Goal: Task Accomplishment & Management: Manage account settings

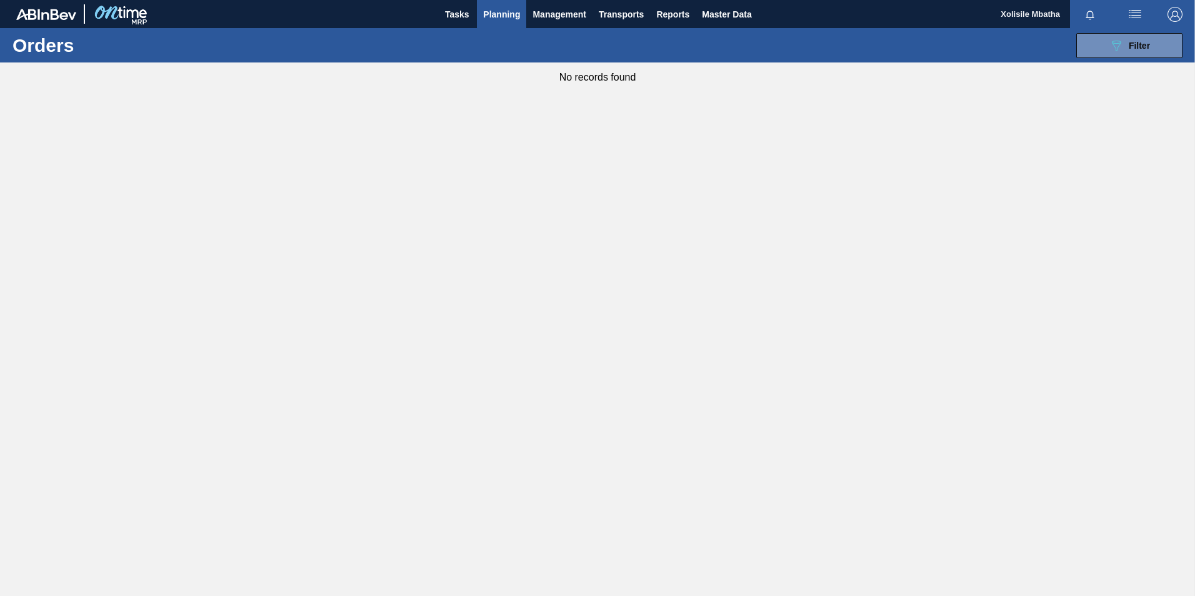
click at [1117, 41] on icon at bounding box center [1116, 46] width 9 height 11
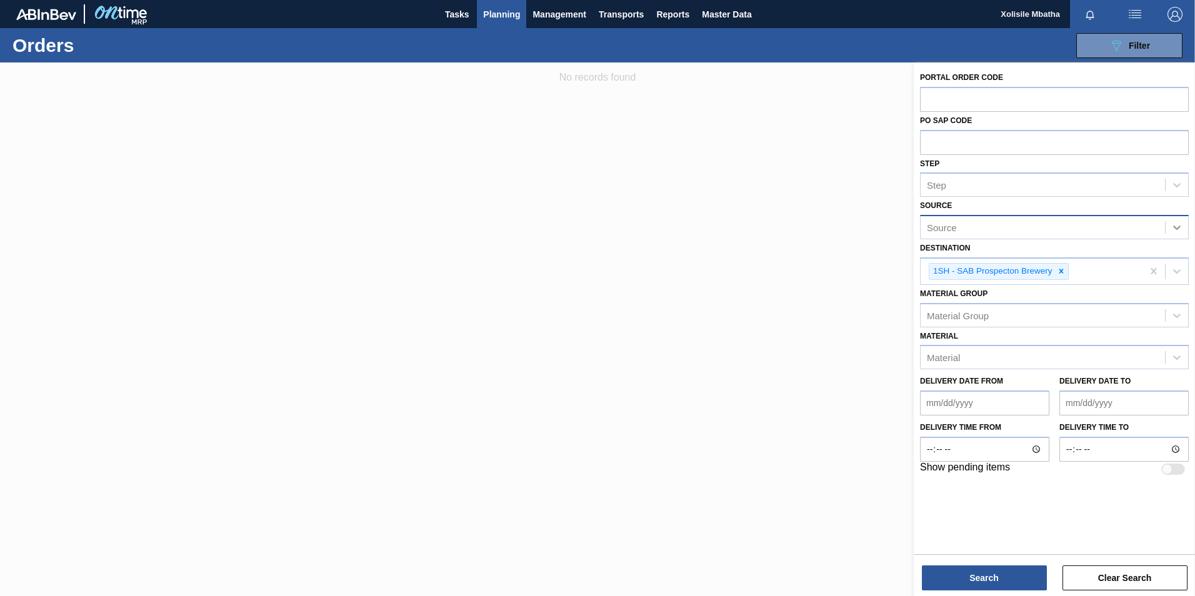
click at [1175, 224] on icon at bounding box center [1176, 227] width 12 height 12
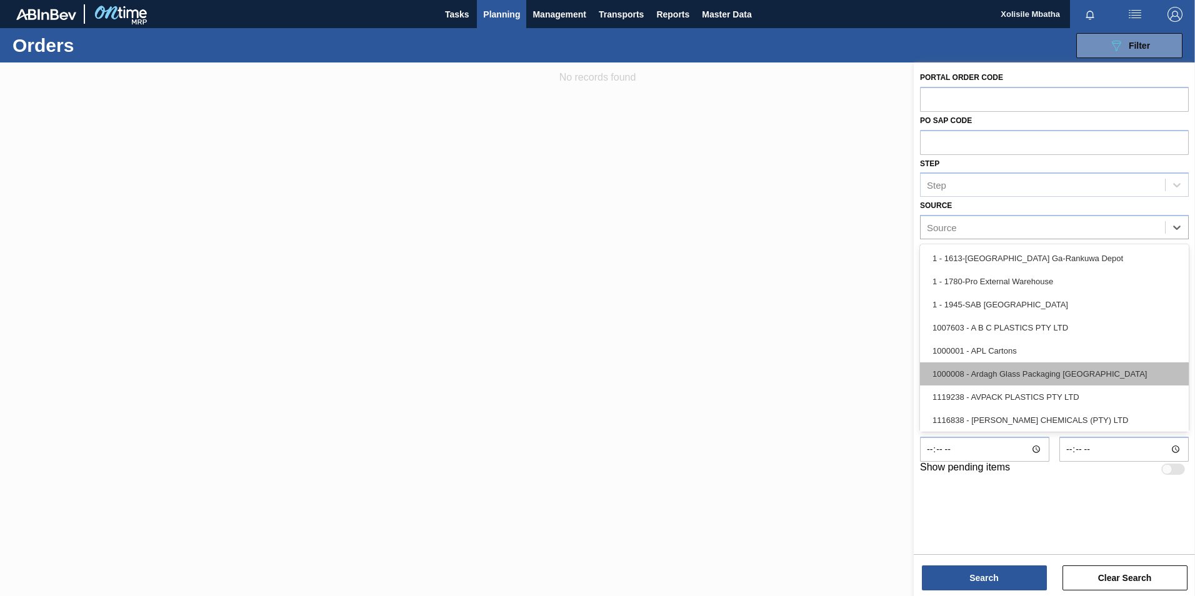
click at [1000, 369] on div "1000008 - Ardagh Glass Packaging [GEOGRAPHIC_DATA]" at bounding box center [1054, 373] width 269 height 23
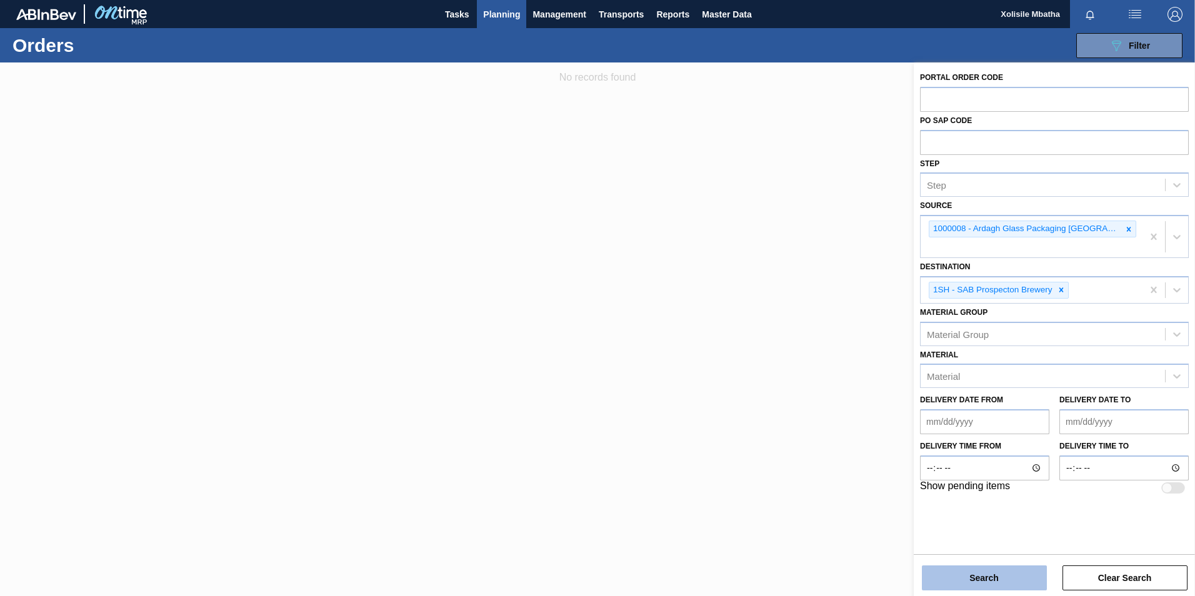
click at [980, 581] on button "Search" at bounding box center [984, 578] width 125 height 25
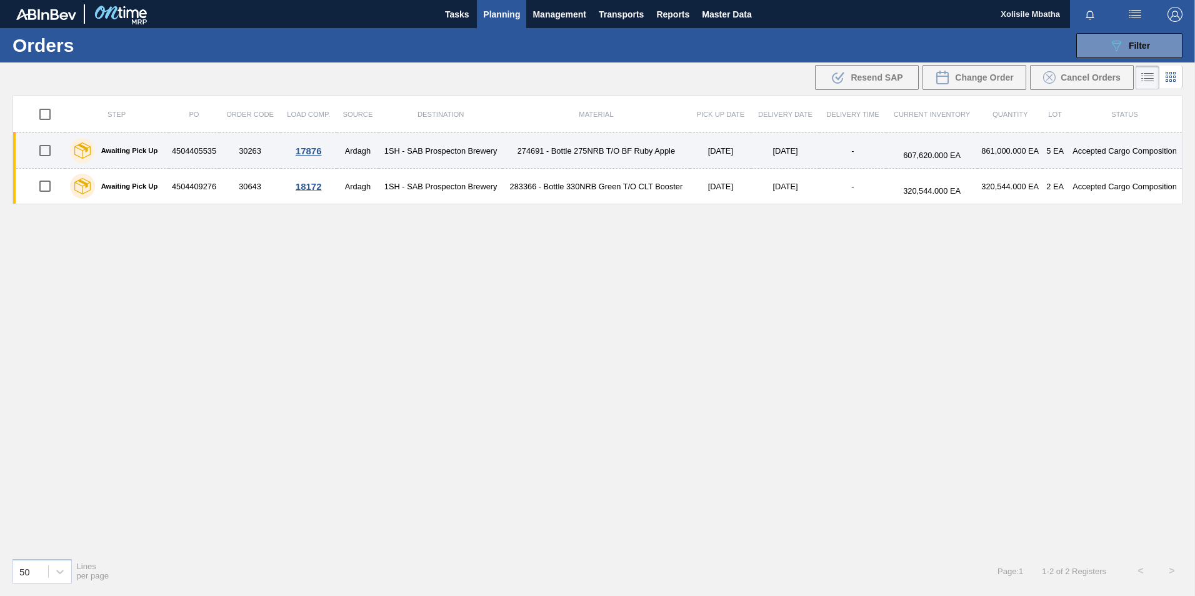
click at [312, 147] on div "17876" at bounding box center [308, 151] width 52 height 11
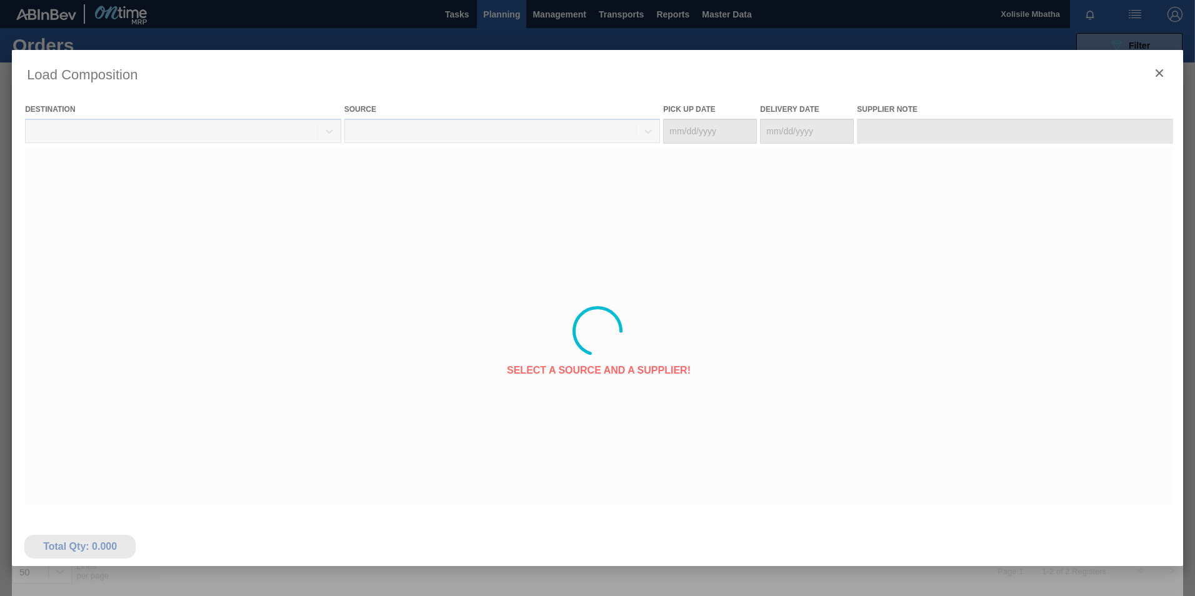
type Date "[DATE]"
type Date "08/02/2025"
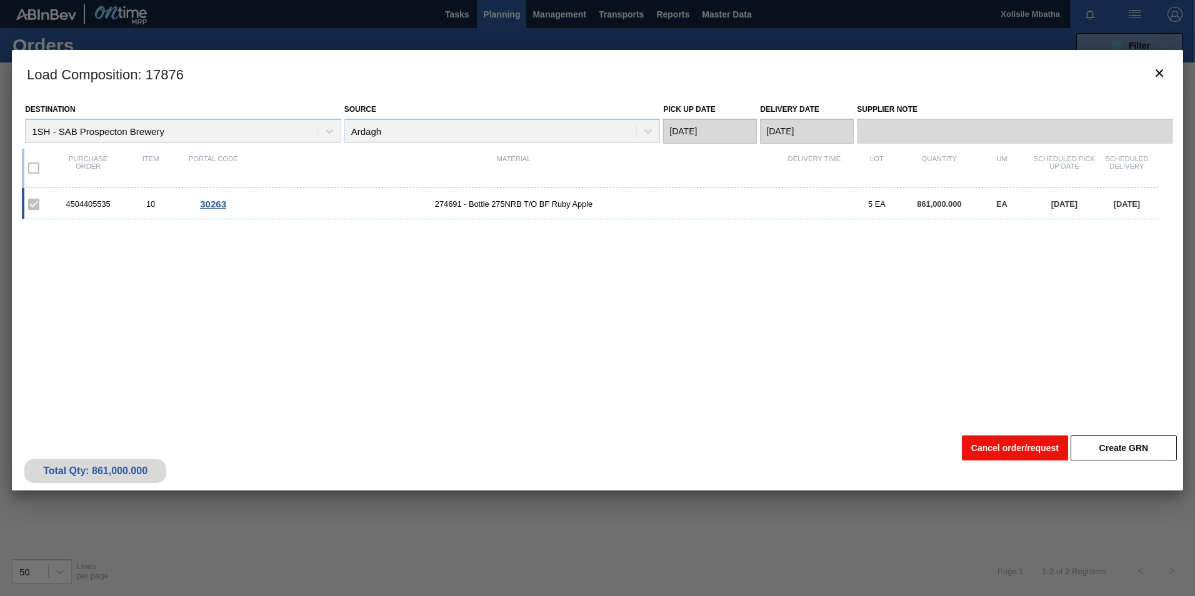
click at [1032, 451] on button "Cancel order/request" at bounding box center [1015, 448] width 106 height 25
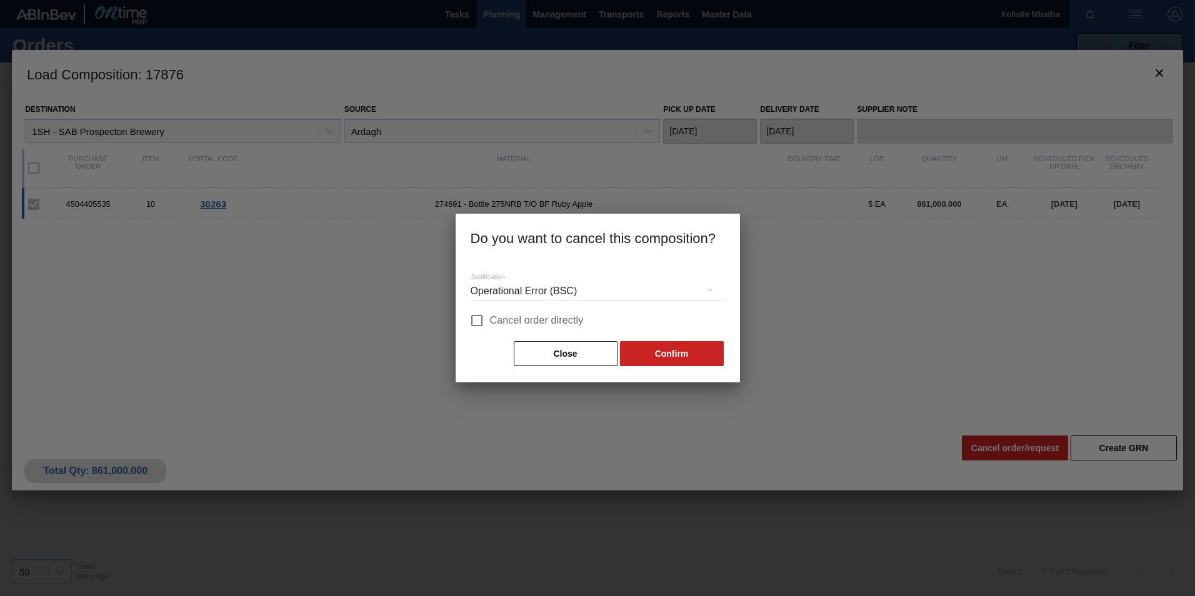
click at [469, 321] on input "Cancel order directly" at bounding box center [477, 320] width 26 height 26
checkbox input "true"
click at [655, 346] on button "Confirm" at bounding box center [672, 353] width 104 height 25
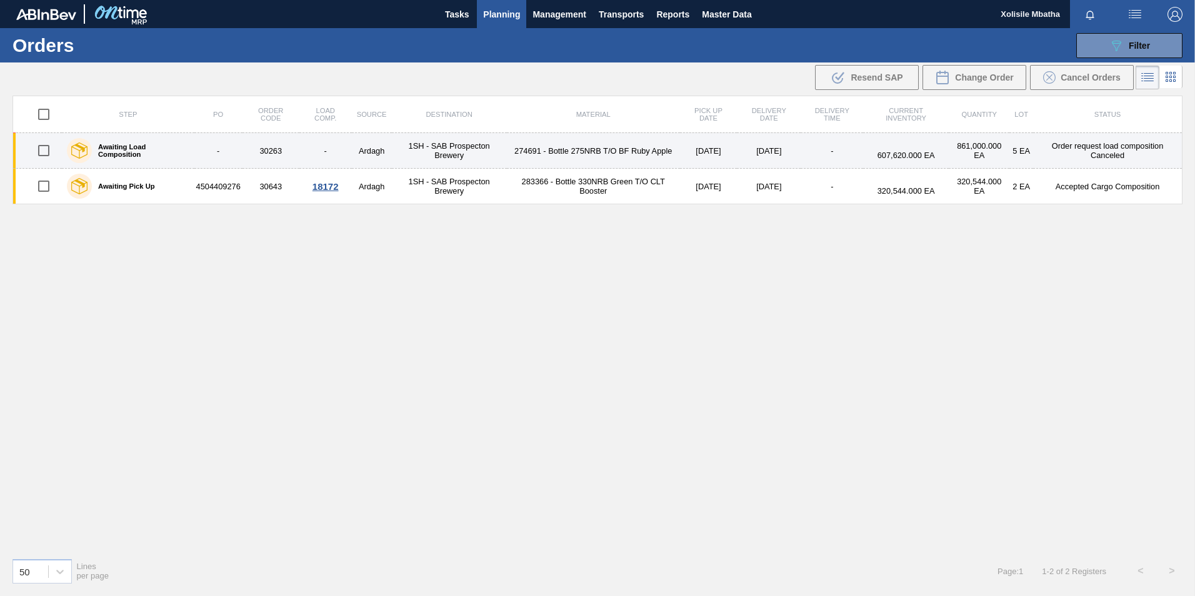
click at [49, 149] on input "checkbox" at bounding box center [44, 150] width 26 height 26
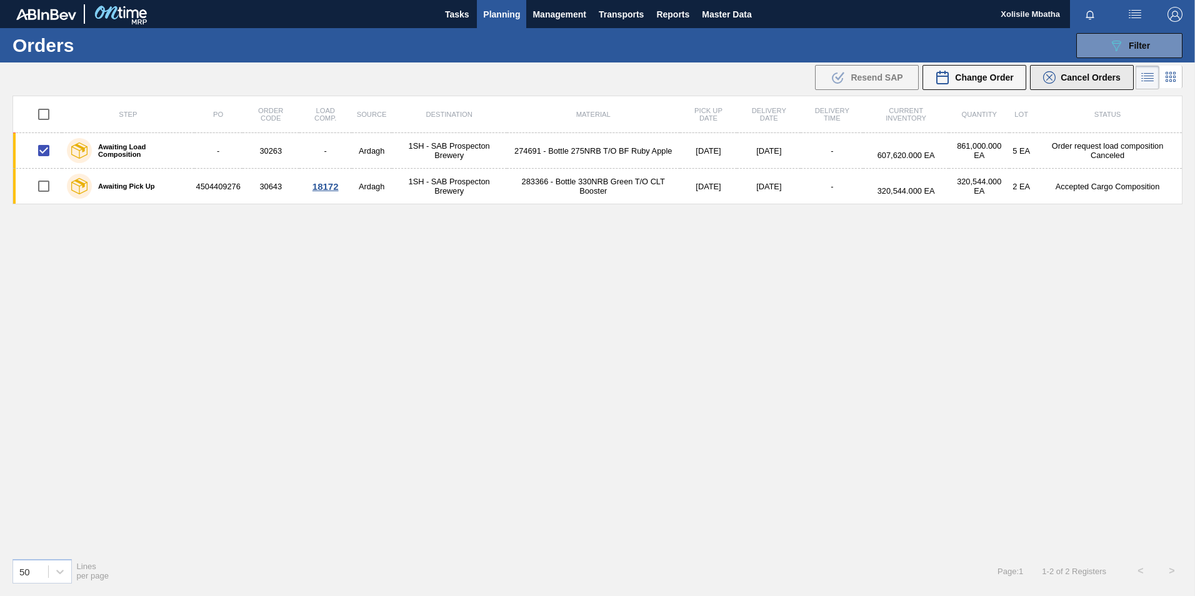
click at [1079, 84] on button "Cancel Orders" at bounding box center [1082, 77] width 104 height 25
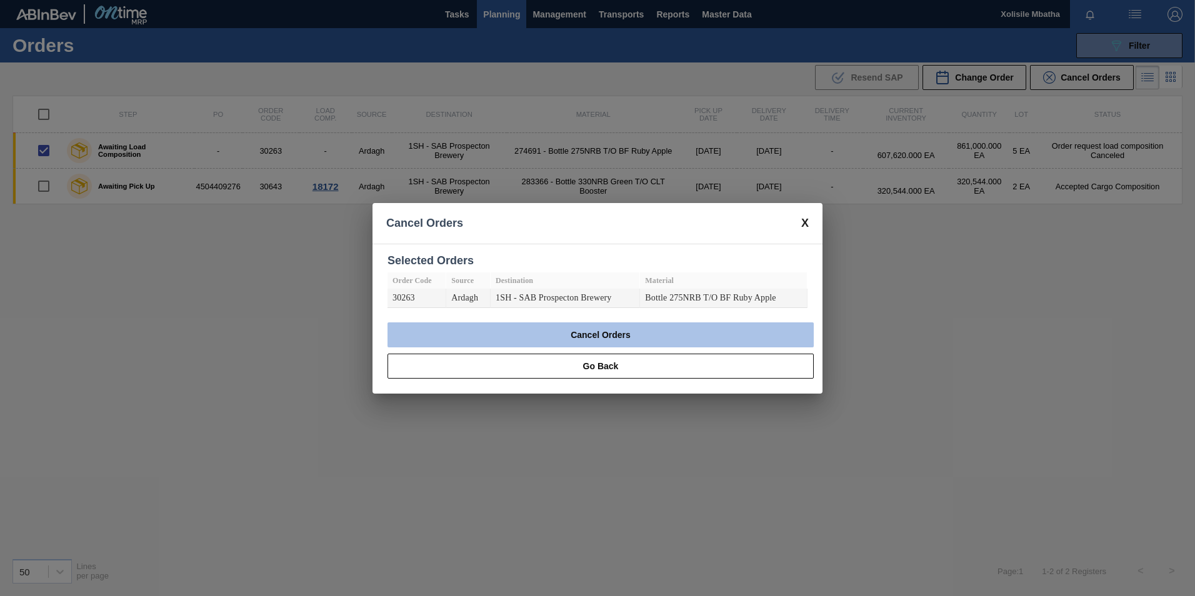
click at [617, 336] on button "Cancel Orders" at bounding box center [600, 334] width 426 height 25
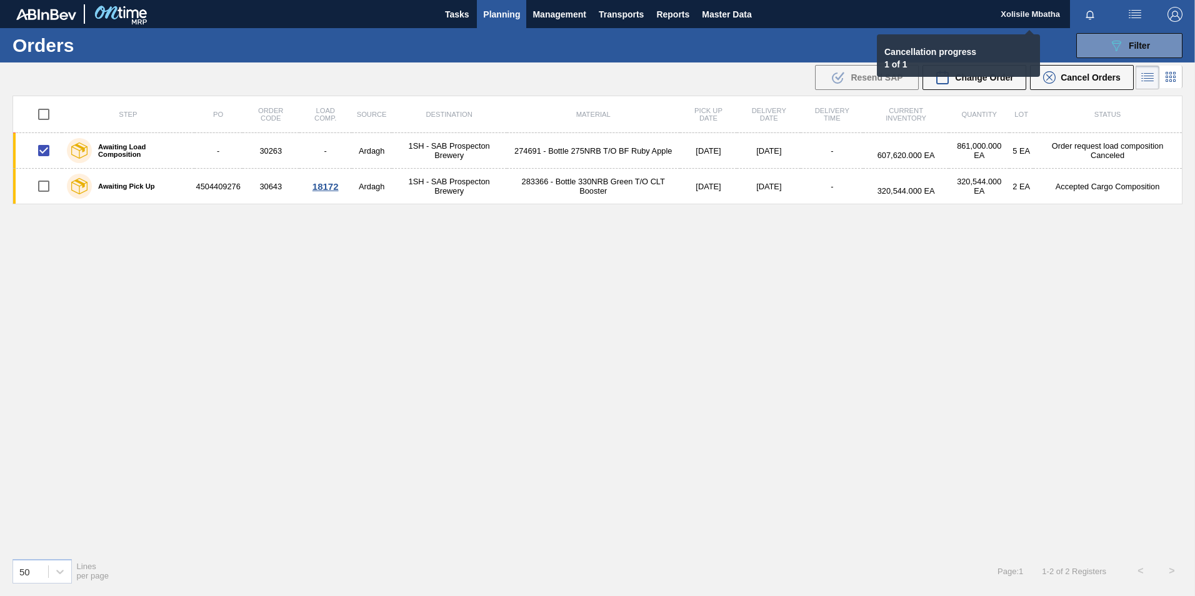
checkbox input "false"
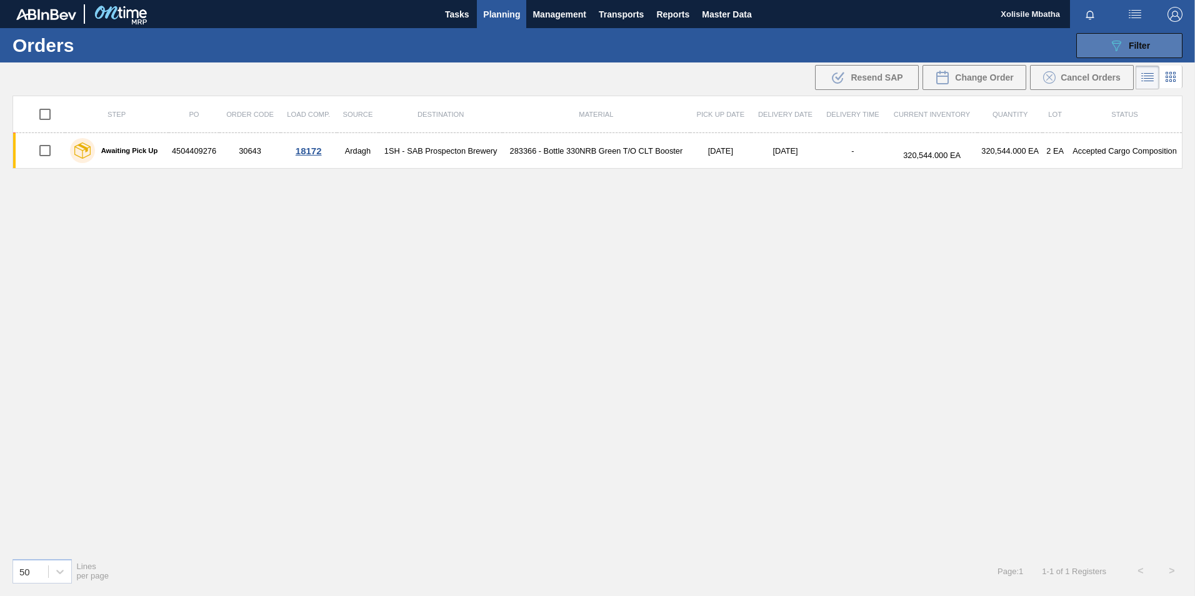
click at [1149, 52] on div "089F7B8B-B2A5-4AFE-B5C0-19BA573D28AC Filter" at bounding box center [1129, 45] width 41 height 15
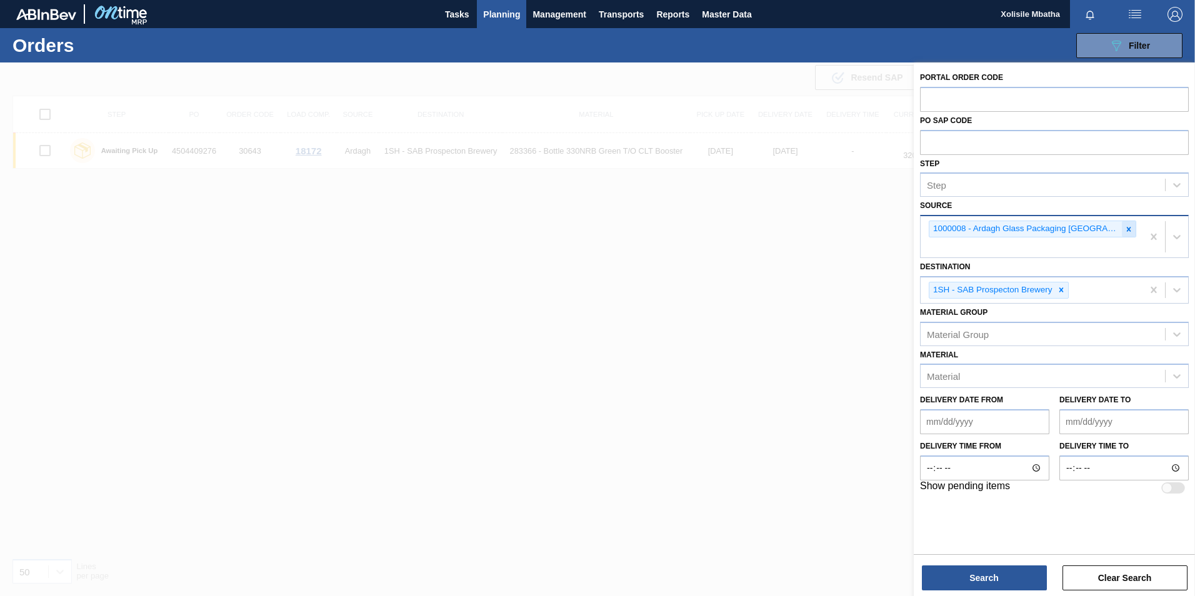
drag, startPoint x: 1120, startPoint y: 231, endPoint x: 1194, endPoint y: 231, distance: 73.7
click at [1127, 231] on icon at bounding box center [1129, 229] width 4 height 4
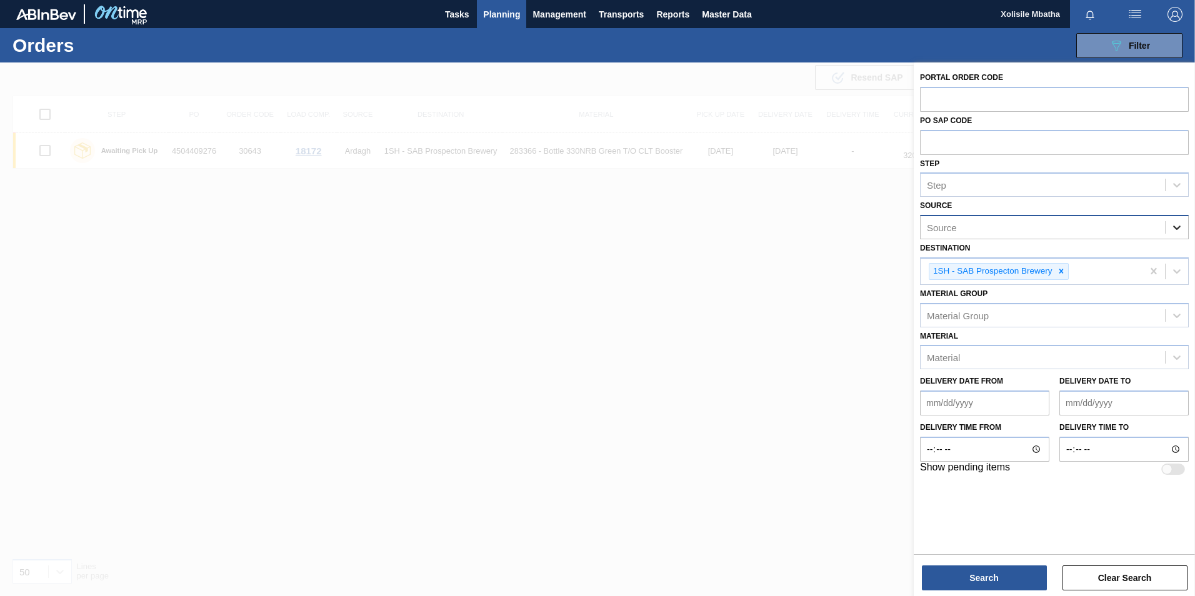
click at [1180, 226] on icon at bounding box center [1176, 227] width 12 height 12
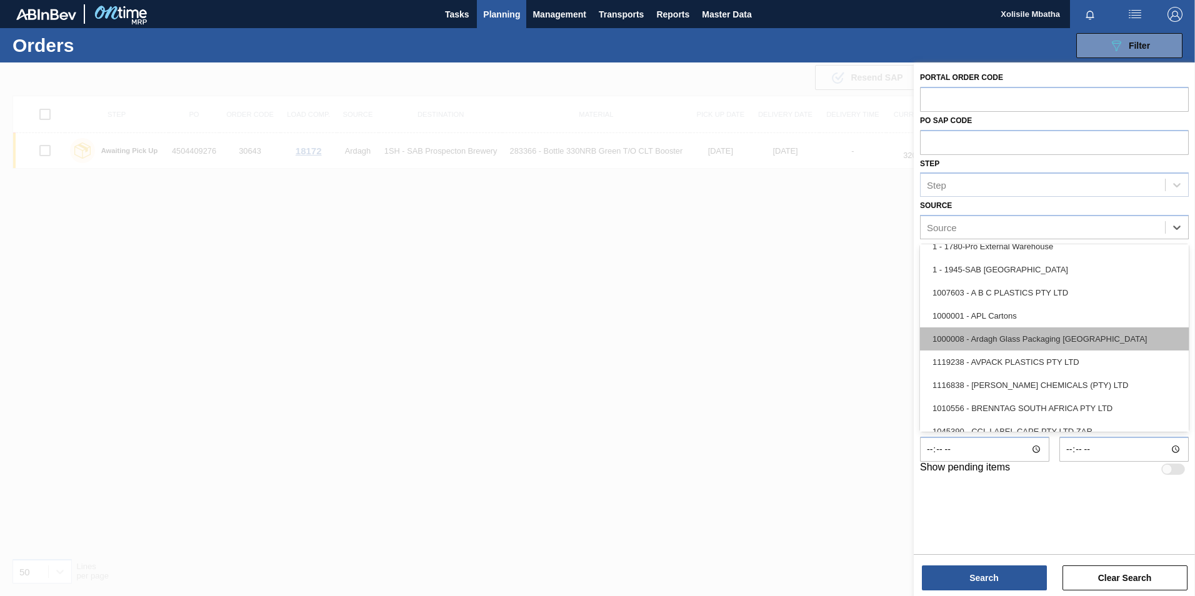
scroll to position [62, 0]
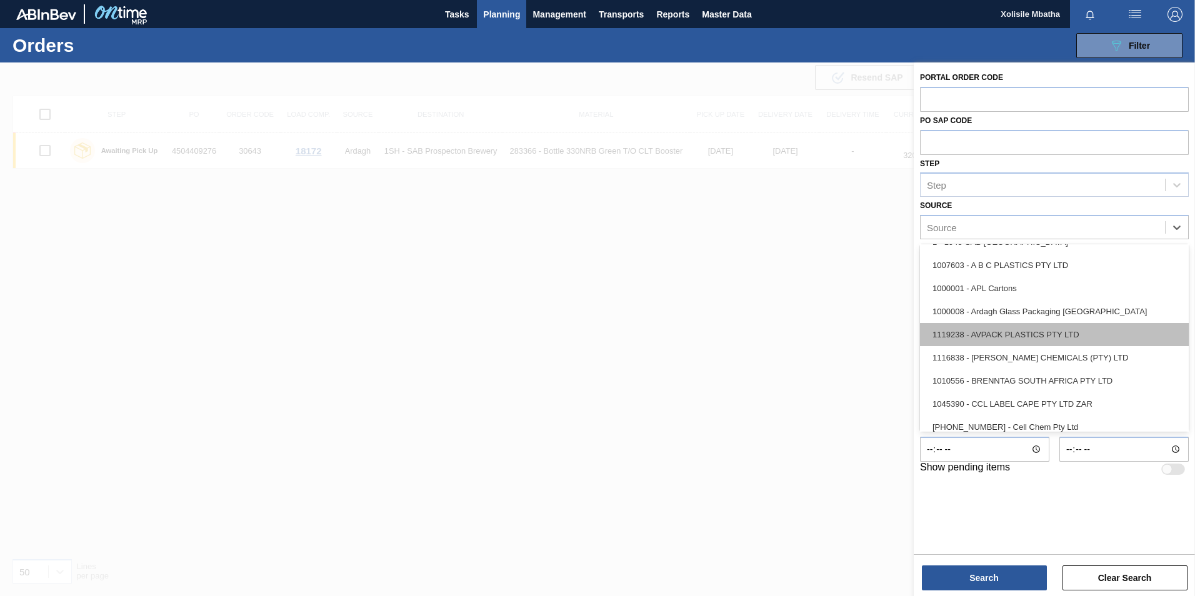
click at [998, 342] on div "1119238 - AVPACK PLASTICS PTY LTD" at bounding box center [1054, 334] width 269 height 23
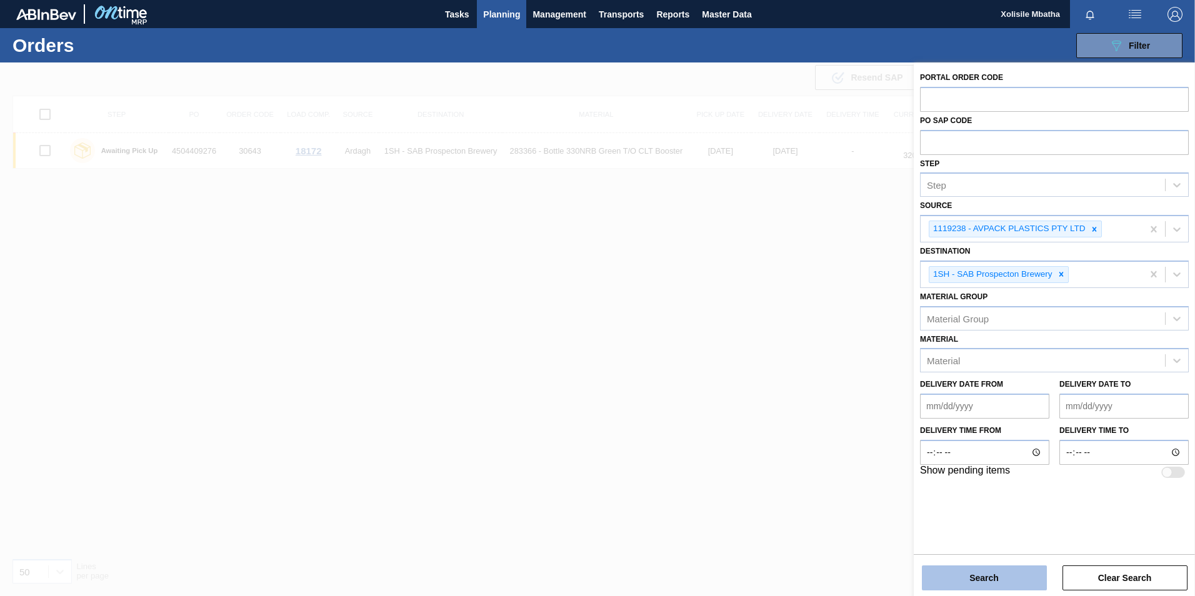
click at [985, 581] on button "Search" at bounding box center [984, 578] width 125 height 25
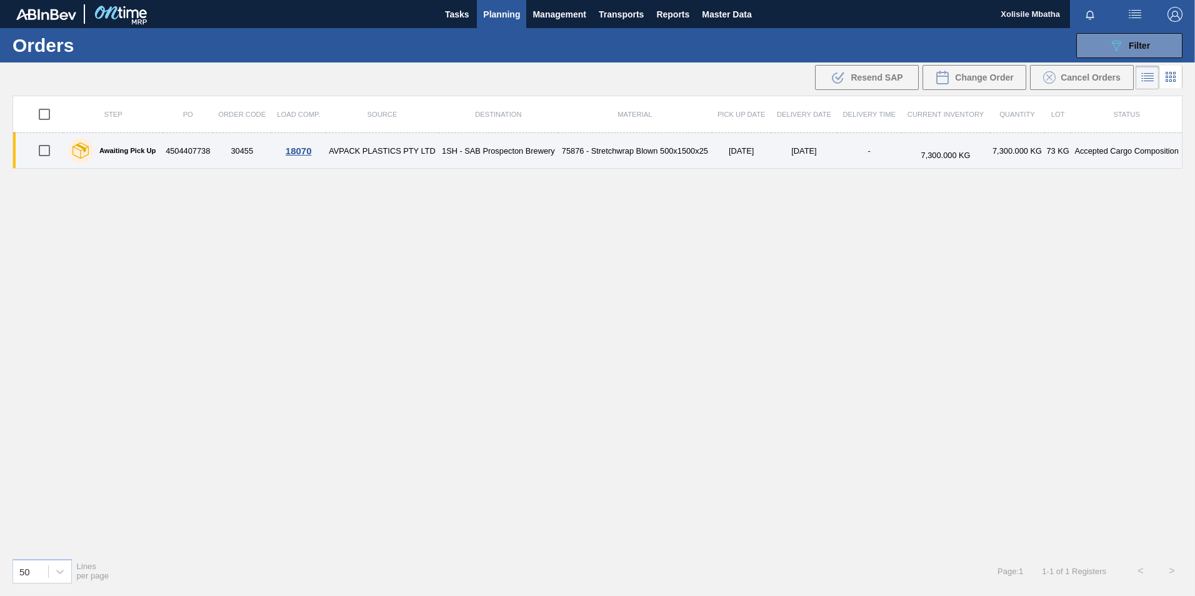
click at [304, 152] on div "18070" at bounding box center [298, 151] width 51 height 11
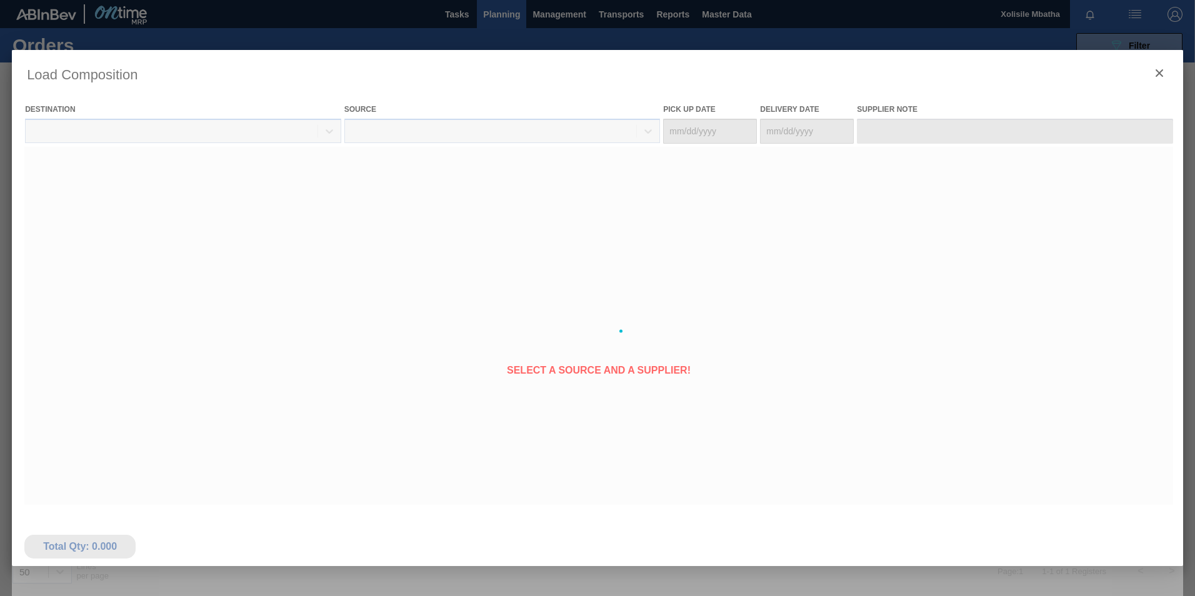
type Date "[DATE]"
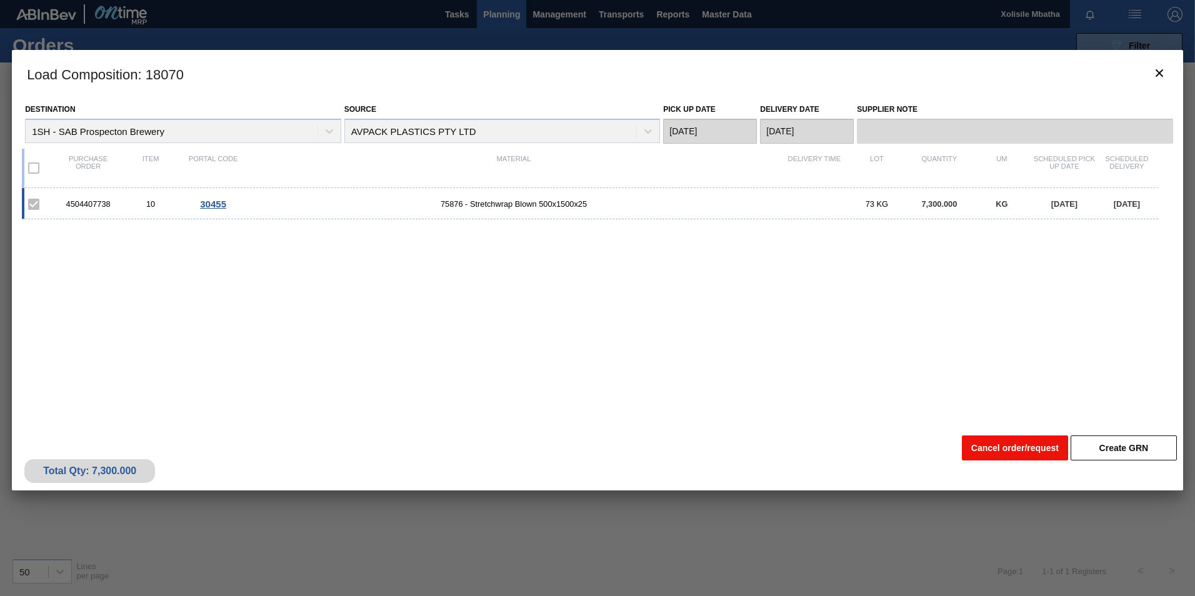
click at [999, 451] on button "Cancel order/request" at bounding box center [1015, 448] width 106 height 25
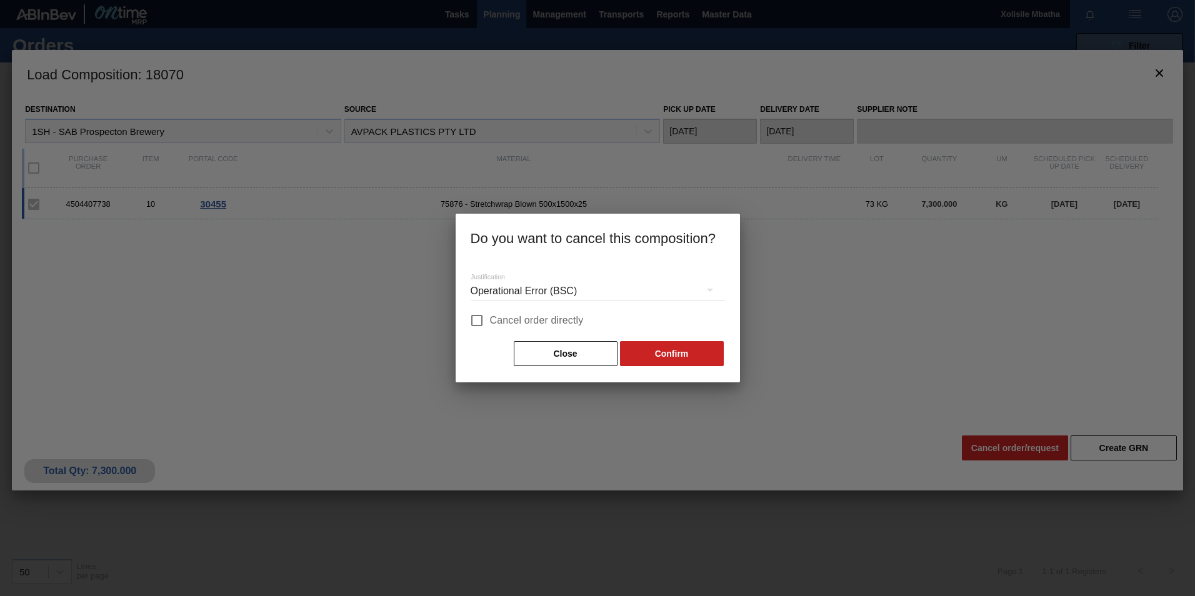
click at [480, 318] on input "Cancel order directly" at bounding box center [477, 320] width 26 height 26
checkbox input "true"
click at [654, 346] on button "Confirm" at bounding box center [672, 353] width 104 height 25
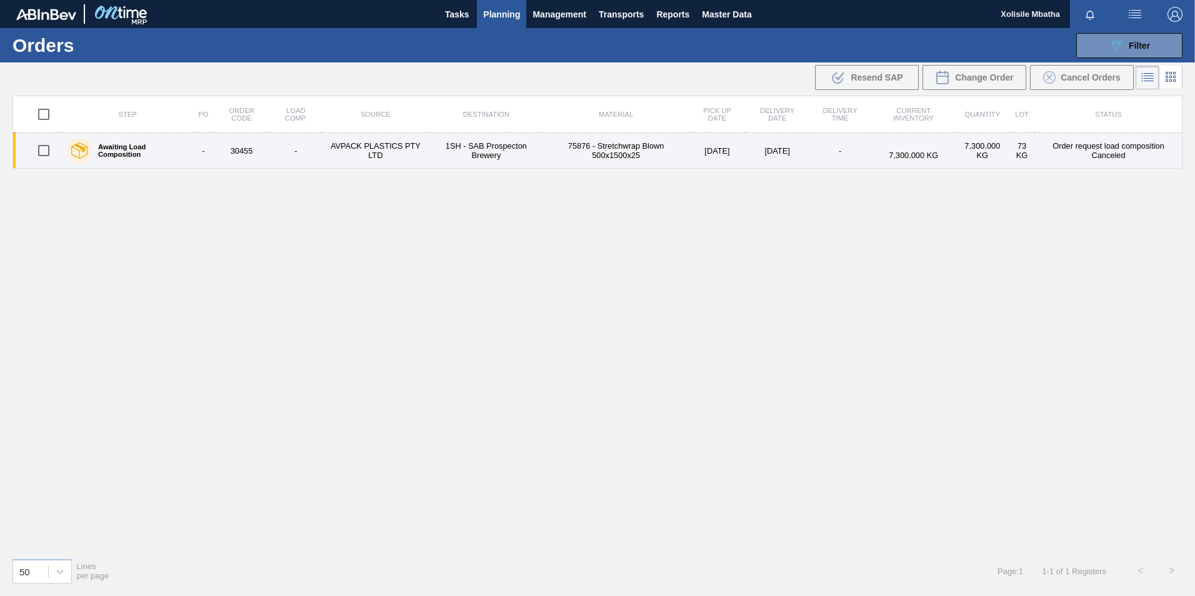
click at [45, 151] on input "checkbox" at bounding box center [44, 150] width 26 height 26
checkbox input "true"
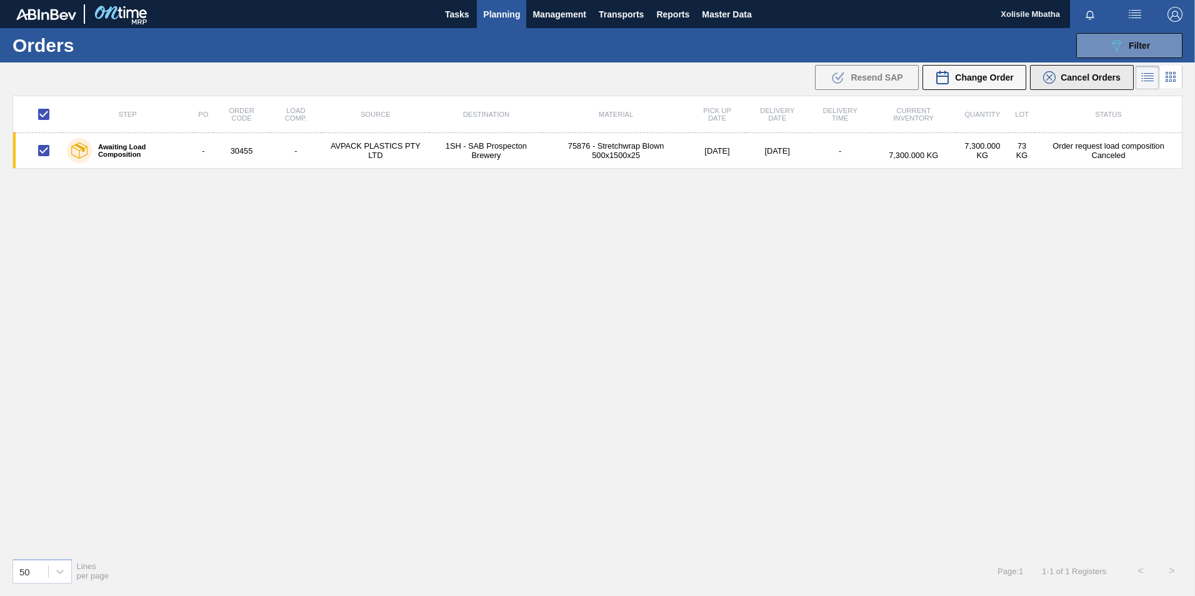
click at [1107, 80] on span "Cancel Orders" at bounding box center [1090, 77] width 60 height 10
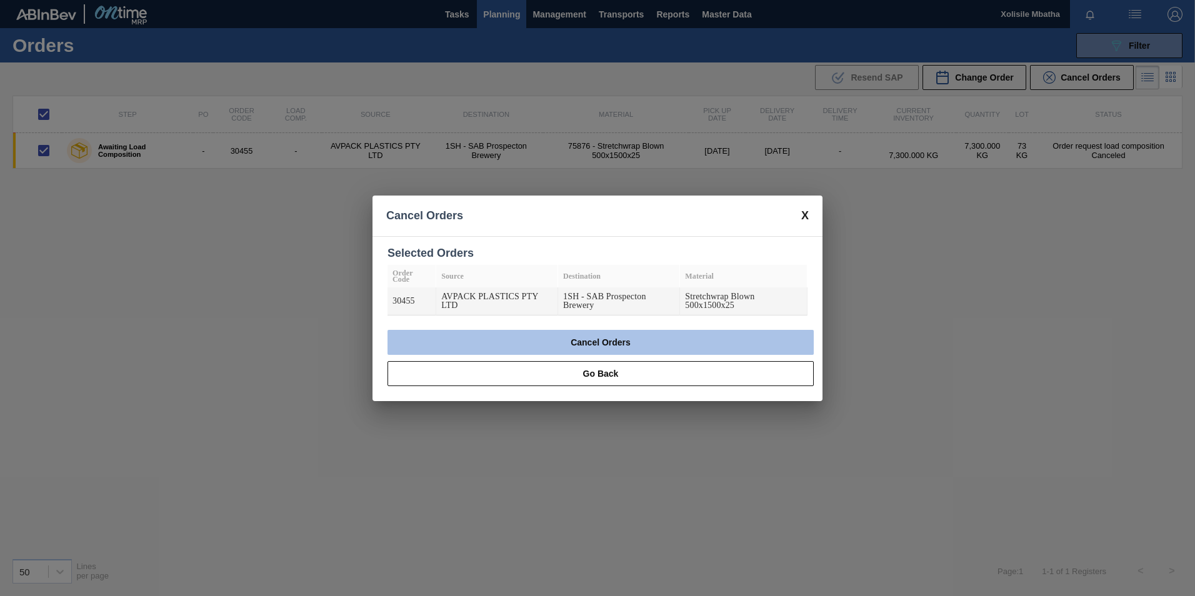
click at [622, 336] on button "Cancel Orders" at bounding box center [600, 342] width 426 height 25
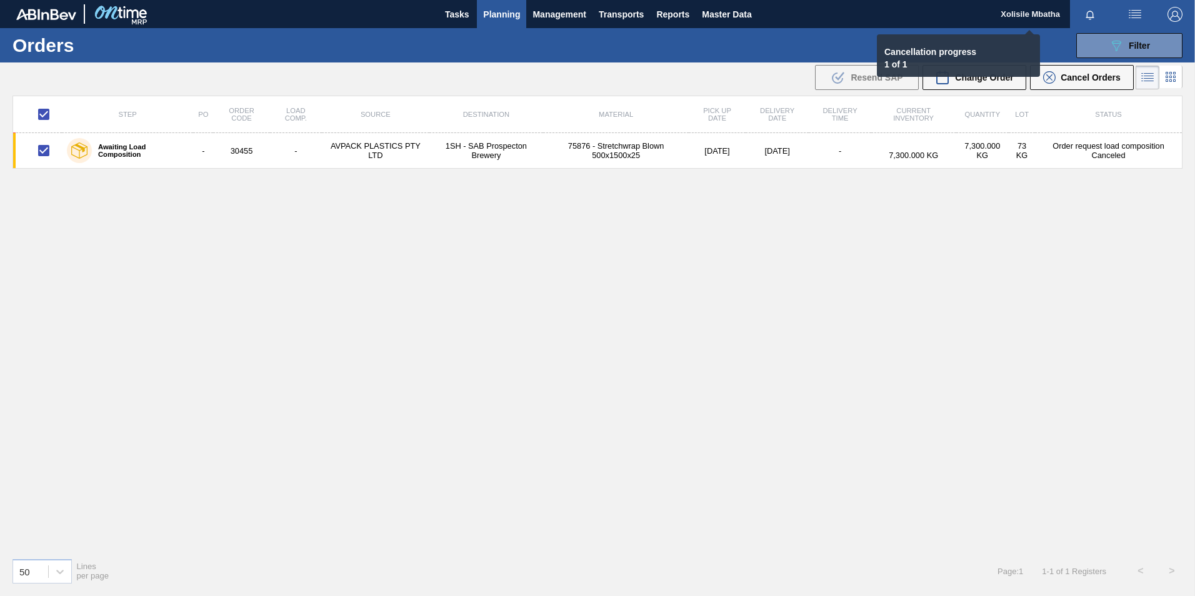
checkbox input "false"
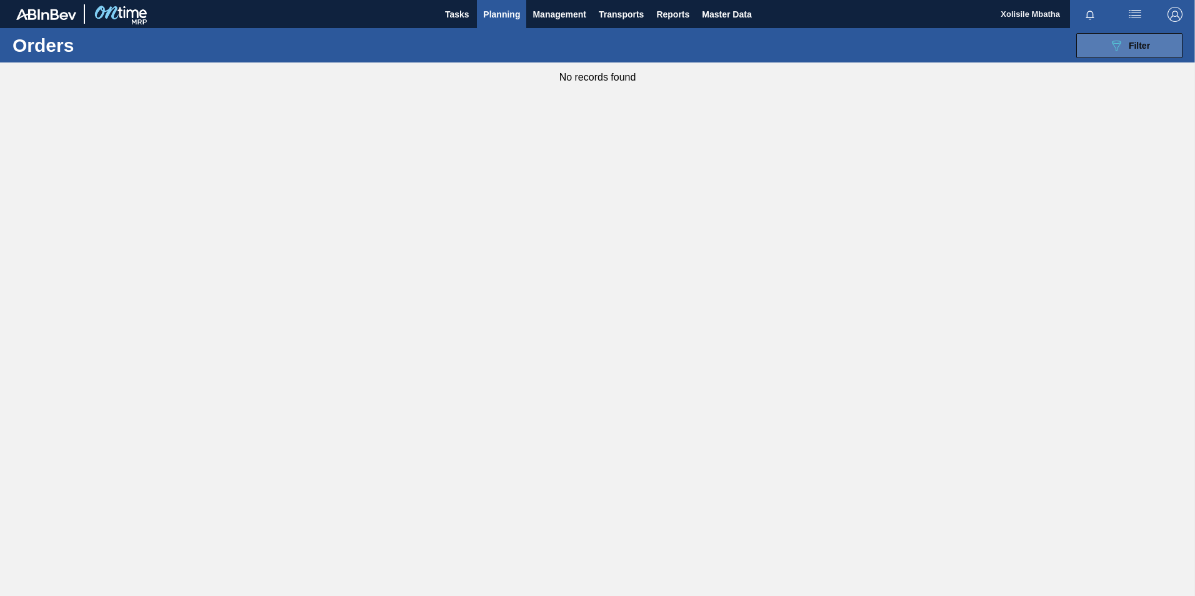
click at [1101, 39] on button "089F7B8B-B2A5-4AFE-B5C0-19BA573D28AC Filter" at bounding box center [1129, 45] width 106 height 25
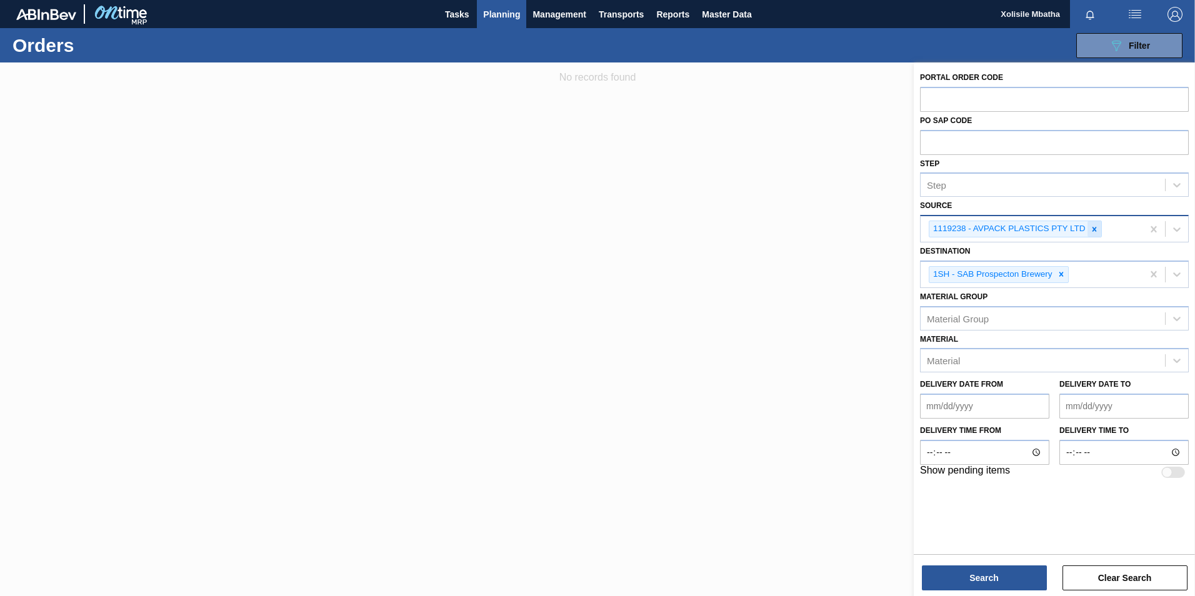
click at [1093, 229] on icon at bounding box center [1094, 229] width 4 height 4
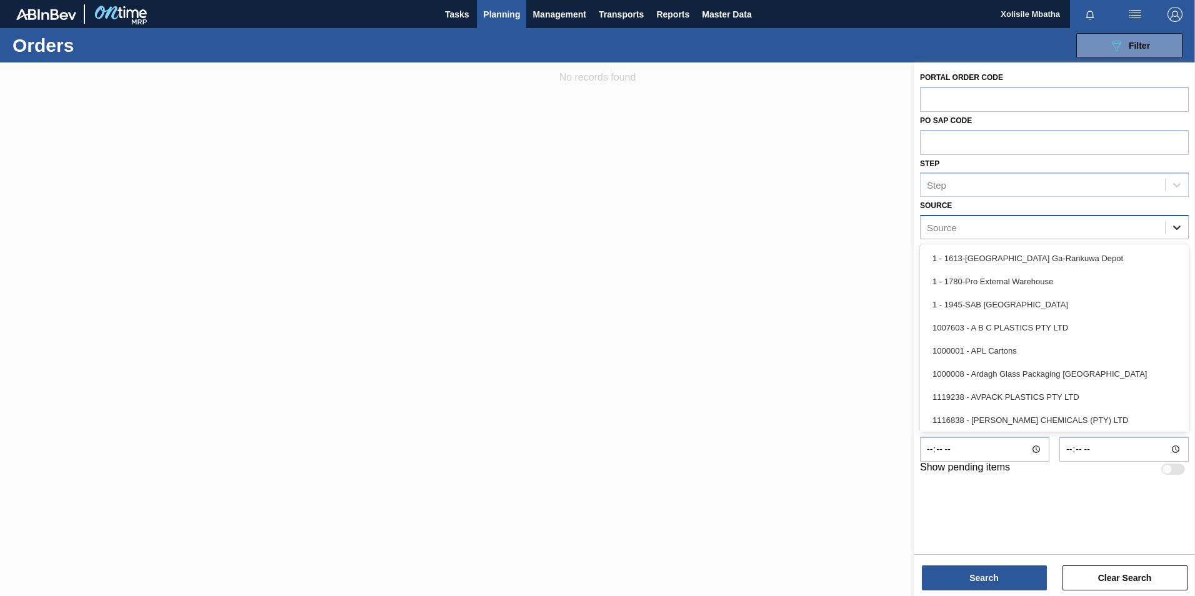
click at [1177, 226] on icon at bounding box center [1176, 227] width 12 height 12
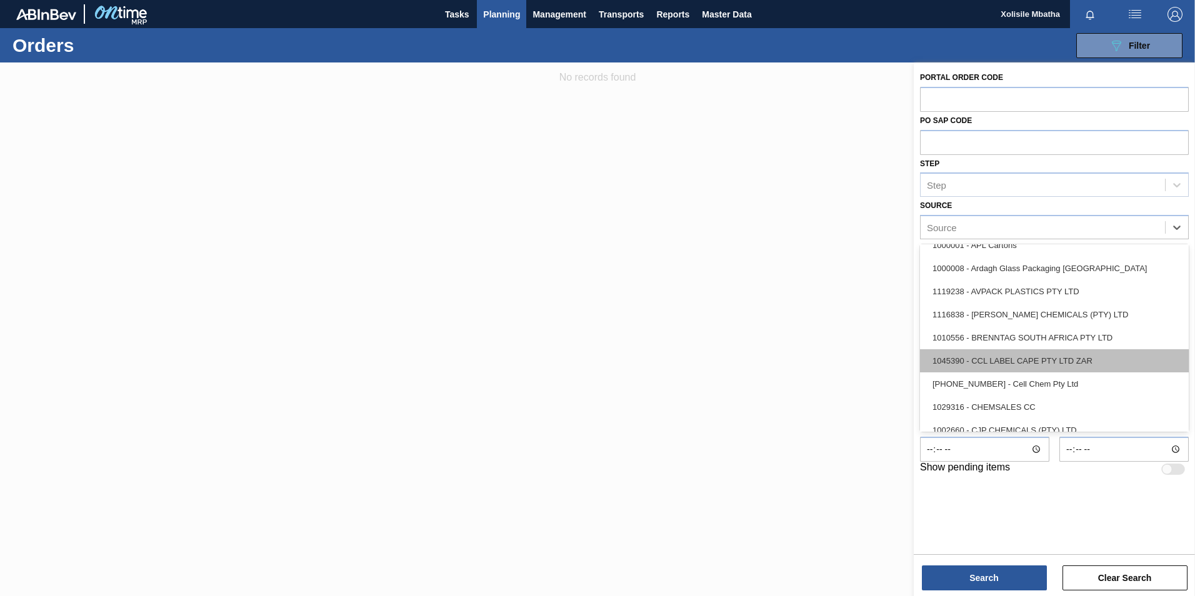
scroll to position [125, 0]
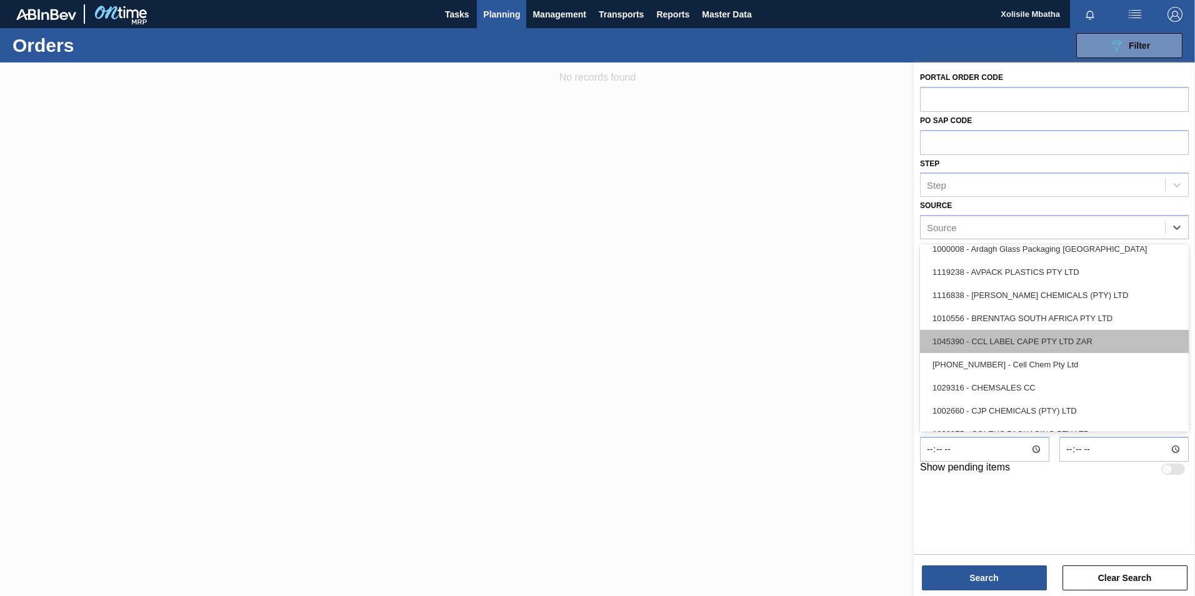
click at [1000, 337] on div "1045390 - CCL LABEL CAPE PTY LTD ZAR" at bounding box center [1054, 341] width 269 height 23
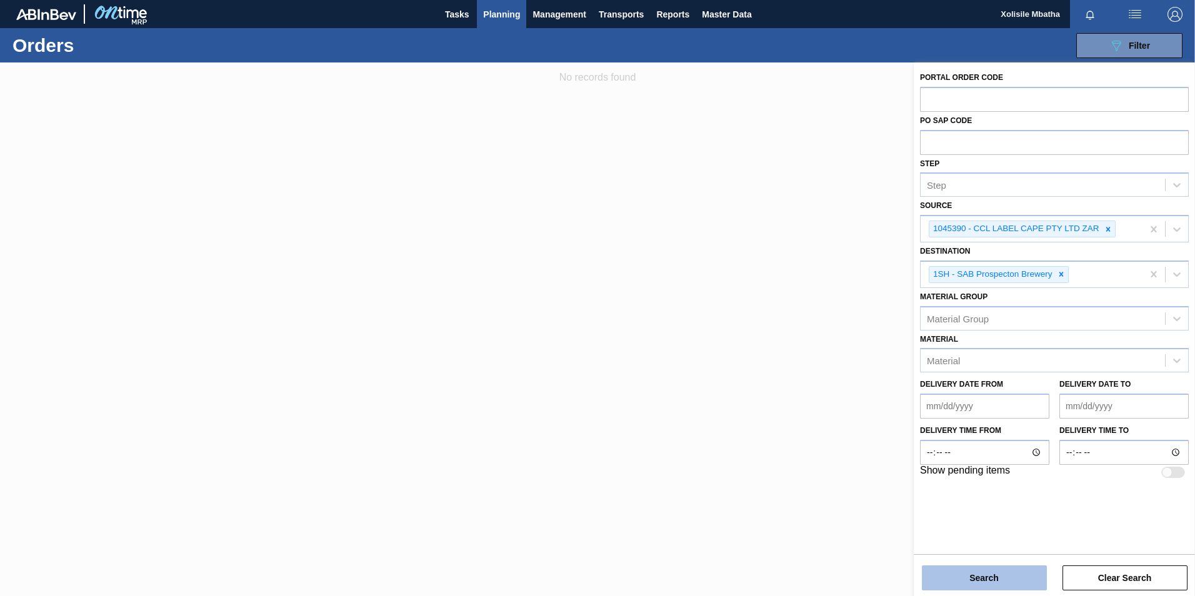
click at [997, 579] on button "Search" at bounding box center [984, 578] width 125 height 25
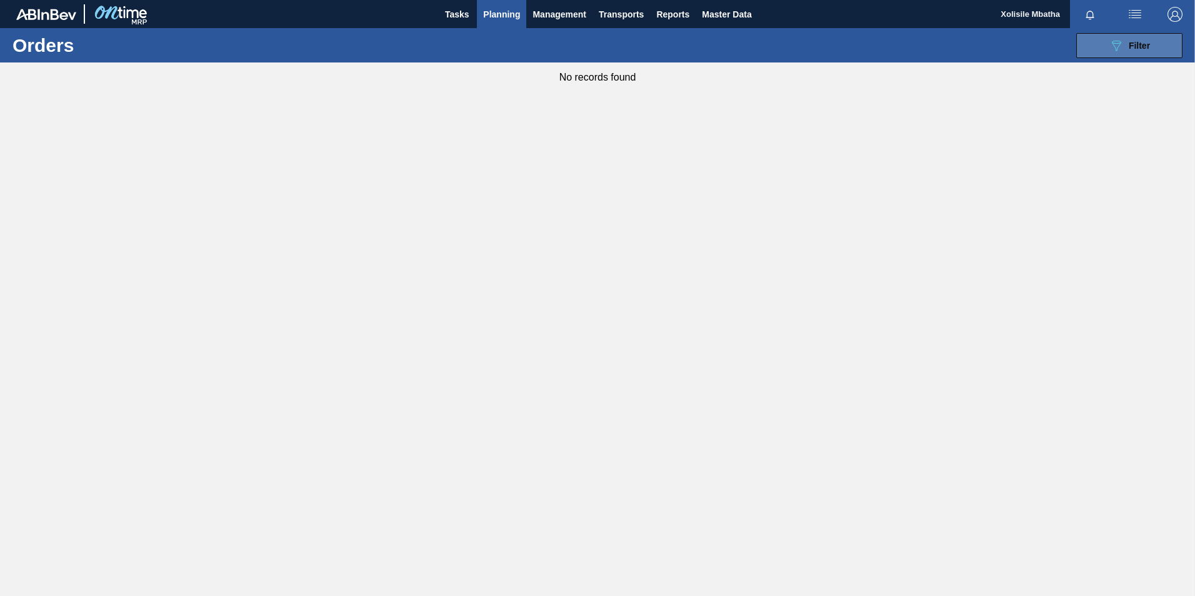
click at [1155, 42] on button "089F7B8B-B2A5-4AFE-B5C0-19BA573D28AC Filter" at bounding box center [1129, 45] width 106 height 25
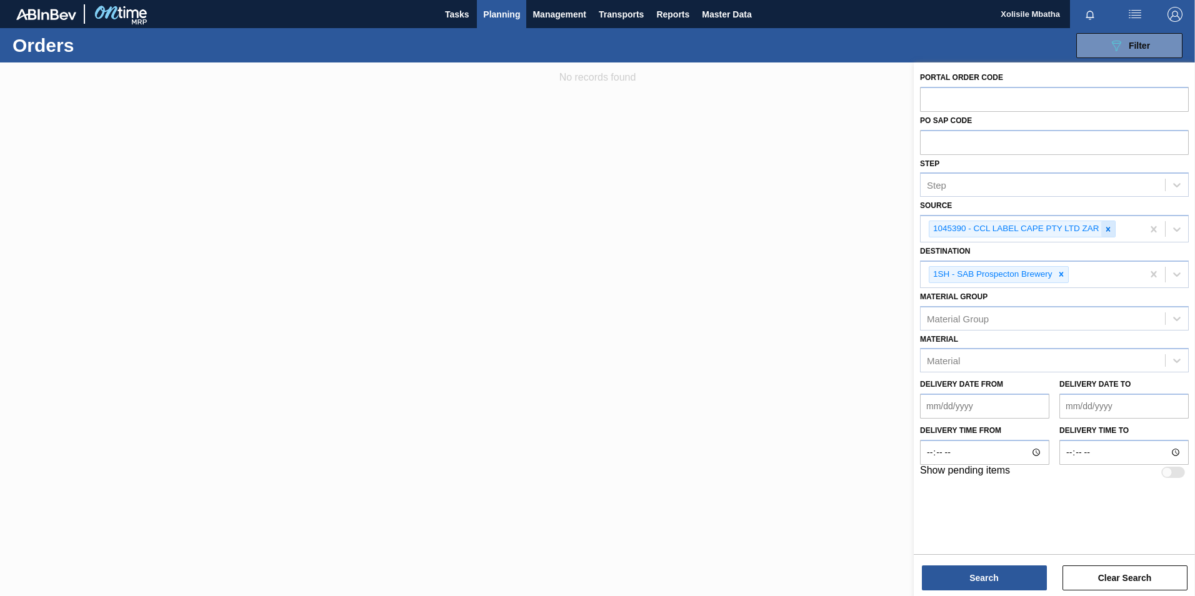
click at [1109, 229] on icon at bounding box center [1107, 229] width 4 height 4
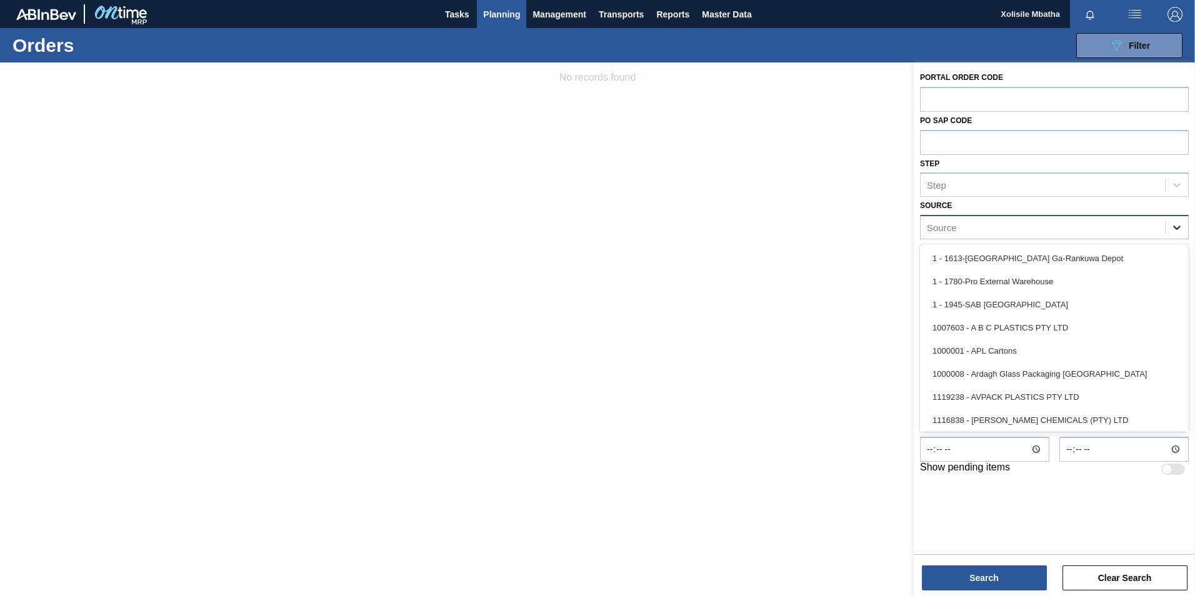
click at [1178, 224] on icon at bounding box center [1176, 227] width 12 height 12
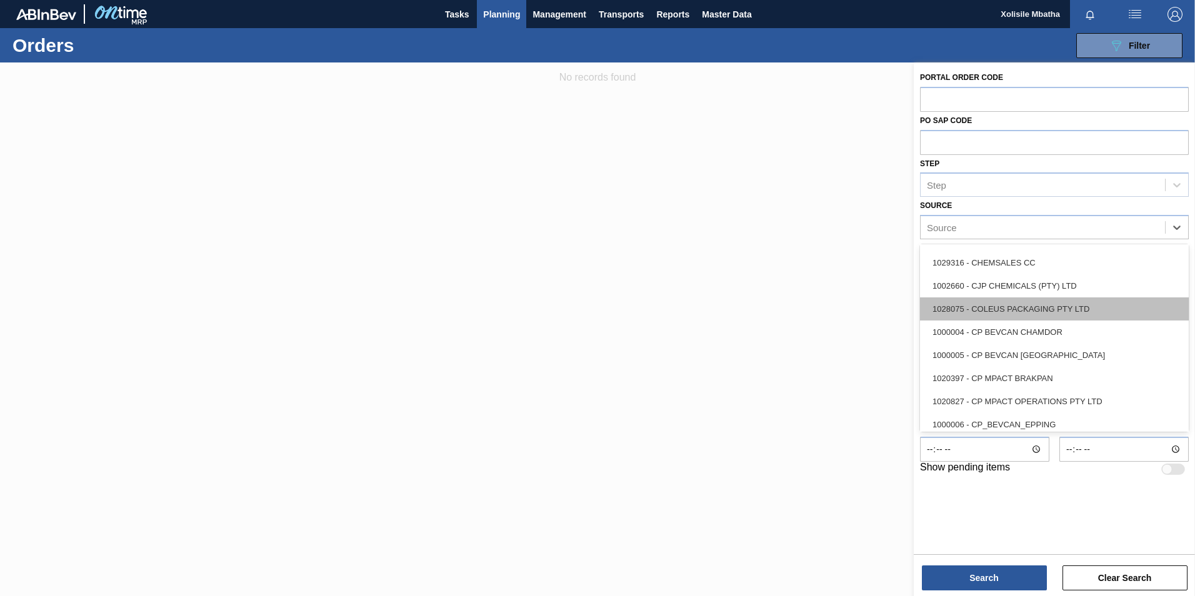
click at [1021, 306] on div "1028075 - COLEUS PACKAGING PTY LTD" at bounding box center [1054, 308] width 269 height 23
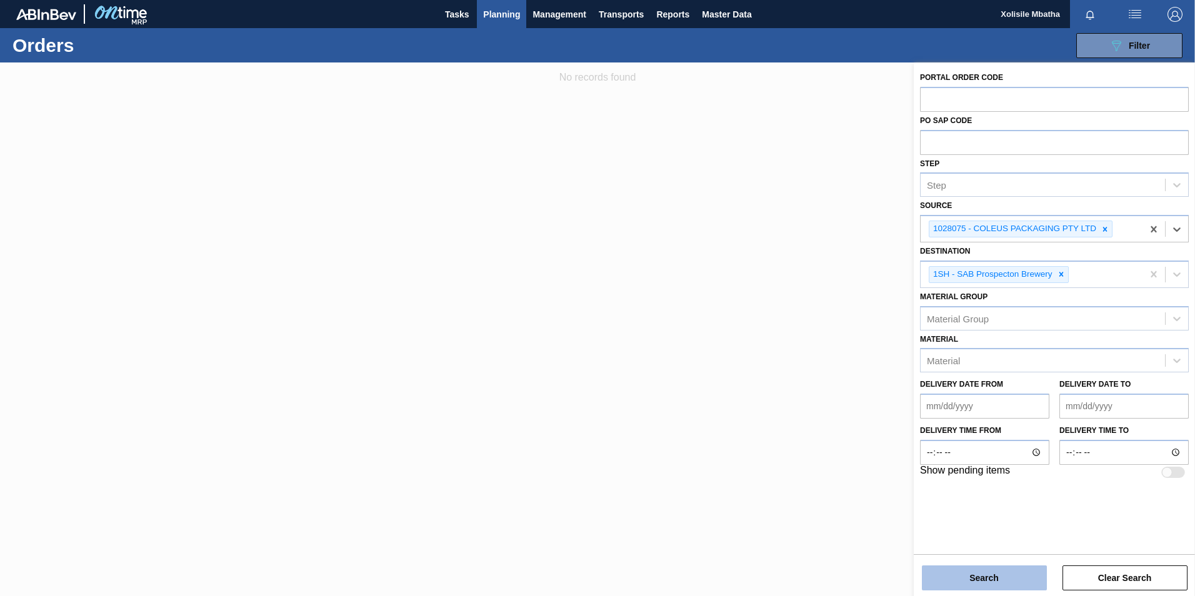
click at [992, 566] on button "Search" at bounding box center [984, 578] width 125 height 25
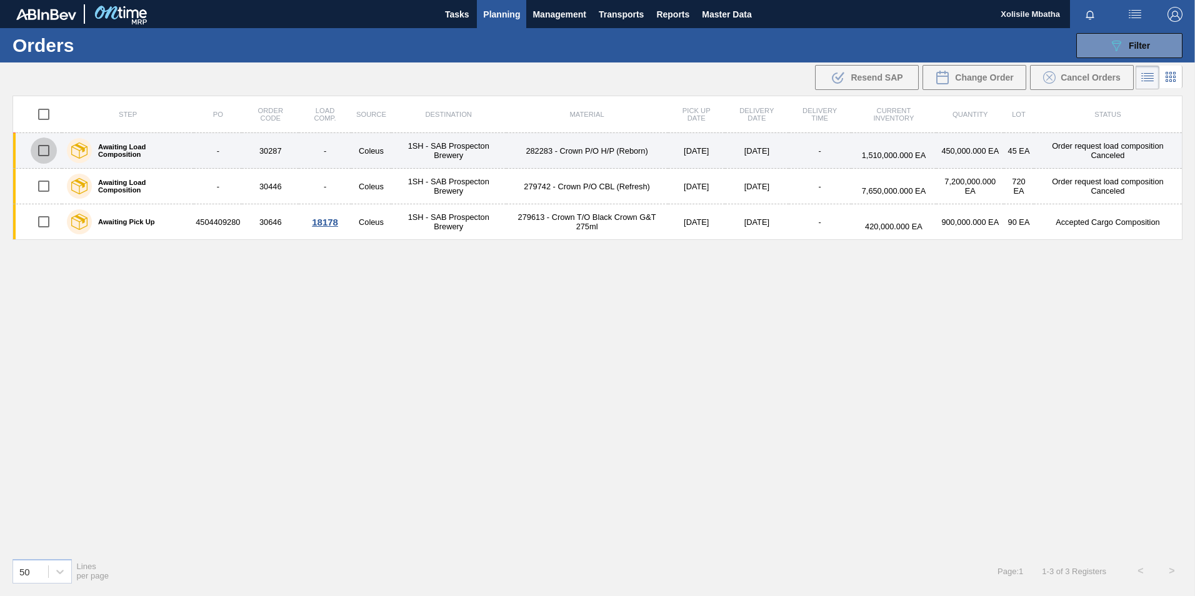
click at [41, 152] on input "checkbox" at bounding box center [44, 150] width 26 height 26
checkbox input "true"
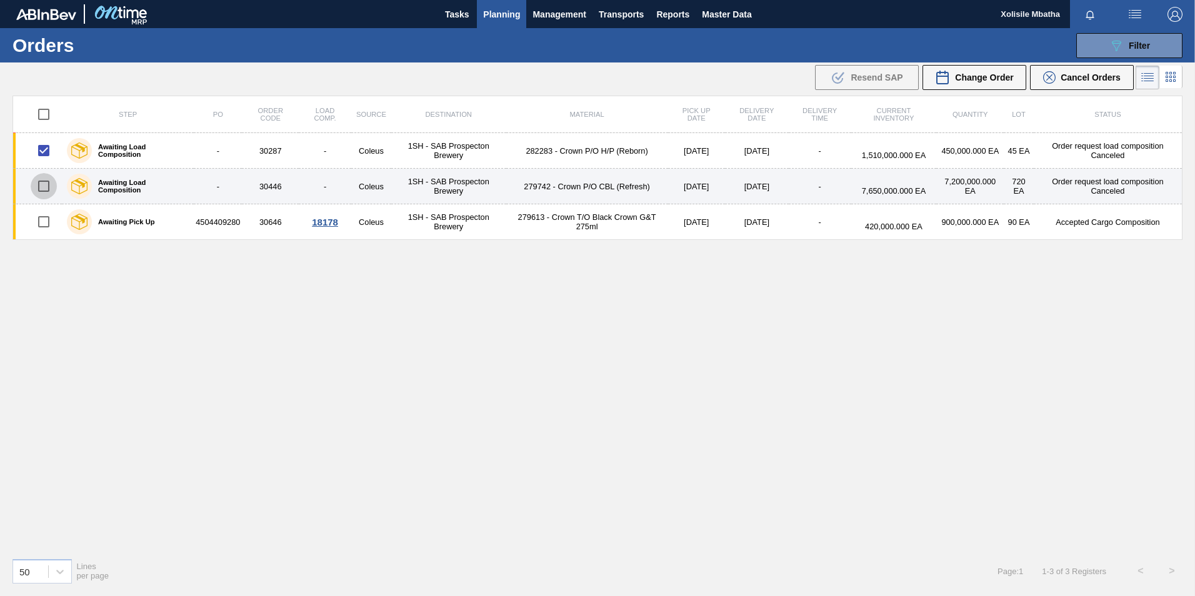
click at [42, 189] on input "checkbox" at bounding box center [44, 186] width 26 height 26
checkbox input "true"
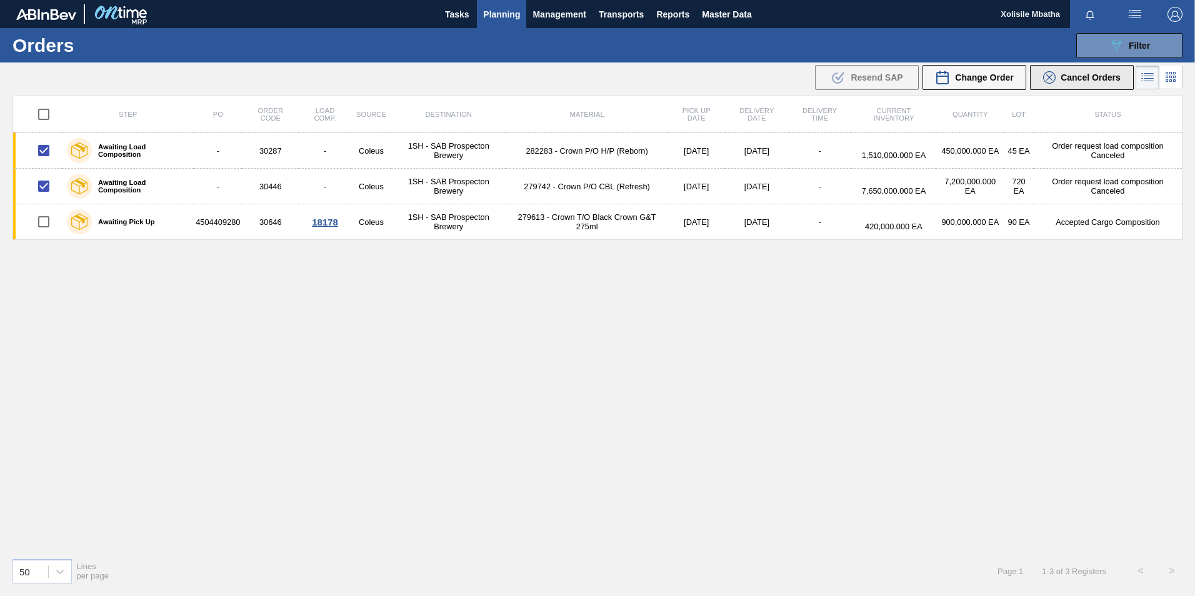
click at [1095, 76] on span "Cancel Orders" at bounding box center [1090, 77] width 60 height 10
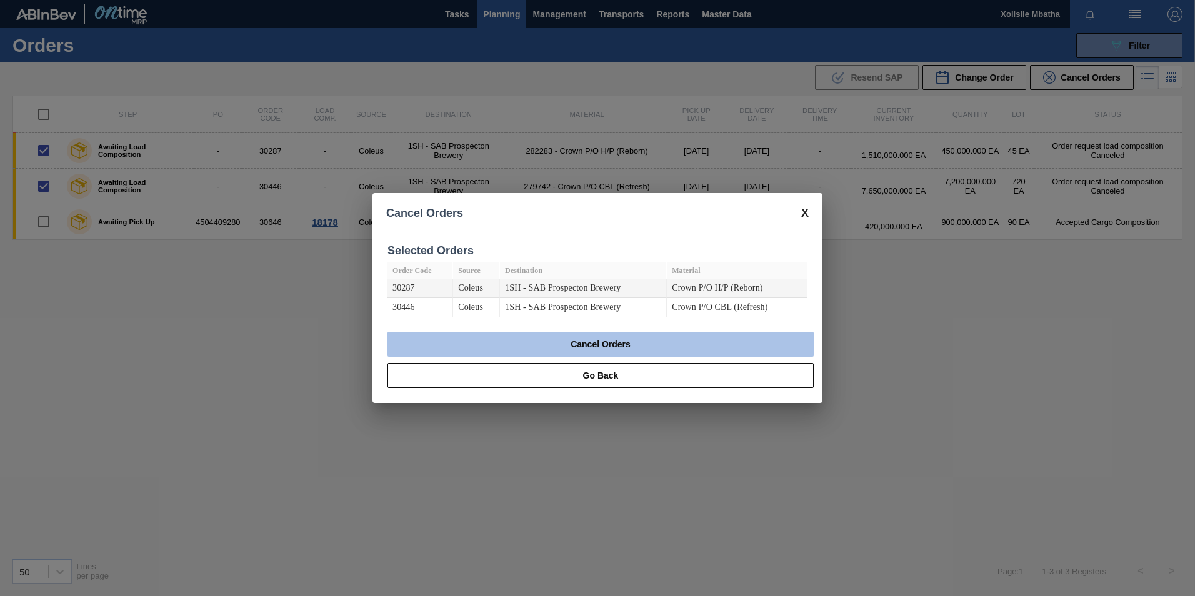
click at [645, 344] on button "Cancel Orders" at bounding box center [600, 344] width 426 height 25
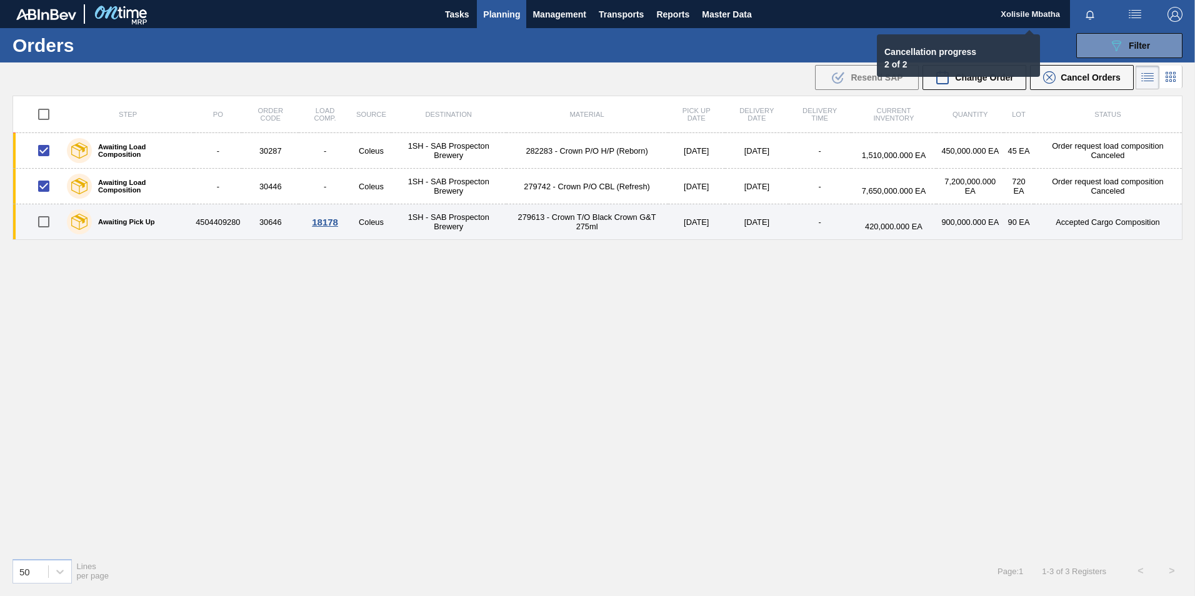
checkbox input "false"
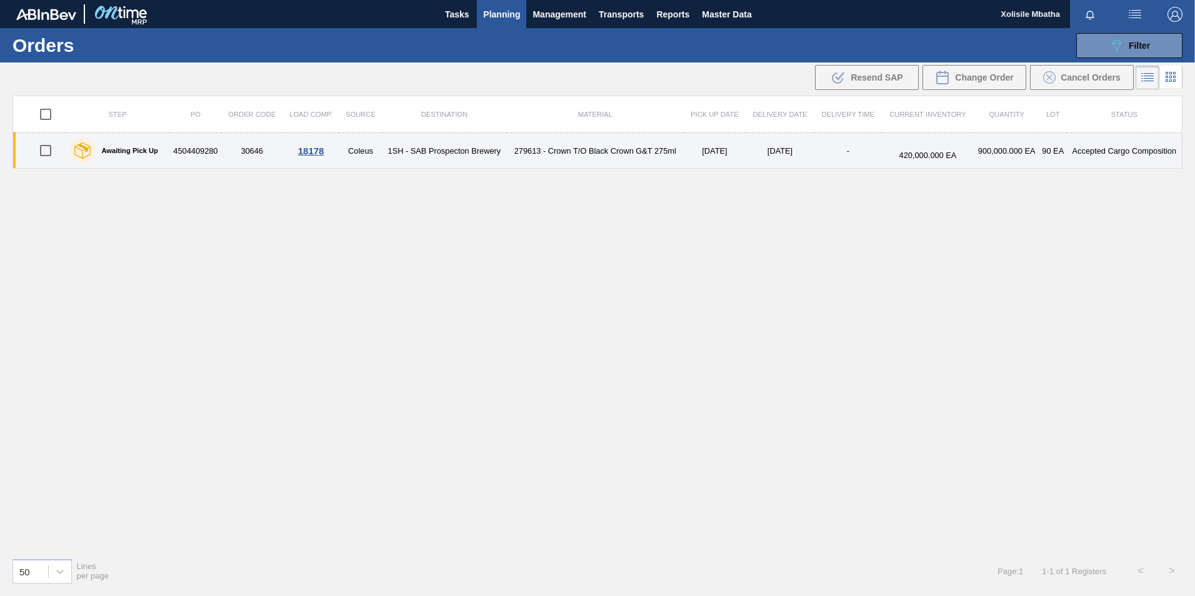
click at [309, 152] on div "18178" at bounding box center [310, 151] width 53 height 11
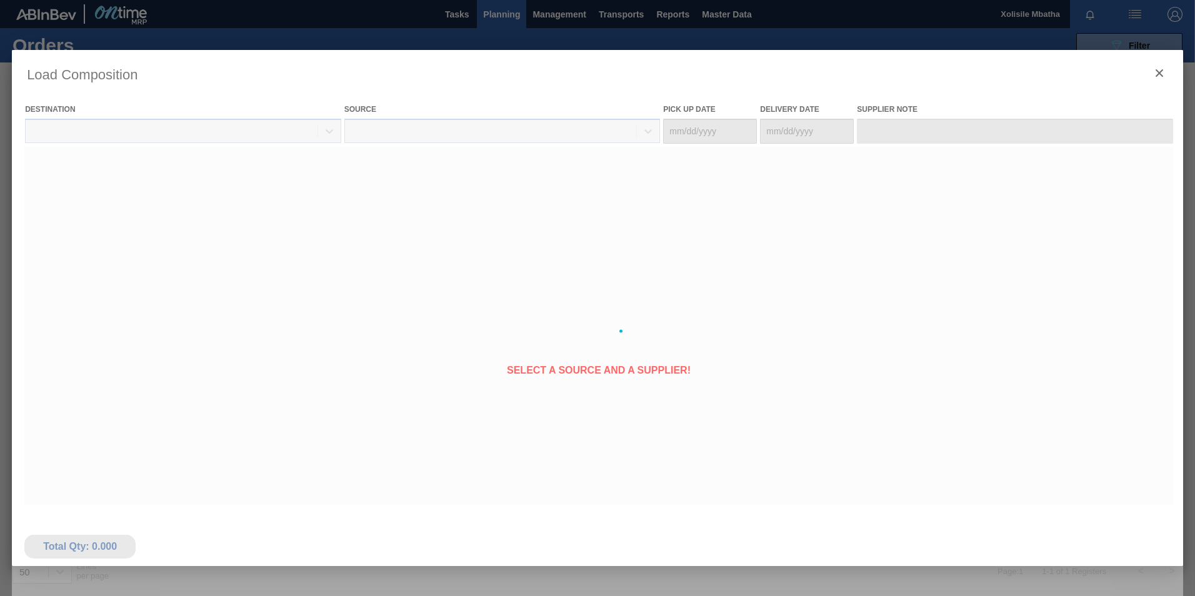
type Date "[DATE]"
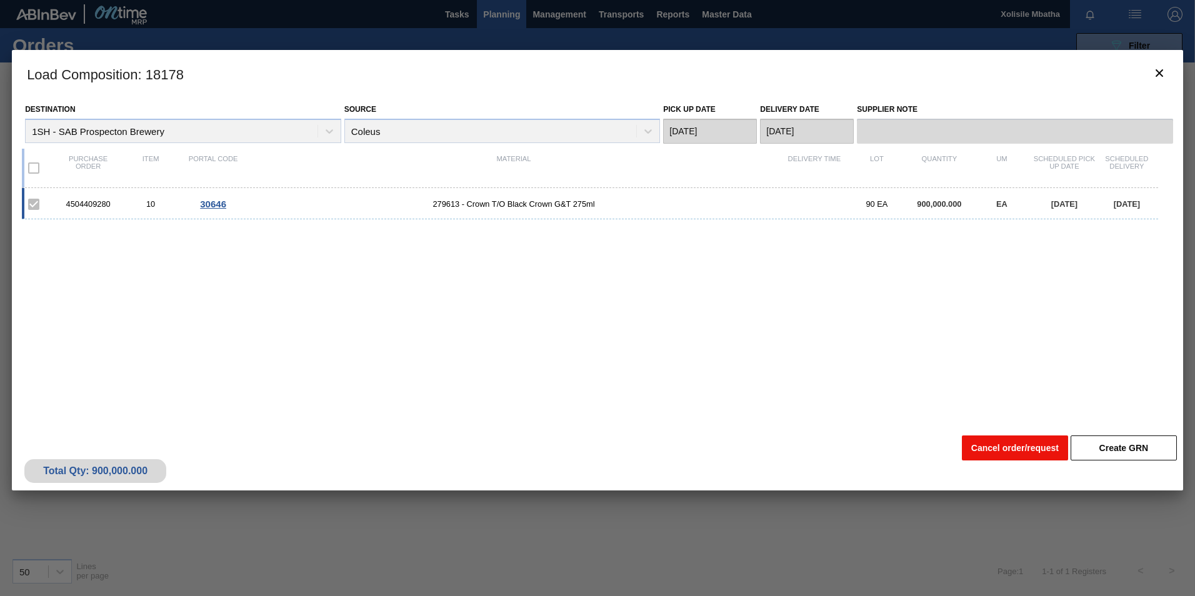
click at [982, 451] on button "Cancel order/request" at bounding box center [1015, 448] width 106 height 25
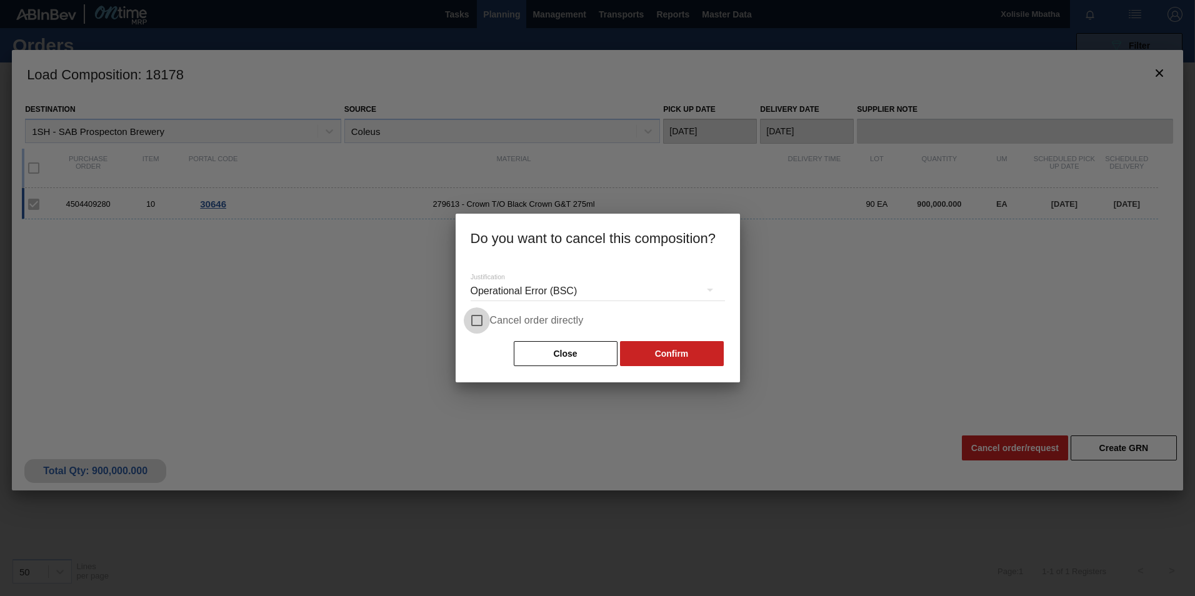
click at [470, 317] on input "Cancel order directly" at bounding box center [477, 320] width 26 height 26
checkbox input "true"
click at [656, 352] on button "Confirm" at bounding box center [672, 353] width 104 height 25
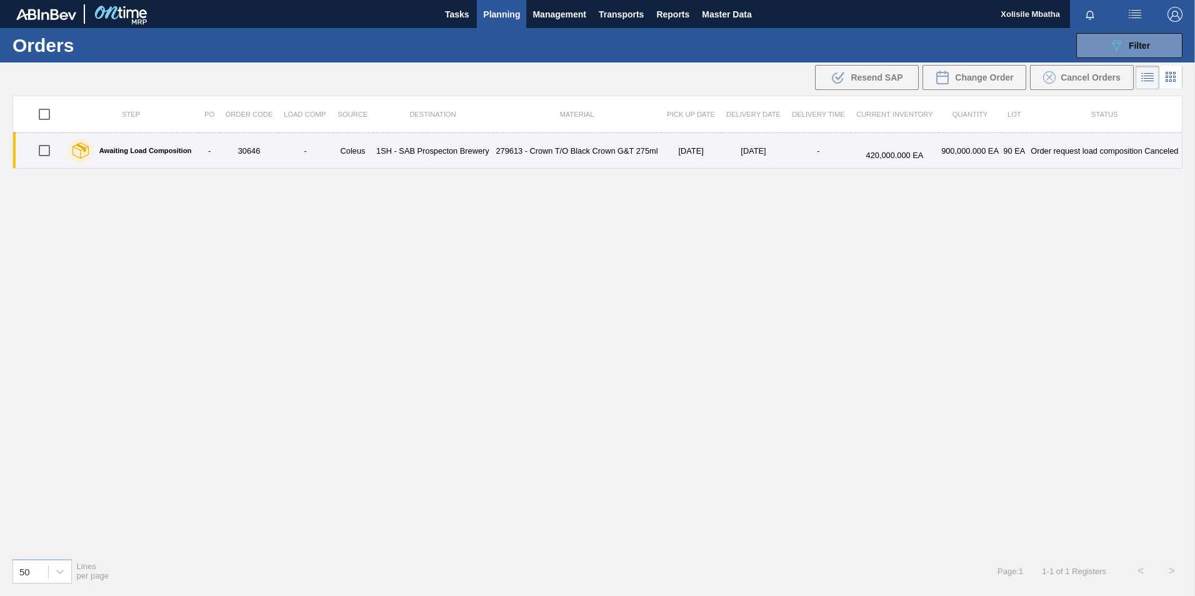
click at [39, 151] on input "checkbox" at bounding box center [44, 150] width 26 height 26
checkbox input "true"
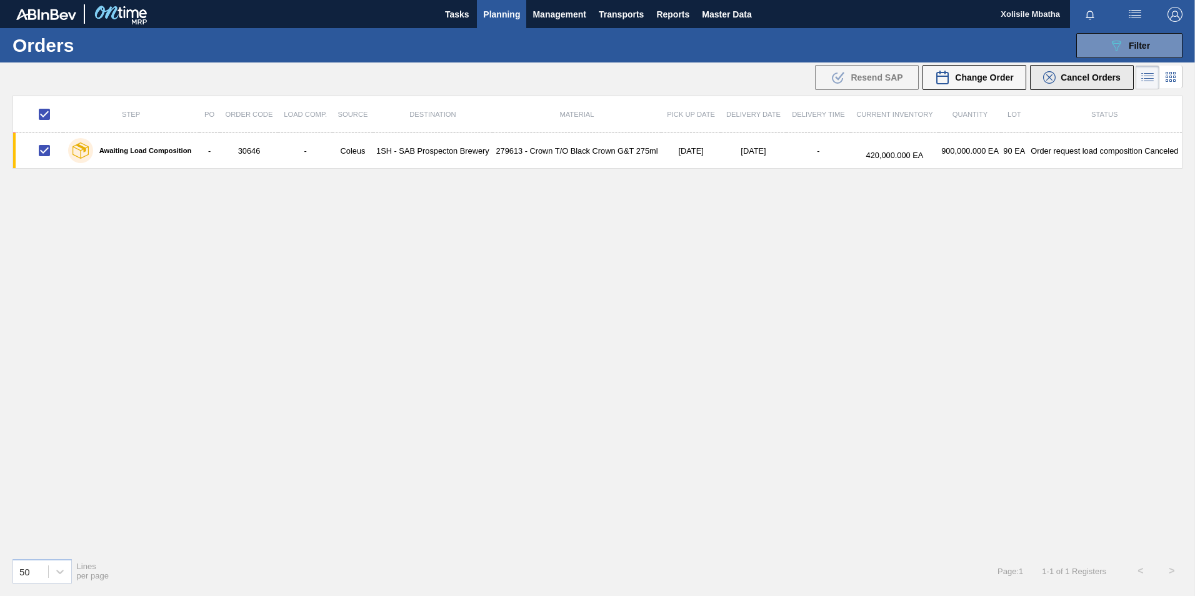
click at [1079, 84] on button "Cancel Orders" at bounding box center [1082, 77] width 104 height 25
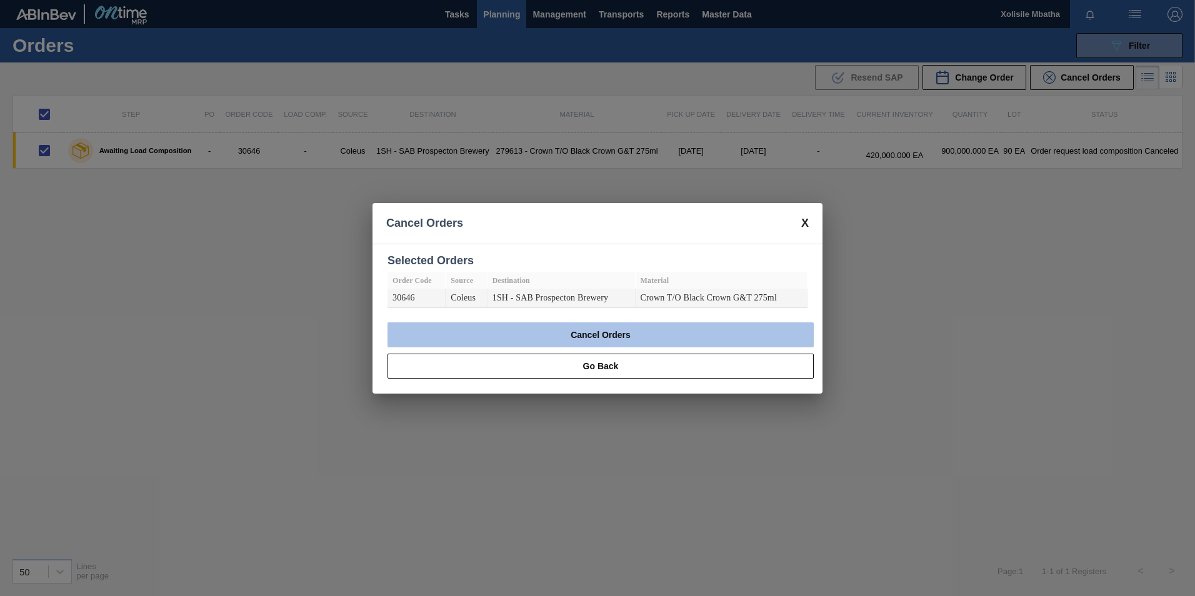
click at [569, 337] on button "Cancel Orders" at bounding box center [600, 334] width 426 height 25
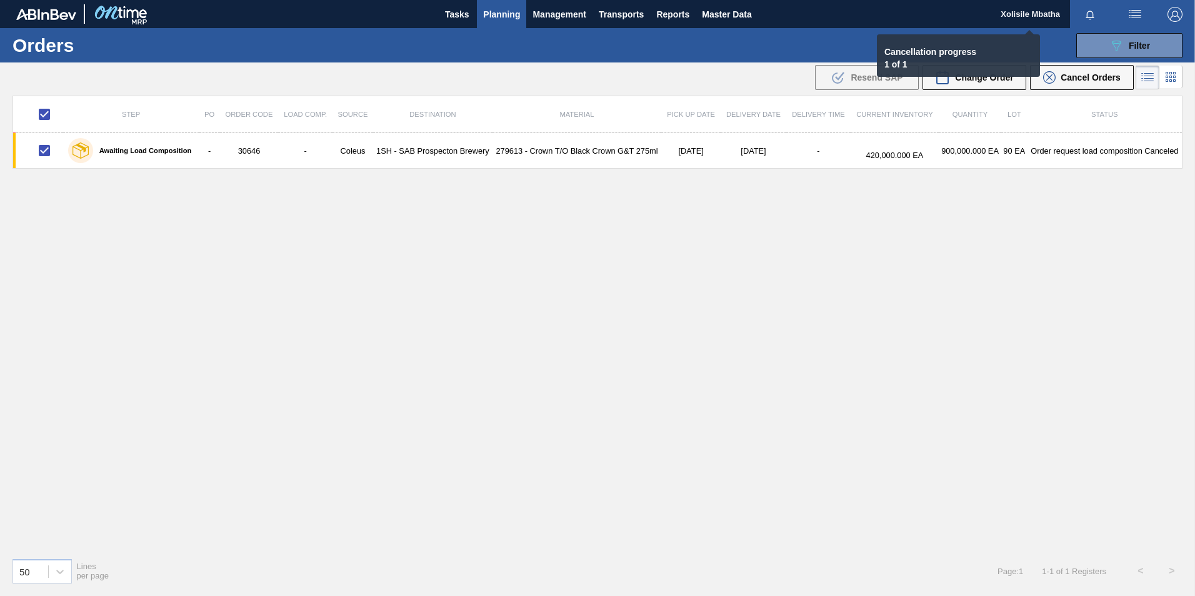
checkbox input "false"
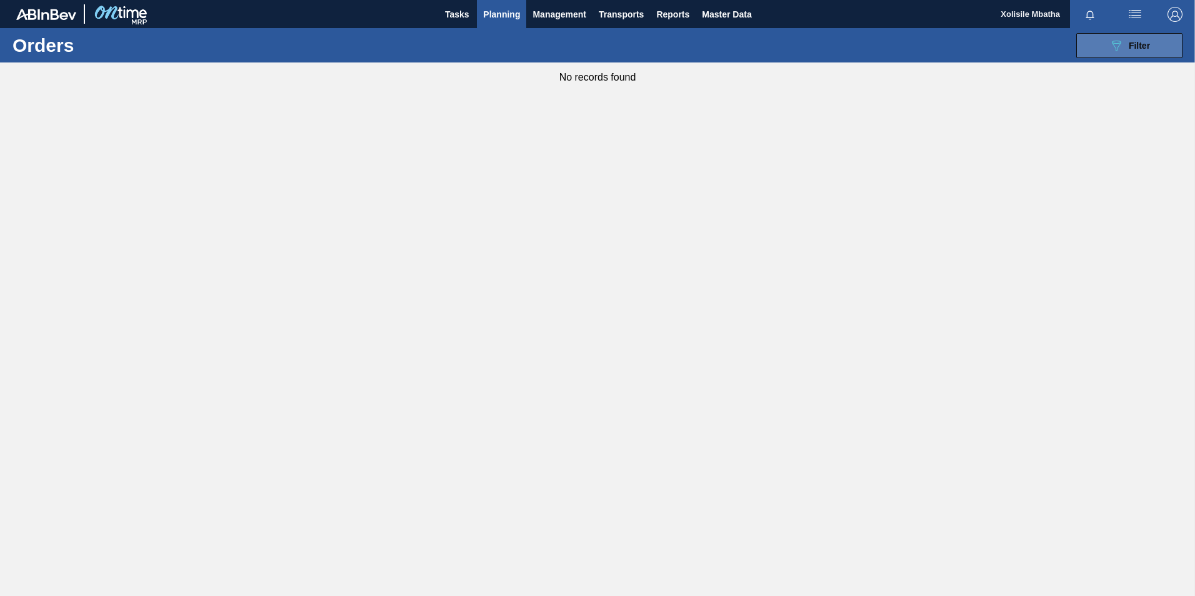
click at [1107, 46] on button "089F7B8B-B2A5-4AFE-B5C0-19BA573D28AC Filter" at bounding box center [1129, 45] width 106 height 25
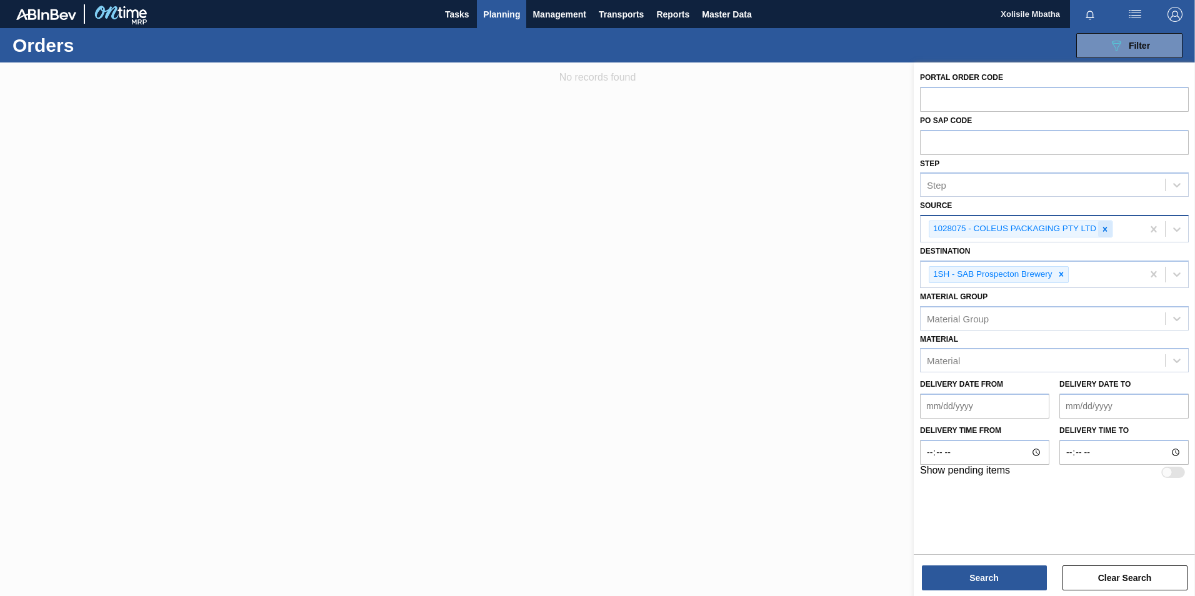
click at [1106, 226] on icon at bounding box center [1104, 229] width 9 height 9
click at [1174, 224] on icon at bounding box center [1176, 227] width 12 height 12
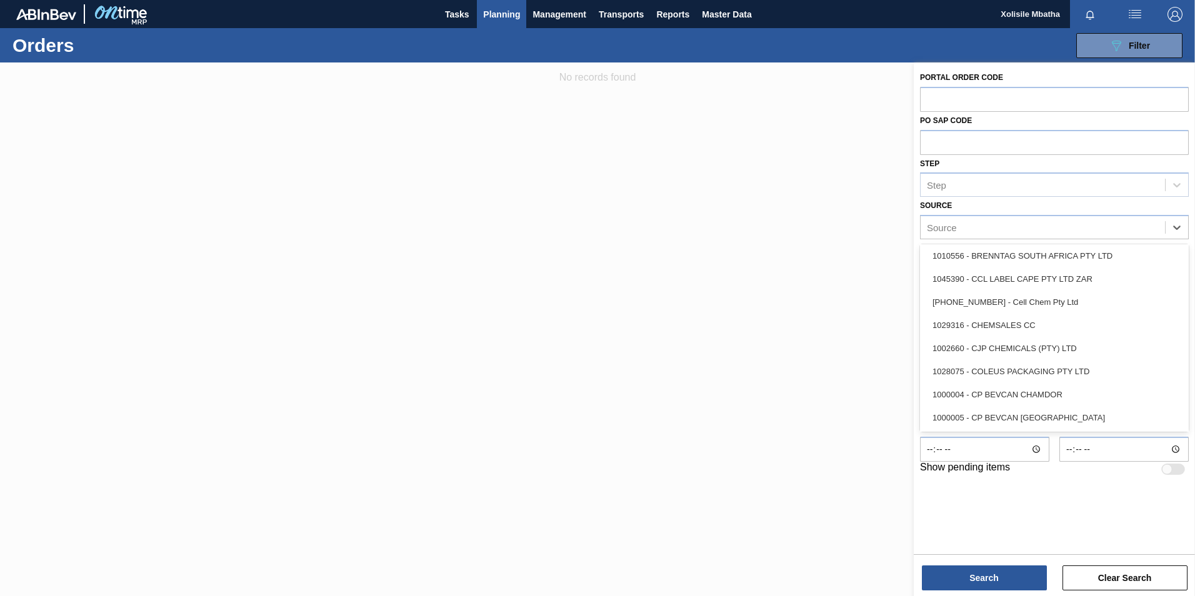
scroll to position [250, 0]
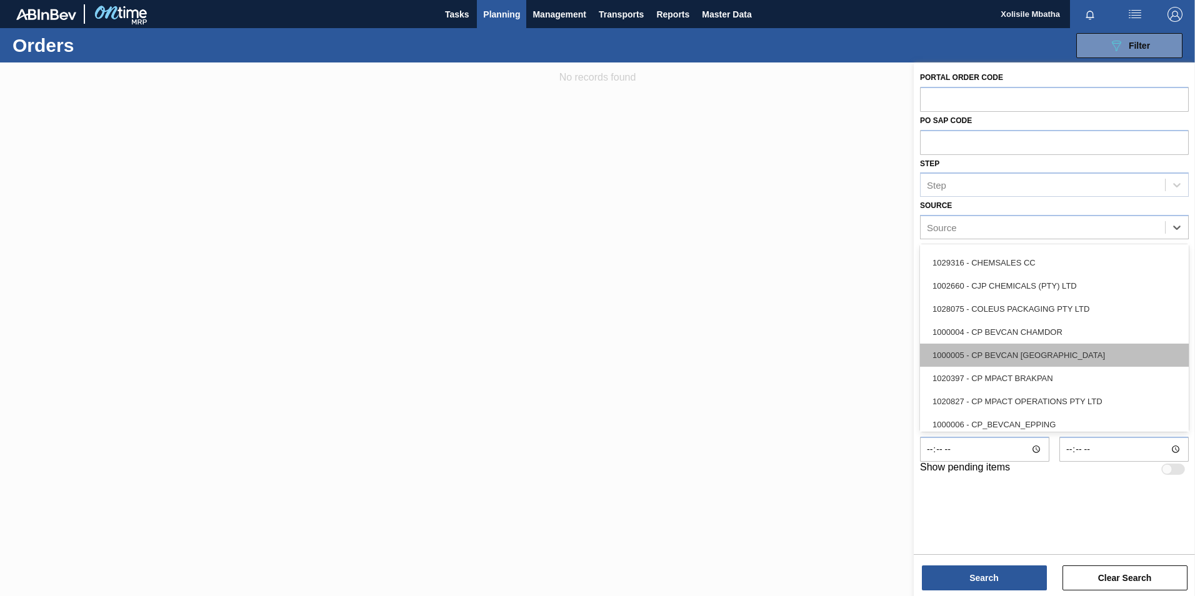
click at [1021, 352] on div "1000005 - CP BEVCAN [GEOGRAPHIC_DATA]" at bounding box center [1054, 355] width 269 height 23
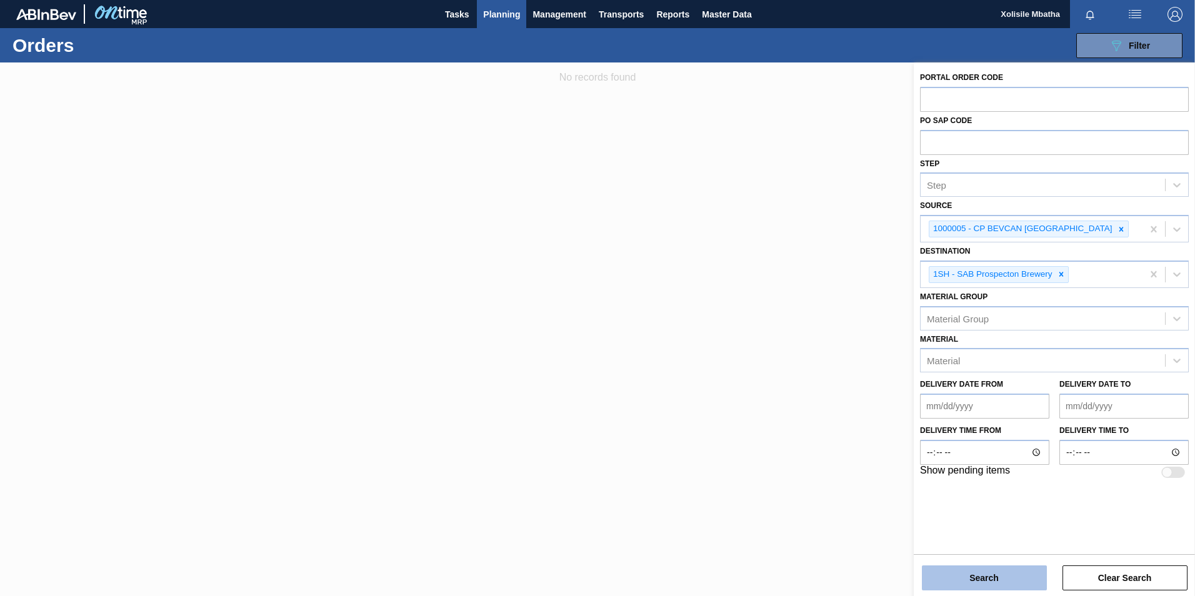
click at [985, 582] on button "Search" at bounding box center [984, 578] width 125 height 25
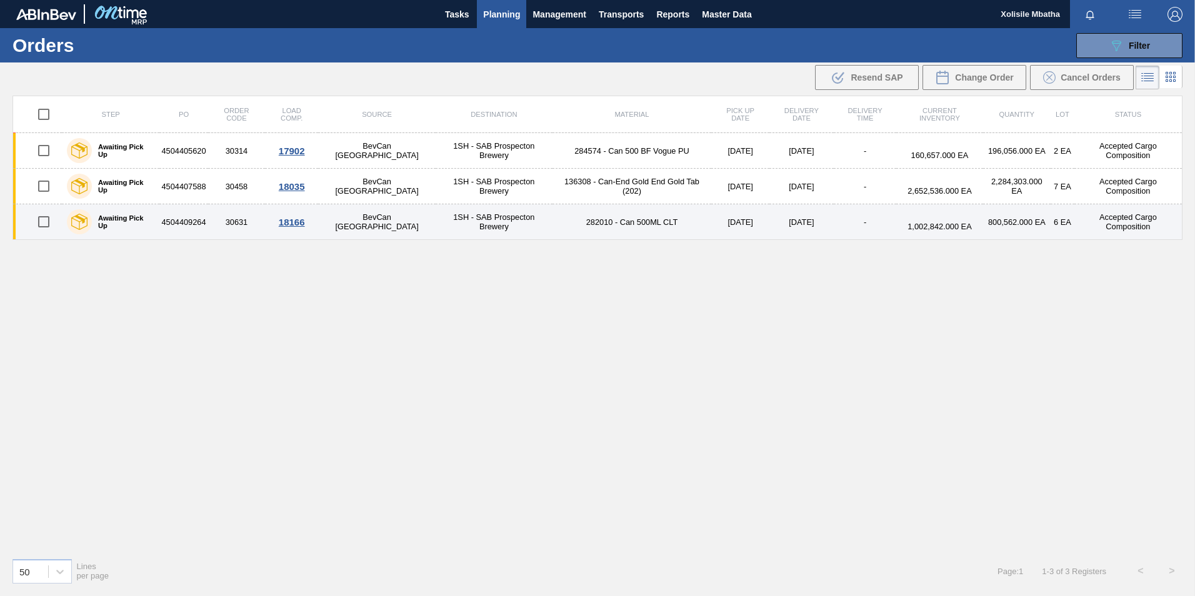
click at [301, 224] on div "18166" at bounding box center [291, 222] width 49 height 11
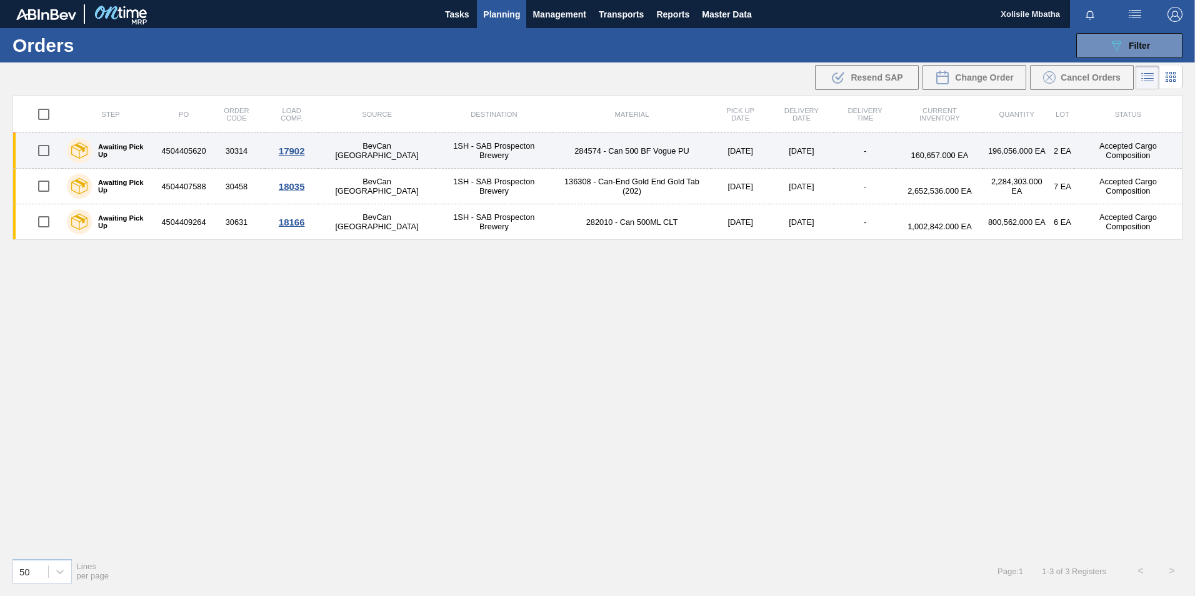
click at [307, 151] on div "17902" at bounding box center [291, 151] width 49 height 11
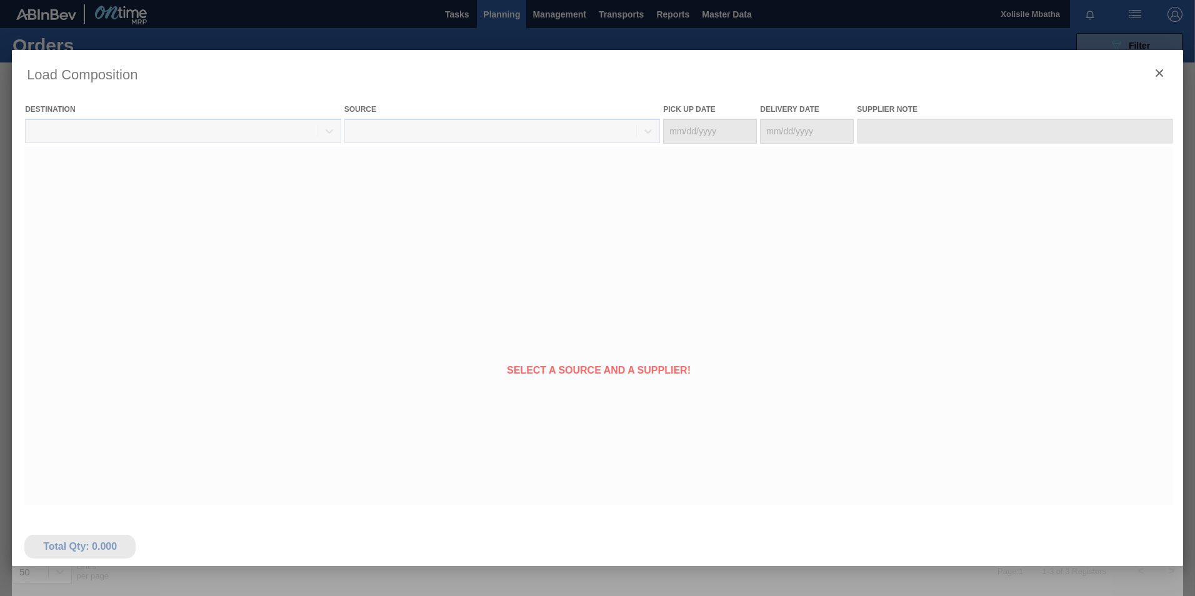
type Date "[DATE]"
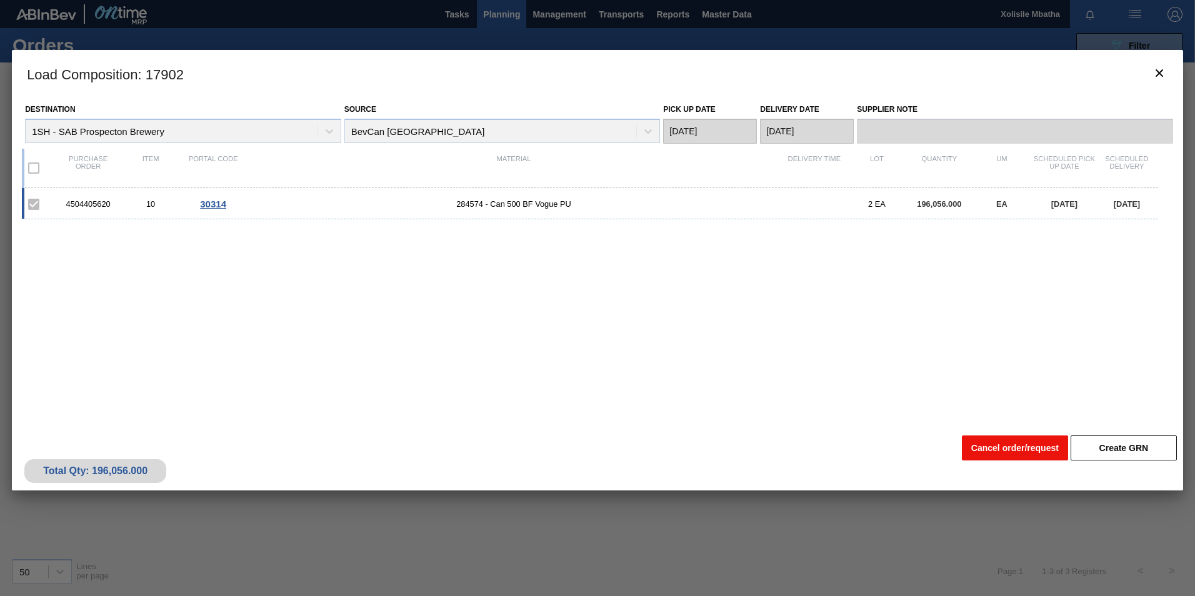
click at [1014, 454] on button "Cancel order/request" at bounding box center [1015, 448] width 106 height 25
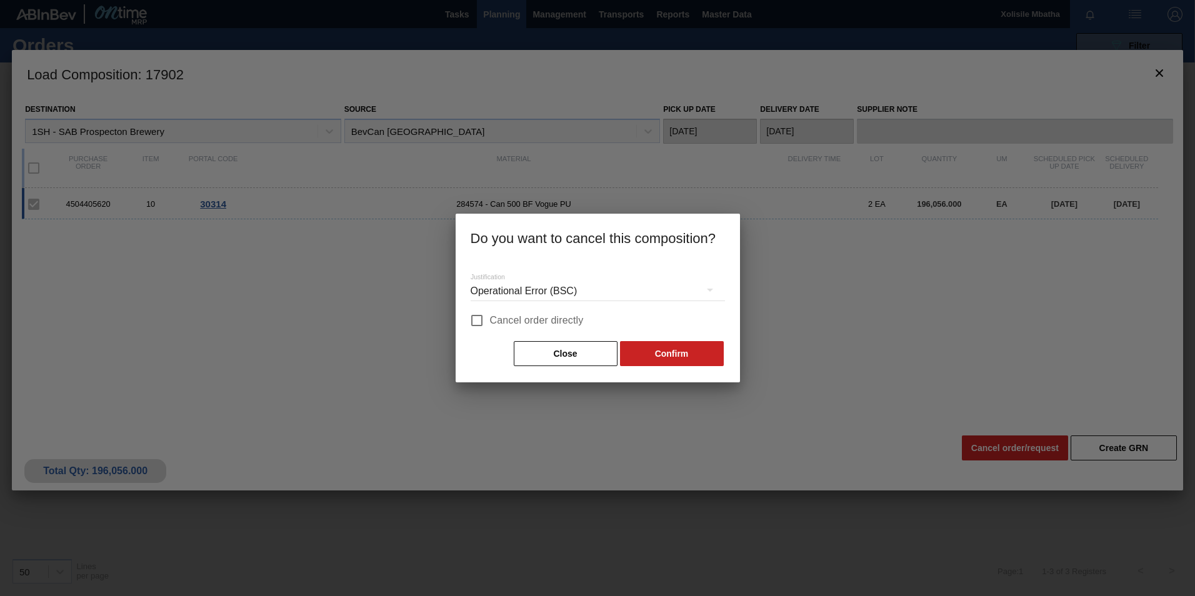
click at [484, 324] on input "Cancel order directly" at bounding box center [477, 320] width 26 height 26
checkbox input "true"
click at [670, 353] on button "Confirm" at bounding box center [672, 353] width 104 height 25
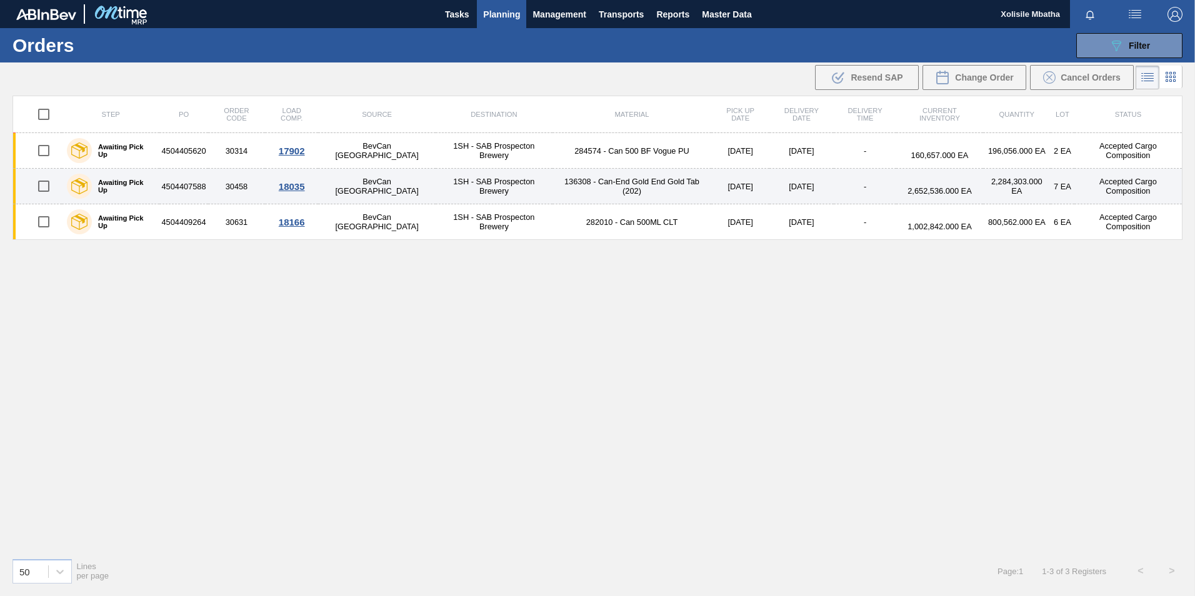
click at [307, 186] on div "18035" at bounding box center [291, 186] width 49 height 11
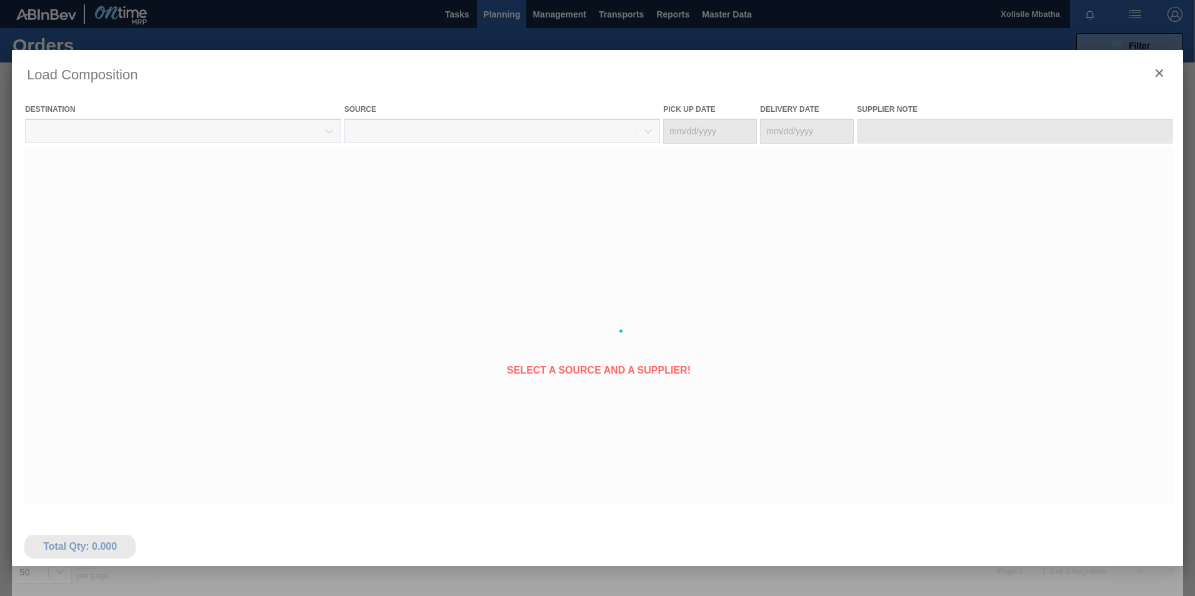
type Date "[DATE]"
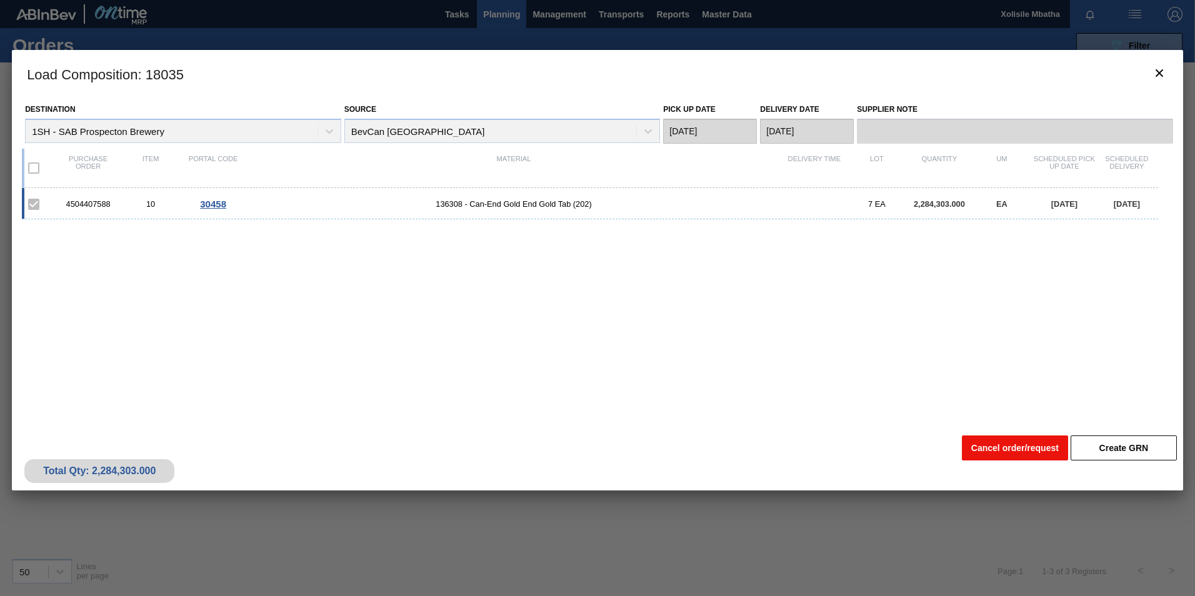
click at [1014, 444] on button "Cancel order/request" at bounding box center [1015, 448] width 106 height 25
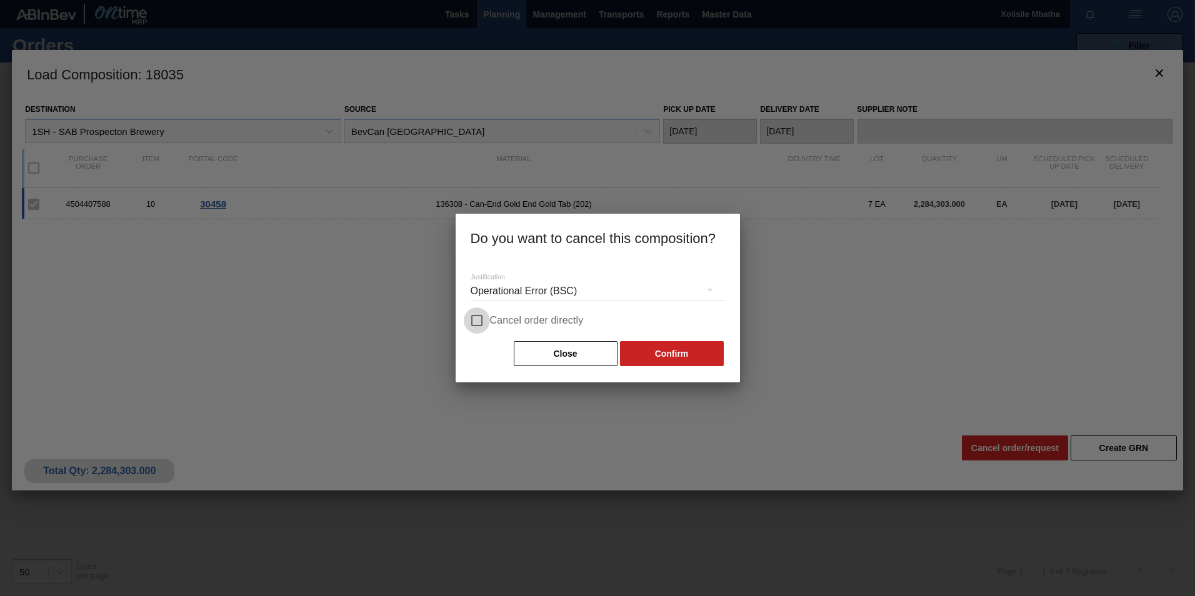
click at [480, 317] on input "Cancel order directly" at bounding box center [477, 320] width 26 height 26
checkbox input "true"
click at [674, 344] on button "Confirm" at bounding box center [672, 353] width 104 height 25
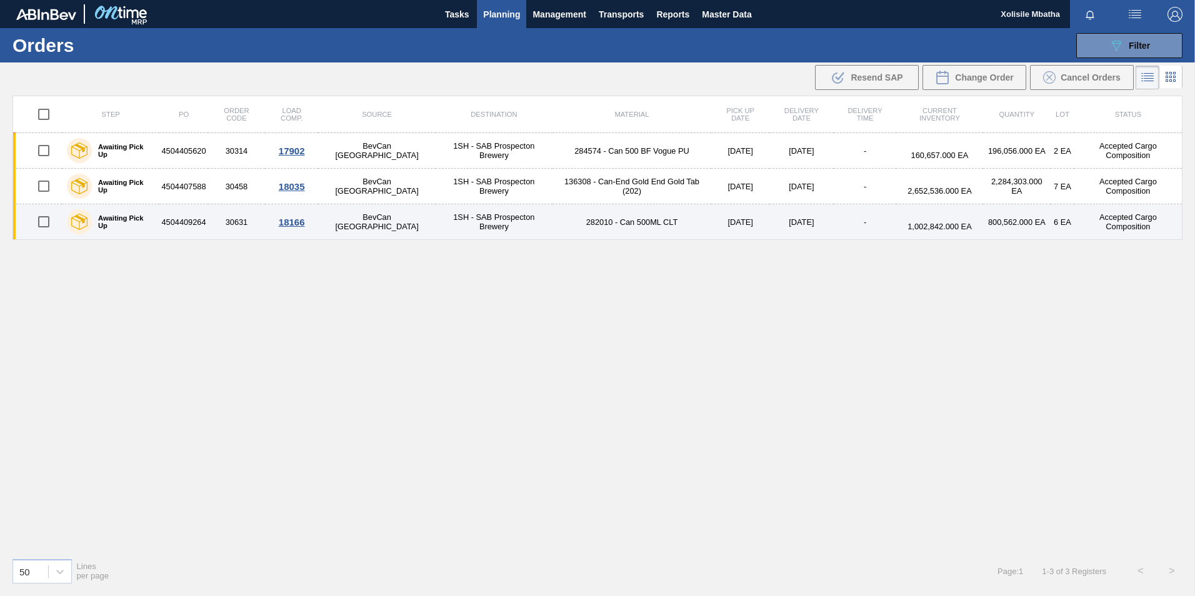
click at [309, 224] on div "18166" at bounding box center [291, 222] width 49 height 11
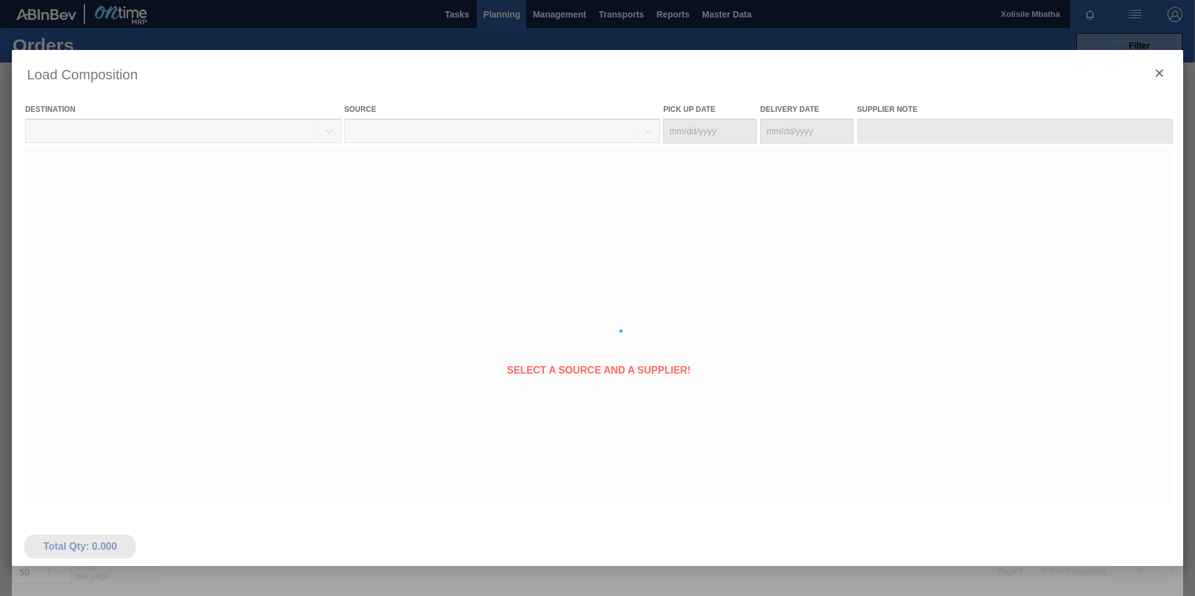
type Date "[DATE]"
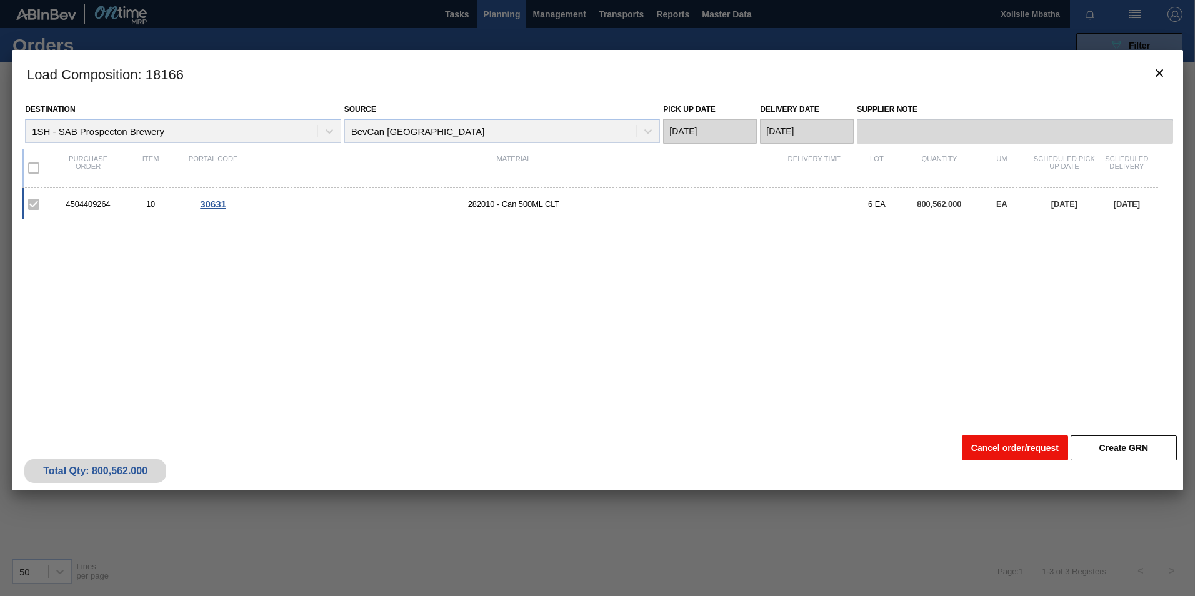
click at [1029, 447] on button "Cancel order/request" at bounding box center [1015, 448] width 106 height 25
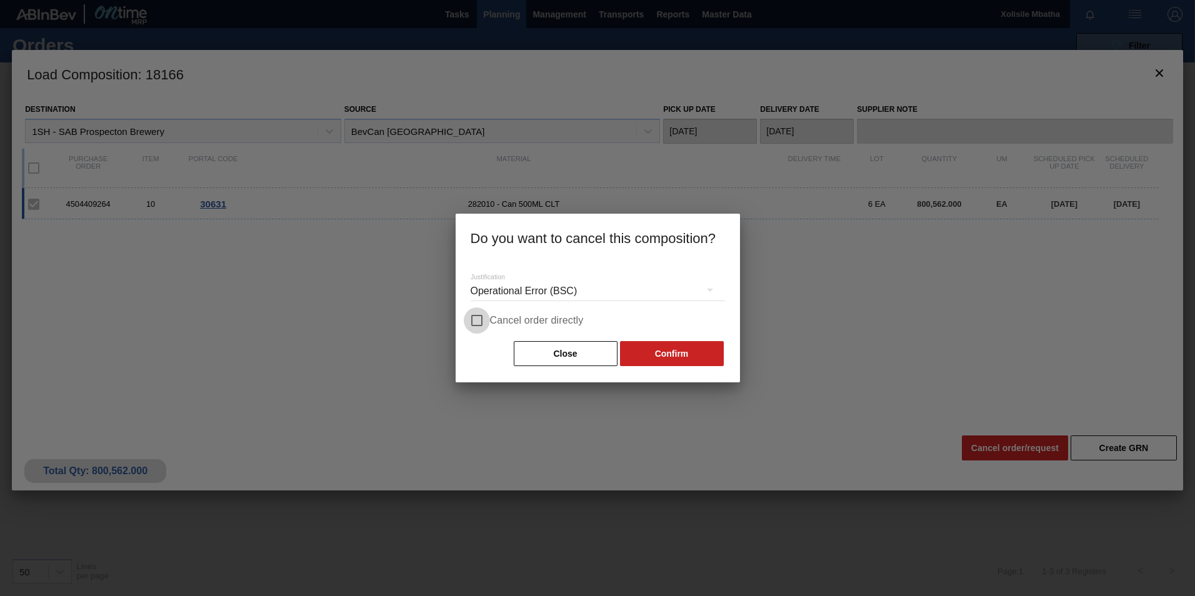
click at [481, 319] on input "Cancel order directly" at bounding box center [477, 320] width 26 height 26
checkbox input "true"
click at [687, 361] on button "Confirm" at bounding box center [672, 353] width 104 height 25
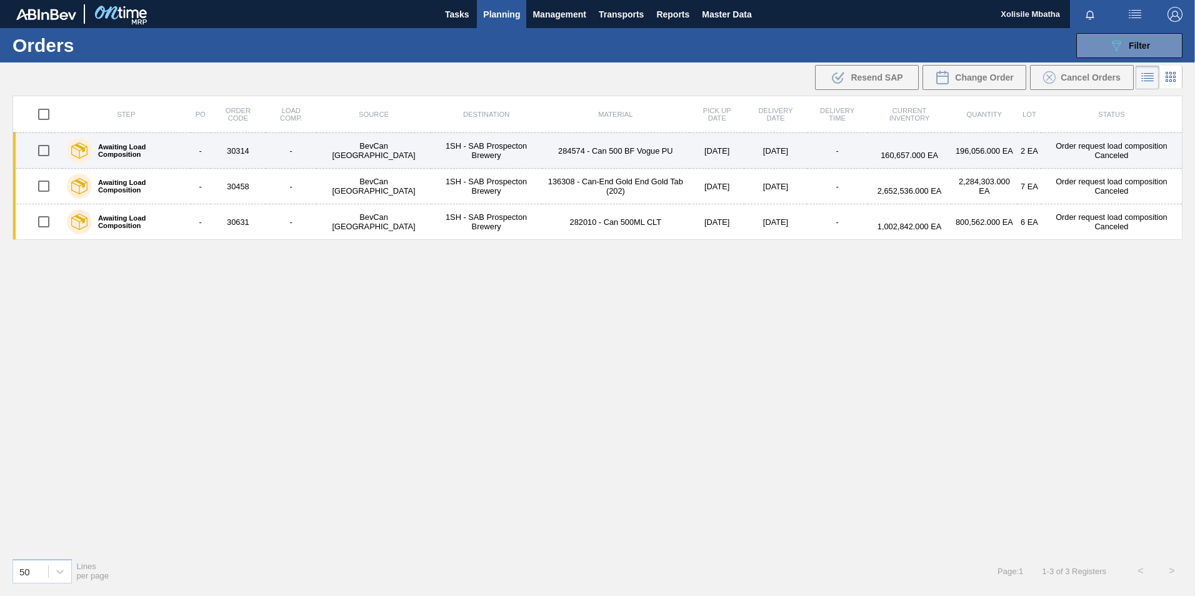
drag, startPoint x: 41, startPoint y: 151, endPoint x: 46, endPoint y: 167, distance: 17.6
click at [42, 152] on input "checkbox" at bounding box center [44, 150] width 26 height 26
checkbox input "true"
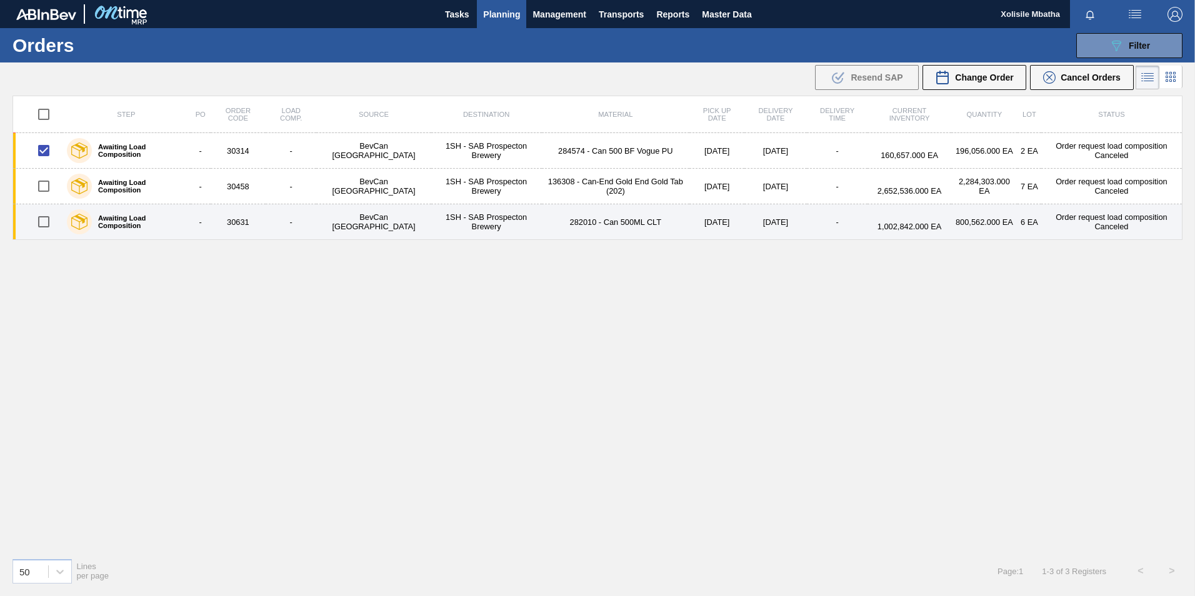
drag, startPoint x: 49, startPoint y: 186, endPoint x: 46, endPoint y: 207, distance: 20.9
click at [49, 187] on input "checkbox" at bounding box center [44, 186] width 26 height 26
checkbox input "true"
drag, startPoint x: 45, startPoint y: 215, endPoint x: 54, endPoint y: 218, distance: 9.3
click at [45, 216] on input "checkbox" at bounding box center [44, 222] width 26 height 26
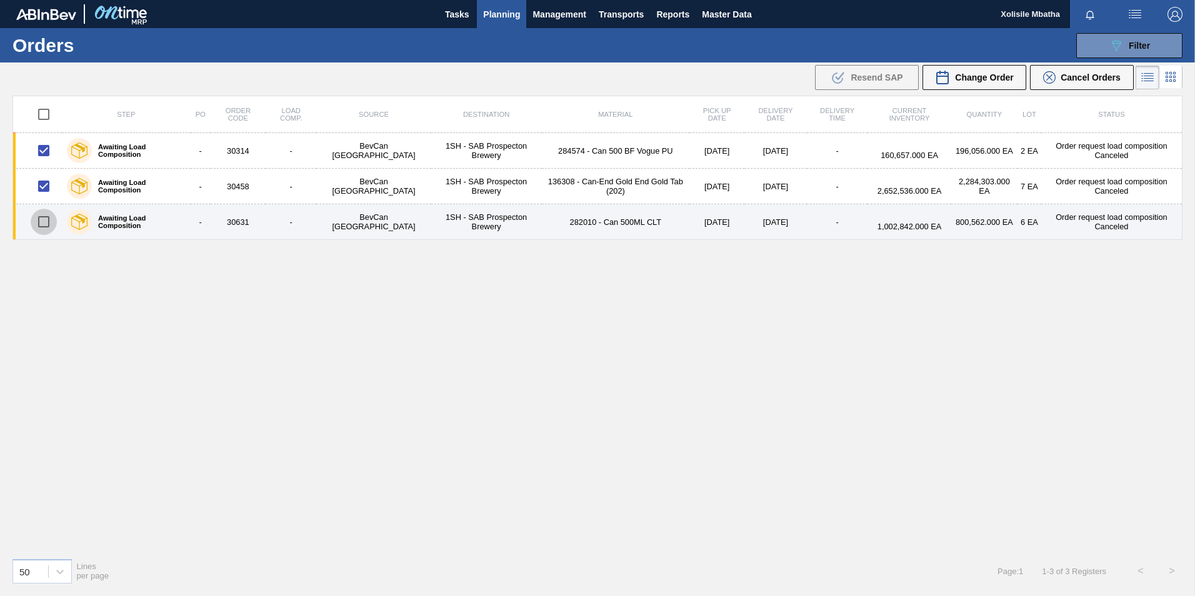
checkbox input "true"
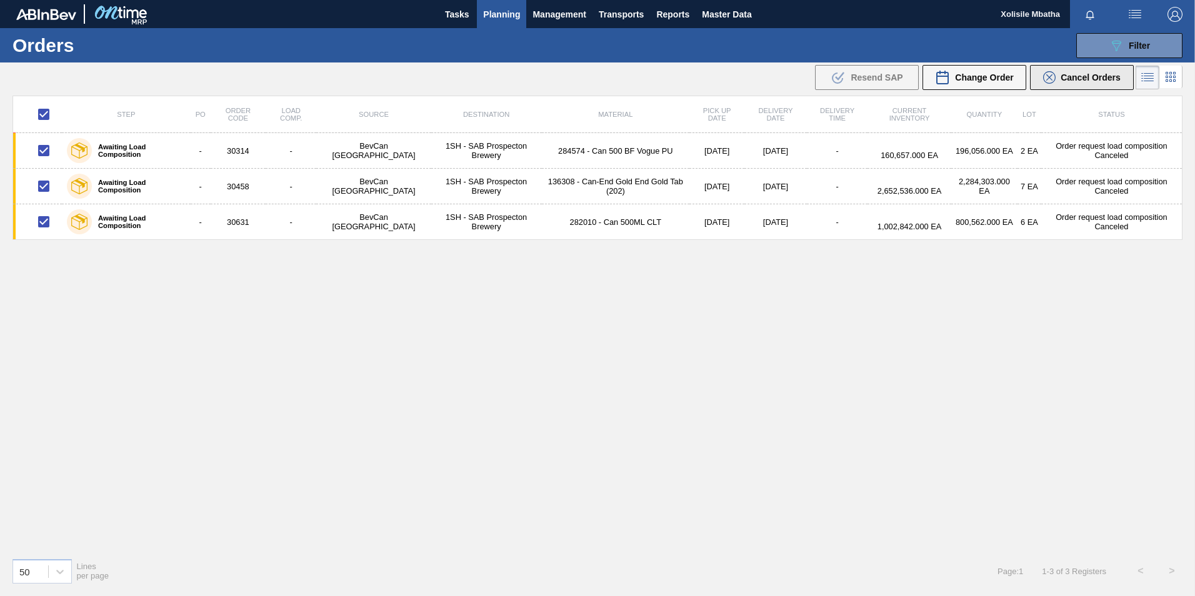
click at [1050, 77] on icon at bounding box center [1049, 77] width 12 height 12
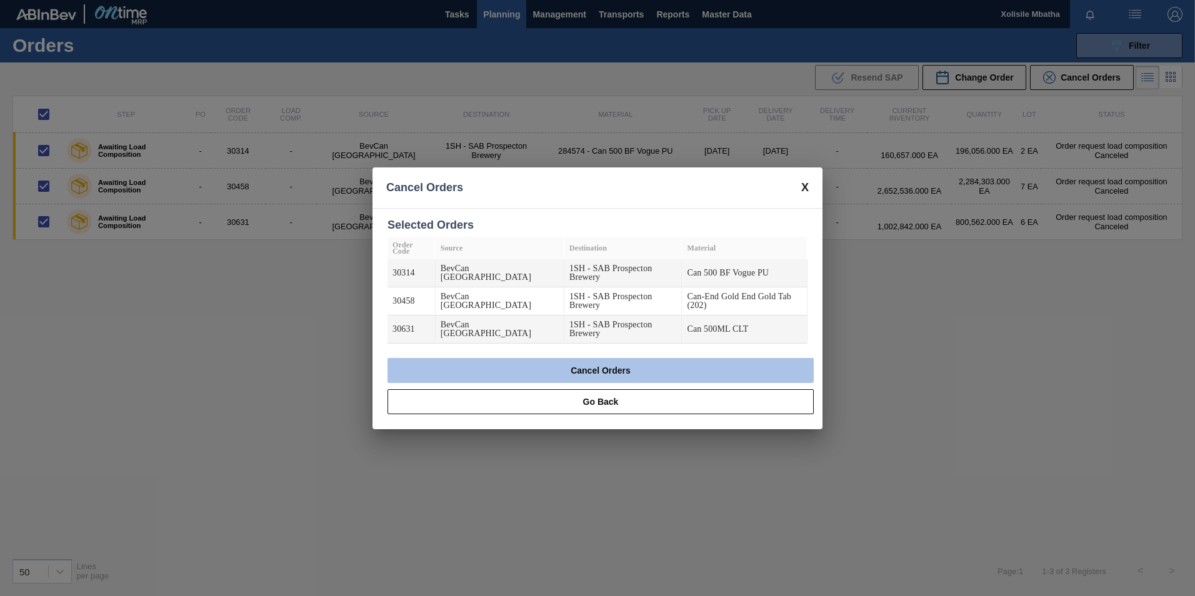
click at [593, 358] on button "Cancel Orders" at bounding box center [600, 370] width 426 height 25
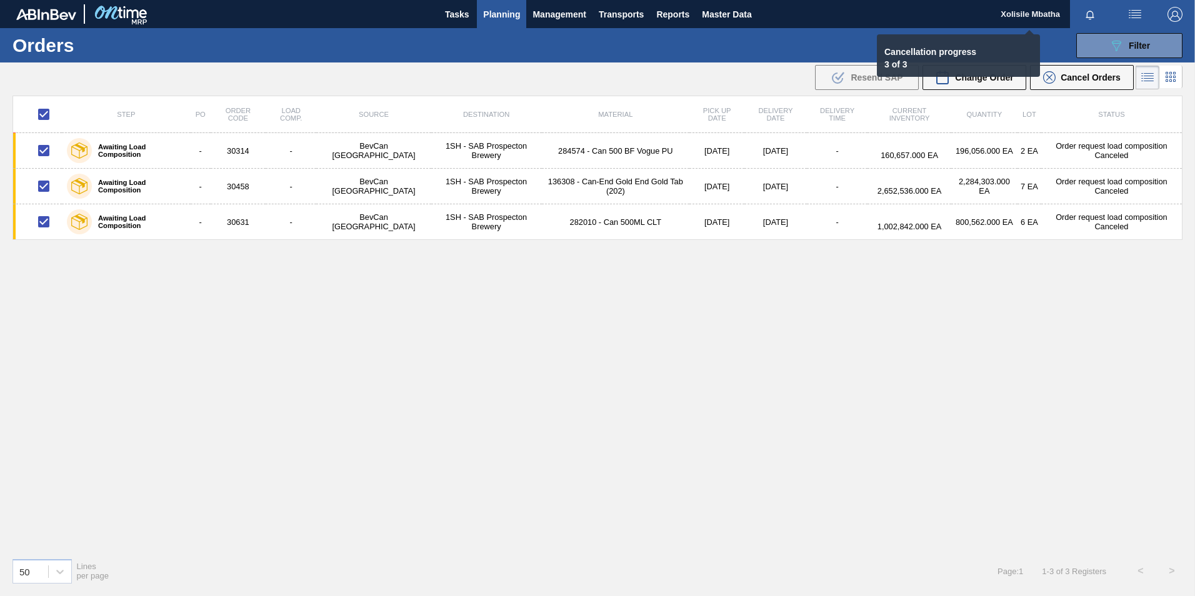
checkbox input "false"
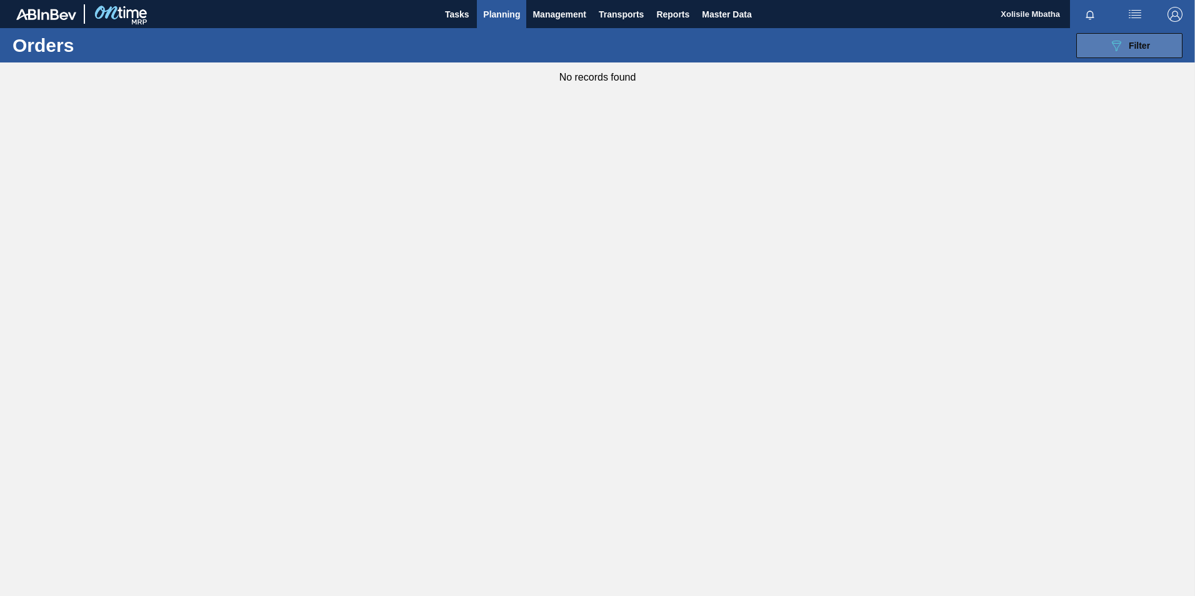
click at [1159, 42] on button "089F7B8B-B2A5-4AFE-B5C0-19BA573D28AC Filter" at bounding box center [1129, 45] width 106 height 25
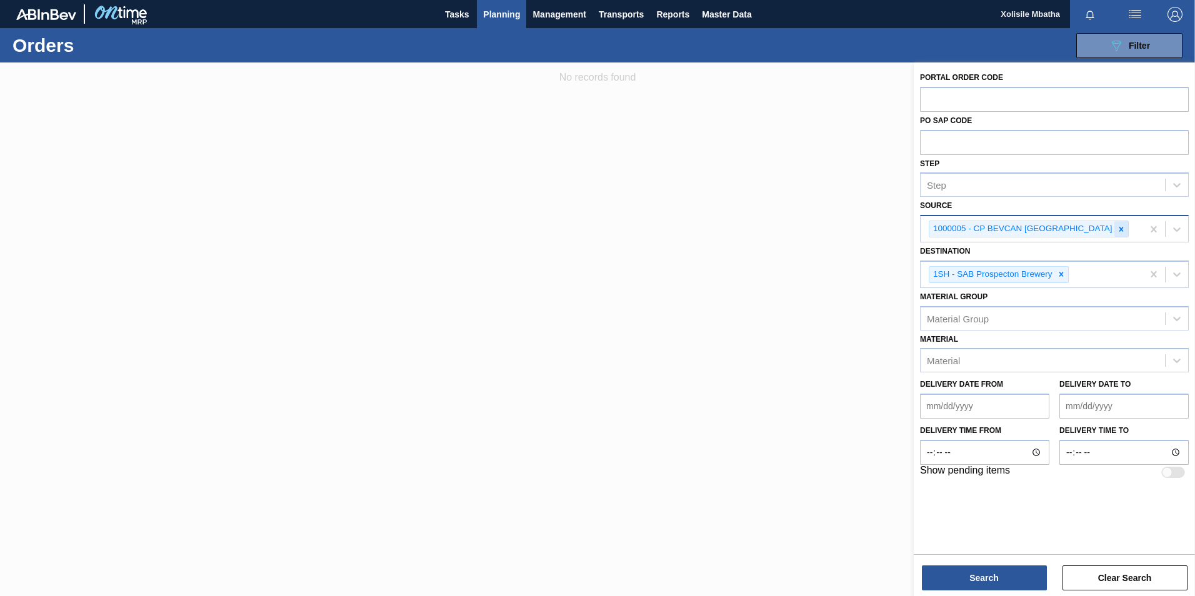
click at [1117, 232] on icon at bounding box center [1121, 229] width 9 height 9
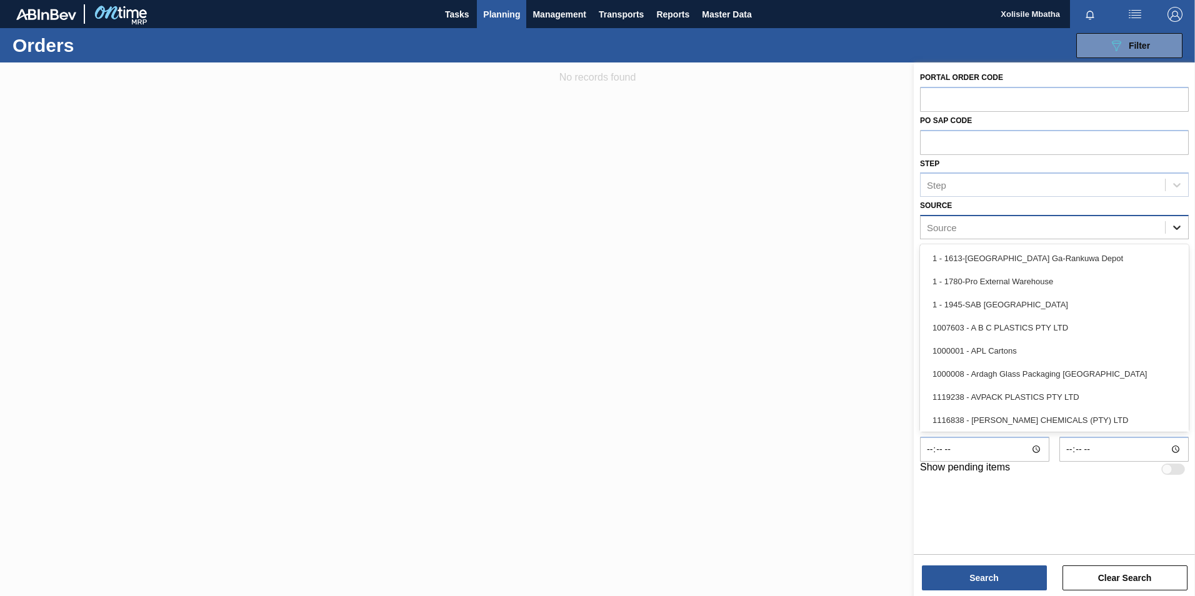
click at [1179, 227] on icon at bounding box center [1176, 228] width 7 height 4
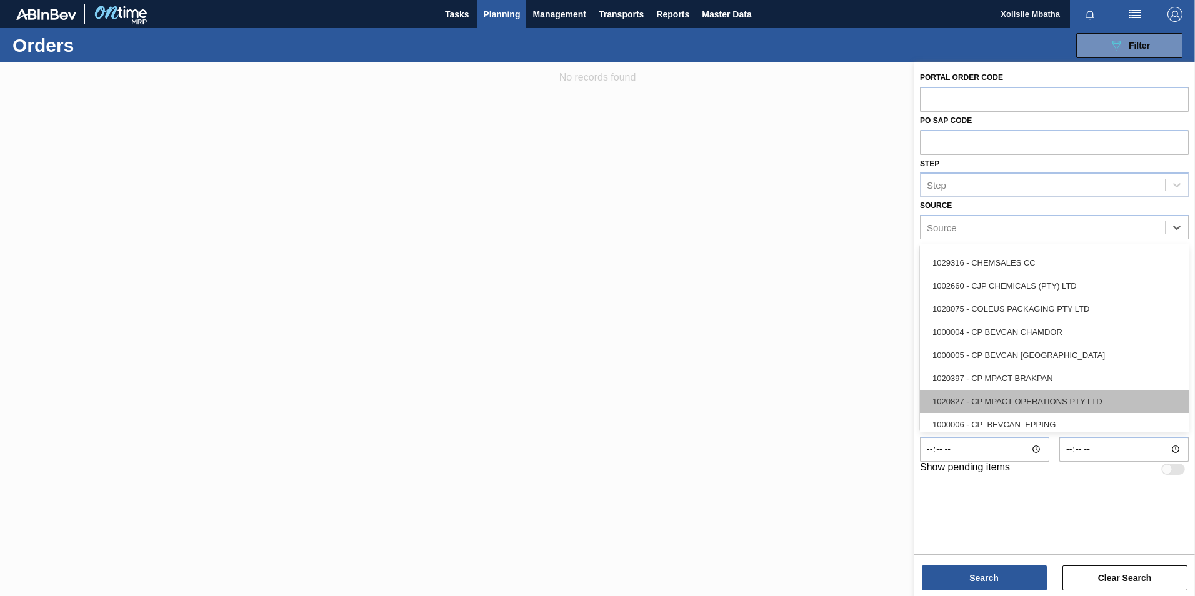
click at [1036, 399] on div "1020827 - CP MPACT OPERATIONS PTY LTD" at bounding box center [1054, 401] width 269 height 23
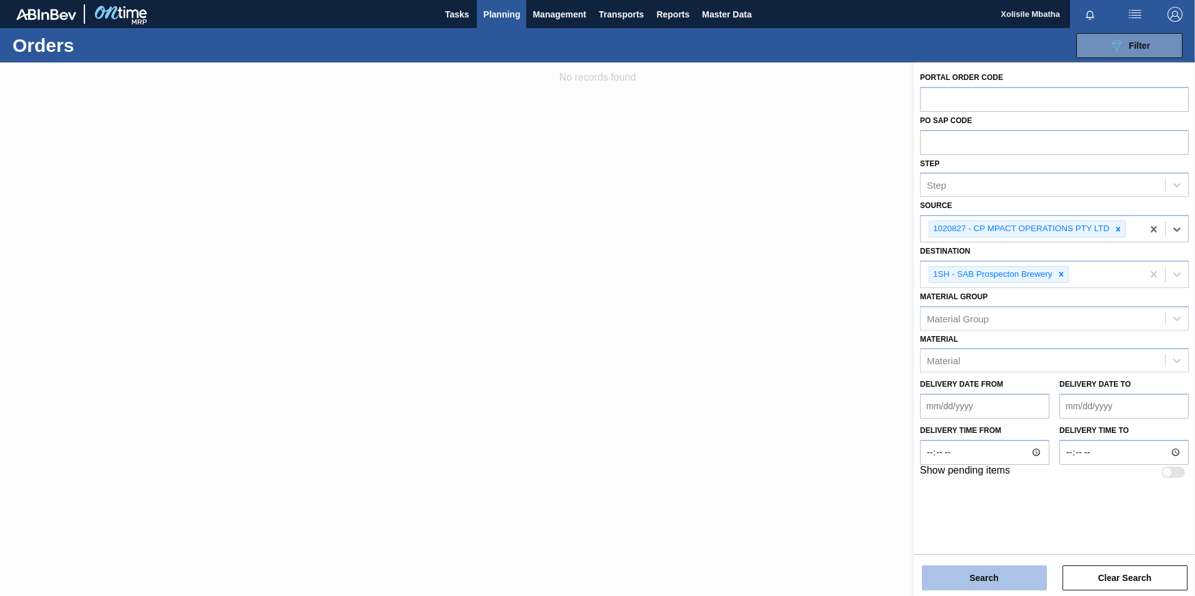
click at [1000, 583] on button "Search" at bounding box center [984, 578] width 125 height 25
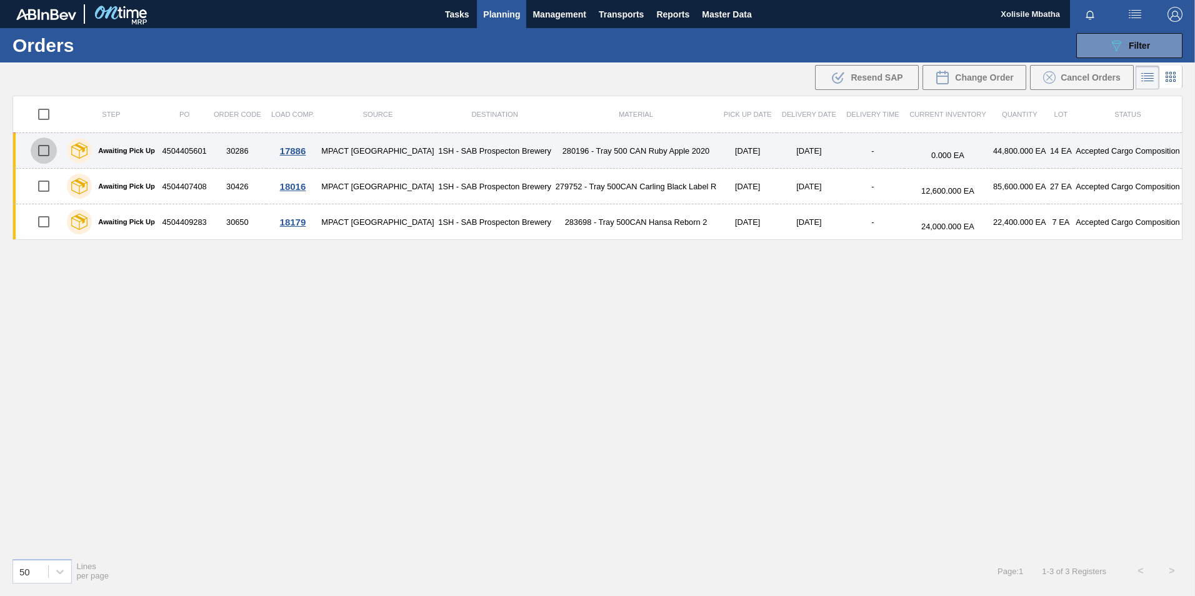
click at [45, 148] on input "checkbox" at bounding box center [44, 150] width 26 height 26
checkbox input "true"
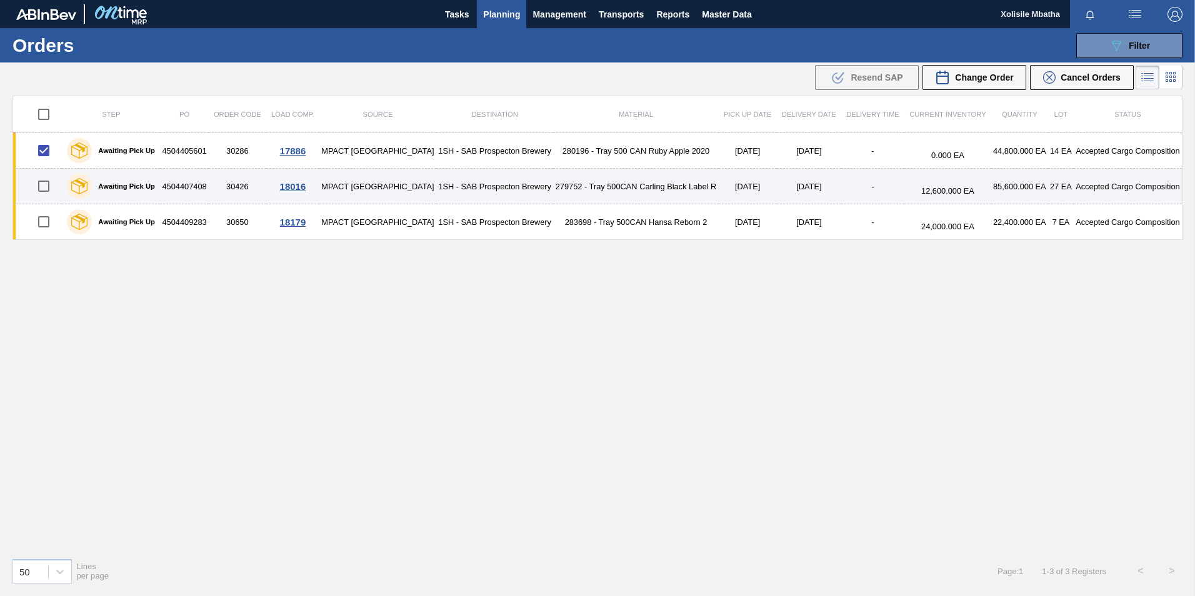
click at [42, 191] on input "checkbox" at bounding box center [44, 186] width 26 height 26
checkbox input "true"
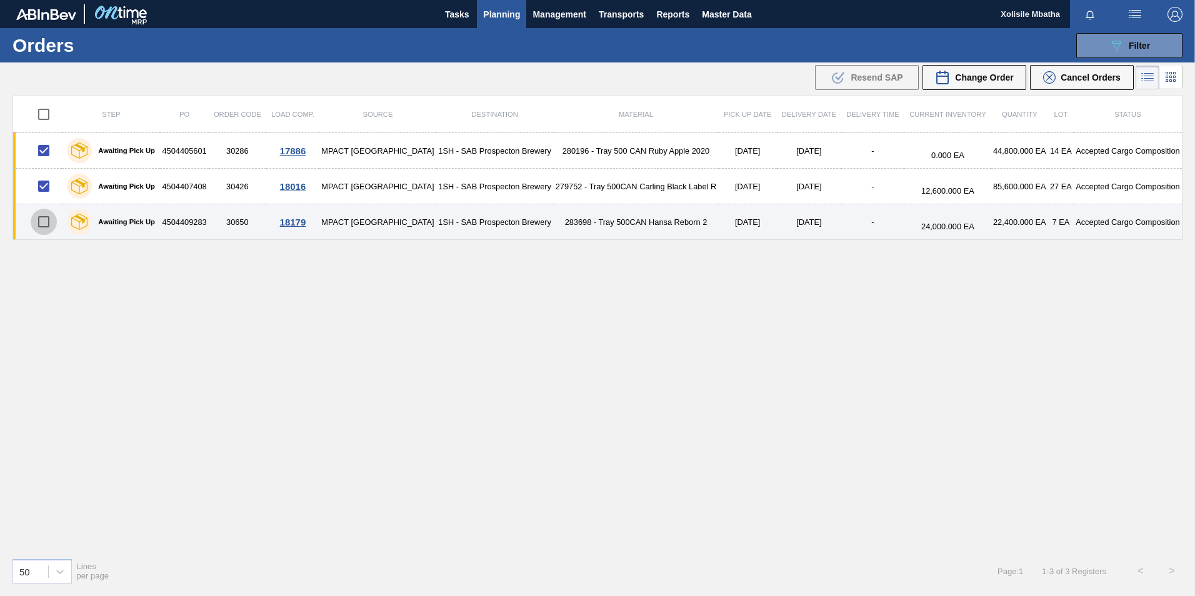
click at [46, 217] on input "checkbox" at bounding box center [44, 222] width 26 height 26
checkbox input "true"
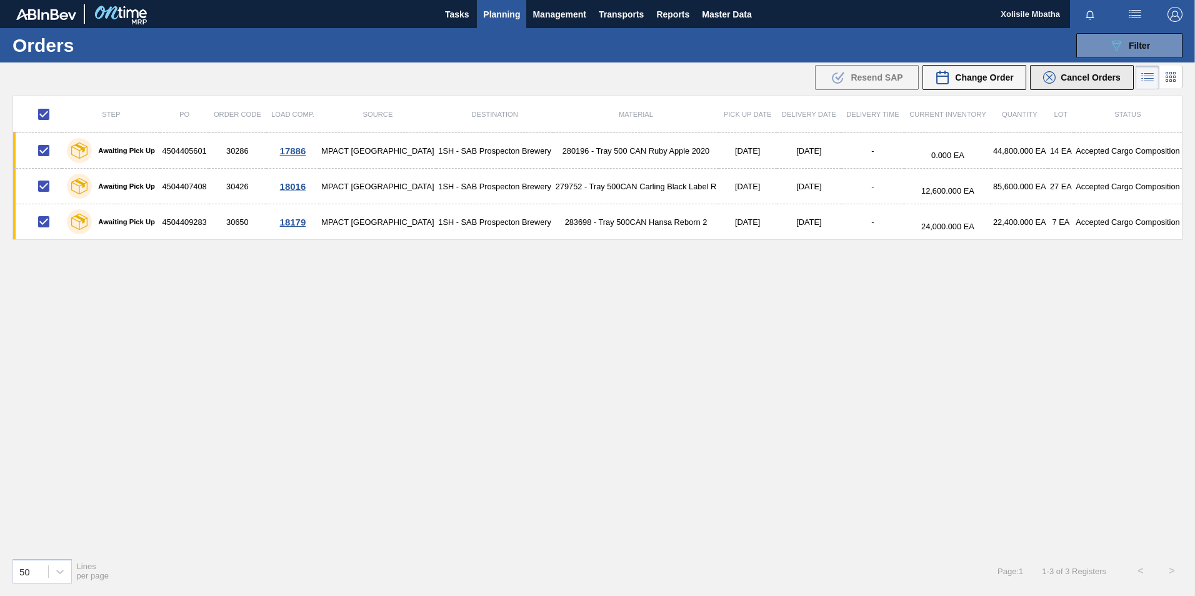
click at [1068, 82] on span "Cancel Orders" at bounding box center [1090, 77] width 60 height 10
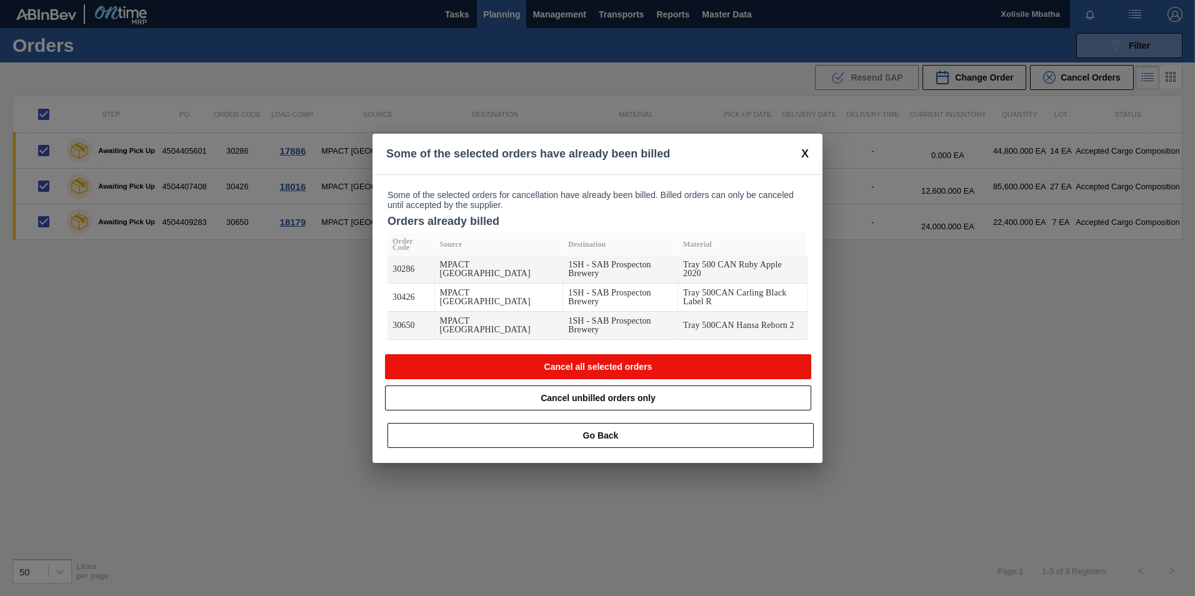
click at [602, 354] on button "Cancel all selected orders" at bounding box center [598, 366] width 426 height 25
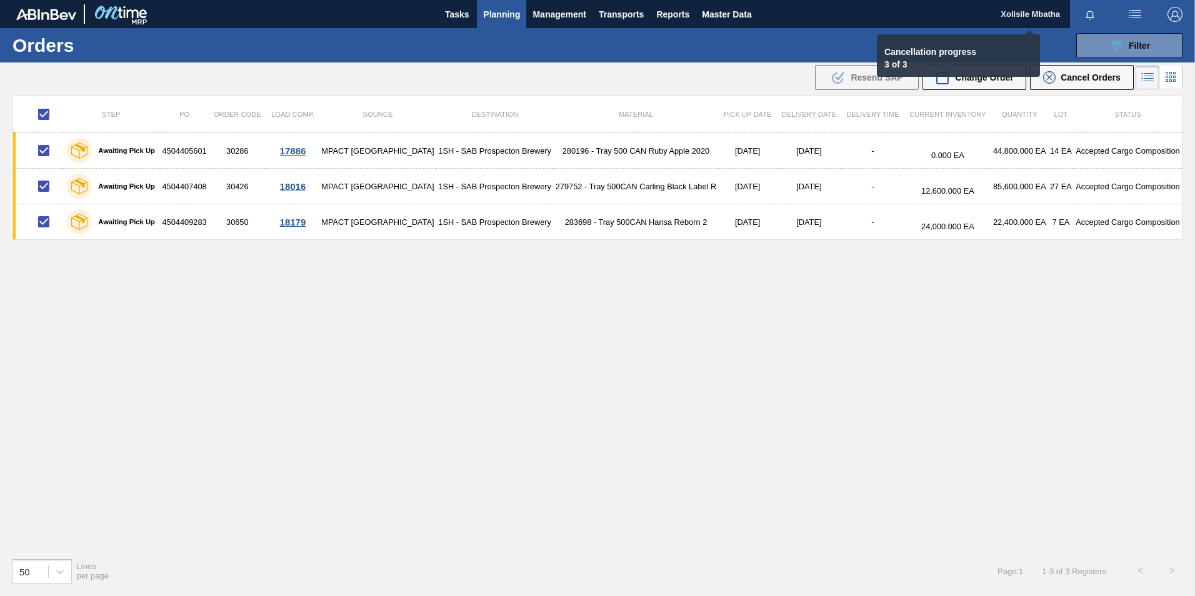
checkbox input "false"
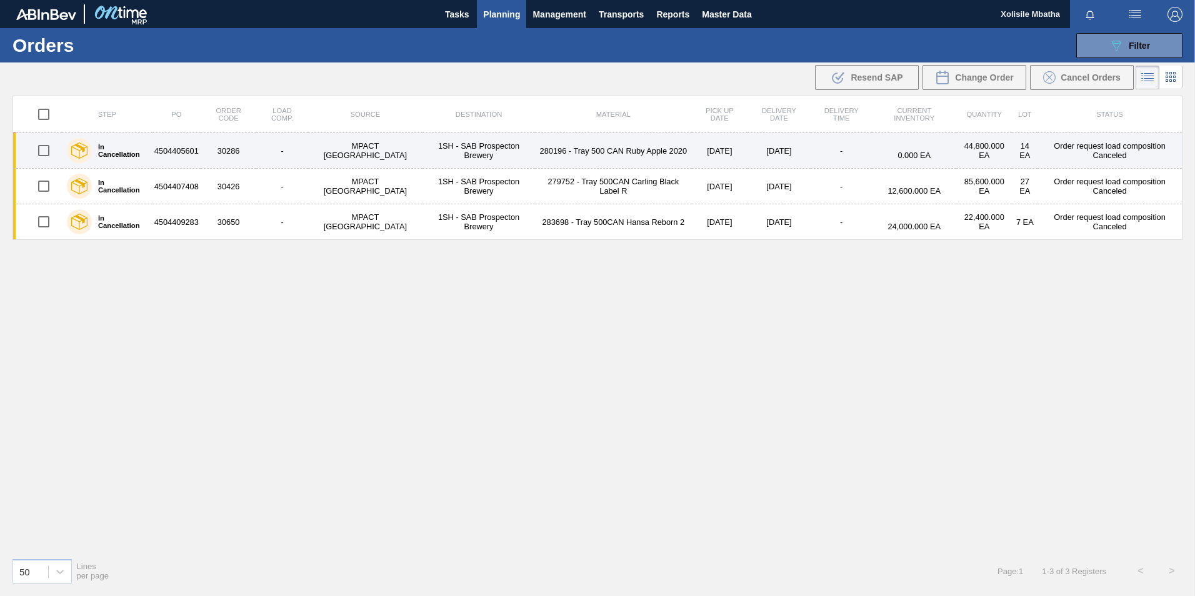
click at [44, 149] on input "checkbox" at bounding box center [44, 150] width 26 height 26
checkbox input "true"
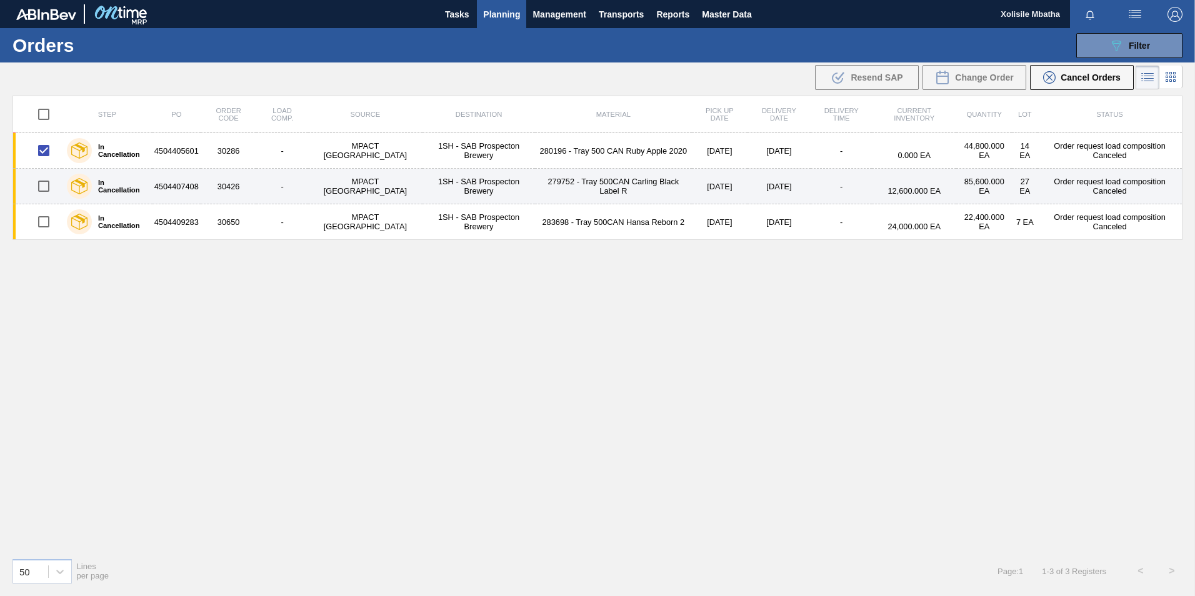
click at [48, 187] on input "checkbox" at bounding box center [44, 186] width 26 height 26
checkbox input "true"
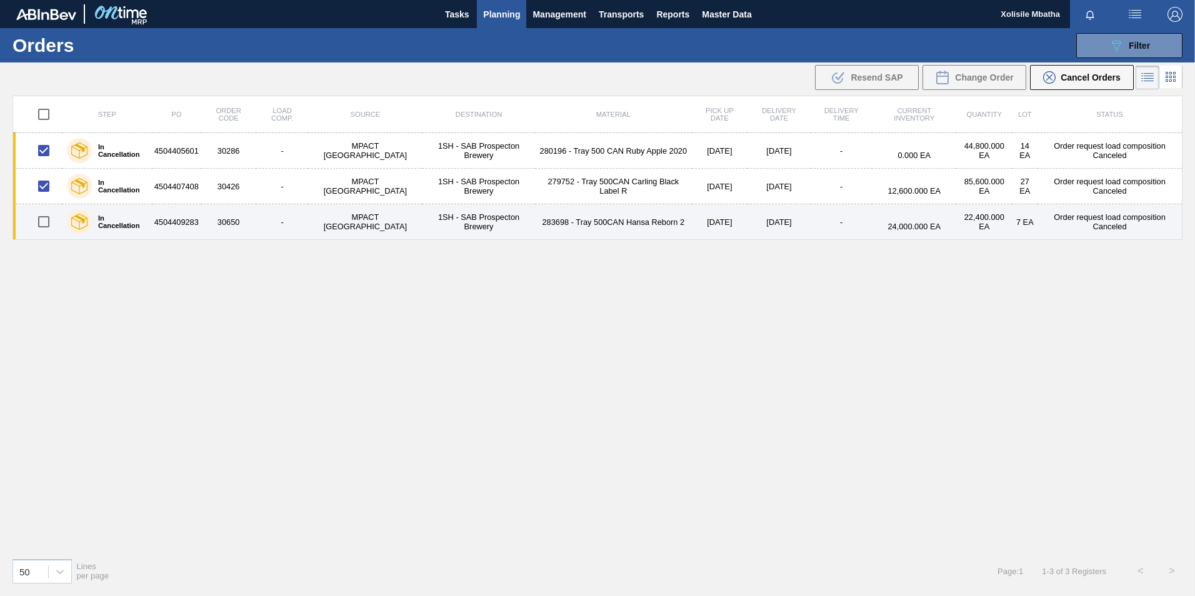
click at [46, 219] on input "checkbox" at bounding box center [44, 222] width 26 height 26
checkbox input "true"
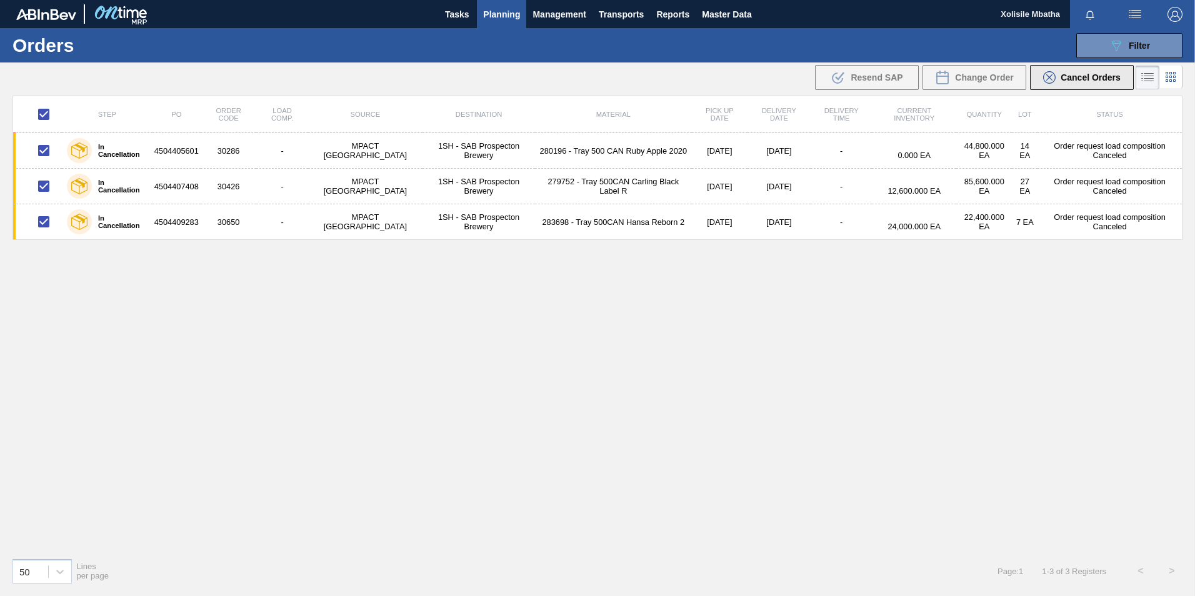
click at [1081, 80] on span "Cancel Orders" at bounding box center [1090, 77] width 60 height 10
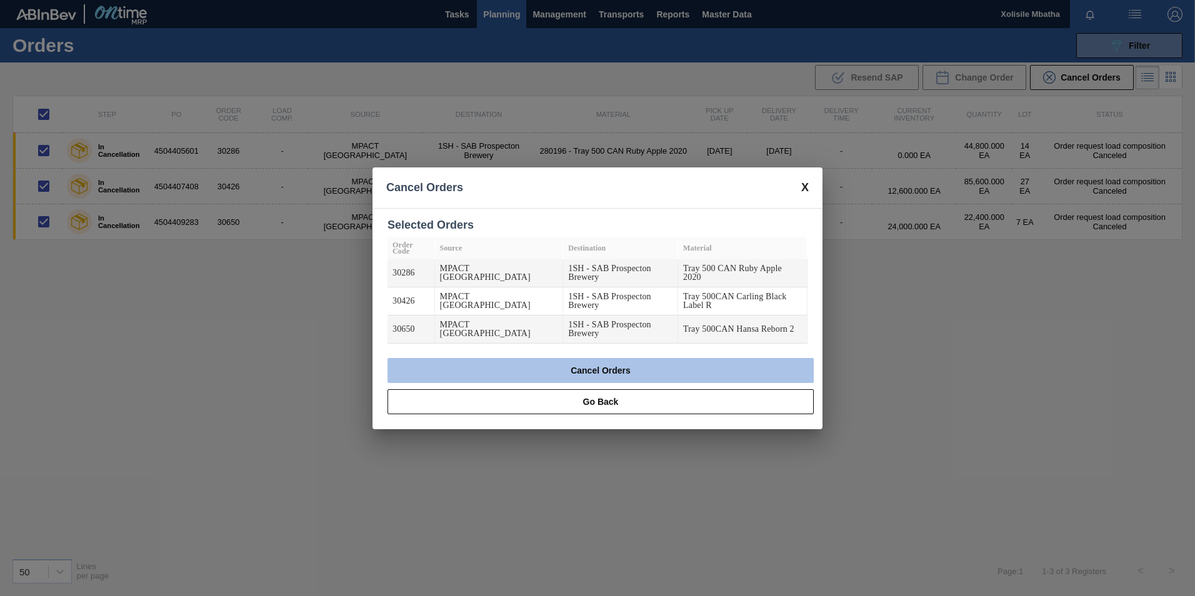
click at [658, 358] on button "Cancel Orders" at bounding box center [600, 370] width 426 height 25
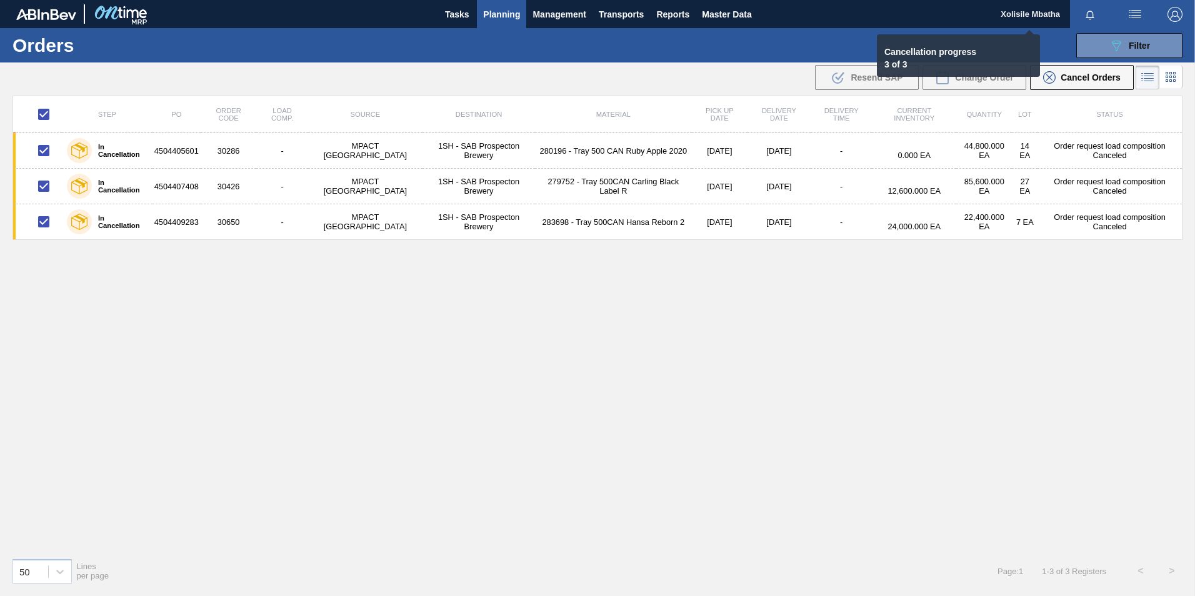
checkbox input "false"
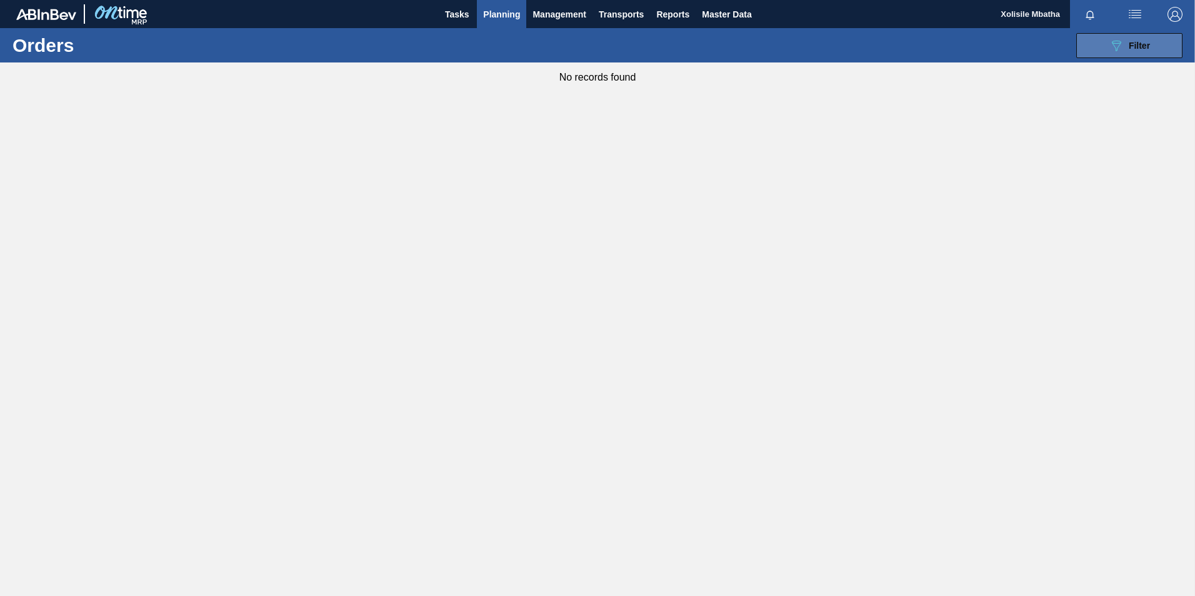
click at [1137, 45] on span "Filter" at bounding box center [1139, 46] width 21 height 10
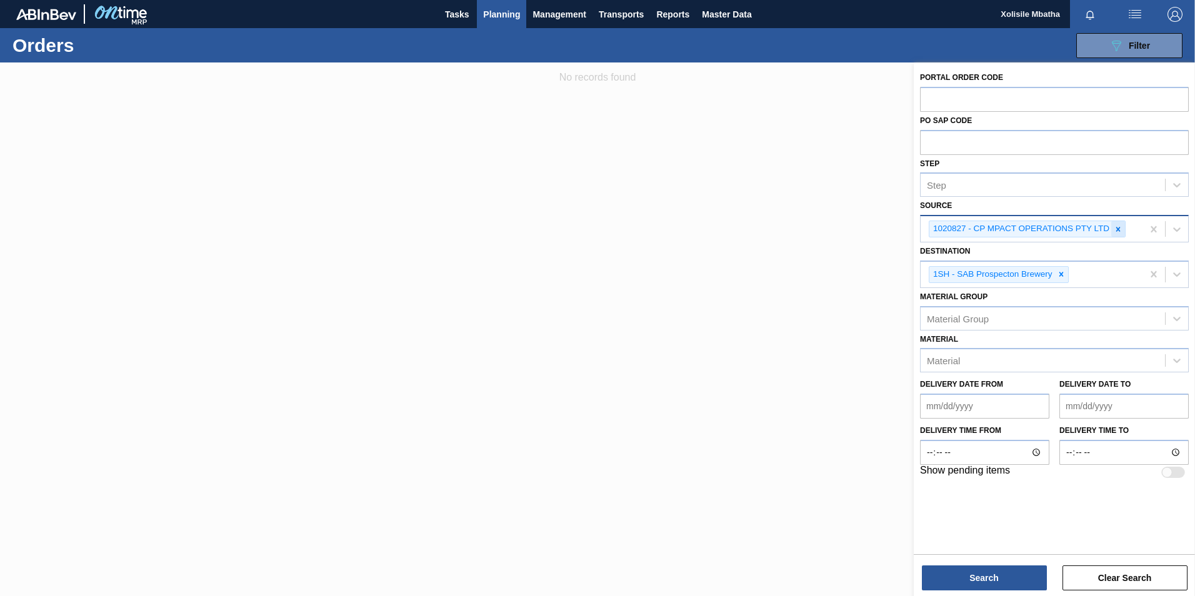
click at [1116, 228] on icon at bounding box center [1118, 229] width 9 height 9
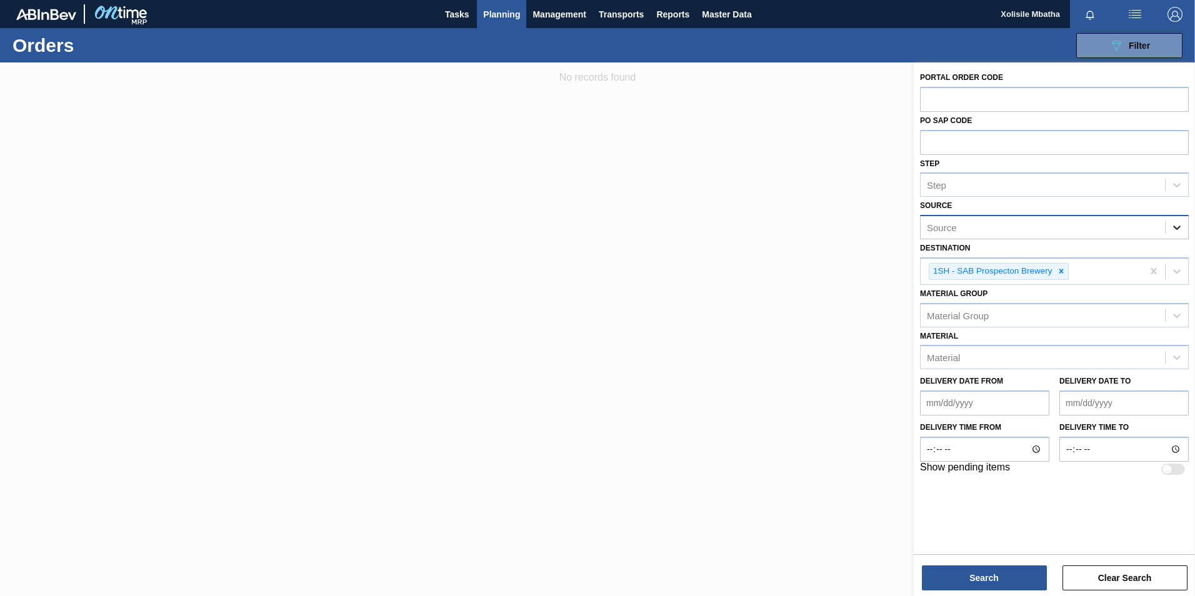
click at [1178, 226] on icon at bounding box center [1176, 227] width 12 height 12
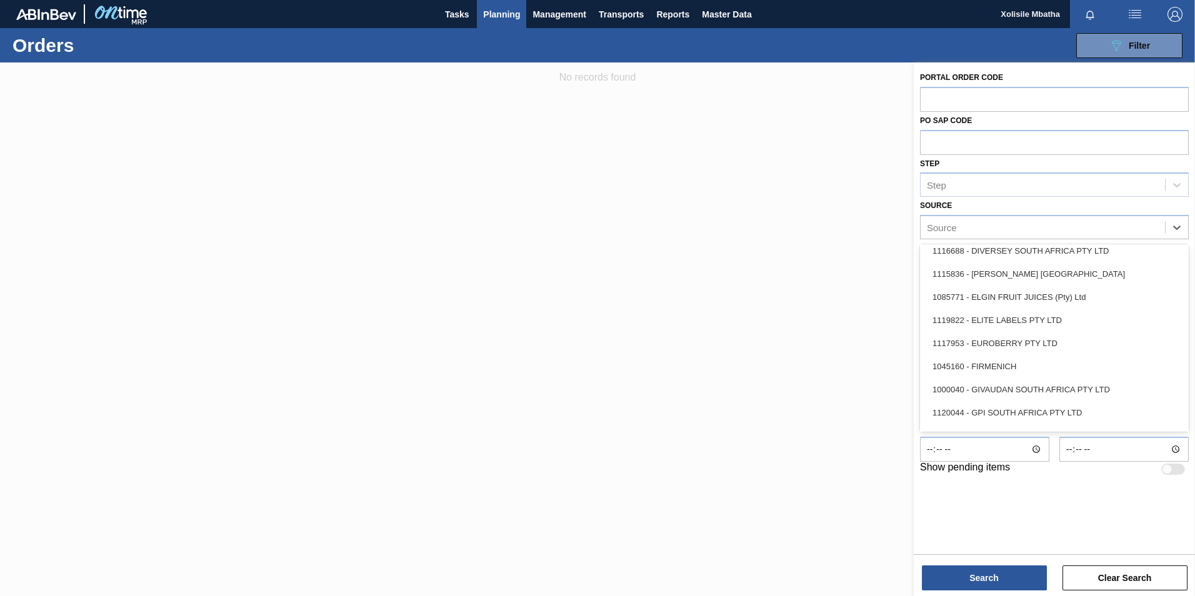
scroll to position [625, 0]
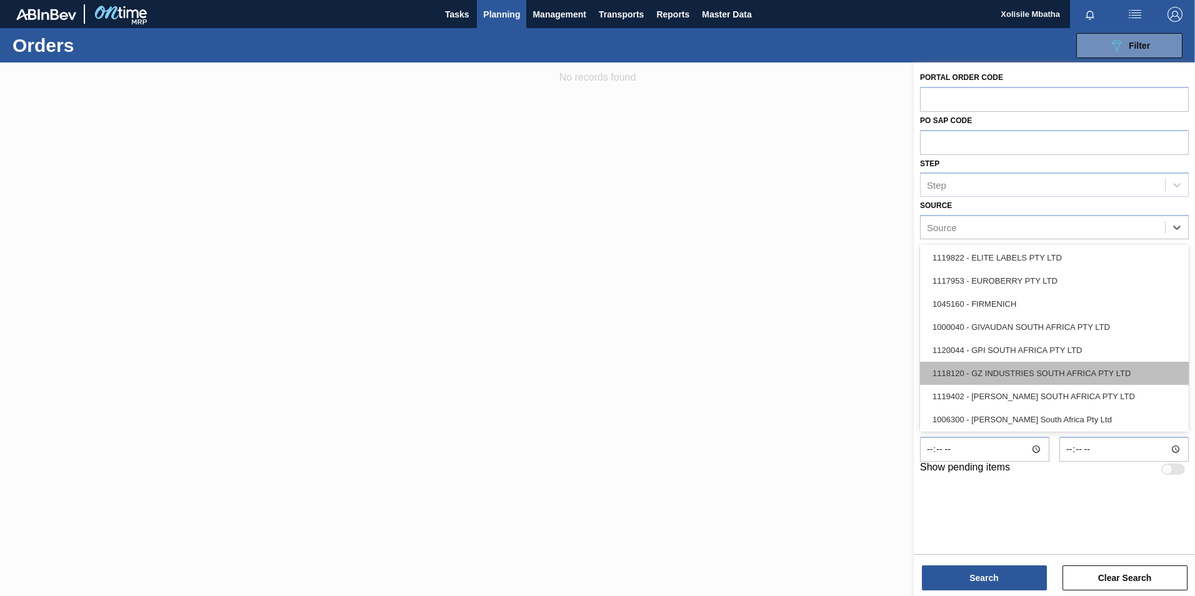
click at [1034, 381] on div "1118120 - GZ INDUSTRIES SOUTH AFRICA PTY LTD" at bounding box center [1054, 373] width 269 height 23
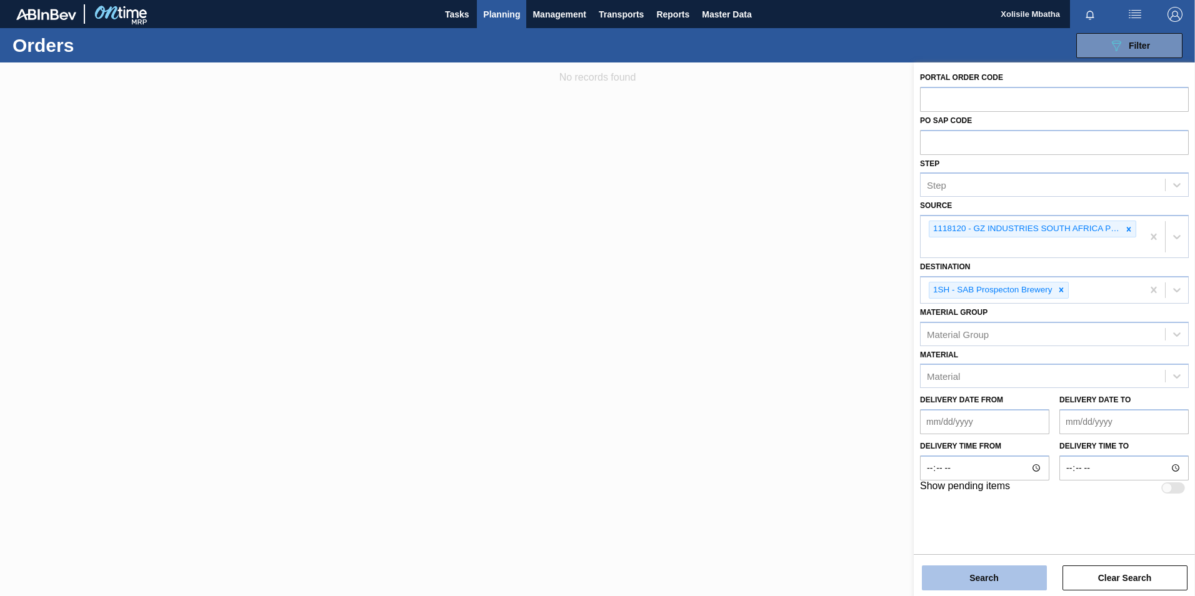
click at [987, 576] on button "Search" at bounding box center [984, 578] width 125 height 25
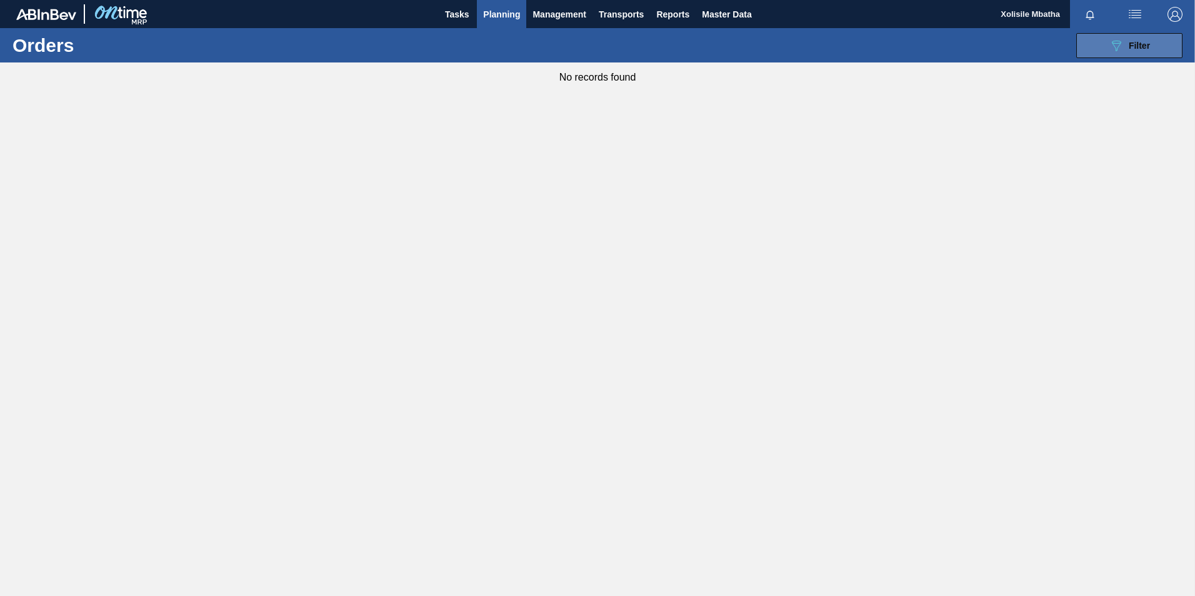
click at [1116, 46] on icon "089F7B8B-B2A5-4AFE-B5C0-19BA573D28AC" at bounding box center [1116, 45] width 15 height 15
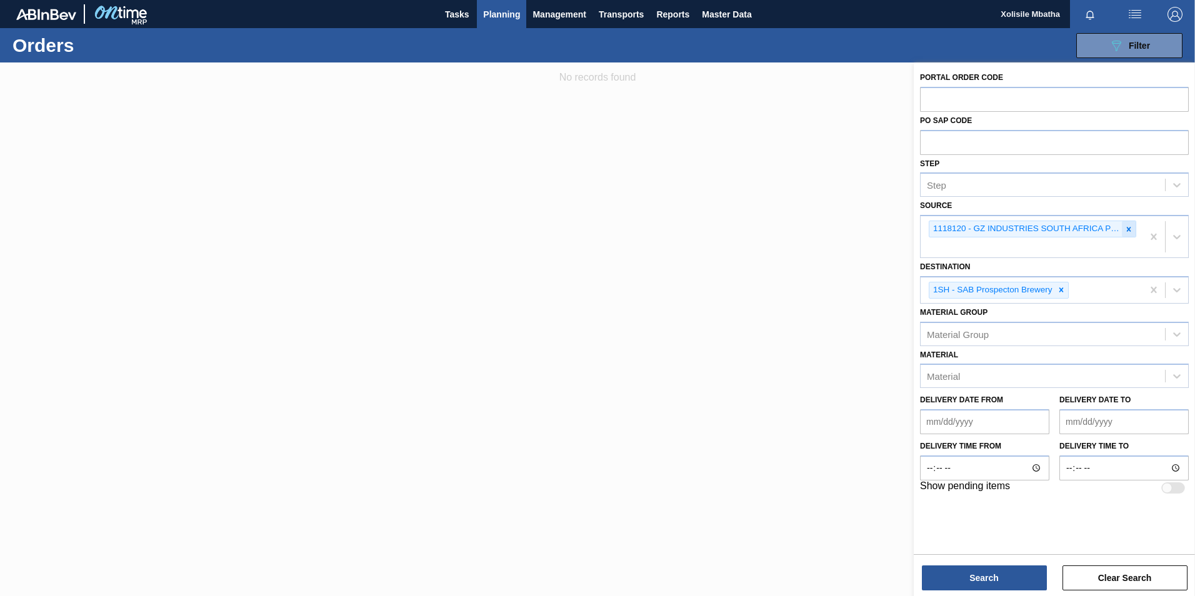
click at [1125, 227] on icon at bounding box center [1128, 229] width 9 height 9
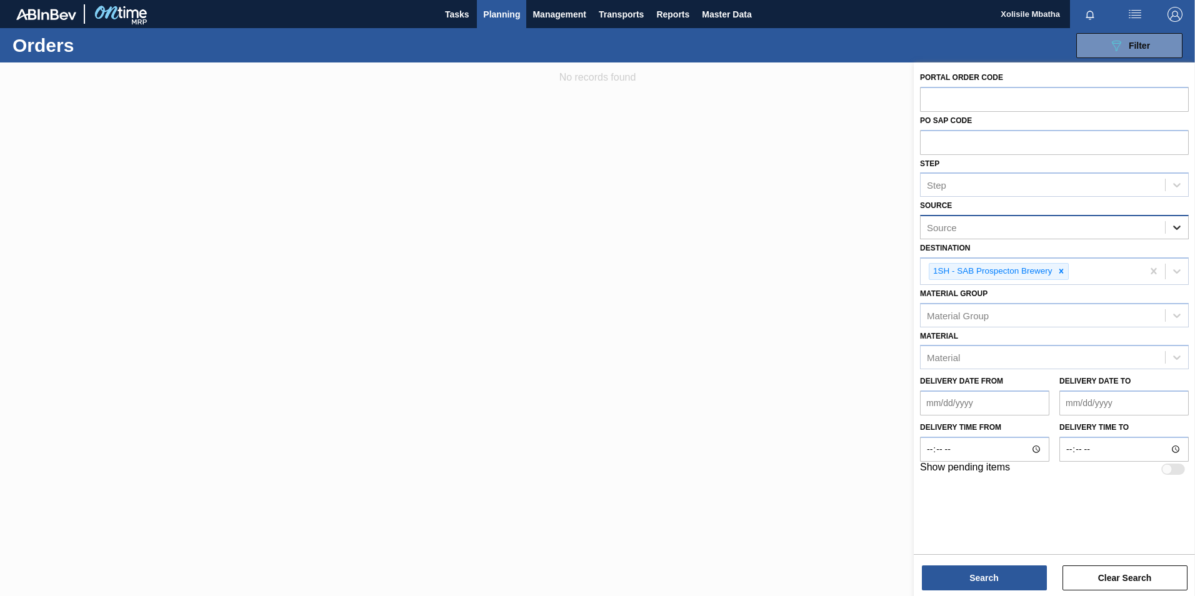
click at [1175, 229] on icon at bounding box center [1176, 227] width 12 height 12
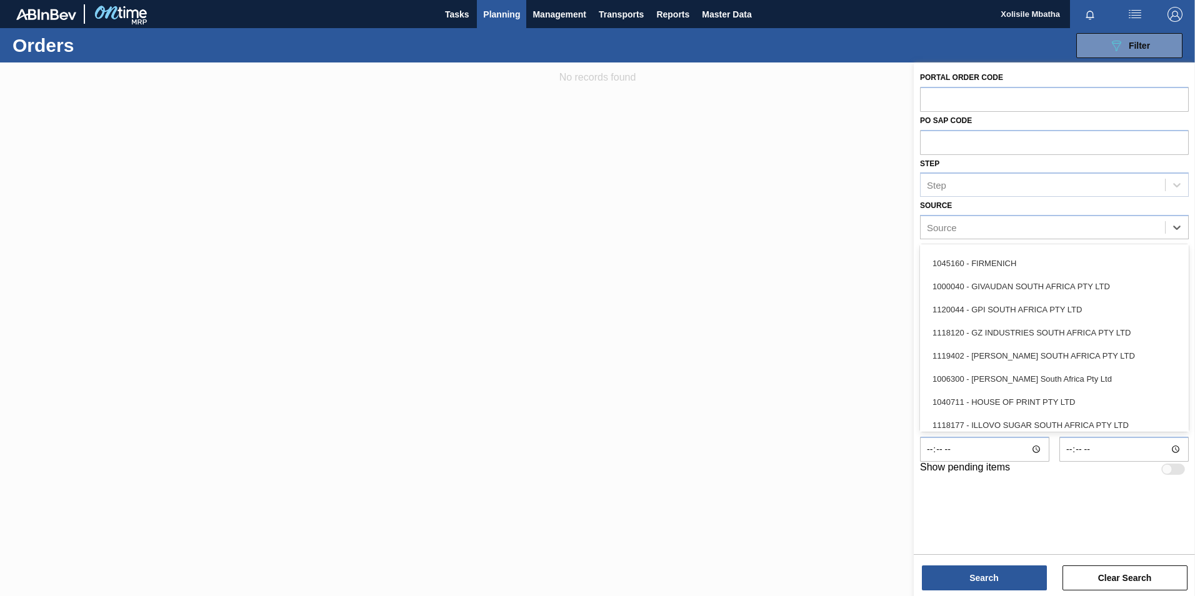
scroll to position [687, 0]
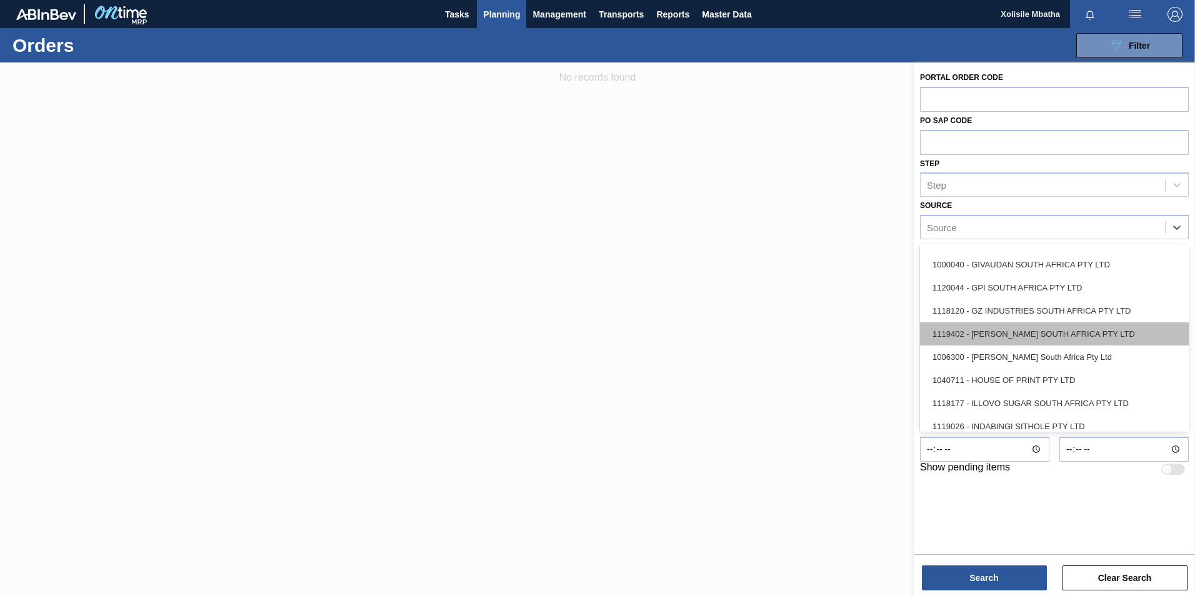
click at [1039, 337] on div "1119402 - HB FULLER SOUTH AFRICA PTY LTD" at bounding box center [1054, 333] width 269 height 23
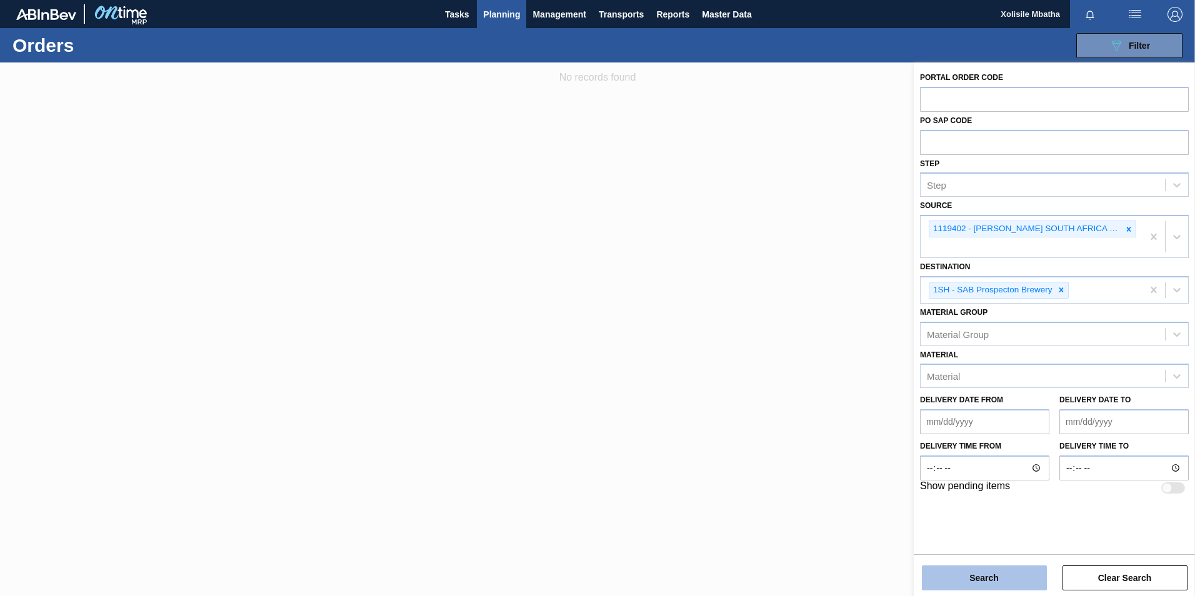
click at [972, 579] on button "Search" at bounding box center [984, 578] width 125 height 25
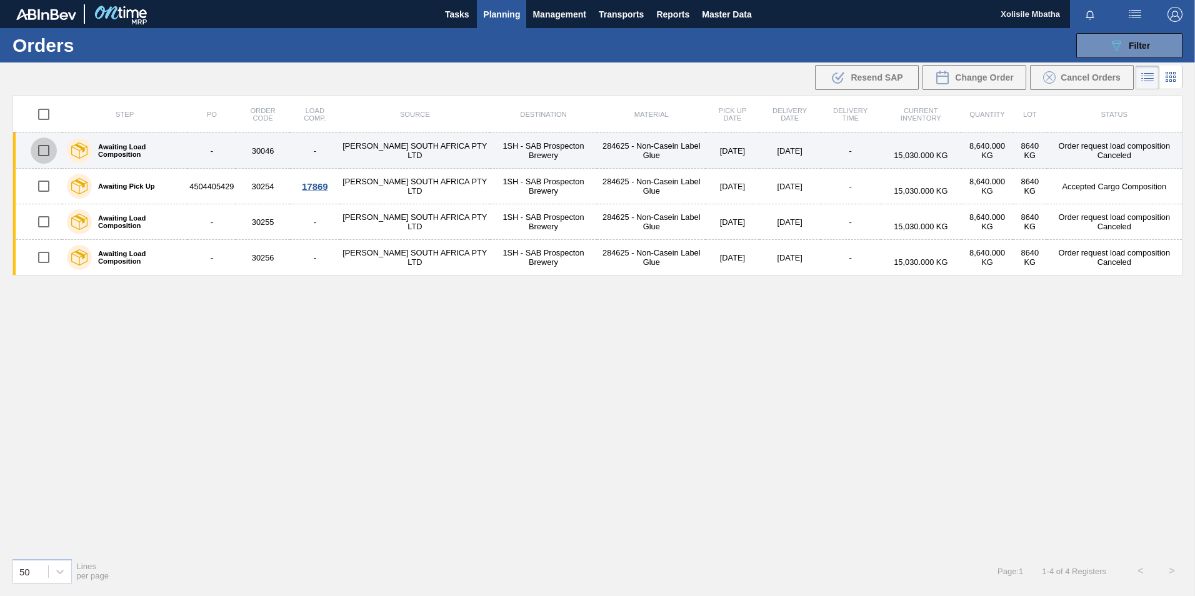
click at [46, 151] on input "checkbox" at bounding box center [44, 150] width 26 height 26
checkbox input "true"
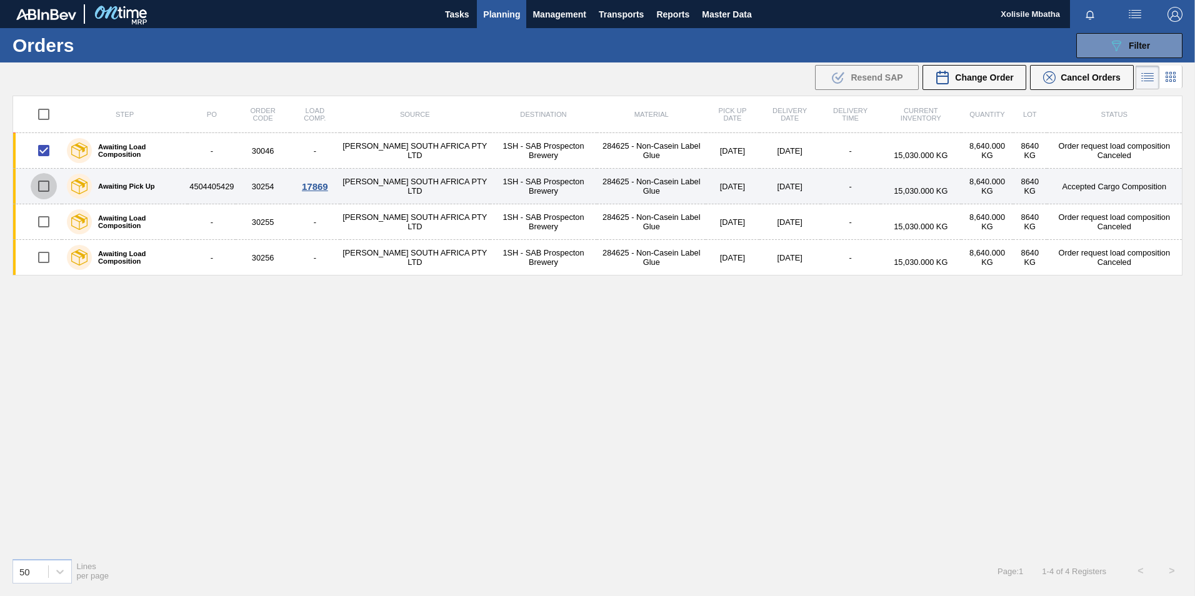
click at [44, 186] on input "checkbox" at bounding box center [44, 186] width 26 height 26
checkbox input "true"
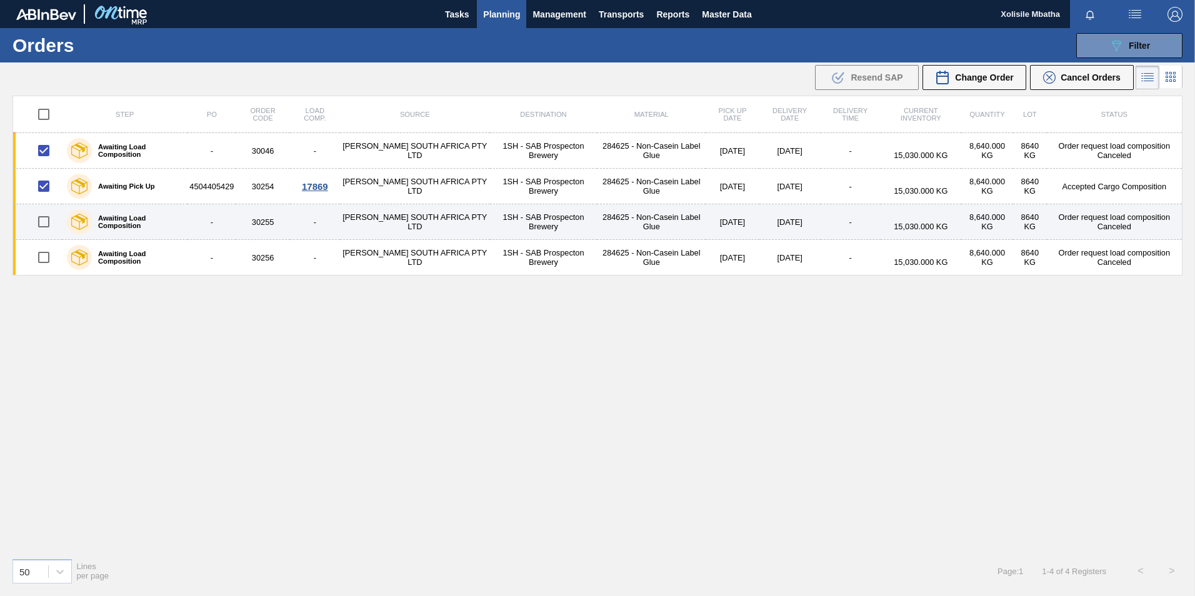
click at [46, 224] on input "checkbox" at bounding box center [44, 222] width 26 height 26
checkbox input "true"
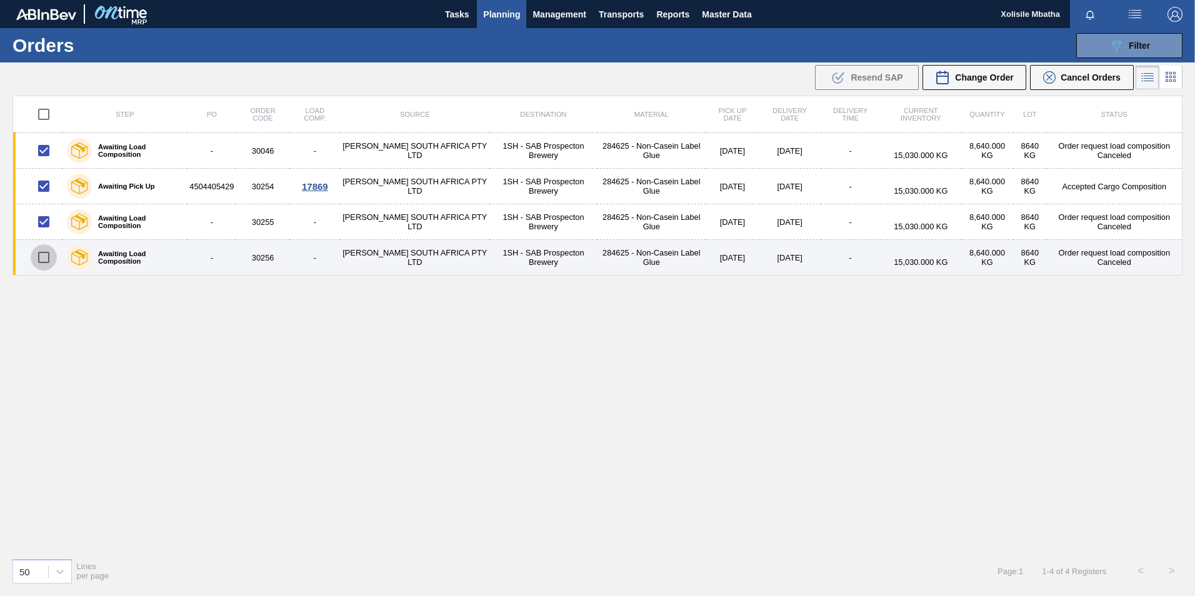
click at [42, 259] on input "checkbox" at bounding box center [44, 257] width 26 height 26
checkbox input "true"
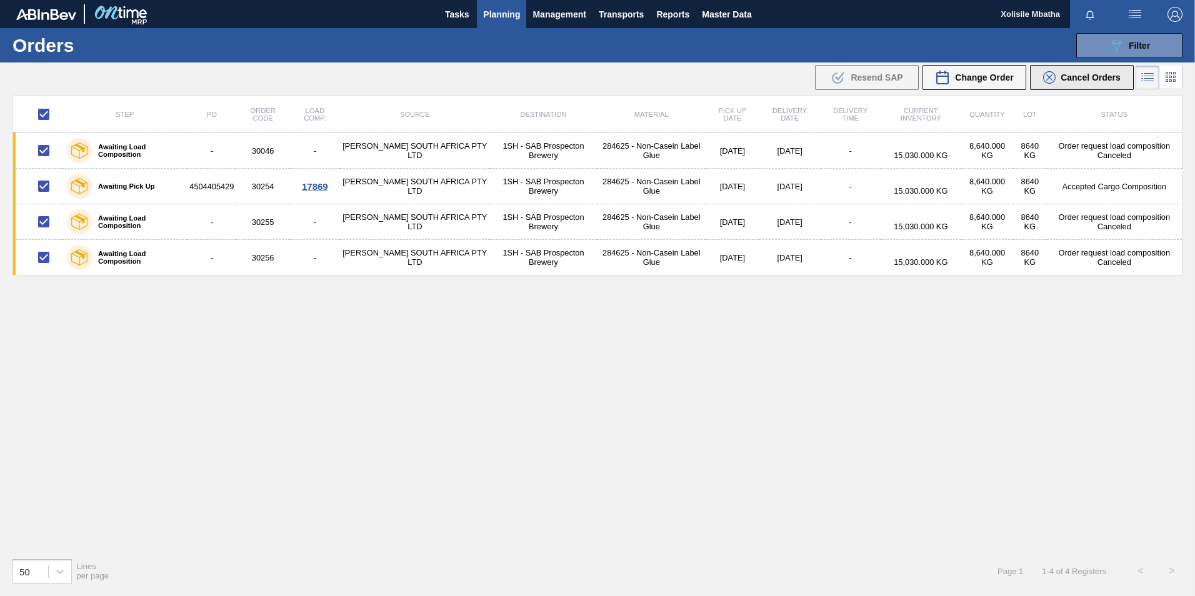
click at [1098, 88] on button "Cancel Orders" at bounding box center [1082, 77] width 104 height 25
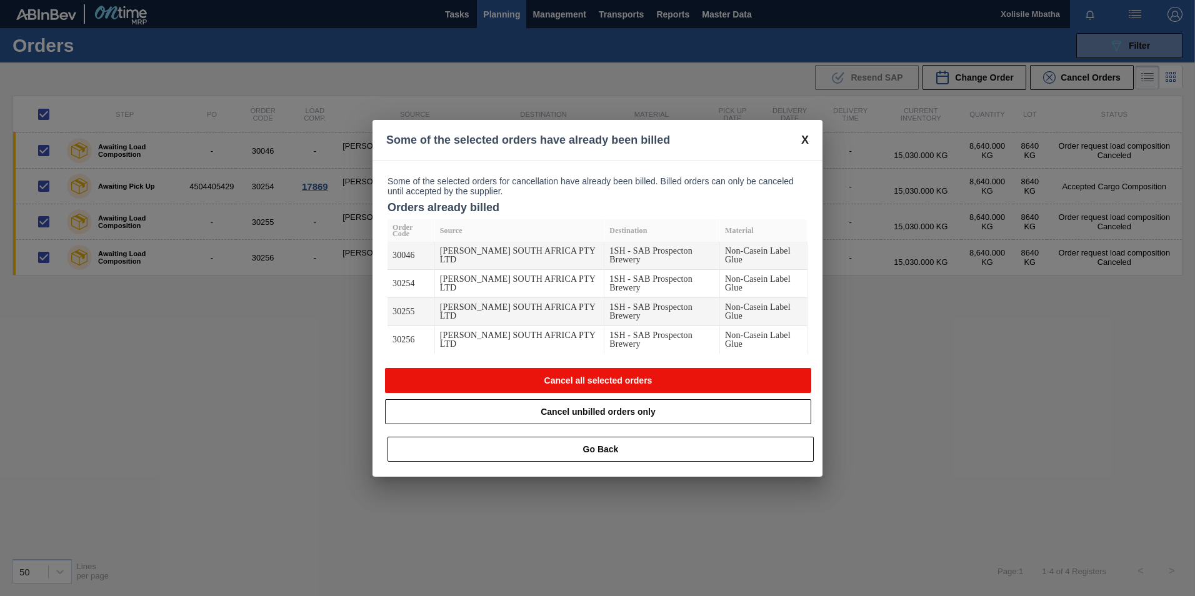
click at [622, 374] on button "Cancel all selected orders" at bounding box center [598, 380] width 426 height 25
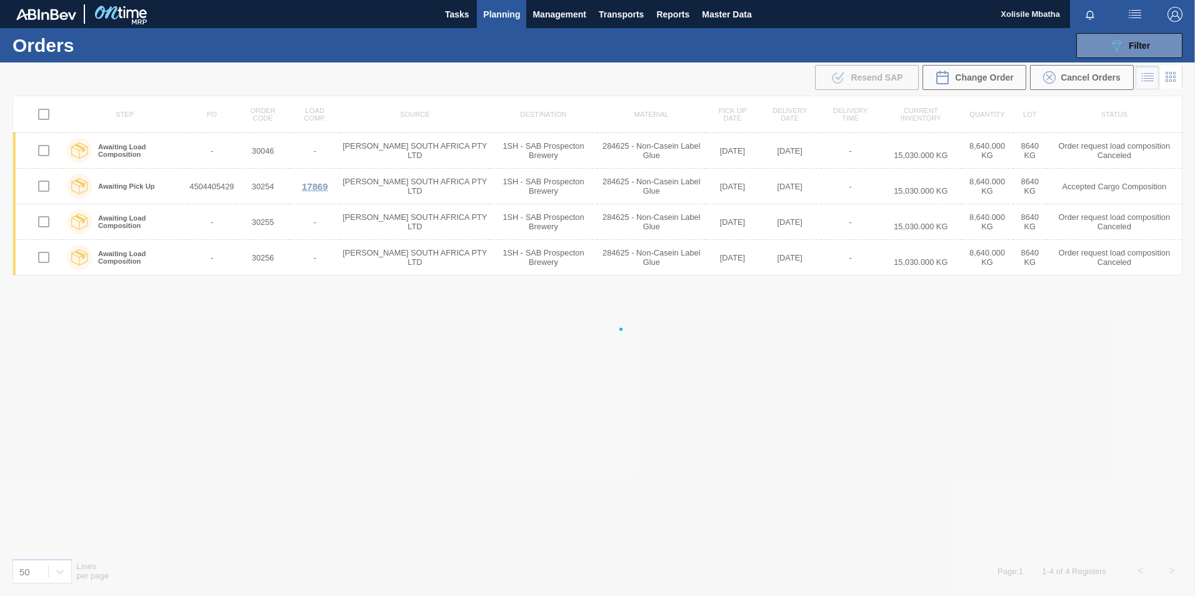
checkbox input "false"
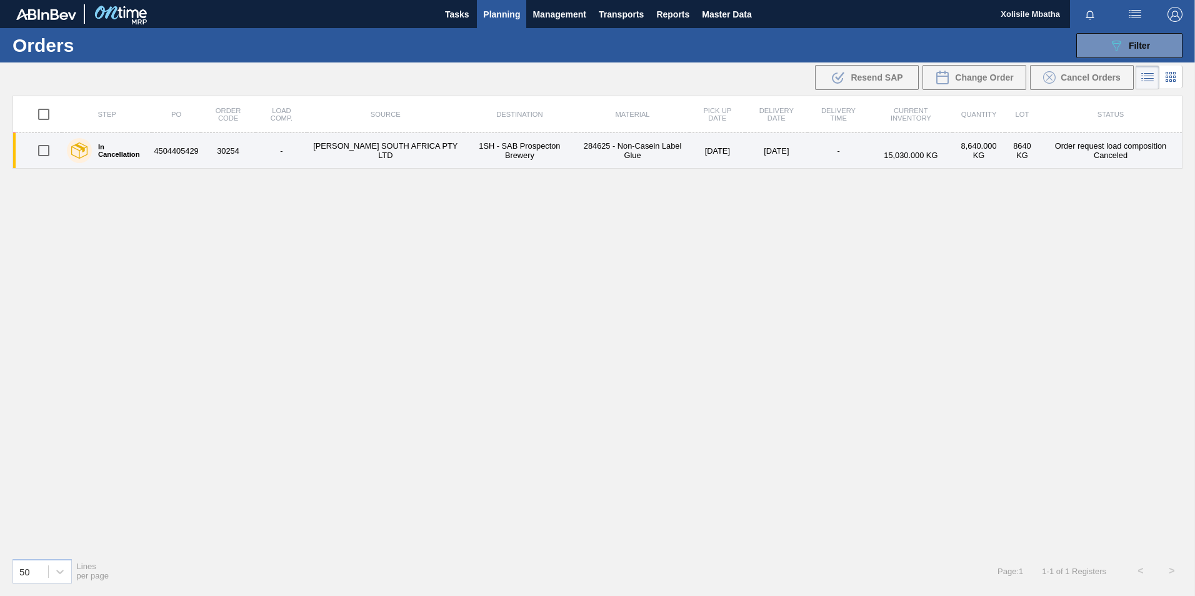
click at [38, 148] on input "checkbox" at bounding box center [44, 150] width 26 height 26
checkbox input "true"
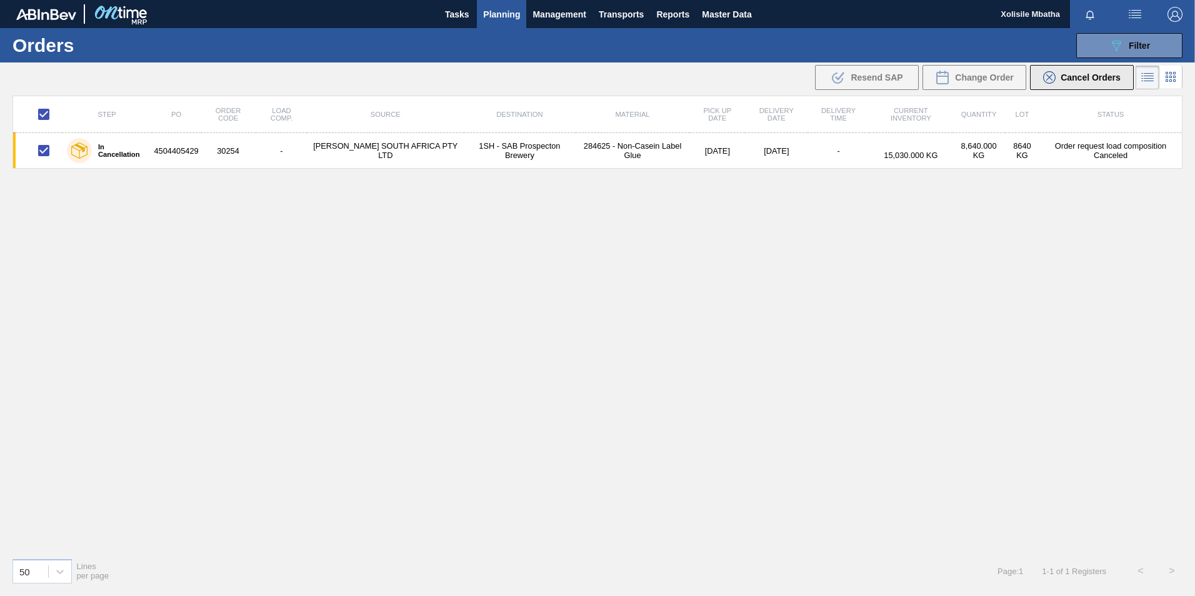
click at [1046, 71] on icon at bounding box center [1049, 77] width 12 height 12
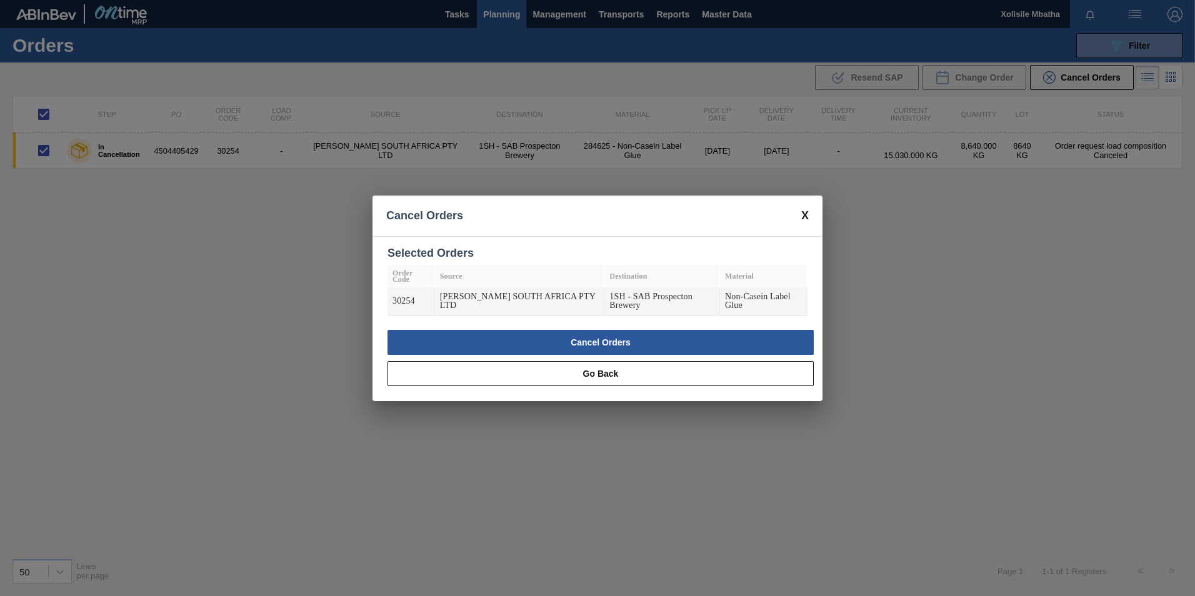
click at [643, 327] on div "Cancel Orders Go Back" at bounding box center [597, 364] width 450 height 76
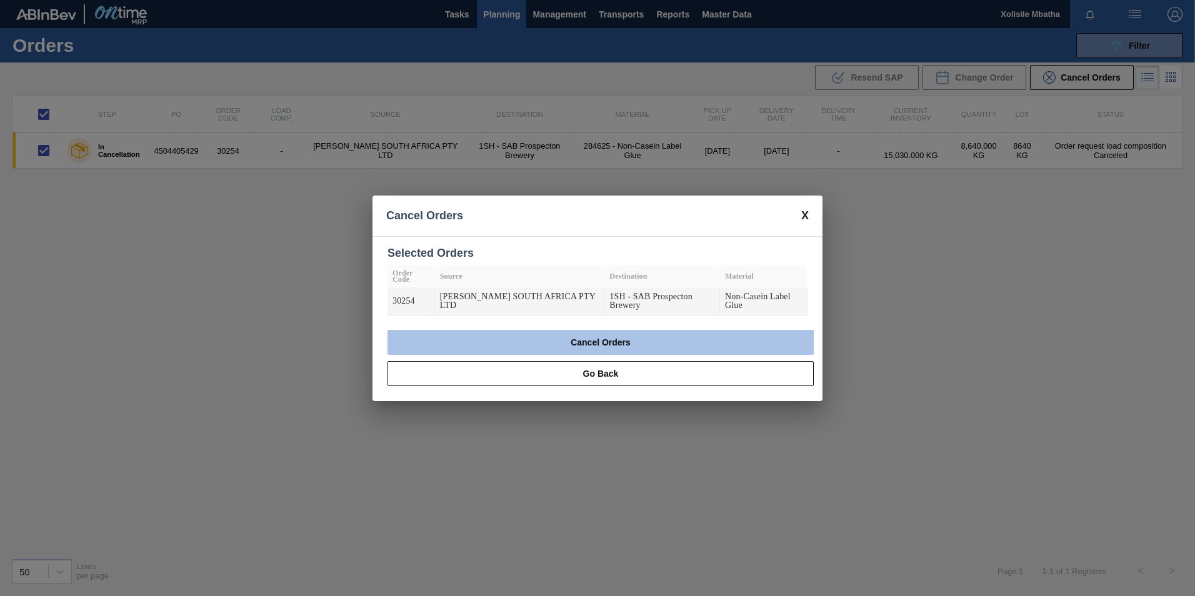
click at [643, 339] on button "Cancel Orders" at bounding box center [600, 342] width 426 height 25
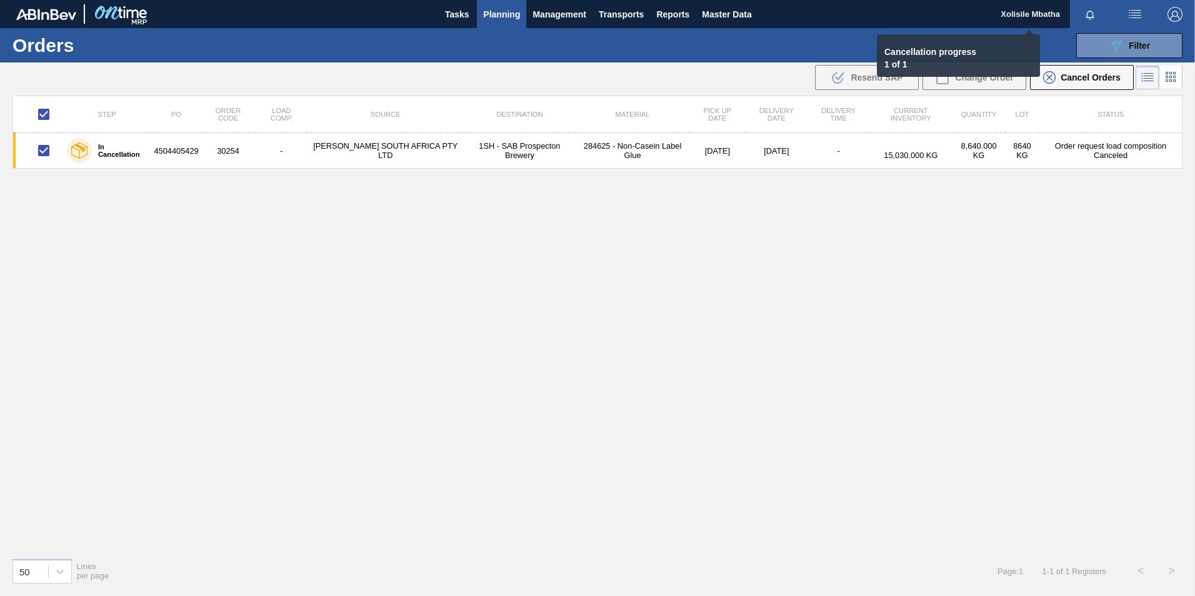
checkbox input "false"
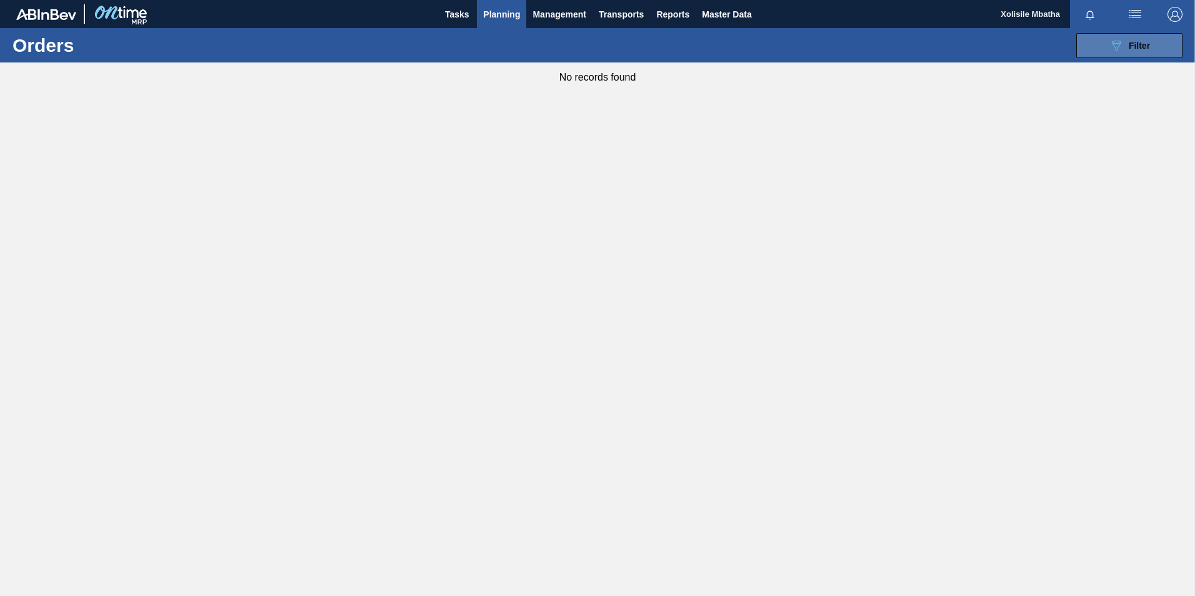
click at [1125, 50] on div "089F7B8B-B2A5-4AFE-B5C0-19BA573D28AC Filter" at bounding box center [1129, 45] width 41 height 15
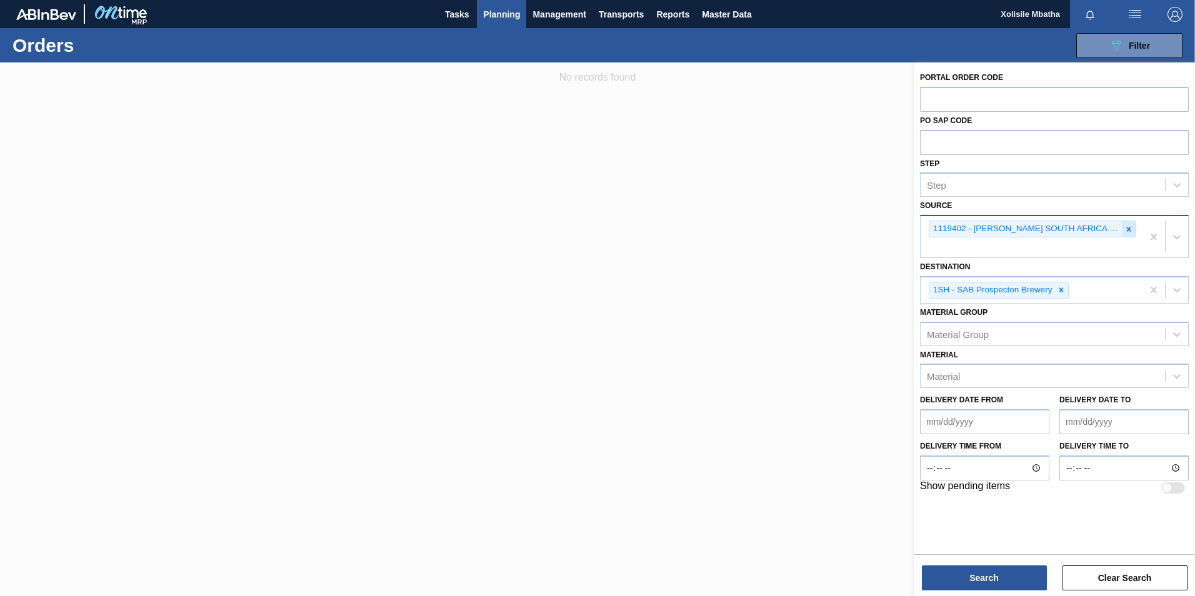
click at [1125, 229] on icon at bounding box center [1128, 229] width 9 height 9
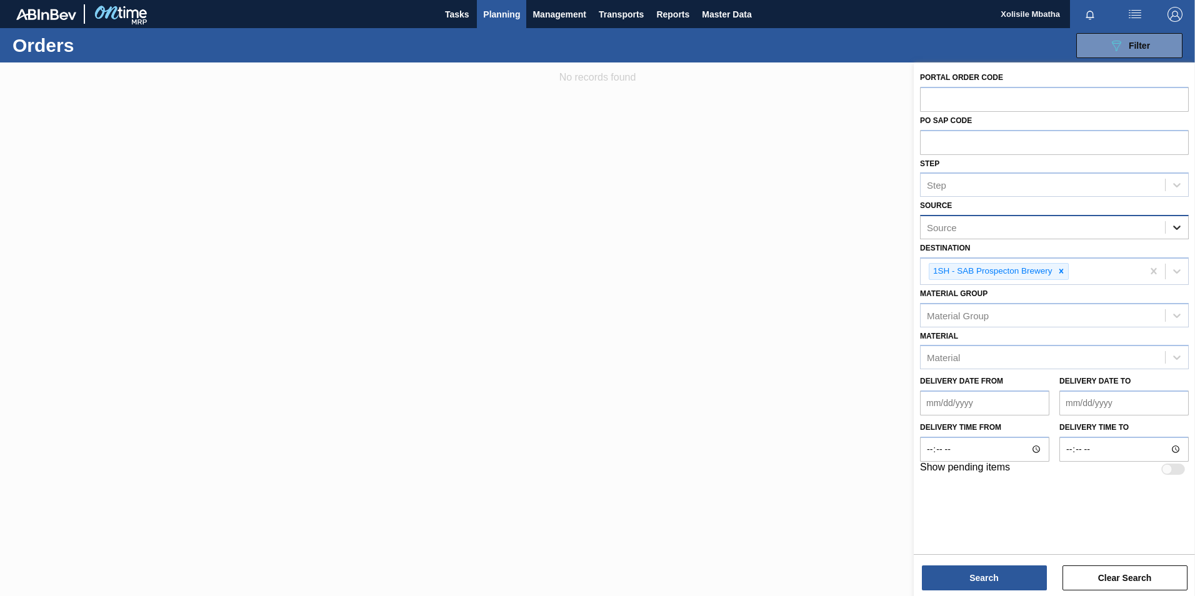
click at [1180, 227] on icon at bounding box center [1176, 227] width 12 height 12
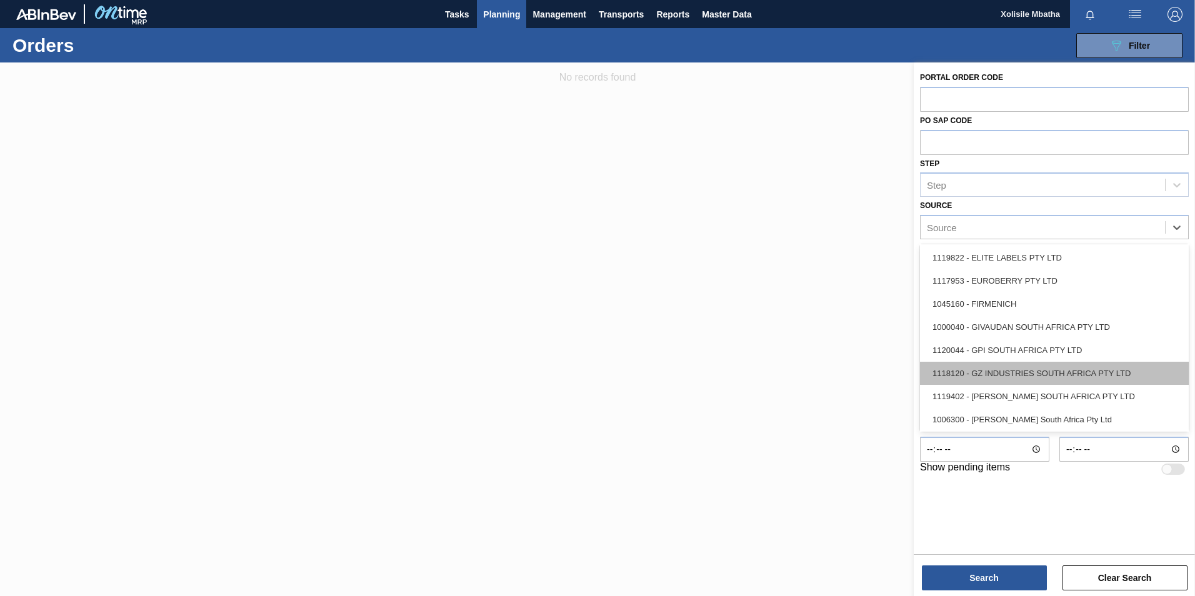
scroll to position [687, 0]
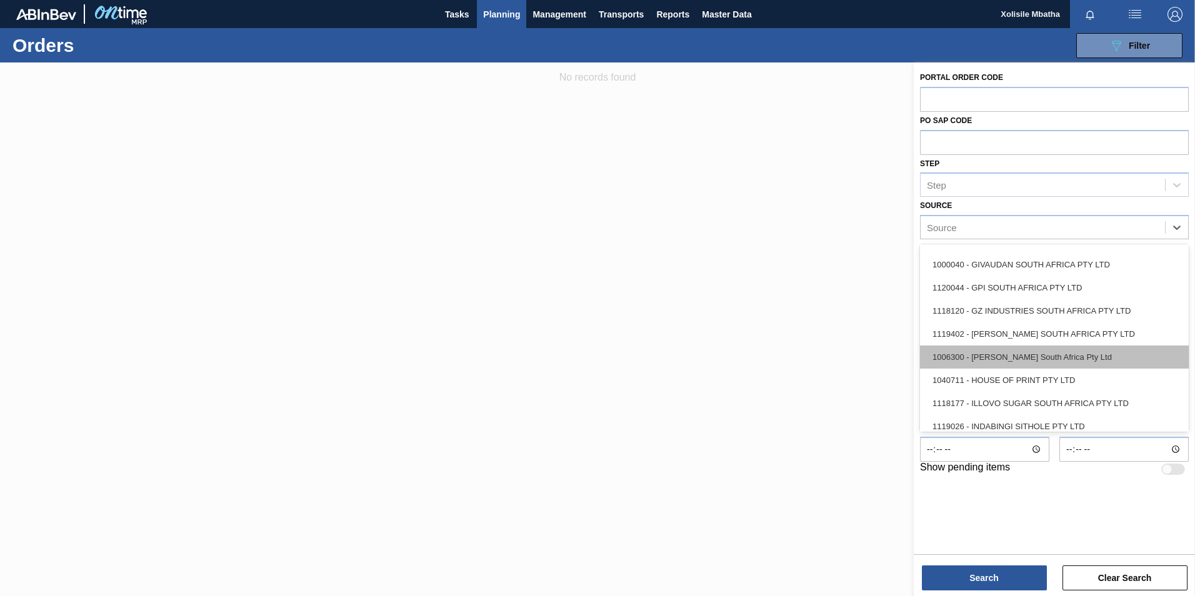
click at [1008, 367] on div "1006300 - [PERSON_NAME] South Africa Pty Ltd" at bounding box center [1054, 357] width 269 height 23
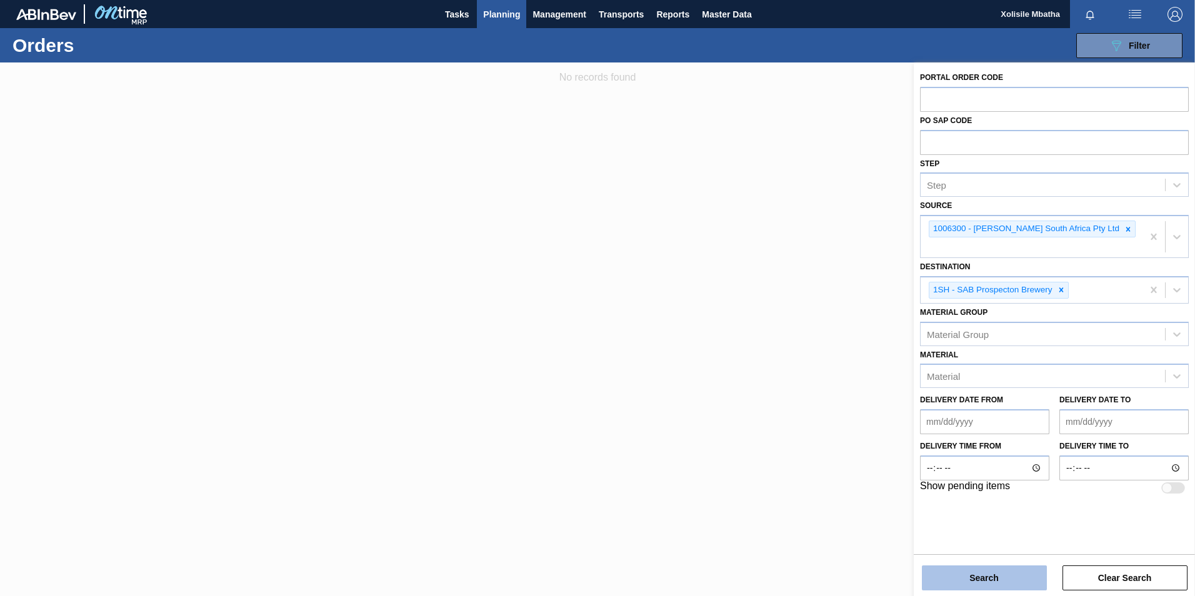
click at [989, 583] on button "Search" at bounding box center [984, 578] width 125 height 25
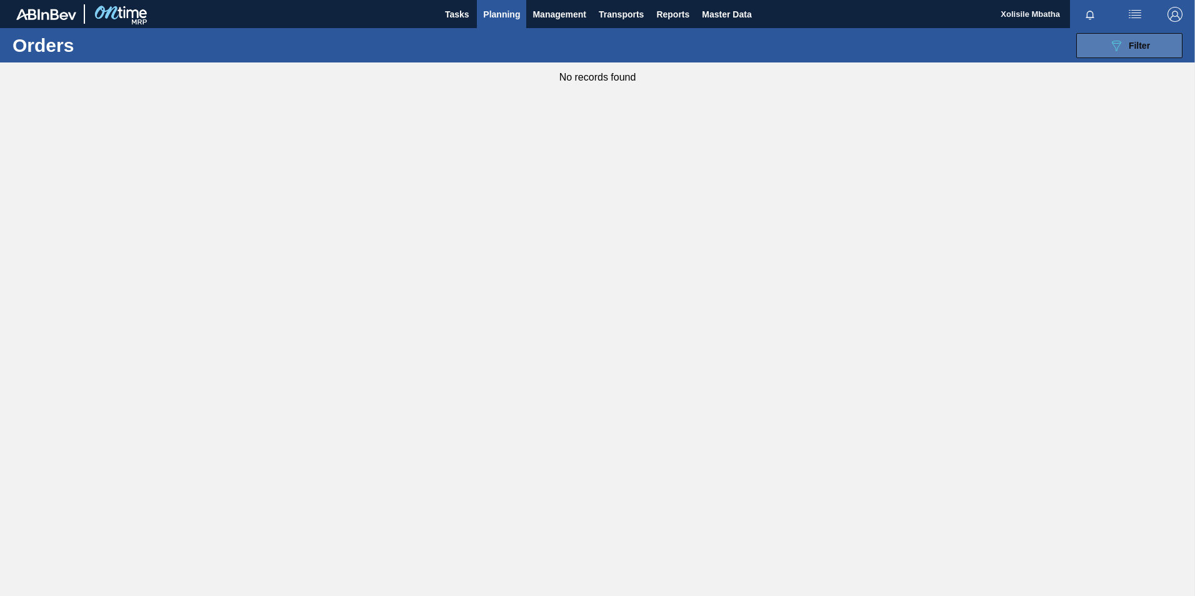
click at [1115, 45] on icon "089F7B8B-B2A5-4AFE-B5C0-19BA573D28AC" at bounding box center [1116, 45] width 15 height 15
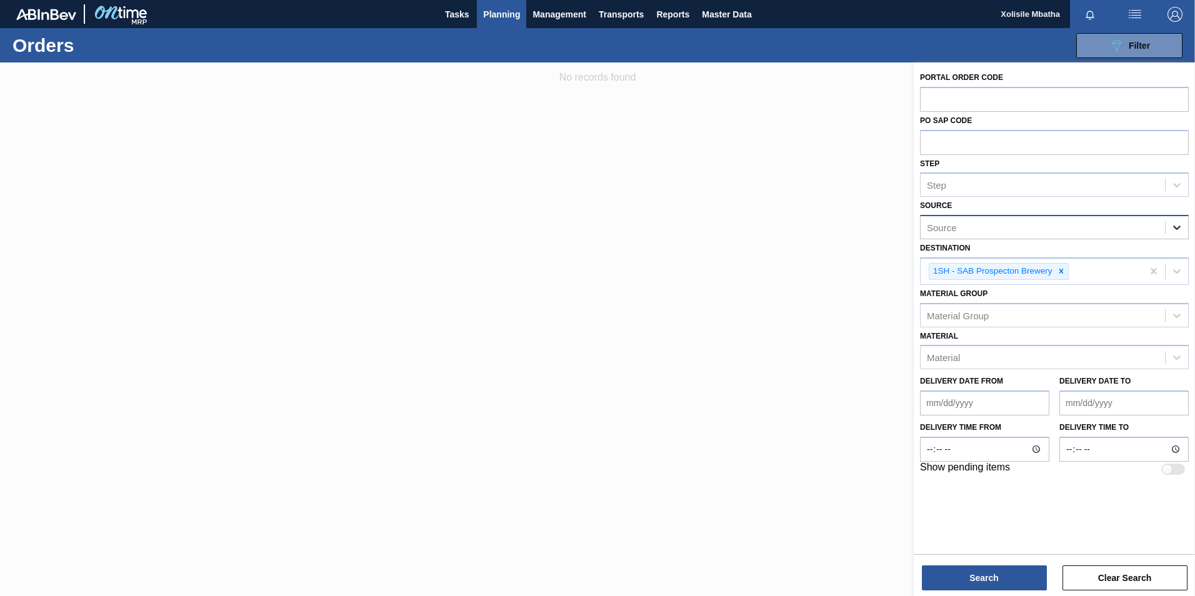
click at [1180, 226] on icon at bounding box center [1176, 227] width 12 height 12
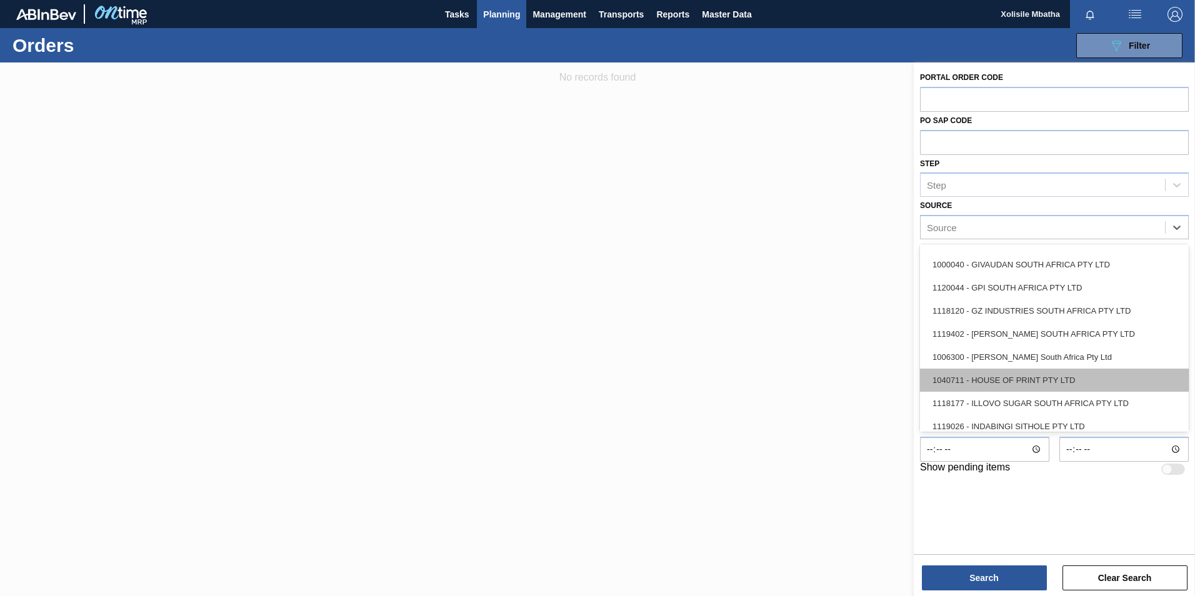
click at [994, 389] on div "1040711 - HOUSE OF PRINT PTY LTD" at bounding box center [1054, 380] width 269 height 23
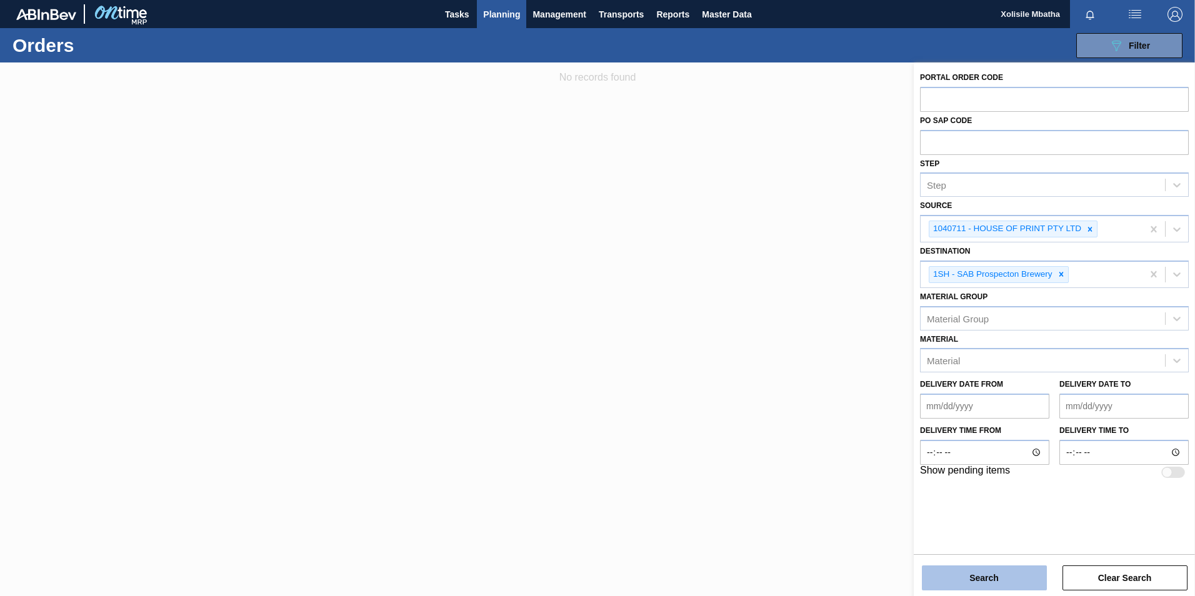
click at [968, 576] on button "Search" at bounding box center [984, 578] width 125 height 25
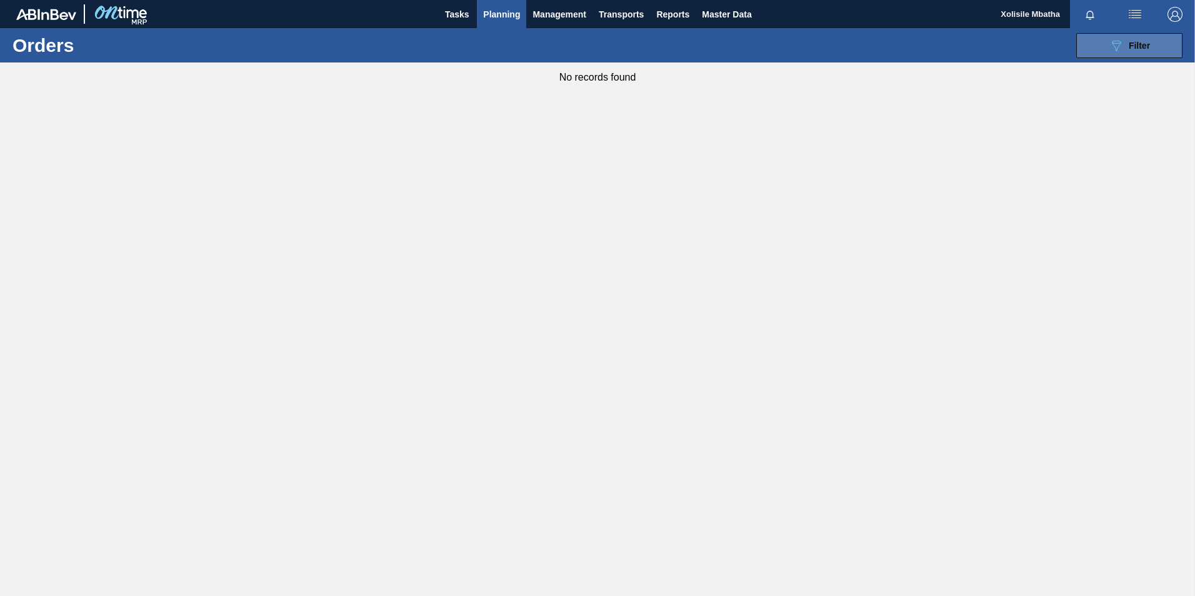
click at [1122, 34] on button "089F7B8B-B2A5-4AFE-B5C0-19BA573D28AC Filter" at bounding box center [1129, 45] width 106 height 25
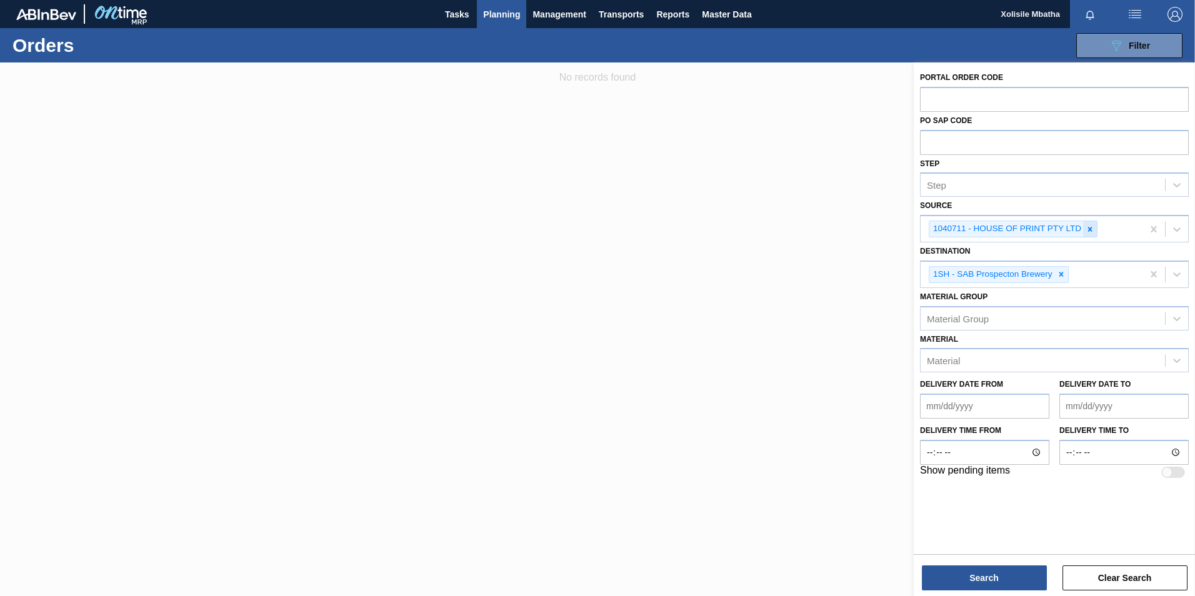
click at [1085, 231] on icon at bounding box center [1089, 229] width 9 height 9
click at [1180, 225] on icon at bounding box center [1176, 227] width 12 height 12
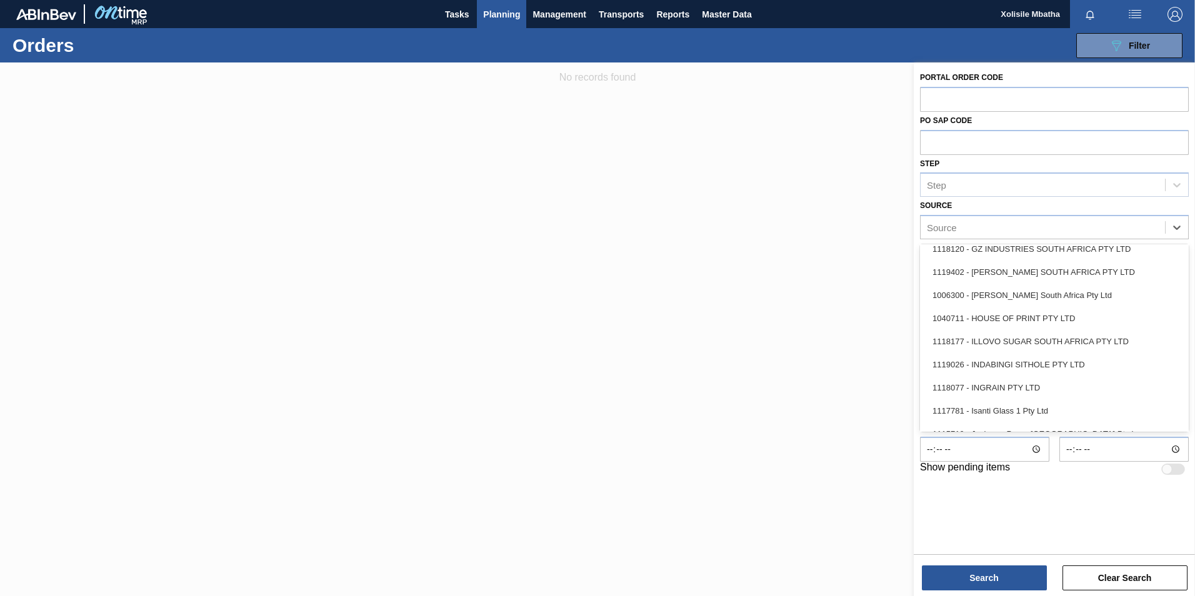
scroll to position [750, 0]
click at [997, 361] on div "1119026 - INDABINGI SITHOLE PTY LTD" at bounding box center [1054, 363] width 269 height 23
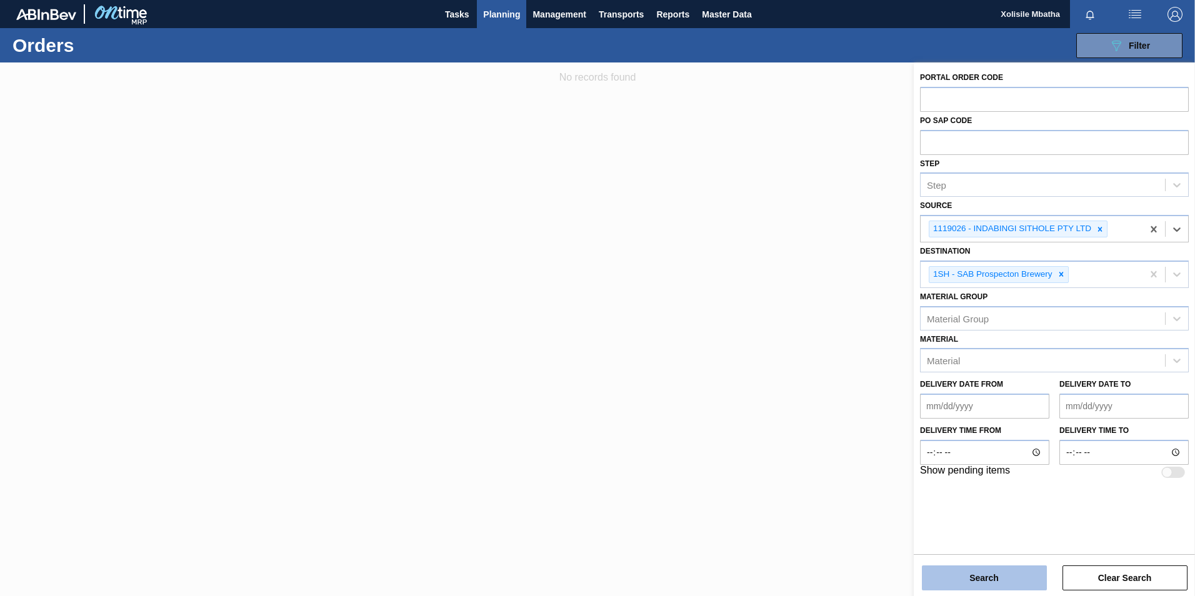
click at [993, 586] on button "Search" at bounding box center [984, 578] width 125 height 25
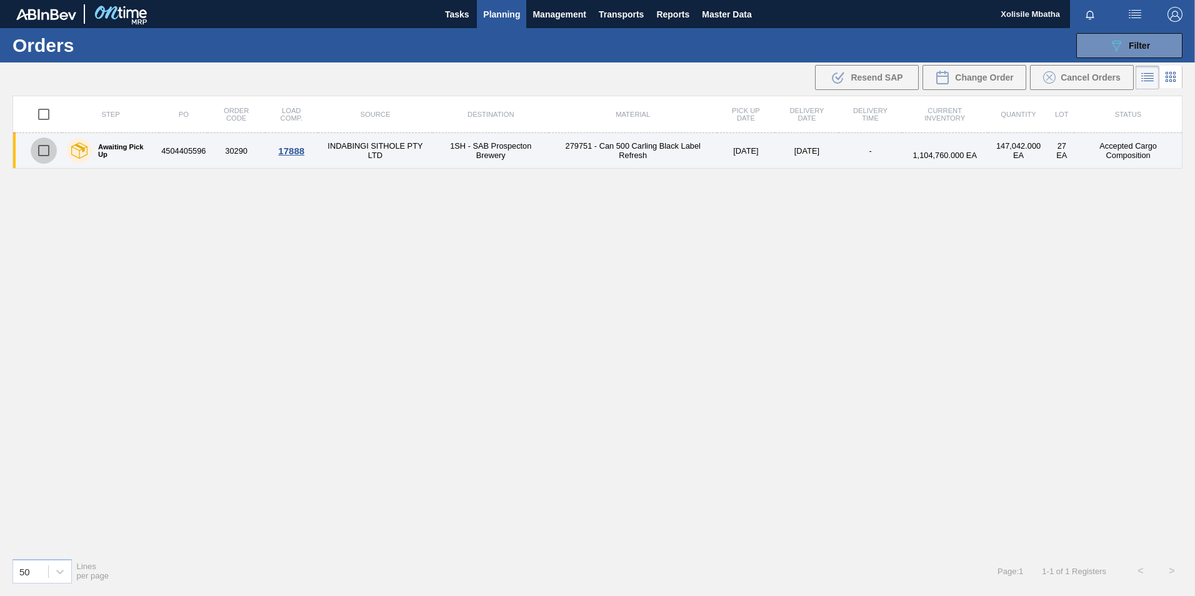
click at [44, 153] on input "checkbox" at bounding box center [44, 150] width 26 height 26
checkbox input "true"
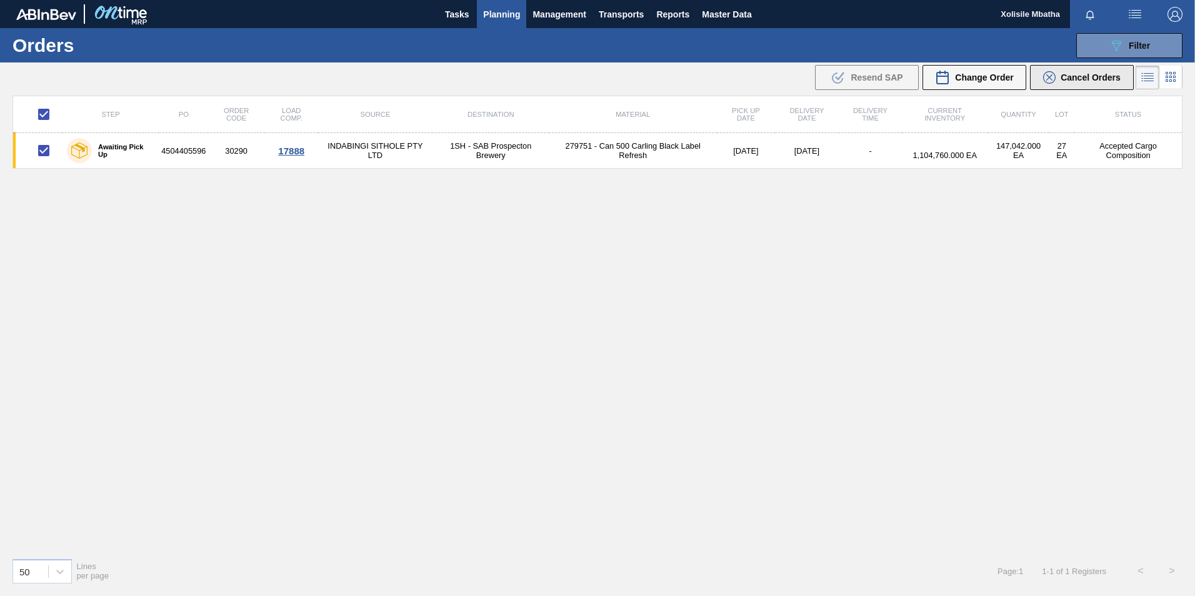
click at [1095, 71] on button "Cancel Orders" at bounding box center [1082, 77] width 104 height 25
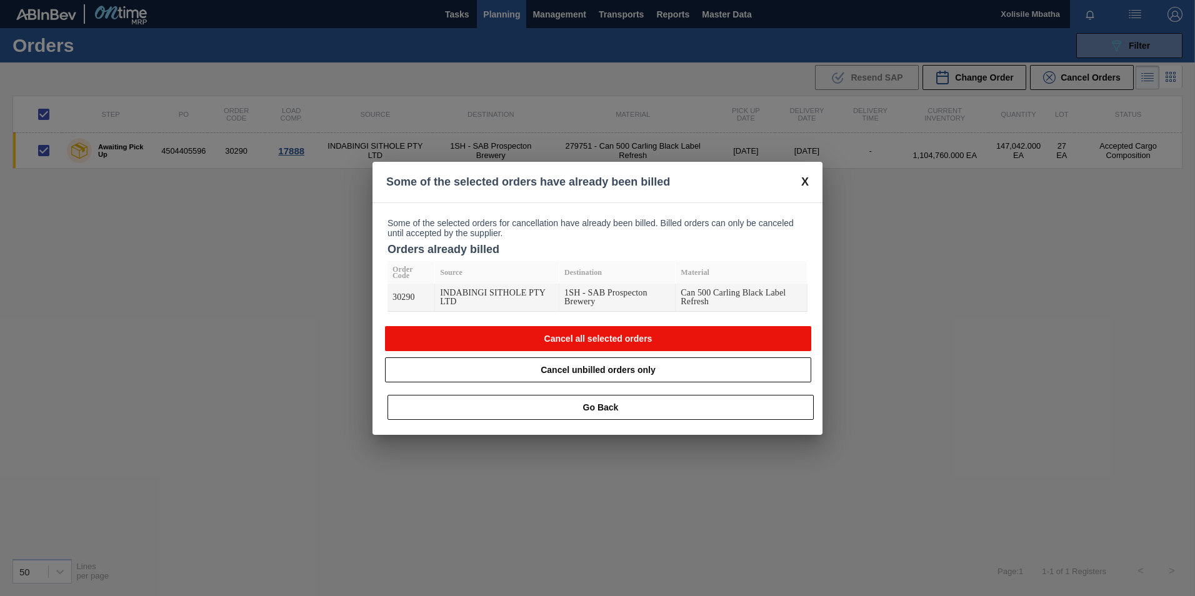
click at [616, 337] on button "Cancel all selected orders" at bounding box center [598, 338] width 426 height 25
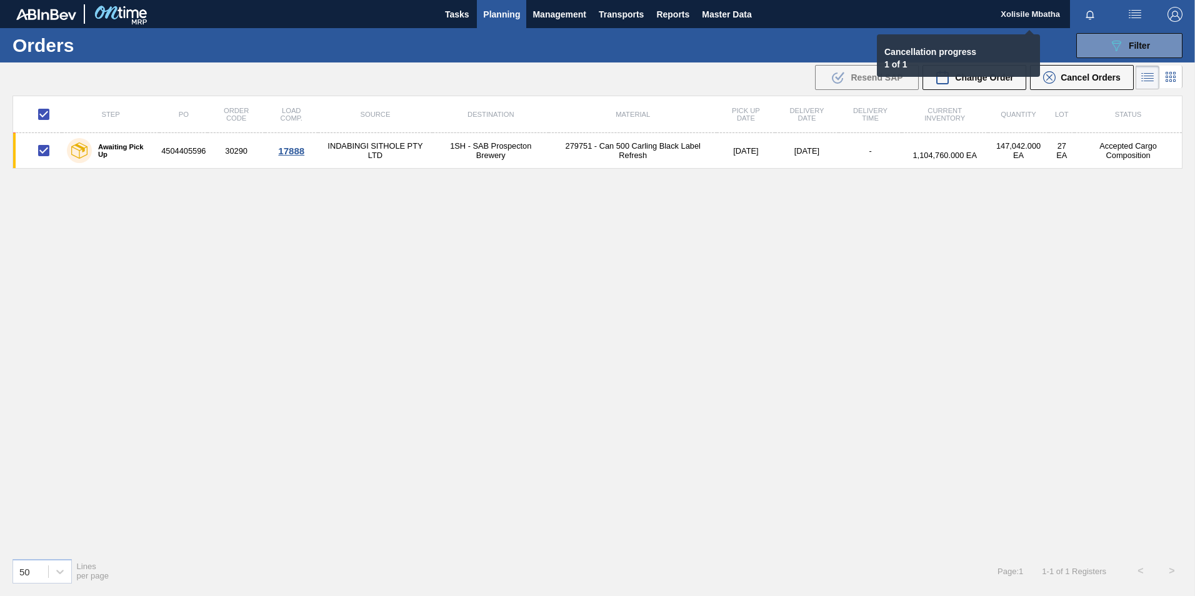
checkbox input "false"
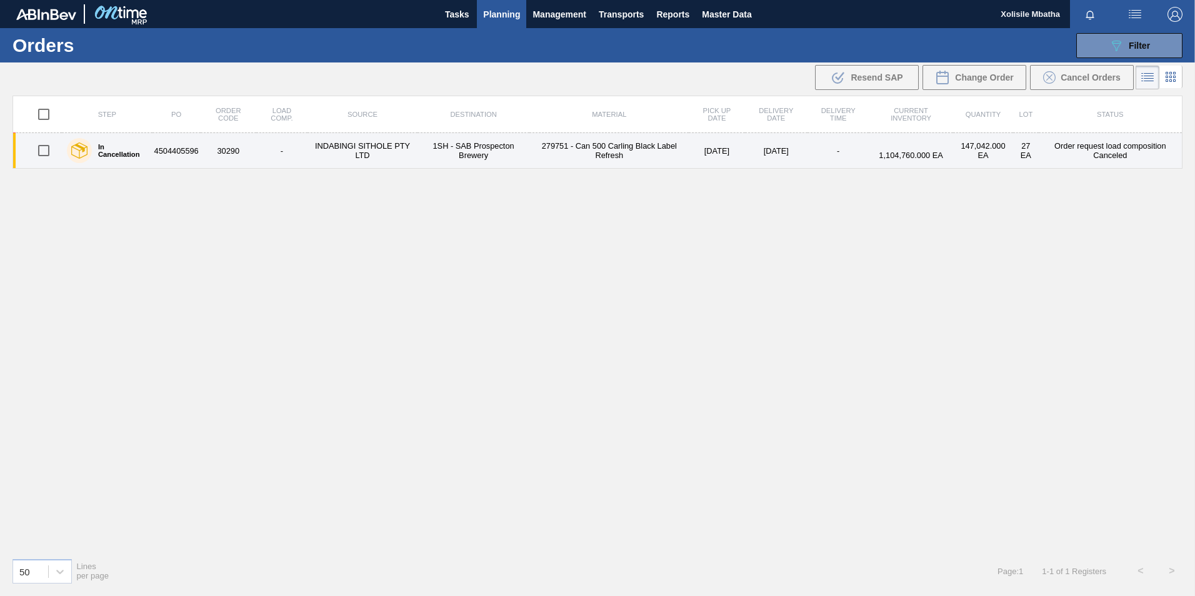
click at [46, 149] on input "checkbox" at bounding box center [44, 150] width 26 height 26
checkbox input "true"
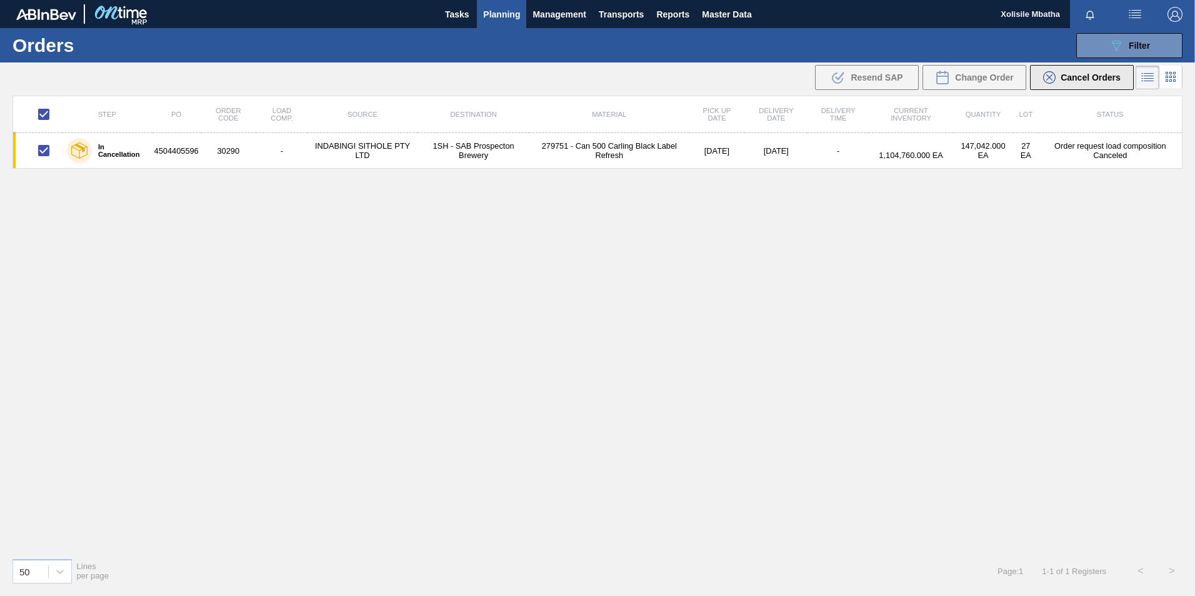
click at [1077, 77] on span "Cancel Orders" at bounding box center [1090, 77] width 60 height 10
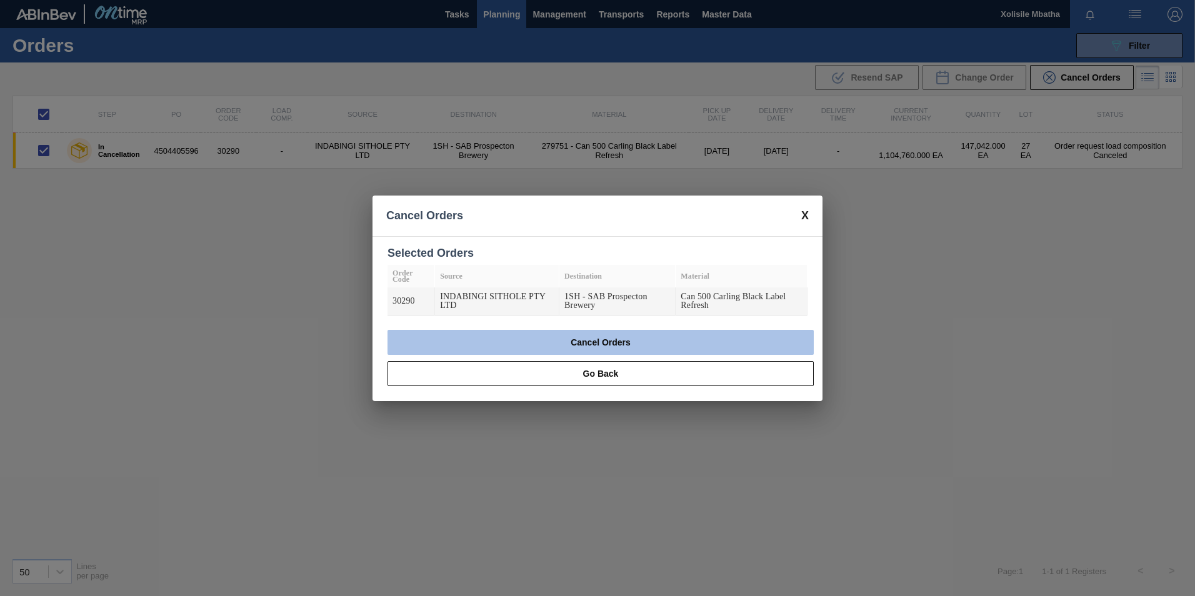
click at [572, 346] on button "Cancel Orders" at bounding box center [600, 342] width 426 height 25
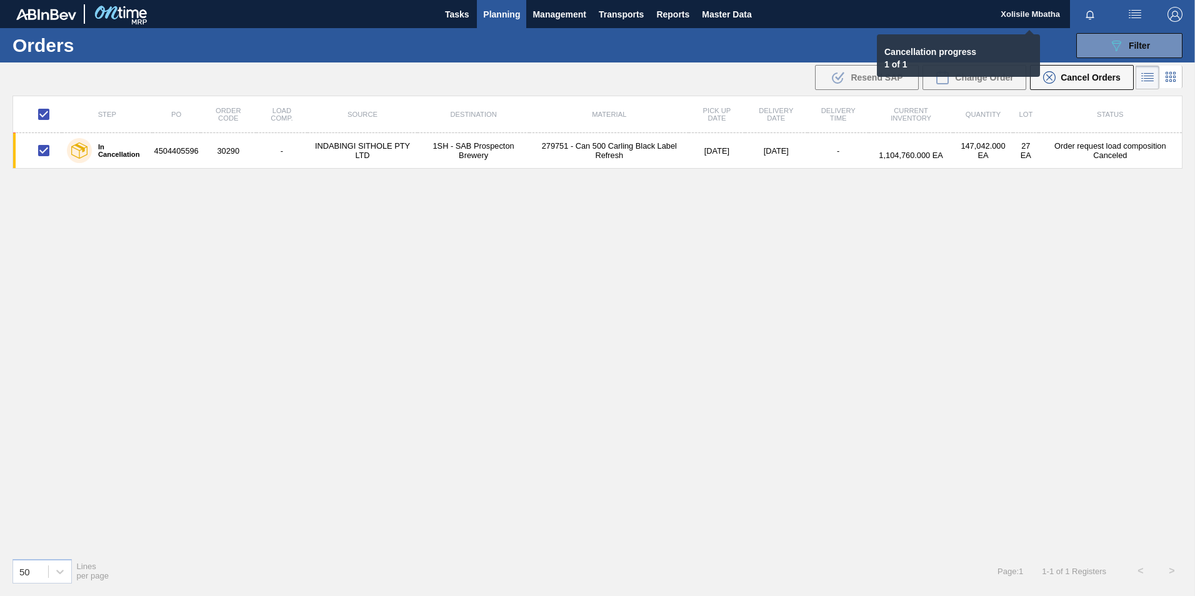
checkbox input "false"
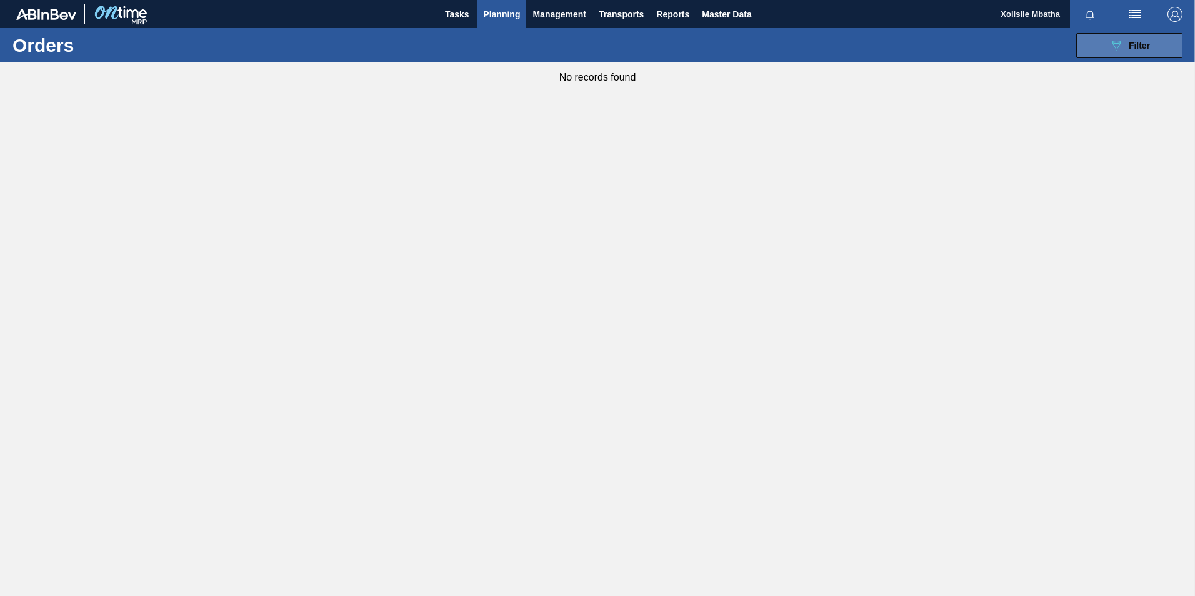
click at [1119, 44] on icon at bounding box center [1116, 46] width 9 height 11
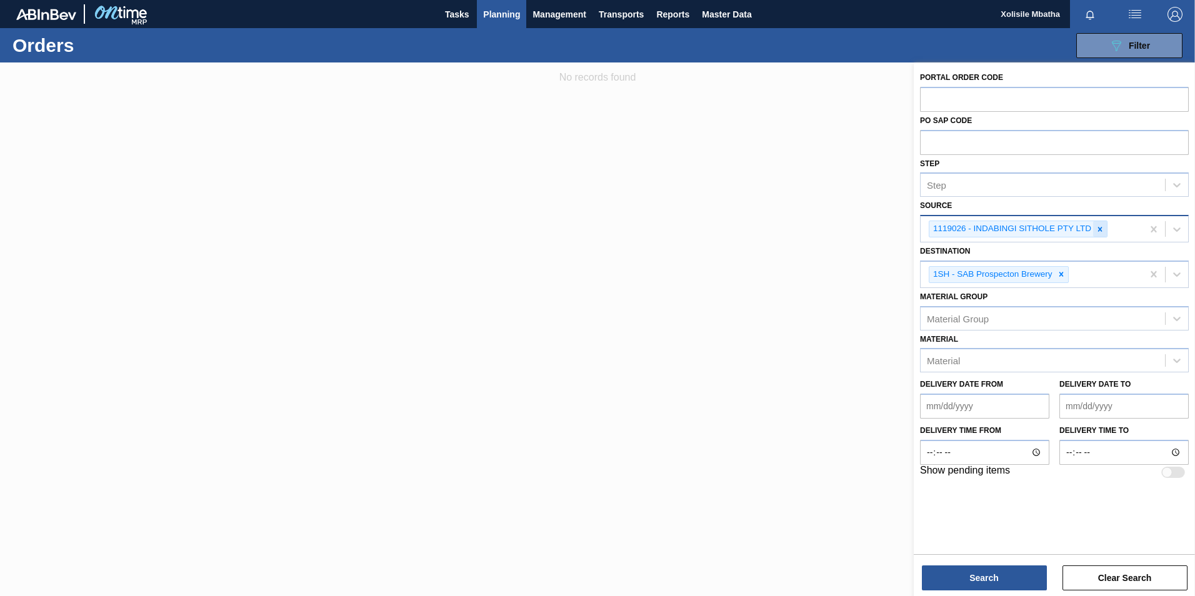
click at [1093, 229] on div at bounding box center [1100, 229] width 14 height 16
click at [1176, 226] on icon at bounding box center [1176, 227] width 12 height 12
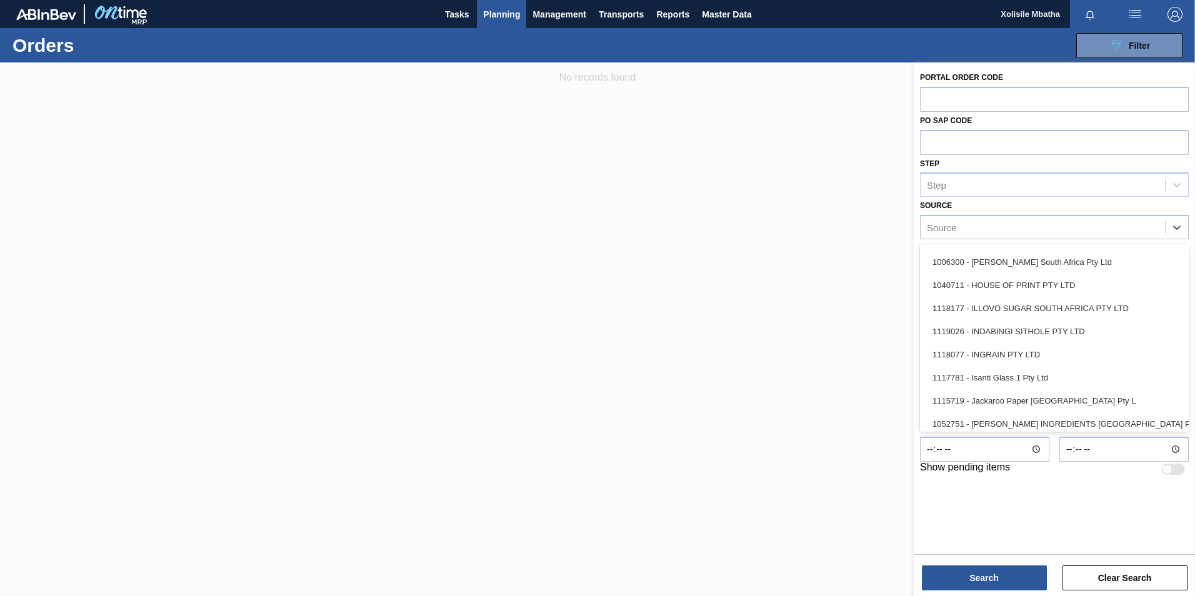
scroll to position [812, 0]
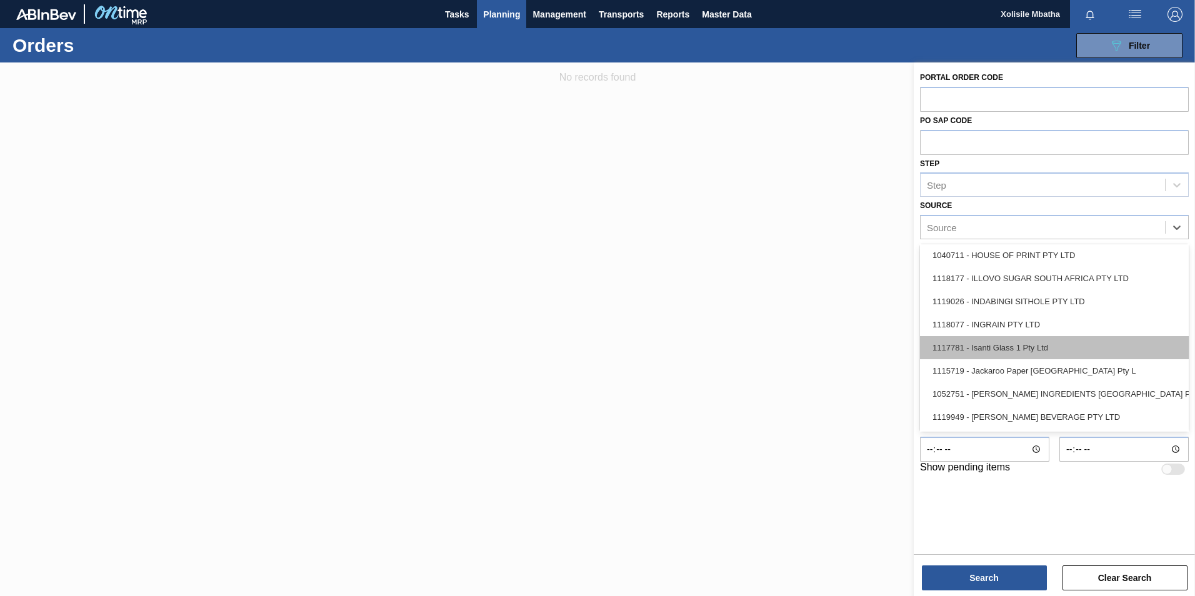
click at [1010, 346] on div "1117781 - Isanti Glass 1 Pty Ltd" at bounding box center [1054, 347] width 269 height 23
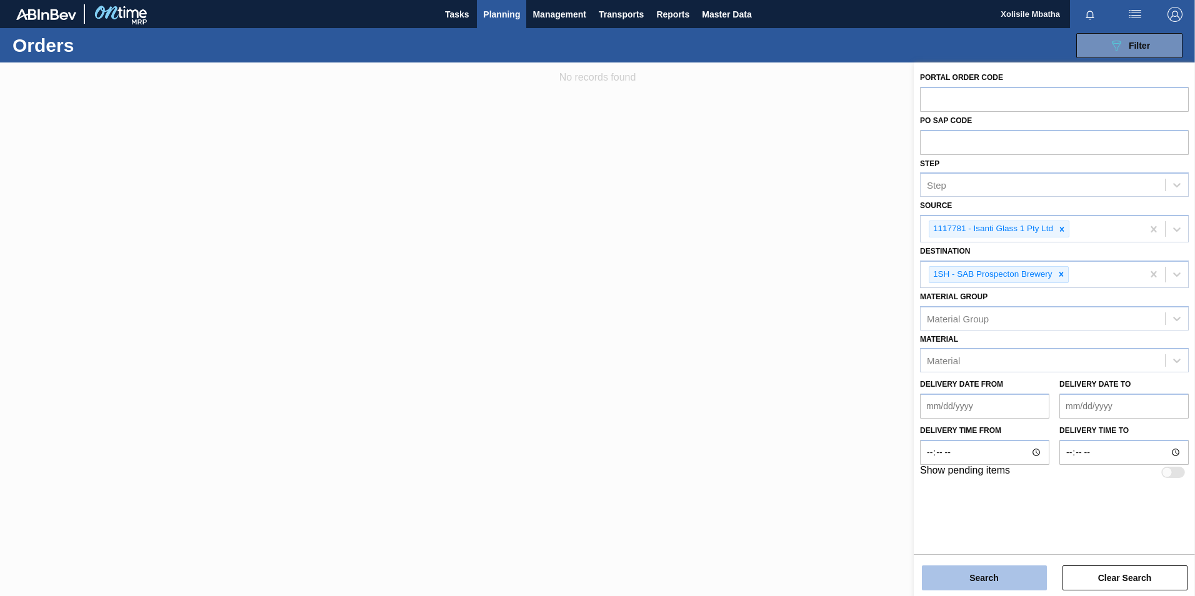
click at [966, 576] on button "Search" at bounding box center [984, 578] width 125 height 25
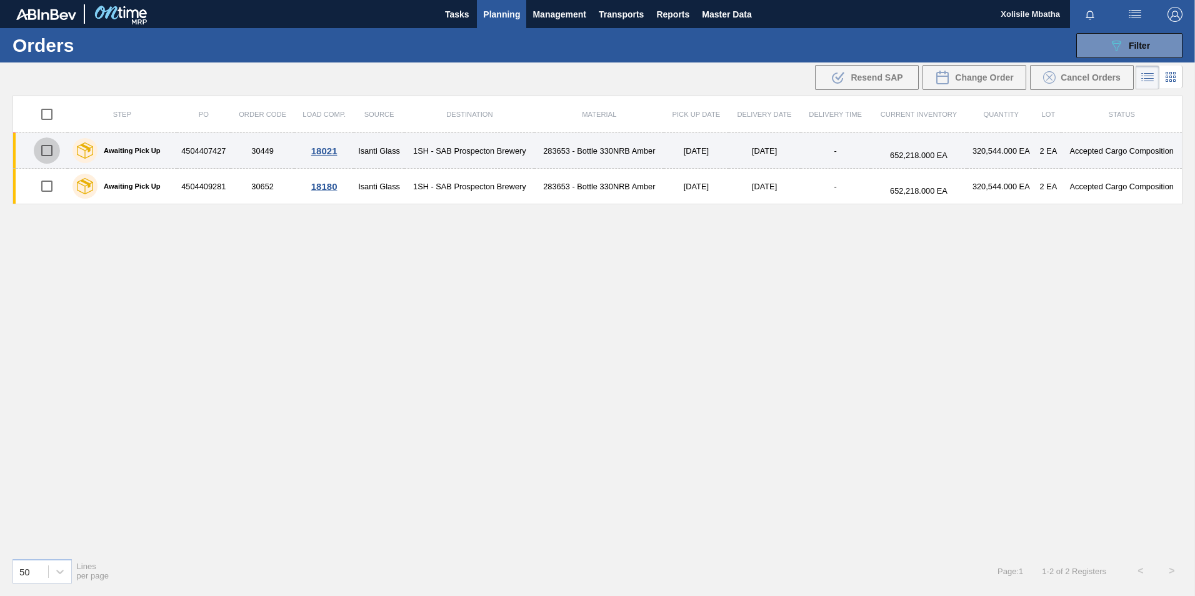
click at [42, 151] on input "checkbox" at bounding box center [47, 150] width 26 height 26
checkbox input "true"
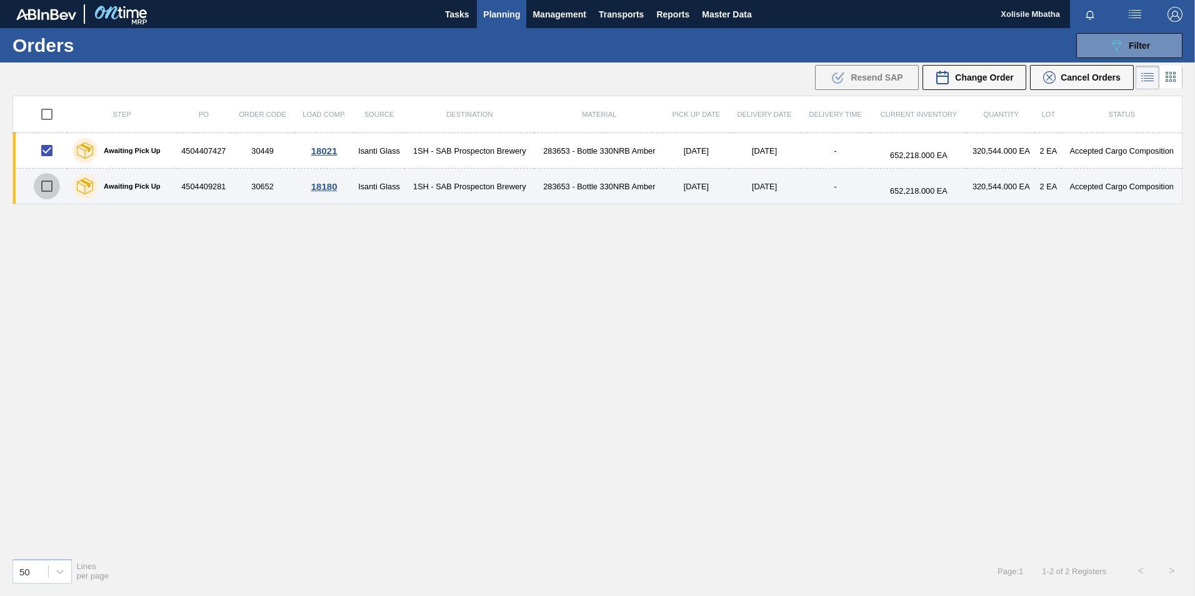
click at [50, 190] on input "checkbox" at bounding box center [47, 186] width 26 height 26
checkbox input "true"
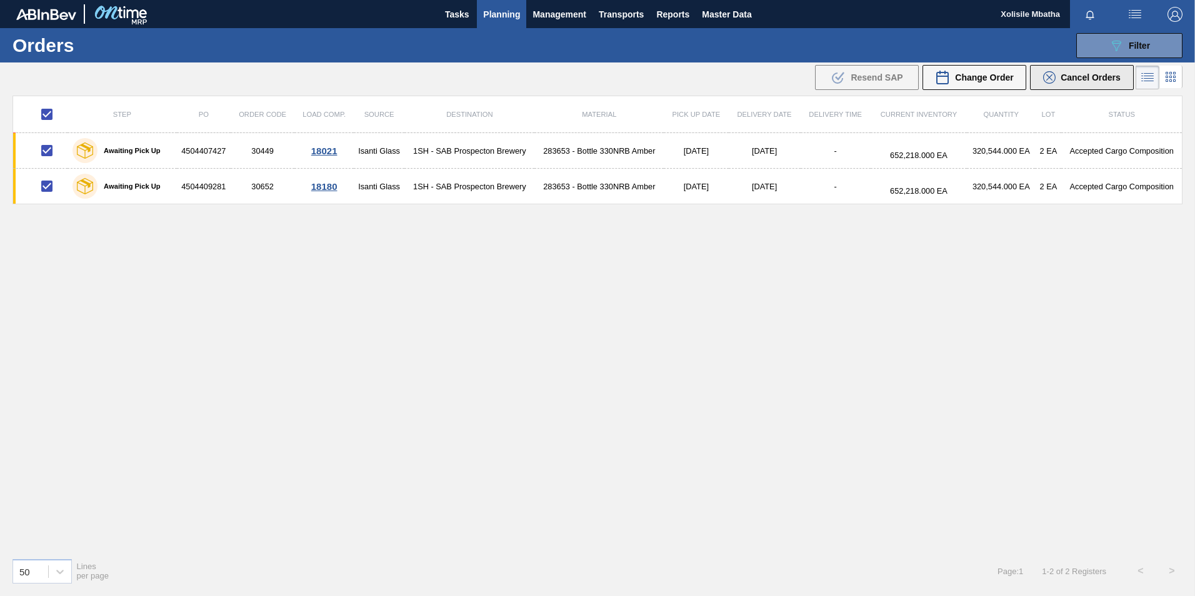
click at [1087, 76] on span "Cancel Orders" at bounding box center [1090, 77] width 60 height 10
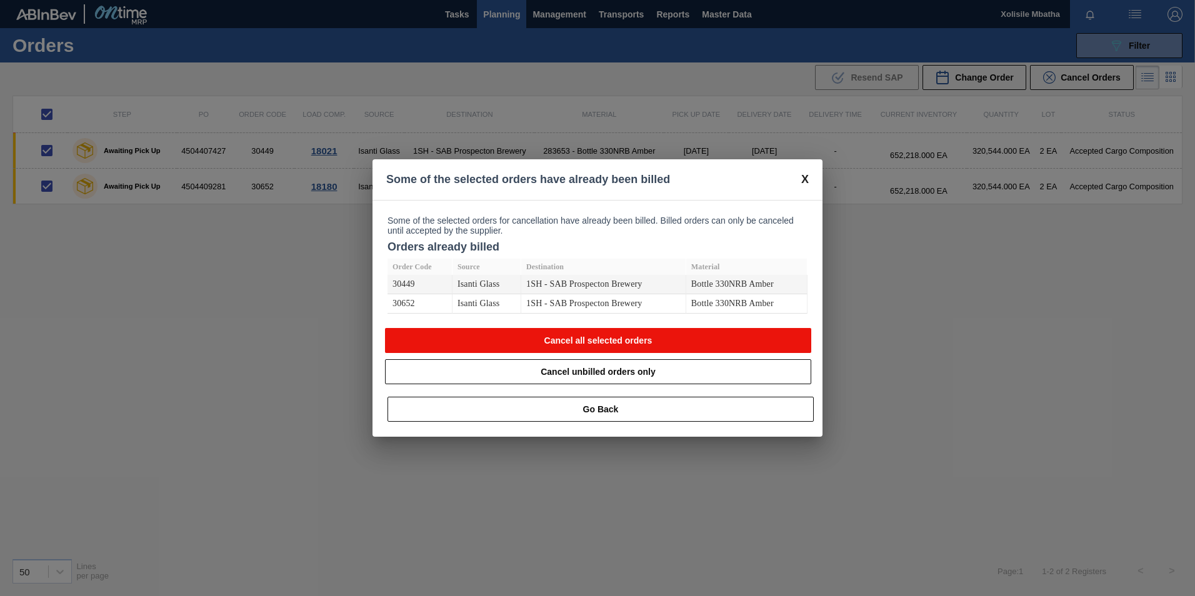
click at [593, 343] on button "Cancel all selected orders" at bounding box center [598, 340] width 426 height 25
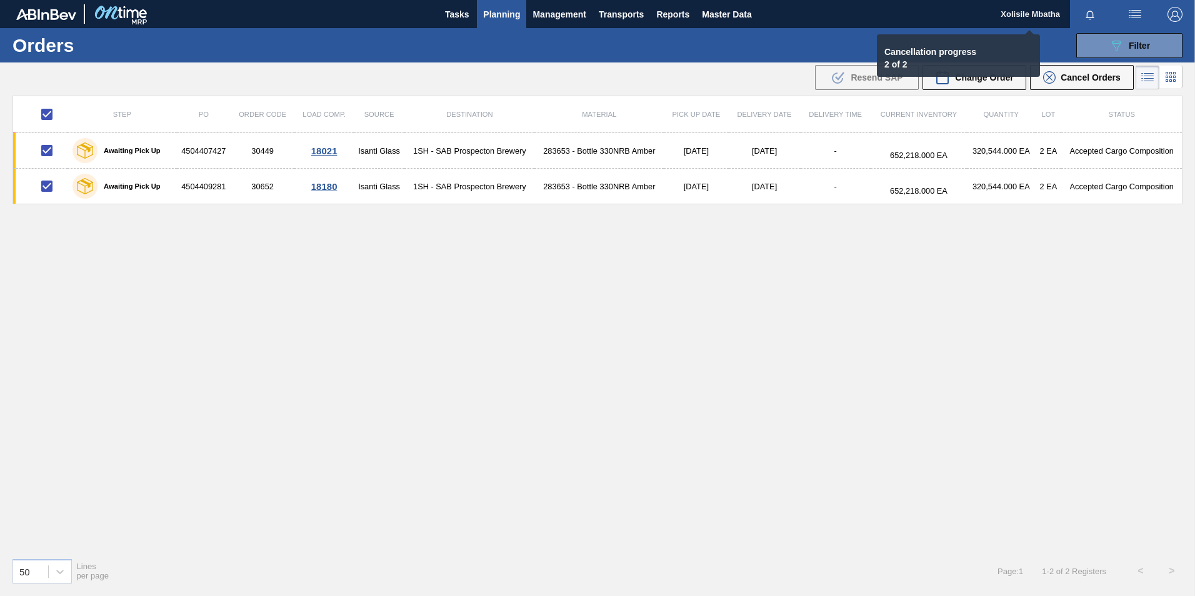
checkbox input "false"
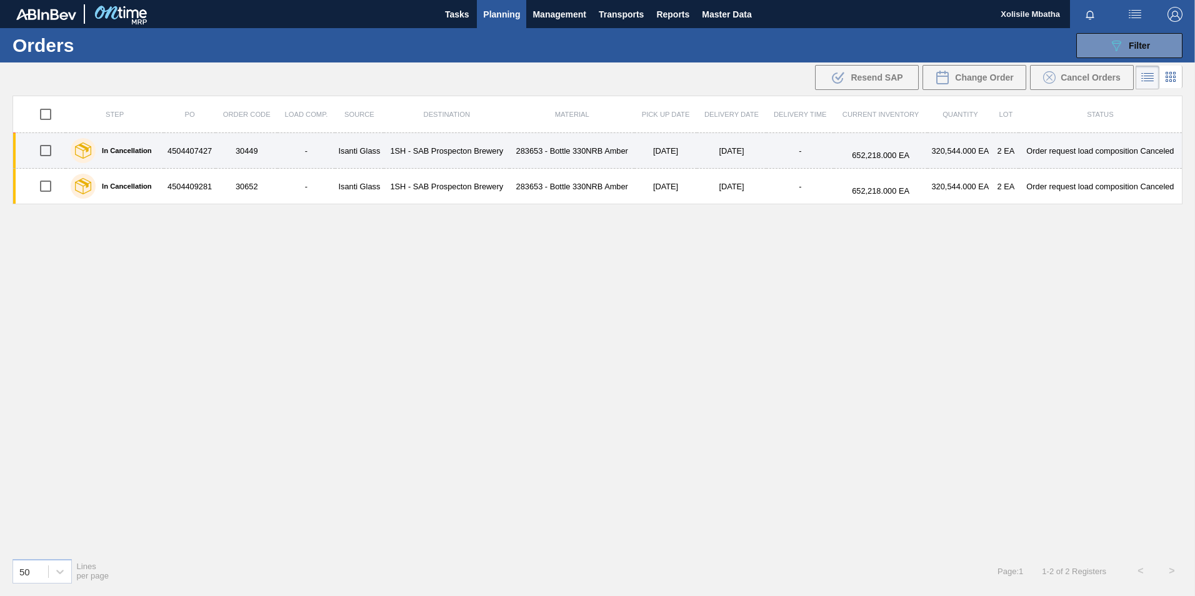
click at [43, 154] on input "checkbox" at bounding box center [45, 150] width 26 height 26
checkbox input "true"
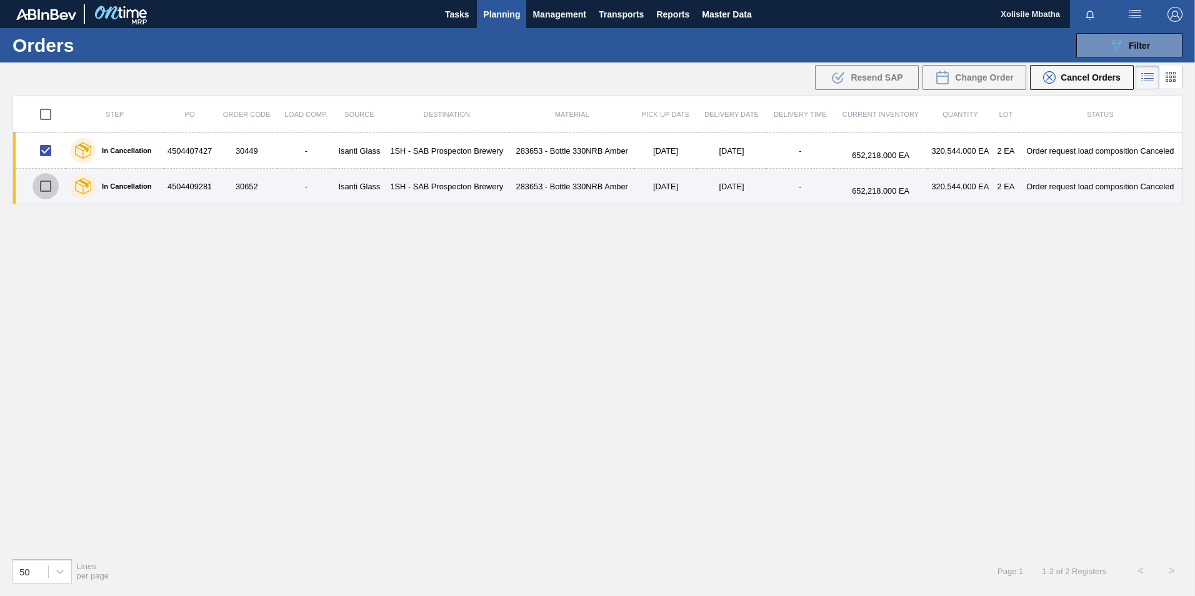
click at [49, 184] on input "checkbox" at bounding box center [45, 186] width 26 height 26
checkbox input "true"
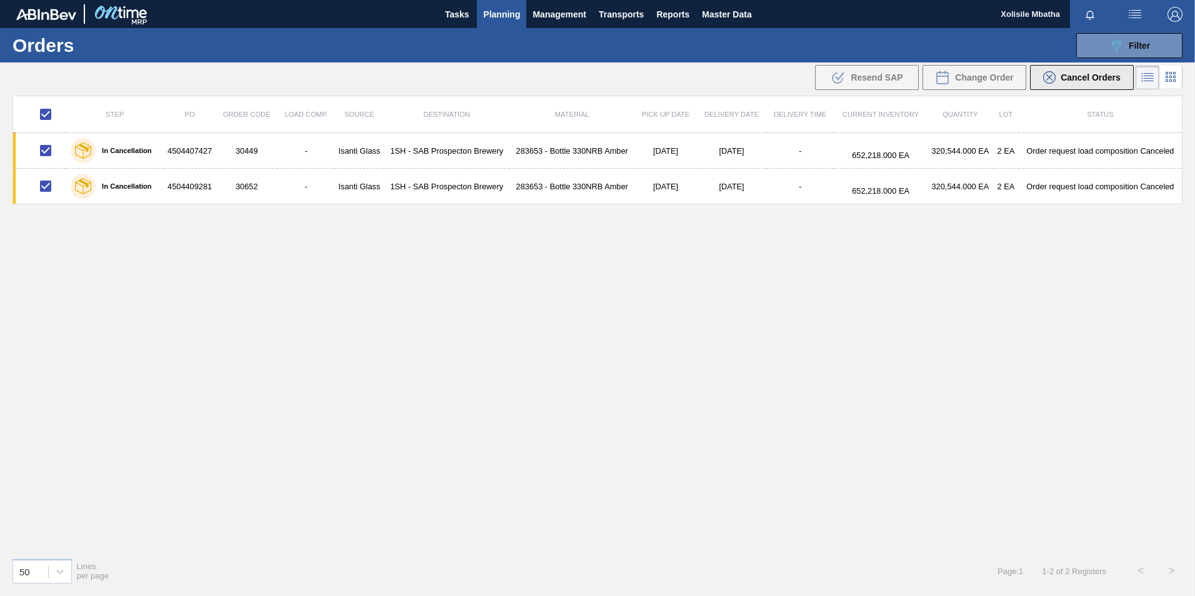
click at [1090, 82] on div "Cancel Orders" at bounding box center [1081, 77] width 77 height 12
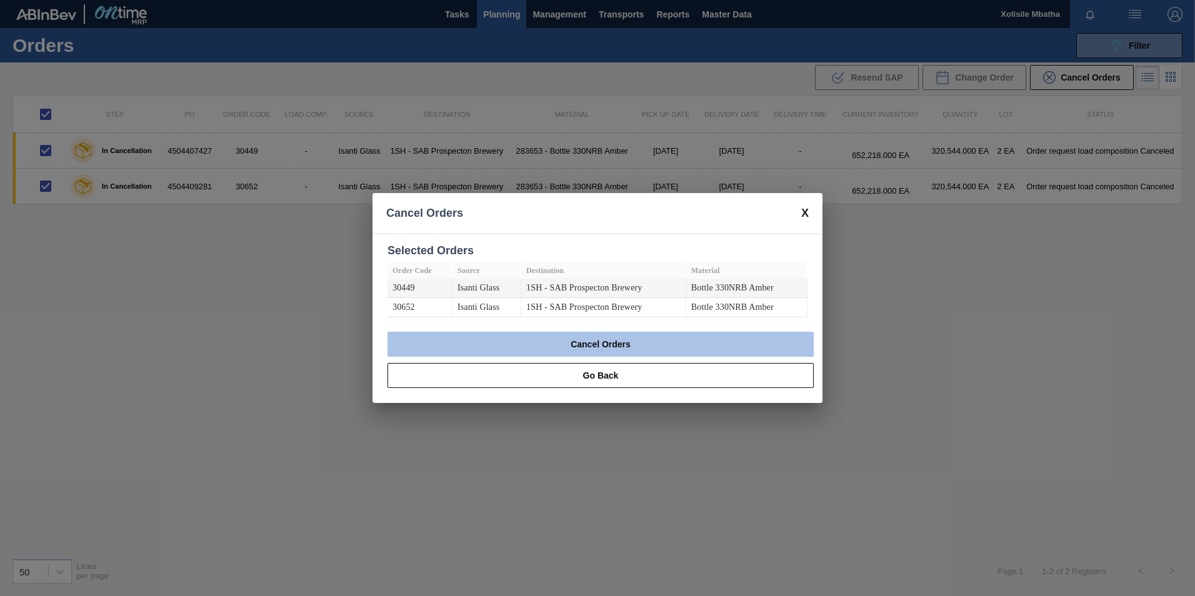
click at [617, 347] on button "Cancel Orders" at bounding box center [600, 344] width 426 height 25
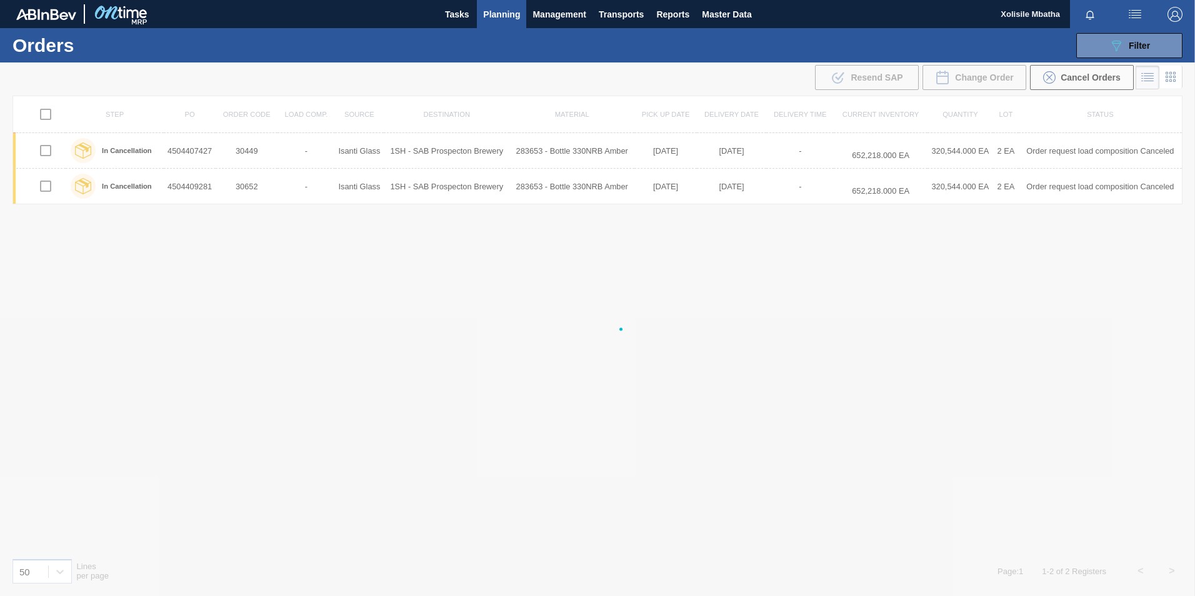
checkbox input "false"
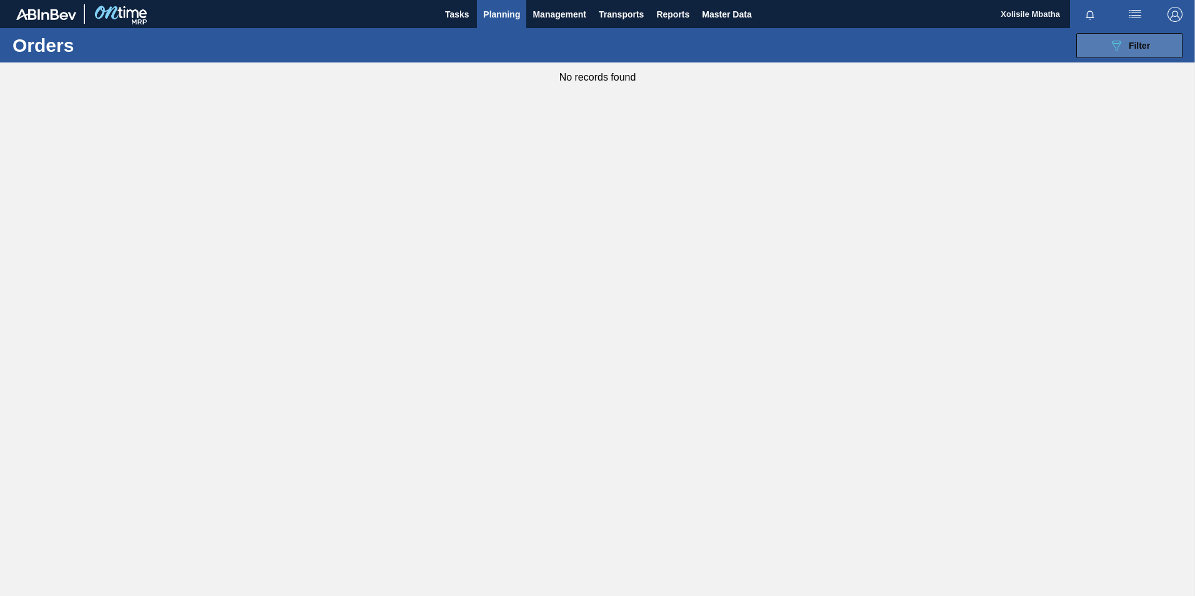
click at [1115, 43] on icon at bounding box center [1116, 46] width 9 height 11
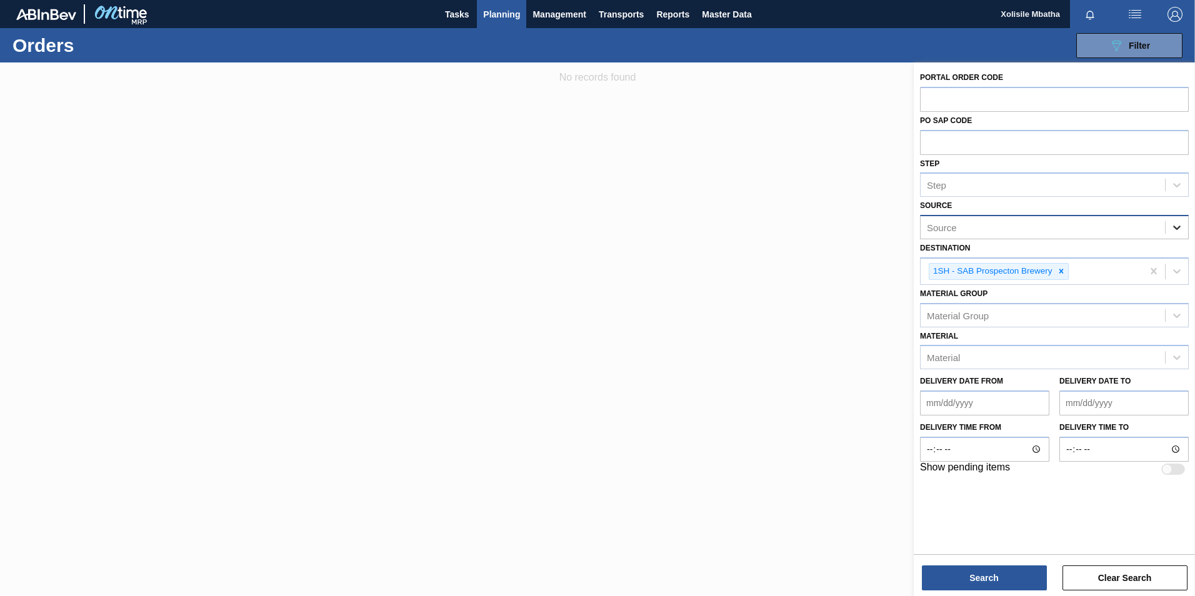
click at [1176, 231] on icon at bounding box center [1176, 227] width 12 height 12
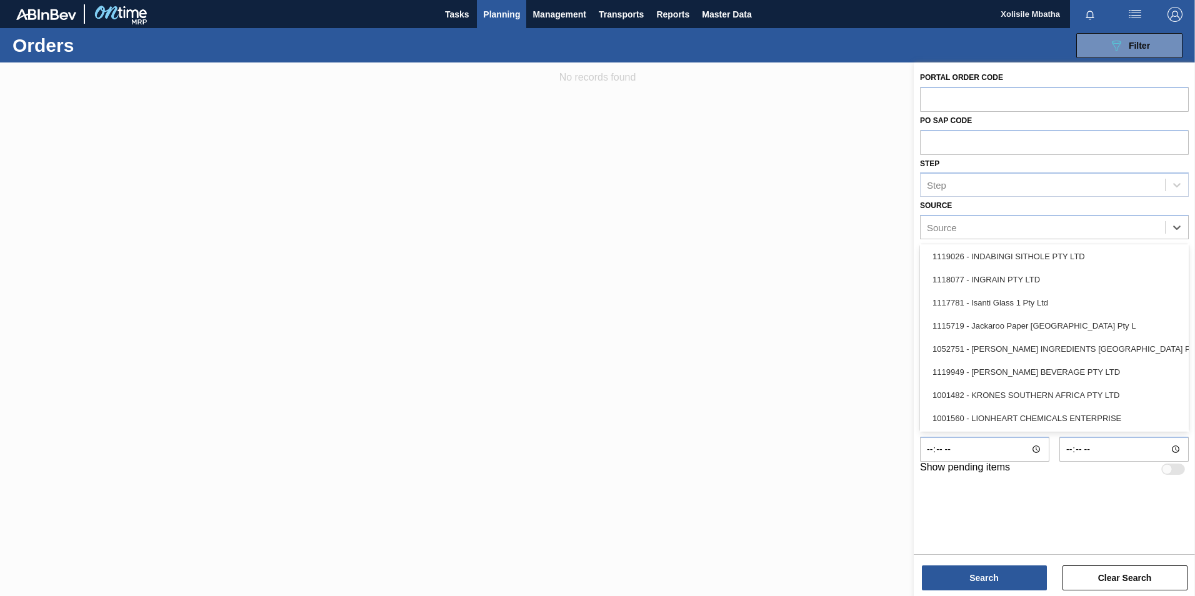
scroll to position [875, 0]
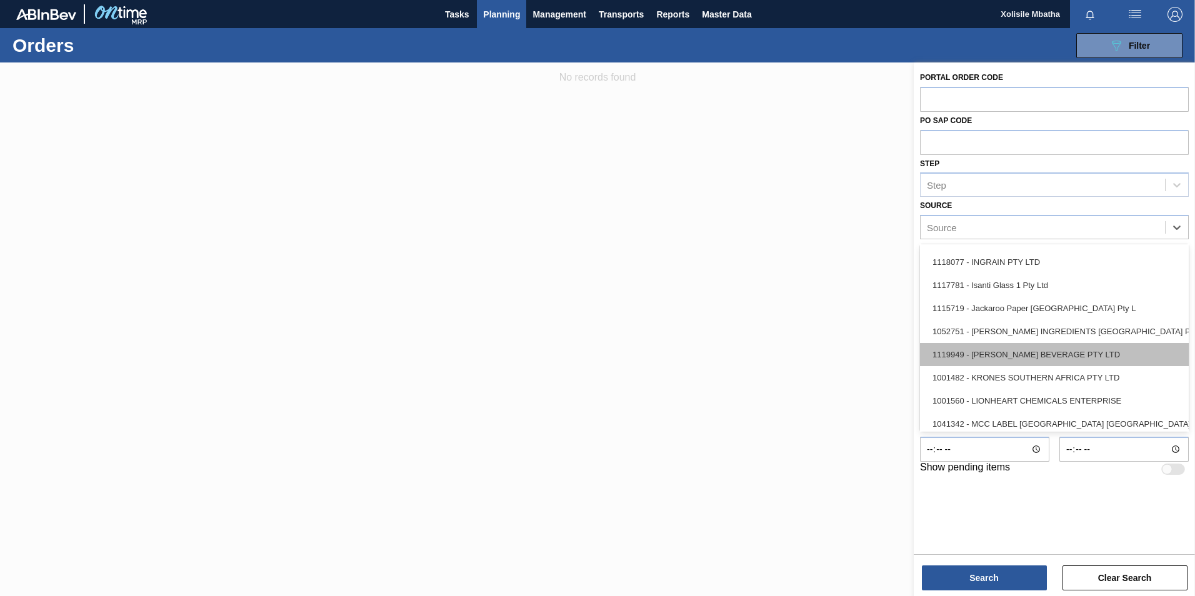
click at [1059, 360] on div "1119949 - [PERSON_NAME] BEVERAGE PTY LTD" at bounding box center [1054, 354] width 269 height 23
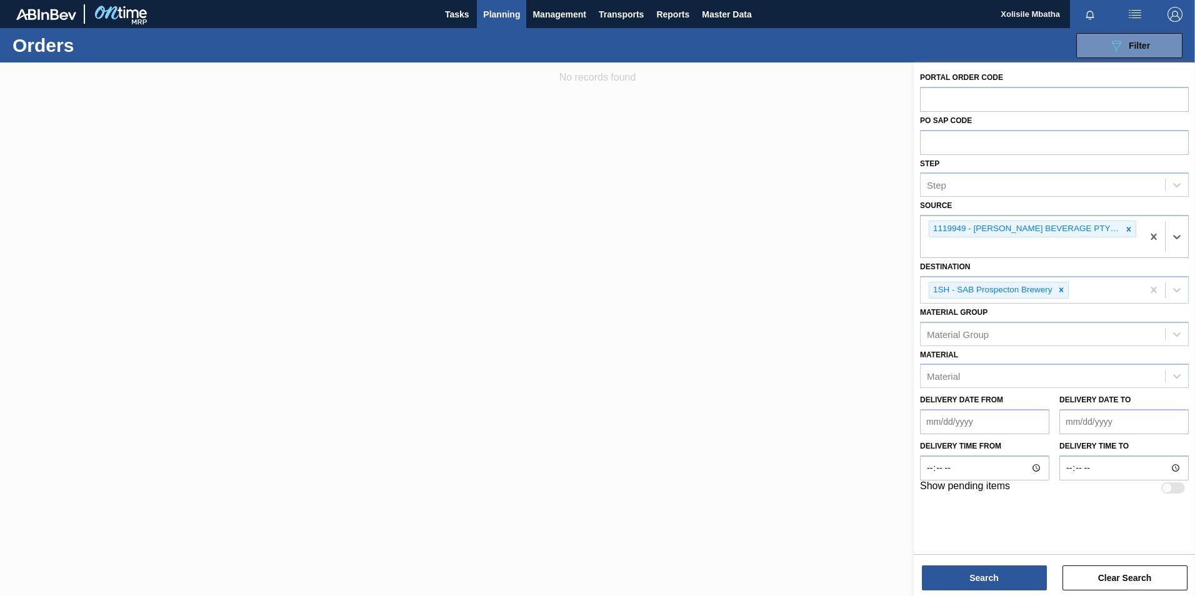
click at [1190, 223] on div "Portal Order Code PO SAP Code Step Step Source option 1119949 - [PERSON_NAME] B…" at bounding box center [1054, 281] width 281 height 439
click at [1179, 231] on icon at bounding box center [1176, 237] width 12 height 12
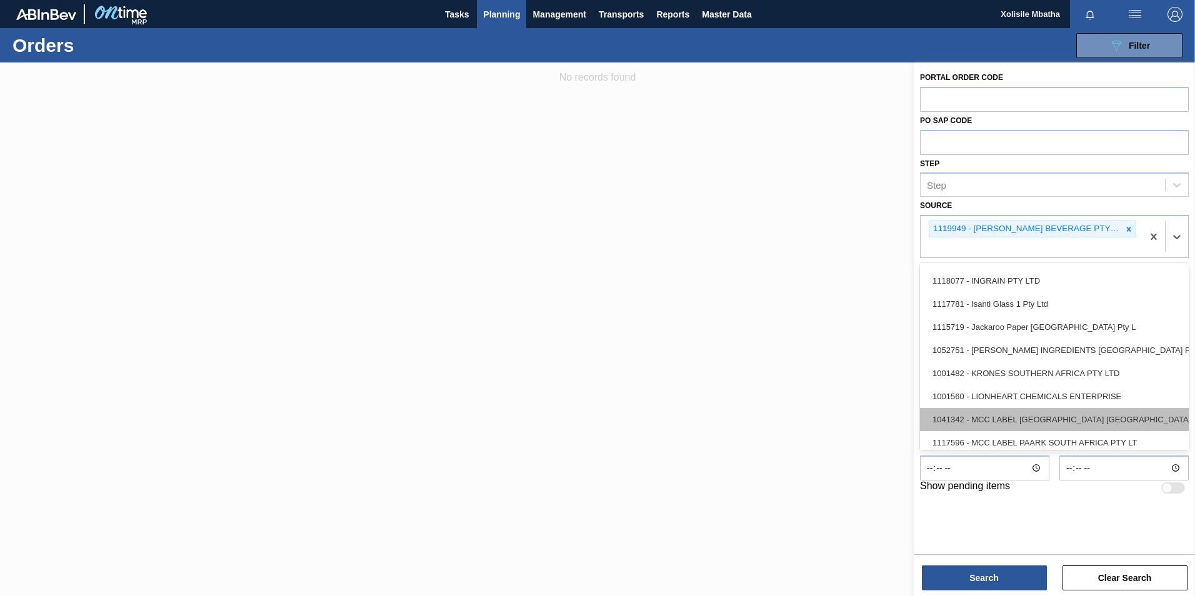
click at [1024, 408] on div "1041342 - MCC LABEL [GEOGRAPHIC_DATA] [GEOGRAPHIC_DATA]" at bounding box center [1054, 419] width 269 height 23
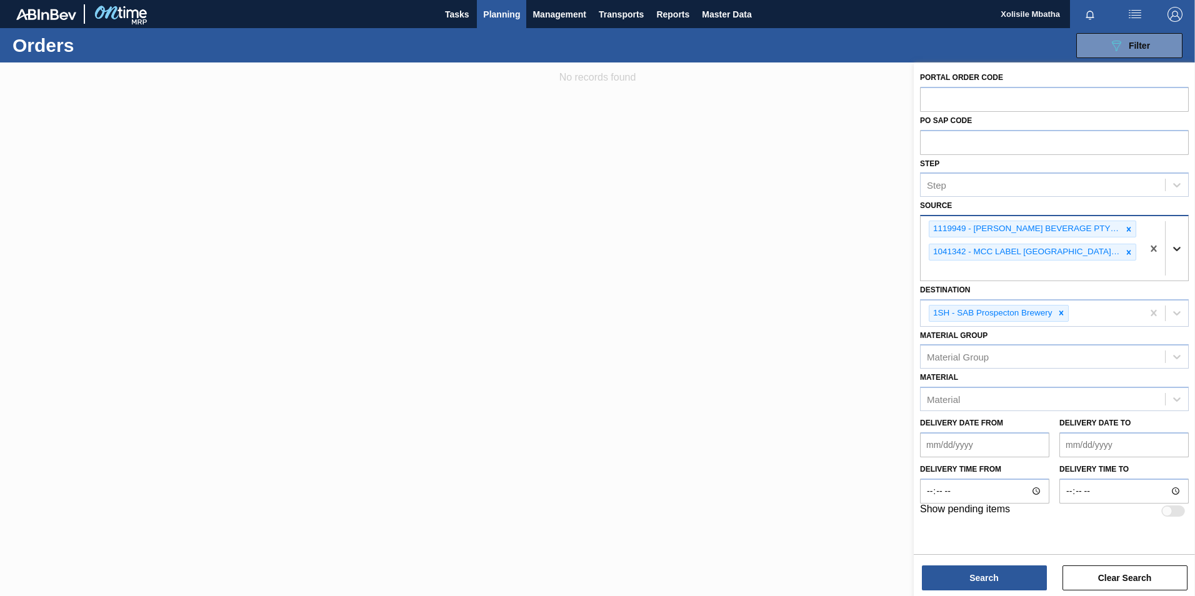
click at [1175, 246] on icon at bounding box center [1176, 248] width 12 height 12
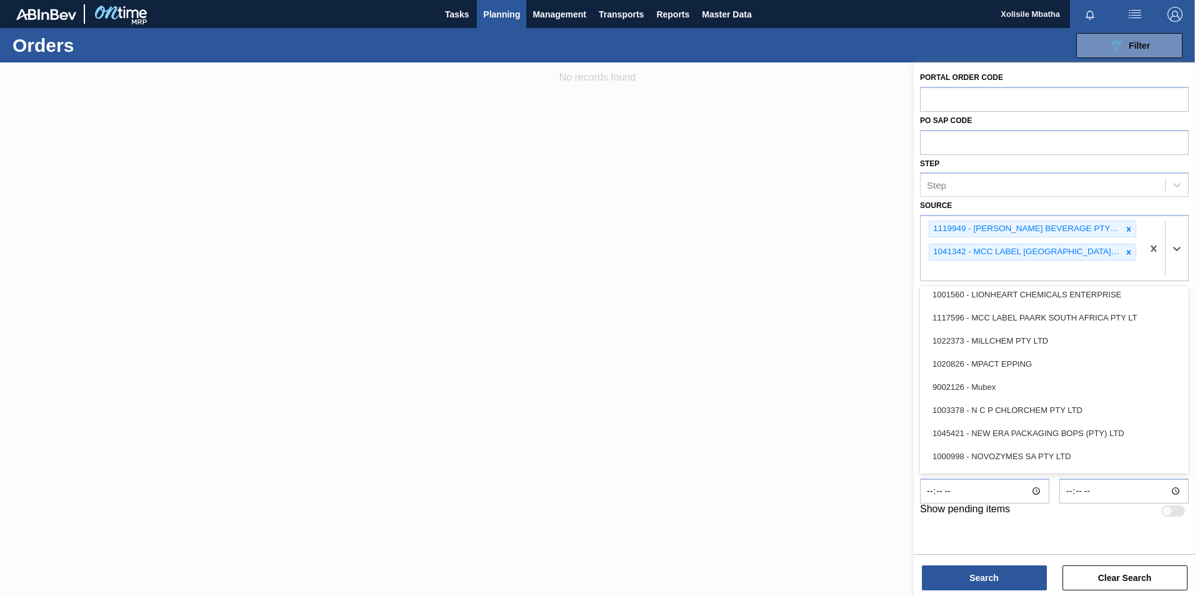
scroll to position [1062, 0]
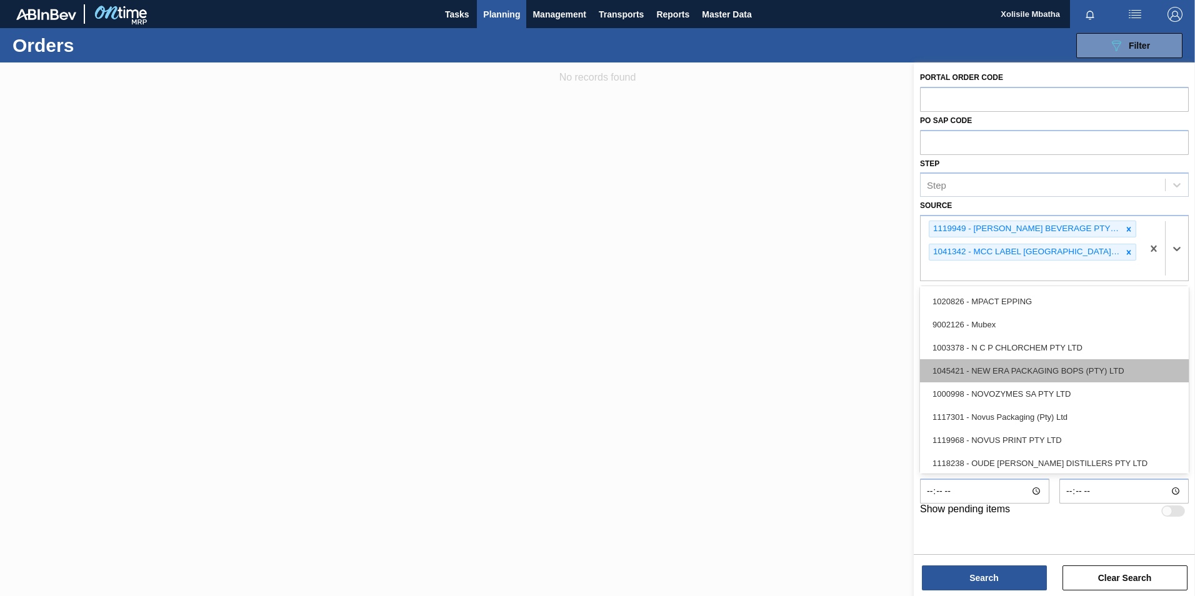
click at [1075, 370] on div "1045421 - NEW ERA PACKAGING BOPS (PTY) LTD" at bounding box center [1054, 370] width 269 height 23
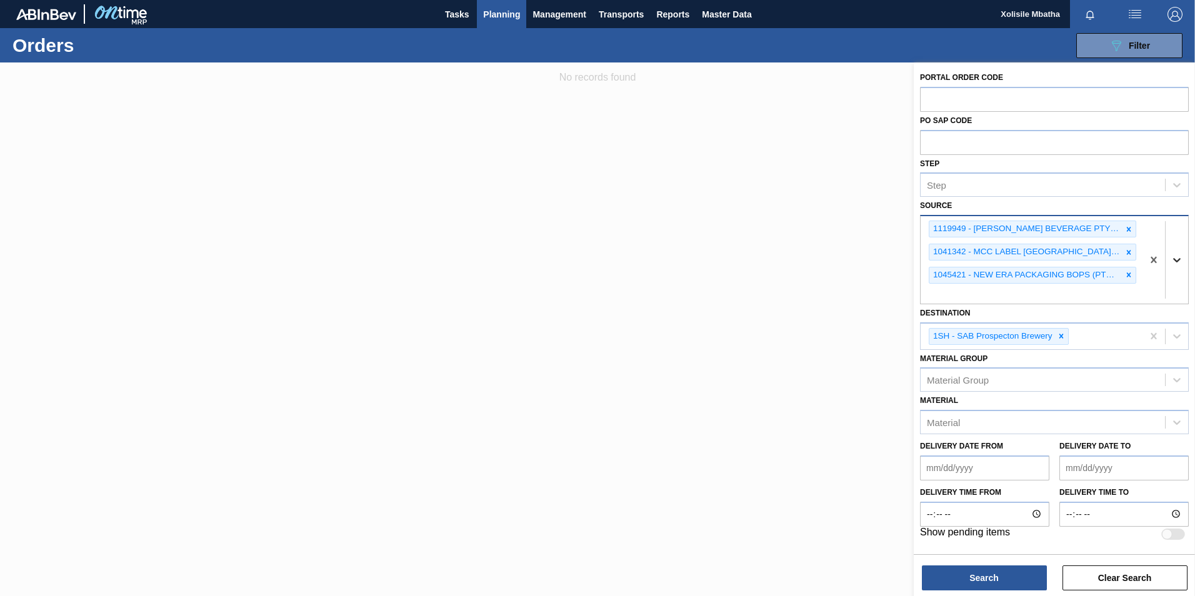
click at [1181, 259] on icon at bounding box center [1176, 260] width 12 height 12
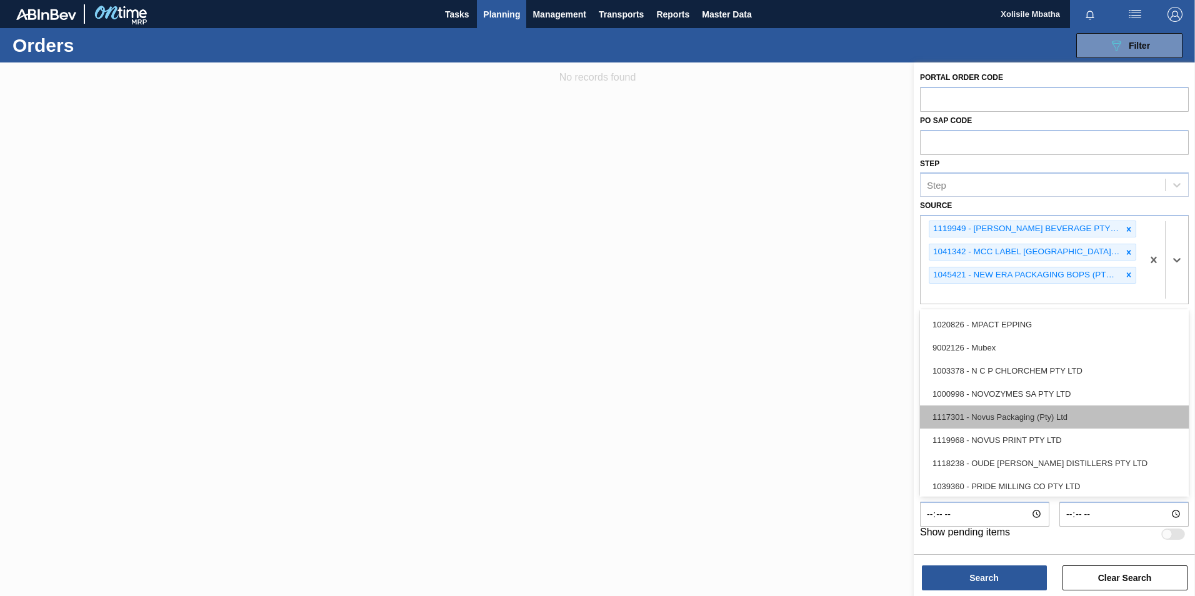
click at [992, 446] on div "1119968 - NOVUS PRINT PTY LTD" at bounding box center [1054, 440] width 269 height 23
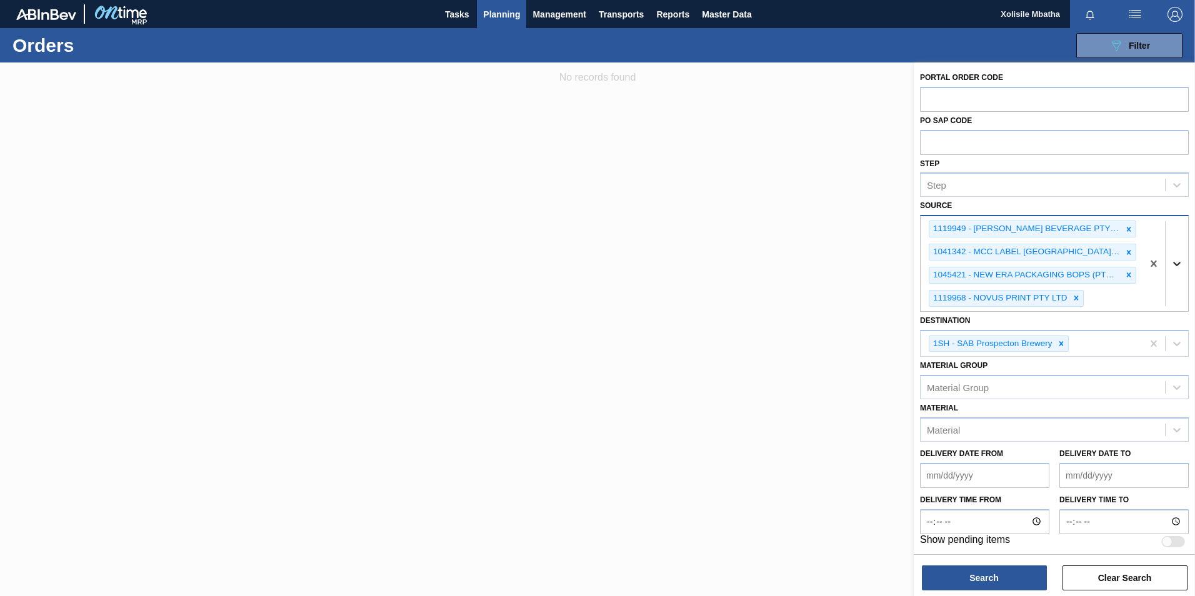
click at [1172, 260] on icon at bounding box center [1176, 263] width 12 height 12
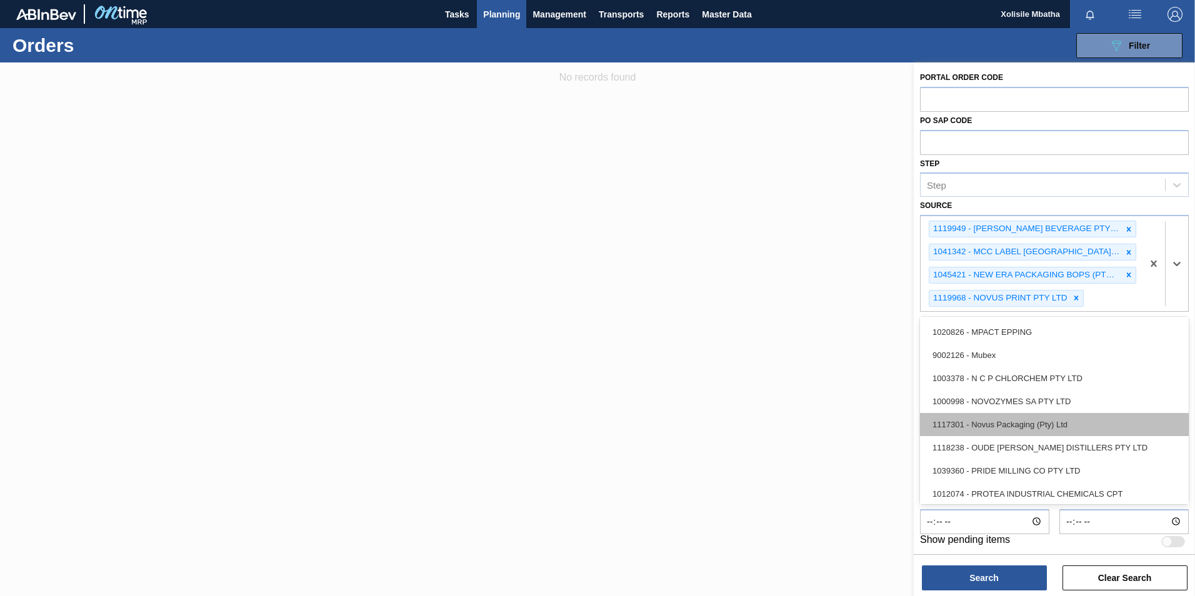
click at [997, 425] on div "1117301 - Novus Packaging (Pty) Ltd" at bounding box center [1054, 424] width 269 height 23
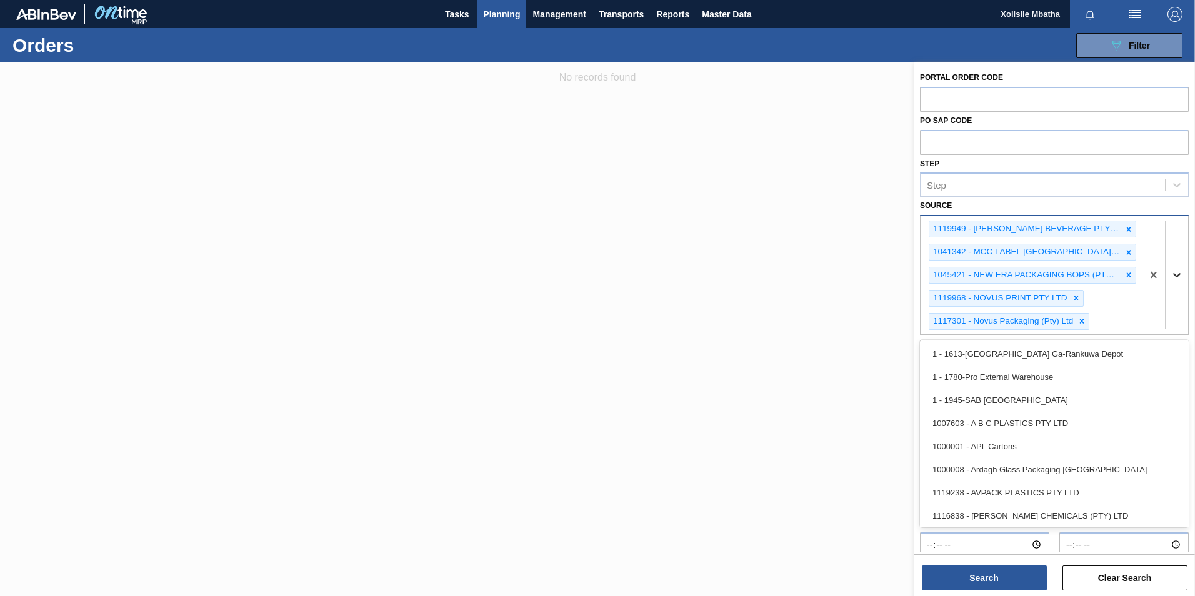
click at [1170, 276] on icon at bounding box center [1176, 275] width 12 height 12
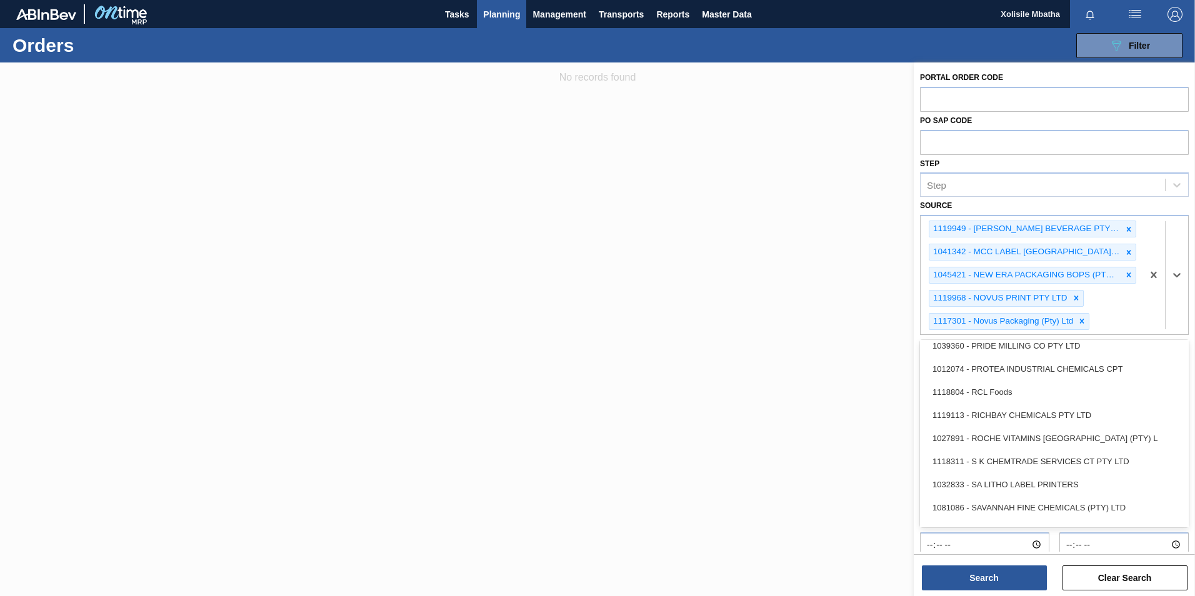
scroll to position [1250, 0]
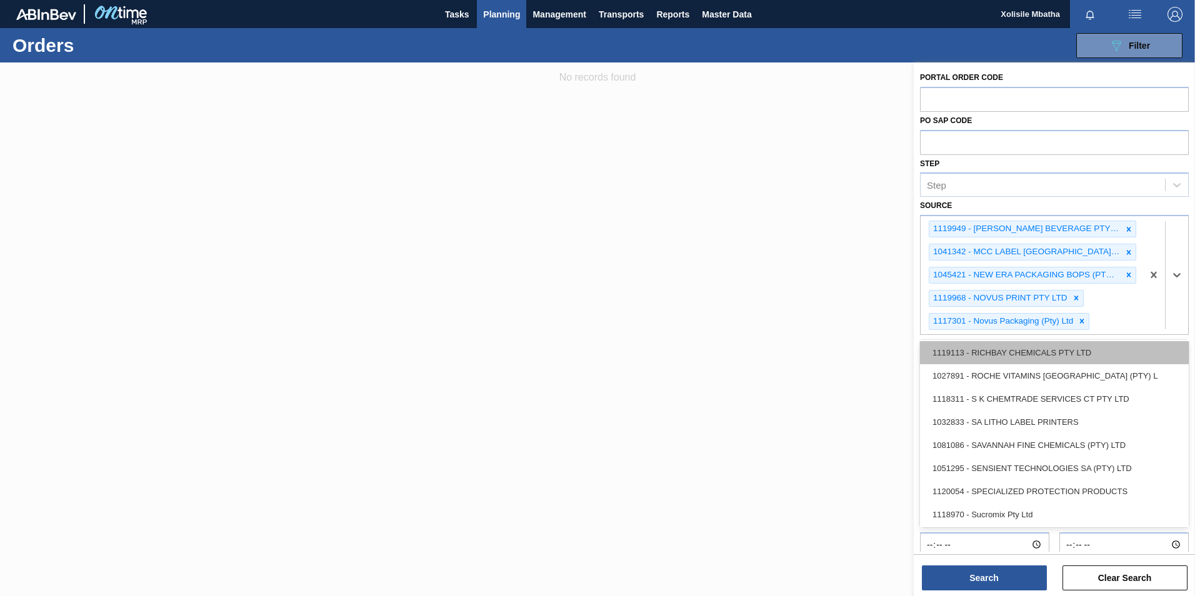
click at [997, 356] on div "1119113 - RICHBAY CHEMICALS PTY LTD" at bounding box center [1054, 352] width 269 height 23
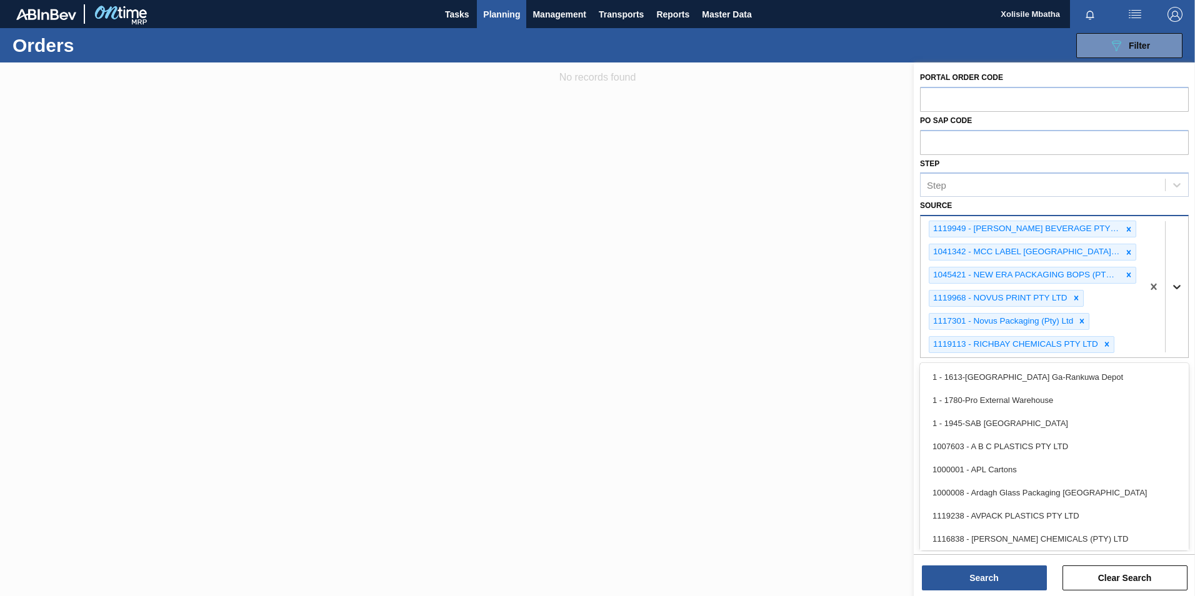
click at [1173, 279] on div at bounding box center [1176, 287] width 22 height 22
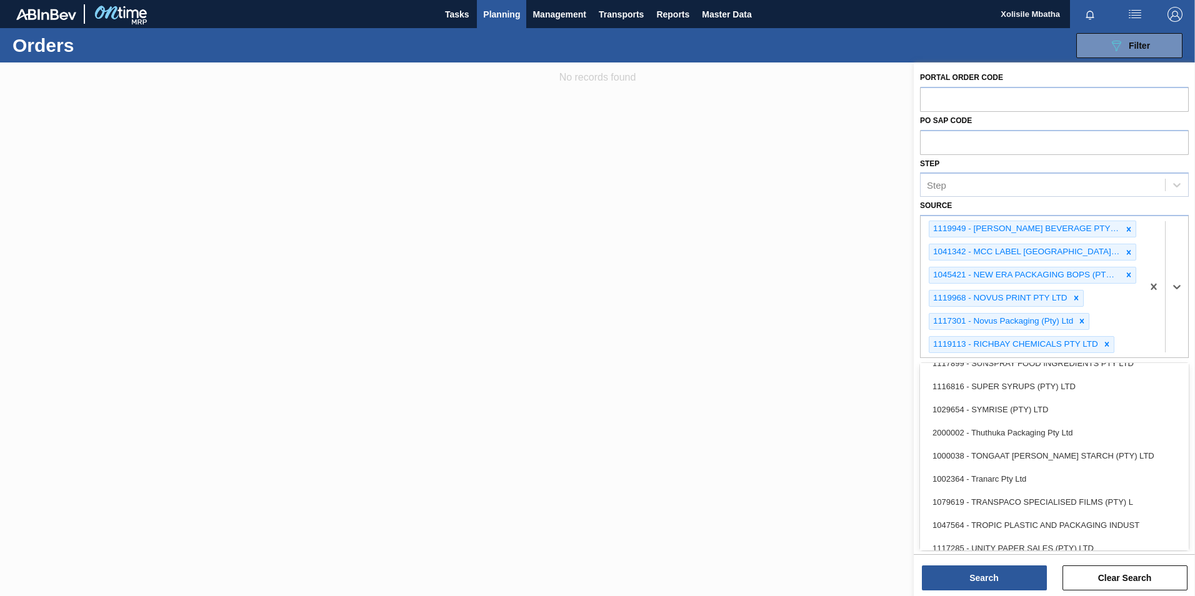
scroll to position [1437, 0]
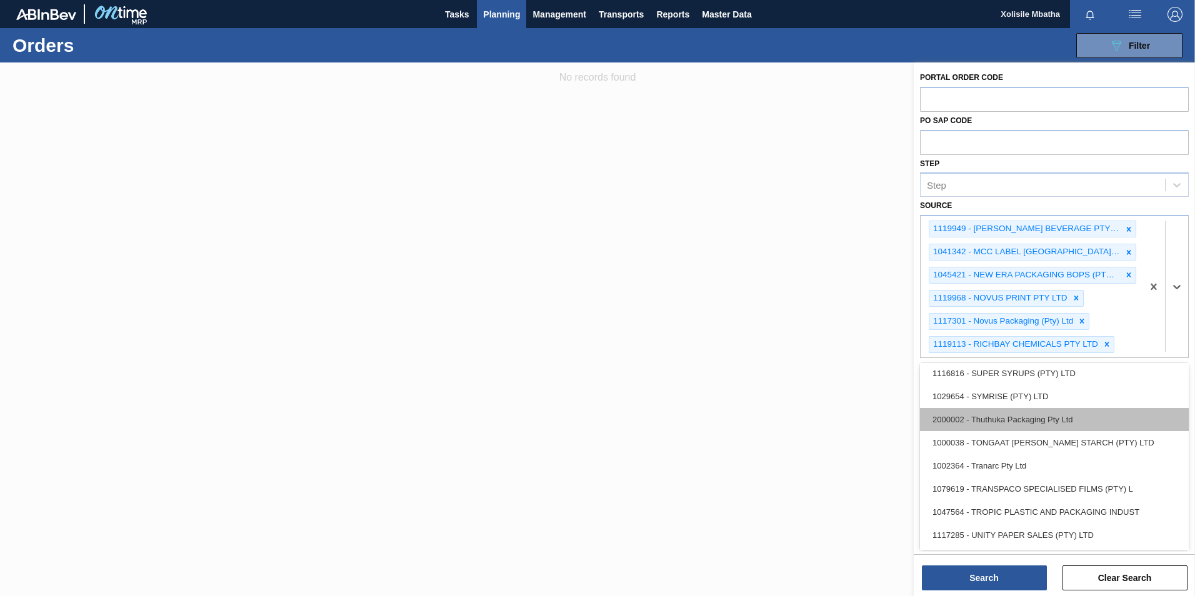
click at [997, 421] on div "2000002 - Thuthuka Packaging Pty Ltd" at bounding box center [1054, 419] width 269 height 23
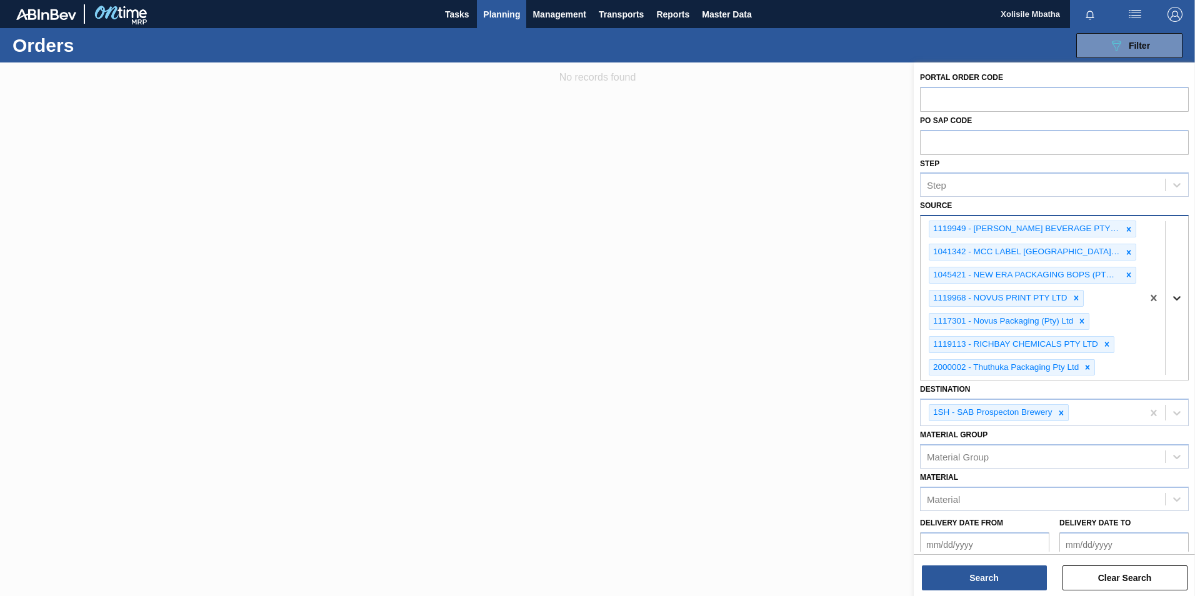
click at [1172, 296] on icon at bounding box center [1176, 298] width 12 height 12
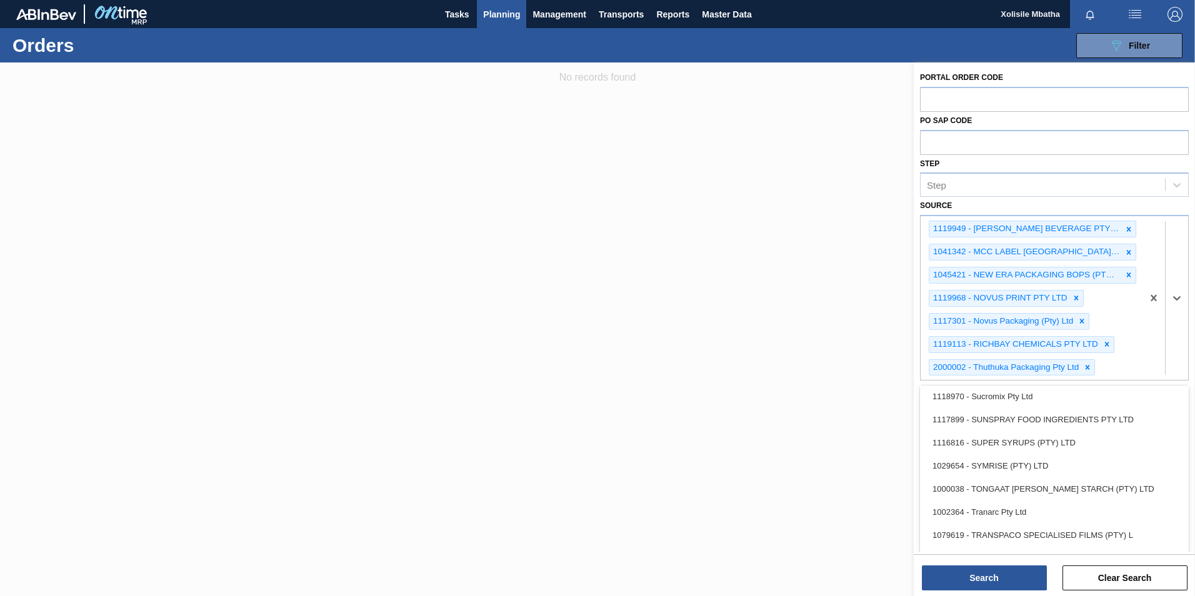
scroll to position [1436, 0]
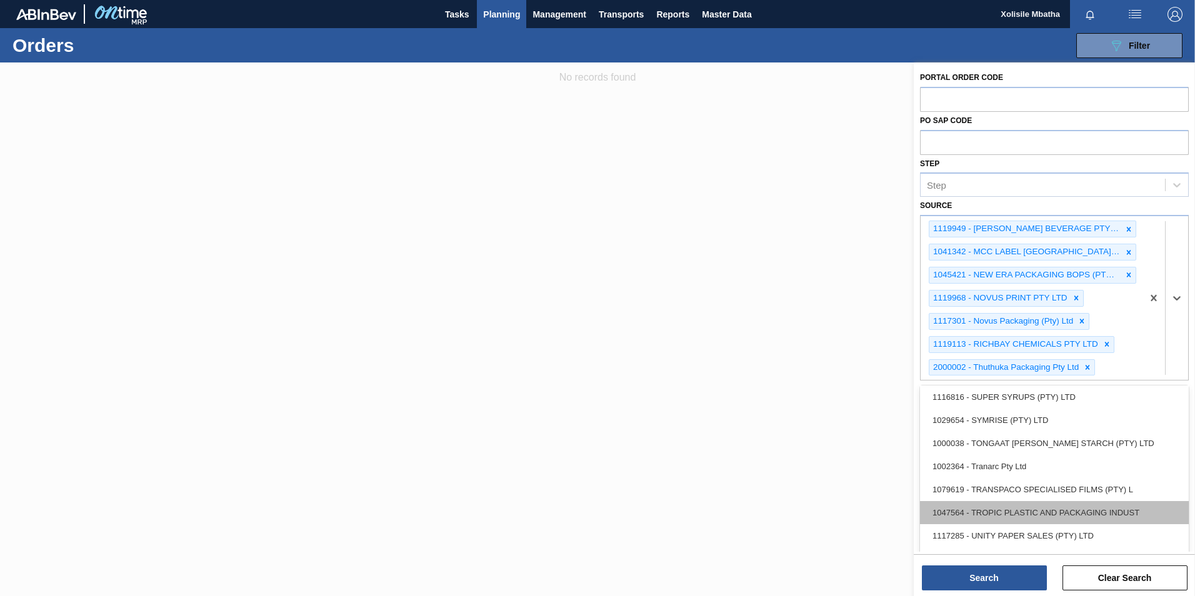
click at [1039, 516] on div "1047564 - TROPIC PLASTIC AND PACKAGING INDUST" at bounding box center [1054, 512] width 269 height 23
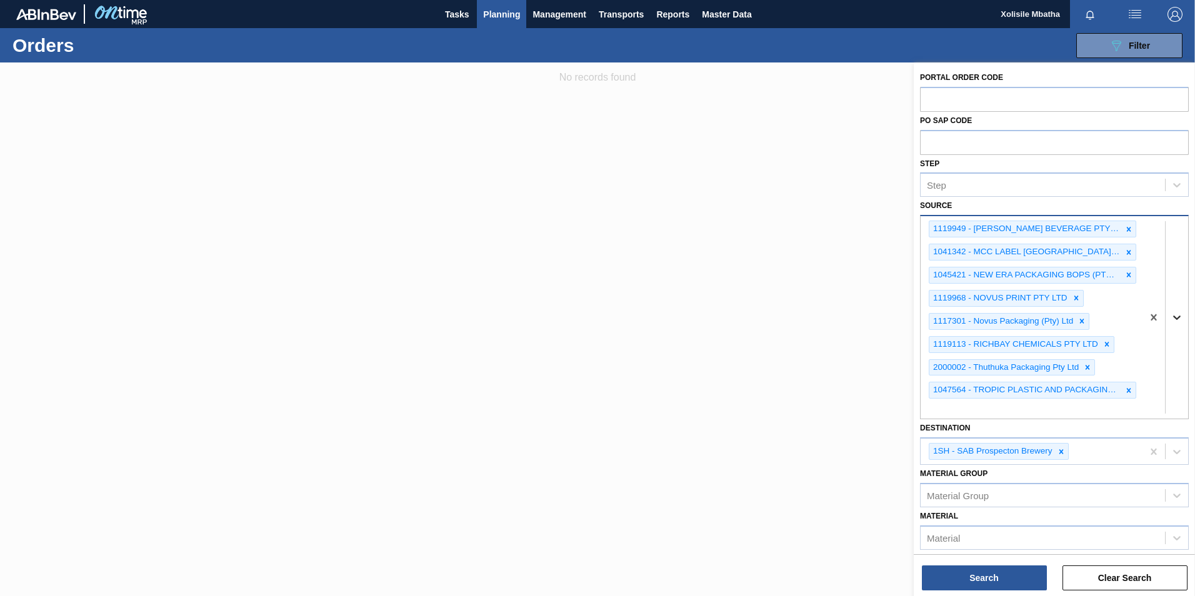
click at [1174, 315] on icon at bounding box center [1176, 317] width 12 height 12
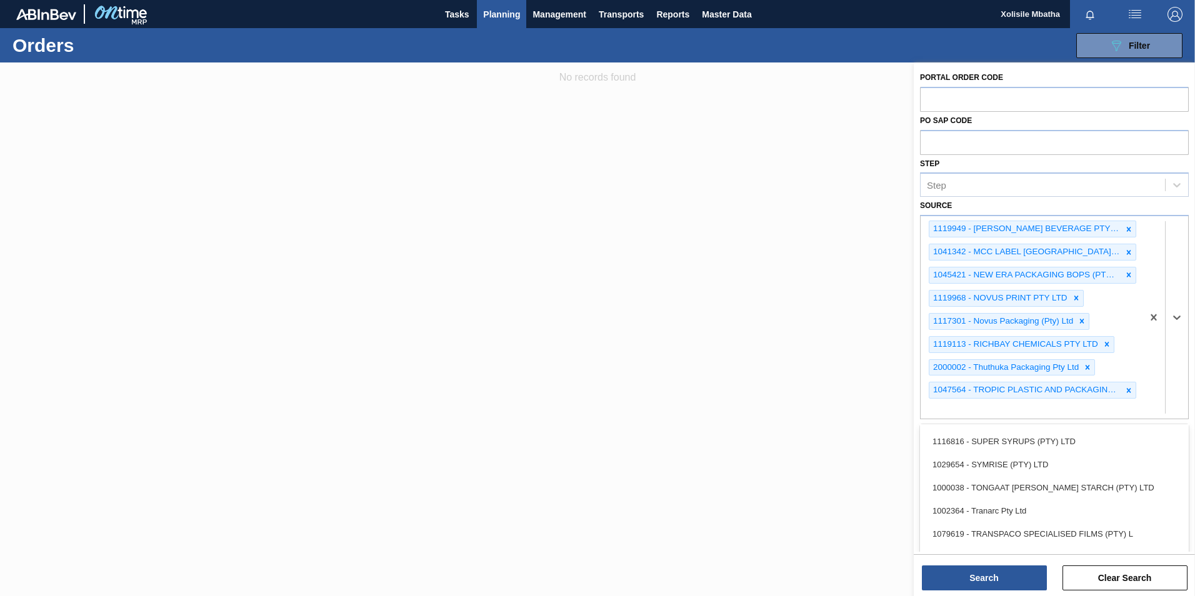
scroll to position [1434, 0]
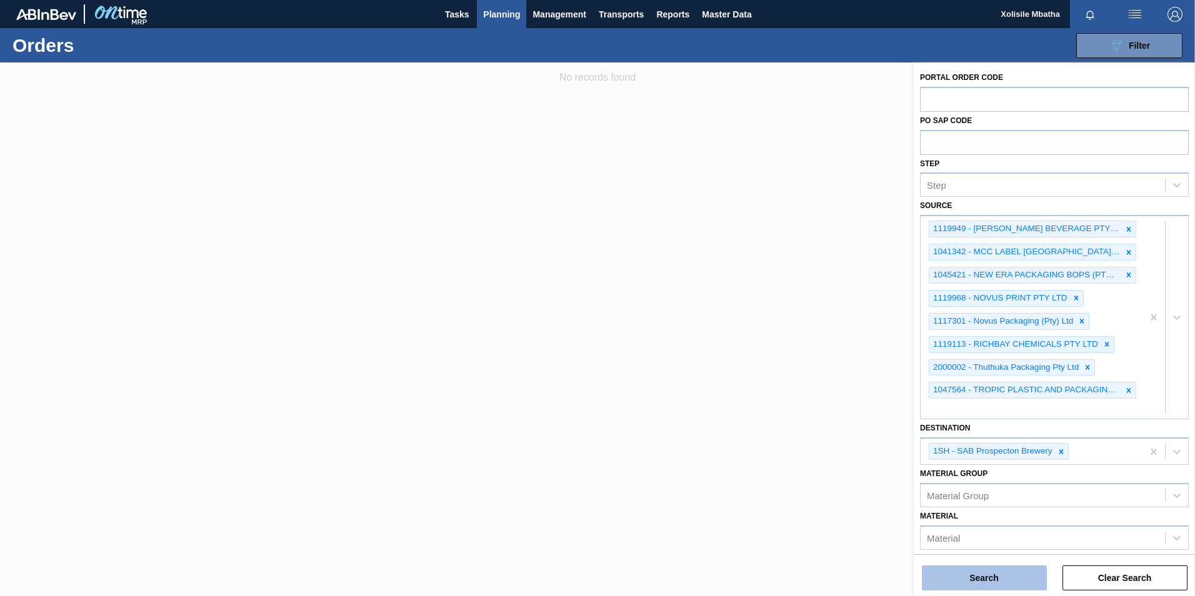
click at [1002, 579] on button "Search" at bounding box center [984, 578] width 125 height 25
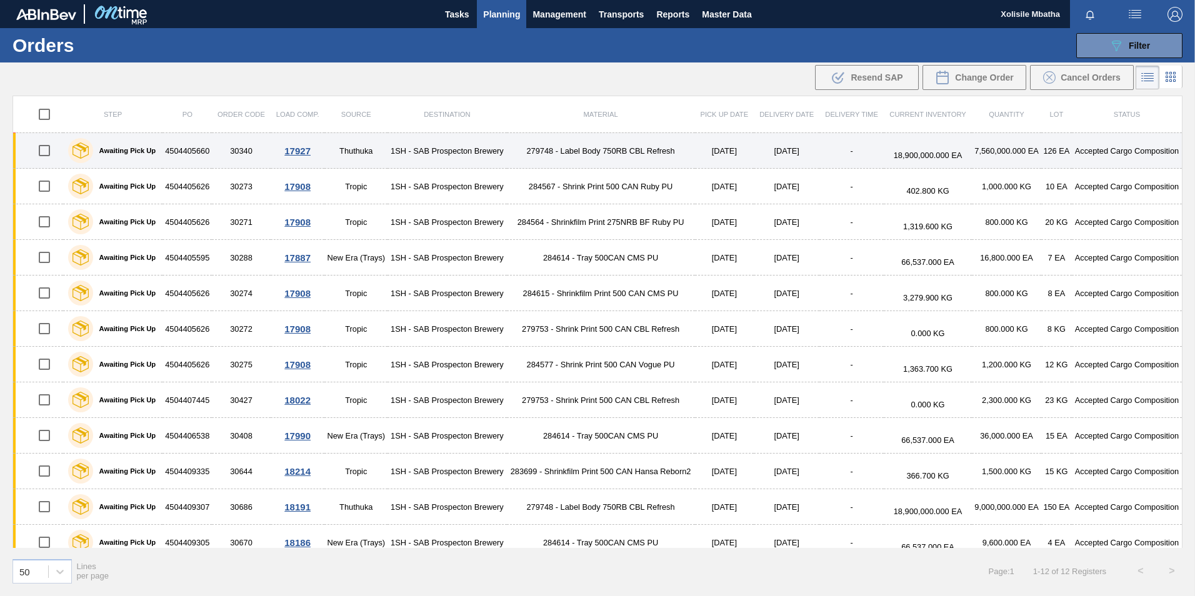
click at [297, 149] on div "17927" at bounding box center [297, 151] width 51 height 11
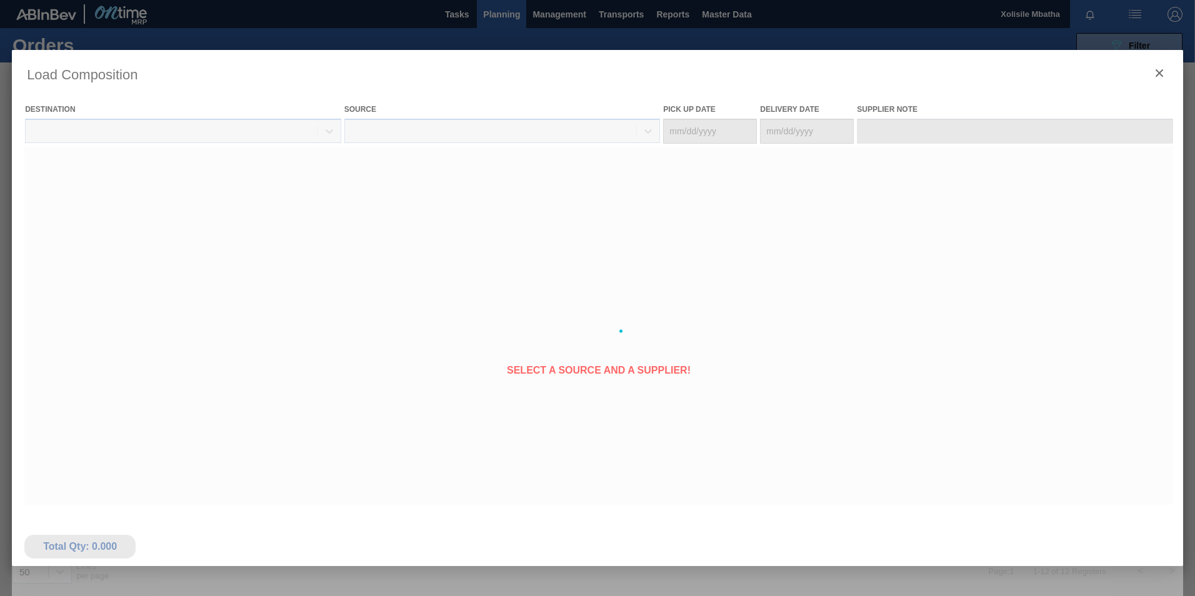
type Date "[DATE]"
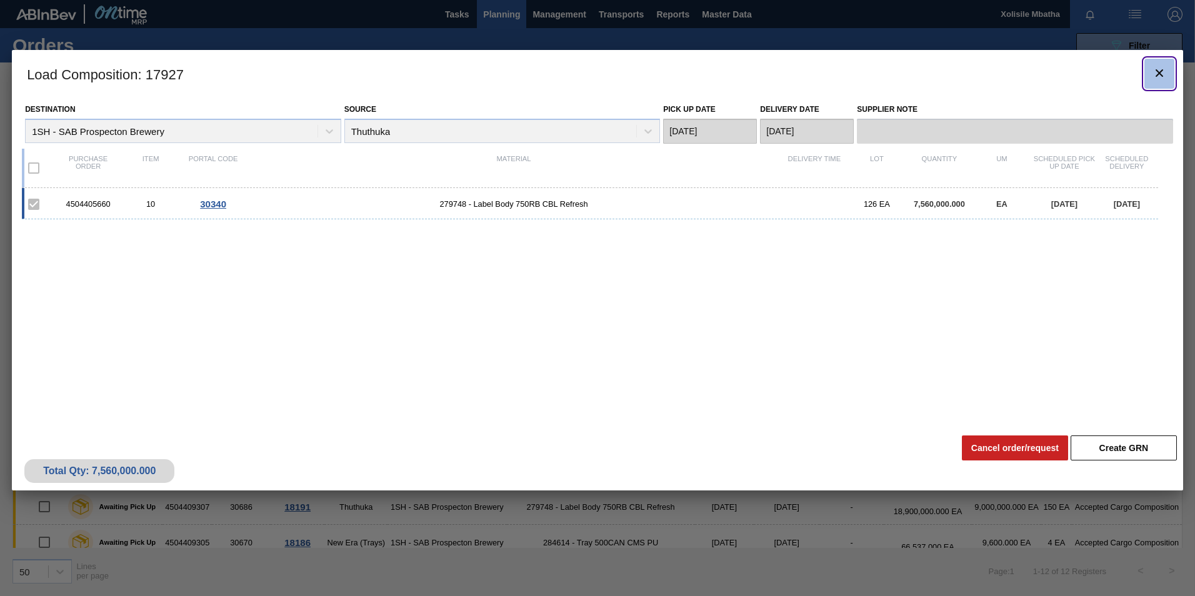
click at [1157, 74] on icon "botão de ícone" at bounding box center [1158, 72] width 7 height 7
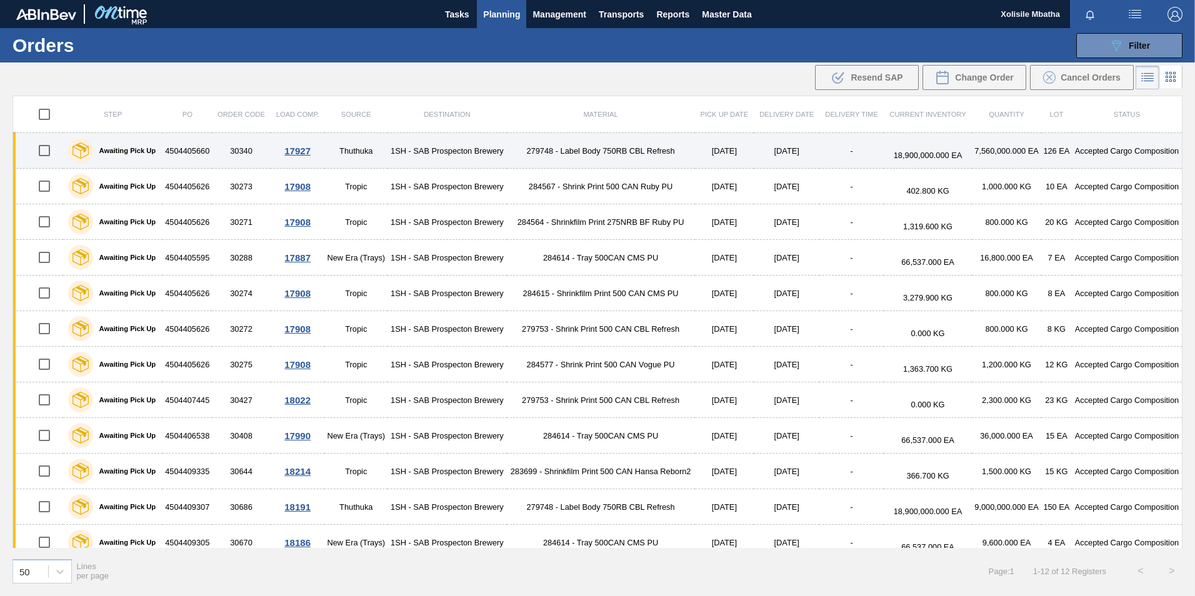
click at [45, 156] on input "checkbox" at bounding box center [44, 150] width 26 height 26
checkbox input "true"
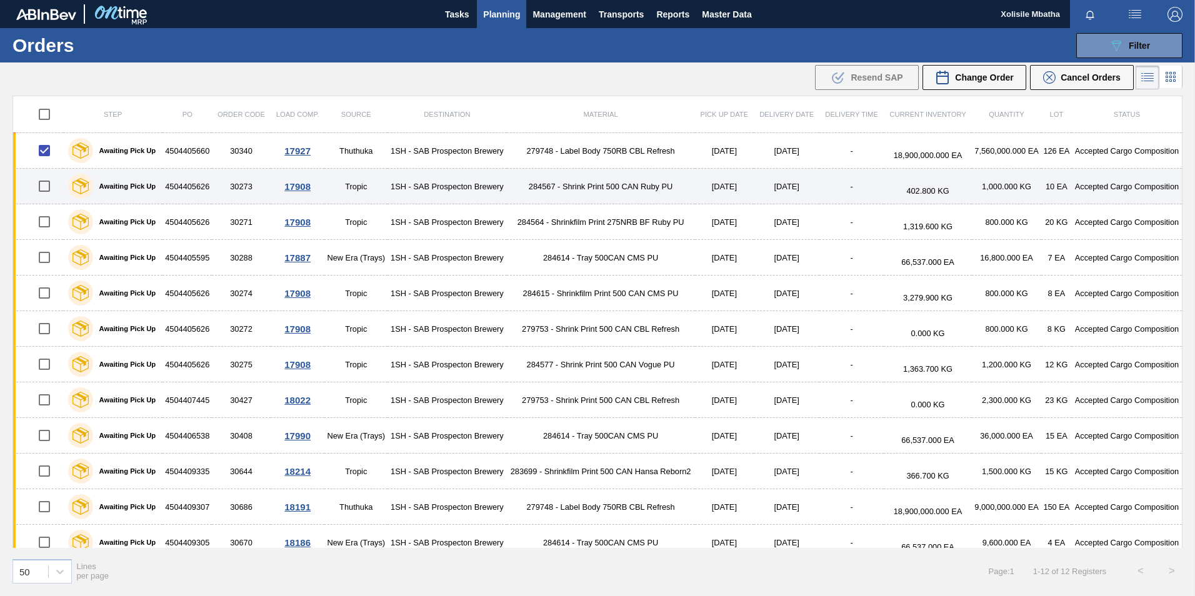
click at [44, 182] on input "checkbox" at bounding box center [44, 186] width 26 height 26
checkbox input "true"
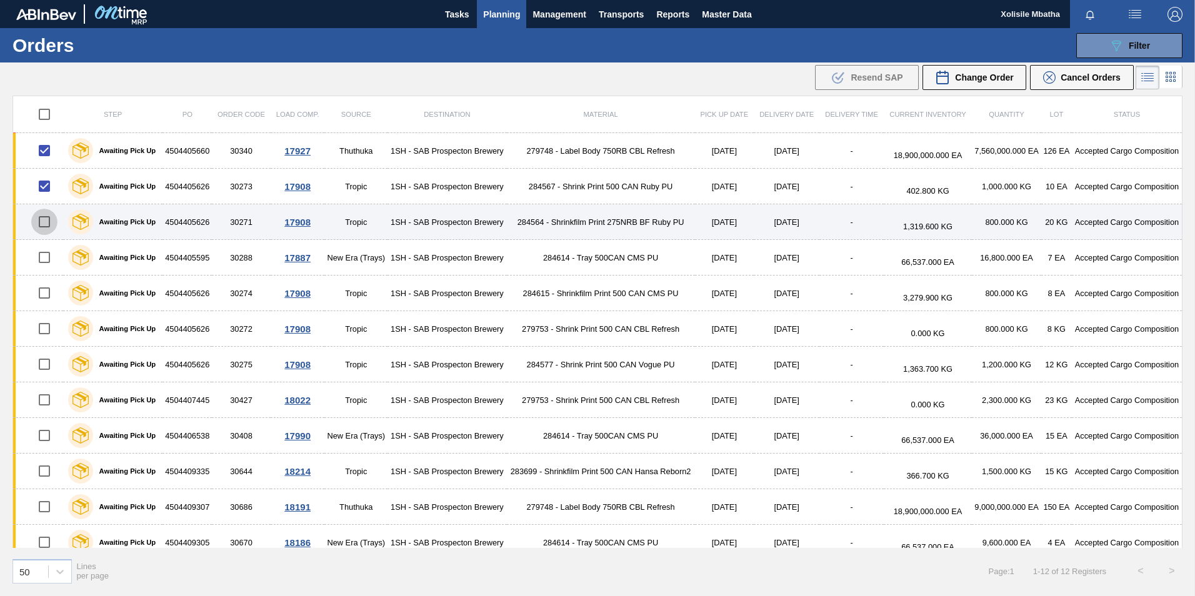
click at [47, 229] on input "checkbox" at bounding box center [44, 222] width 26 height 26
checkbox input "true"
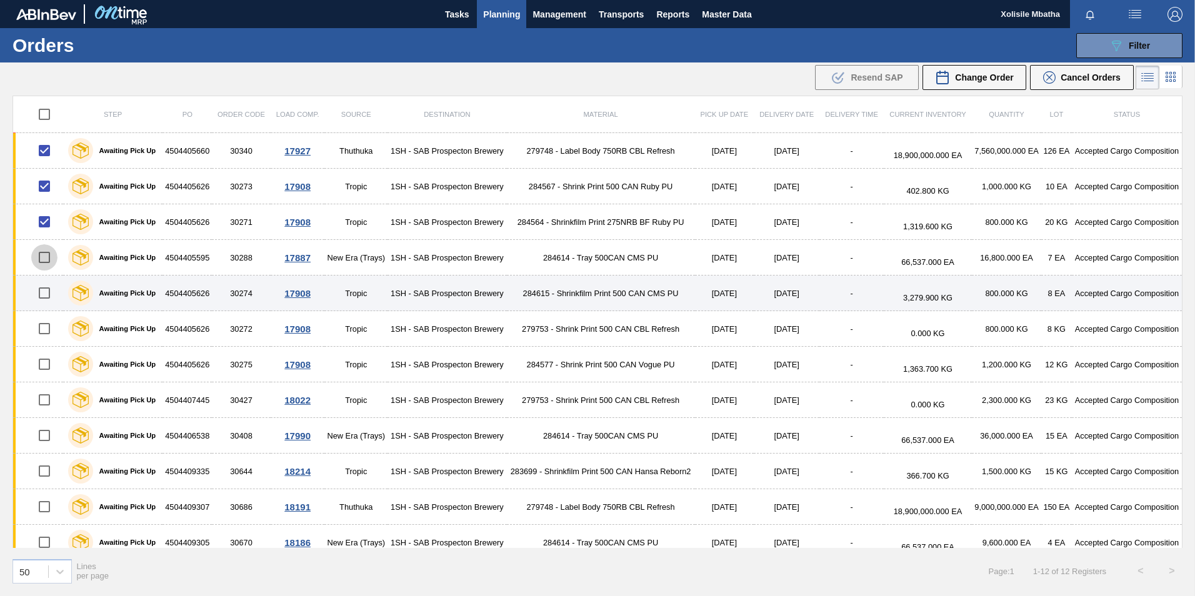
drag, startPoint x: 45, startPoint y: 256, endPoint x: 31, endPoint y: 282, distance: 29.6
click at [45, 257] on input "checkbox" at bounding box center [44, 257] width 26 height 26
checkbox input "true"
click at [42, 298] on input "checkbox" at bounding box center [44, 293] width 26 height 26
checkbox input "true"
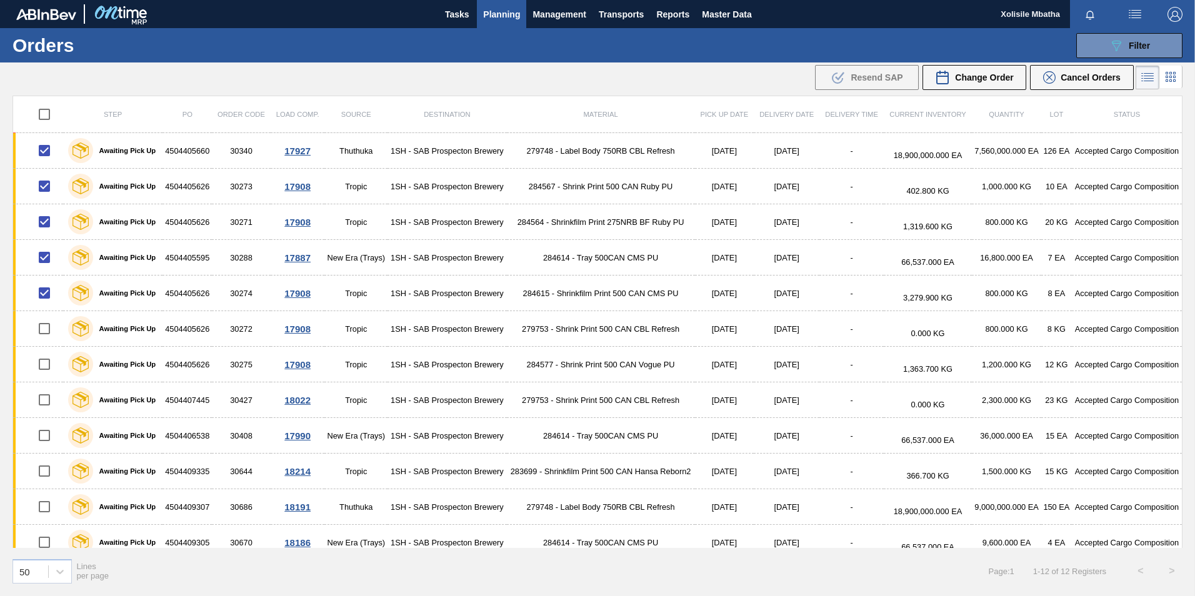
drag, startPoint x: 39, startPoint y: 114, endPoint x: 47, endPoint y: 111, distance: 8.5
click at [39, 114] on input "checkbox" at bounding box center [44, 114] width 26 height 26
checkbox input "true"
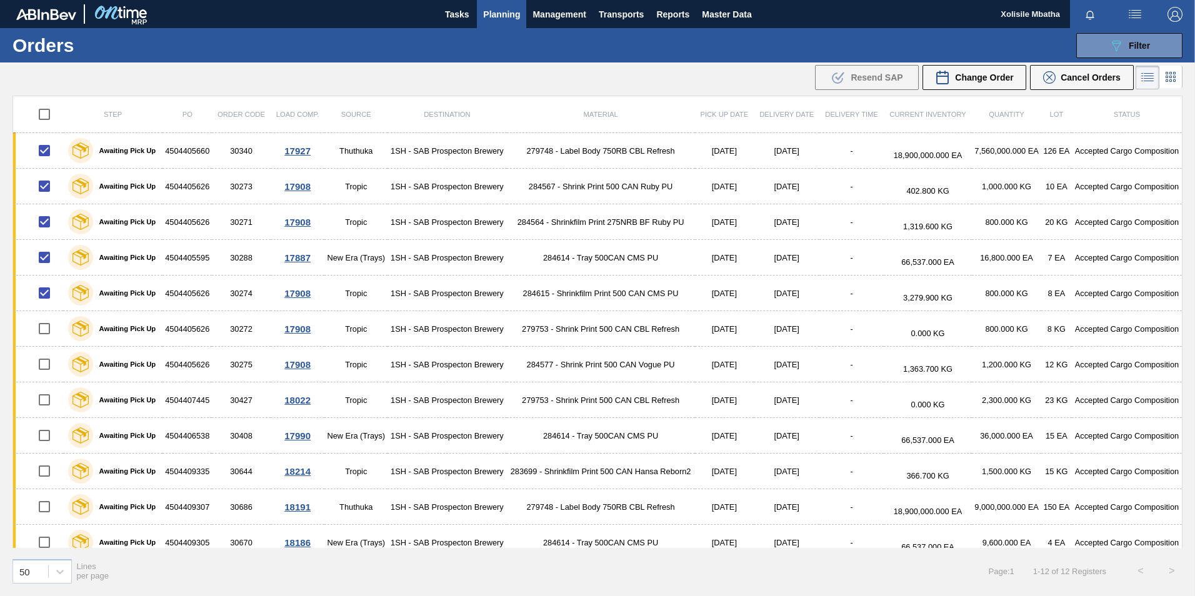
checkbox input "true"
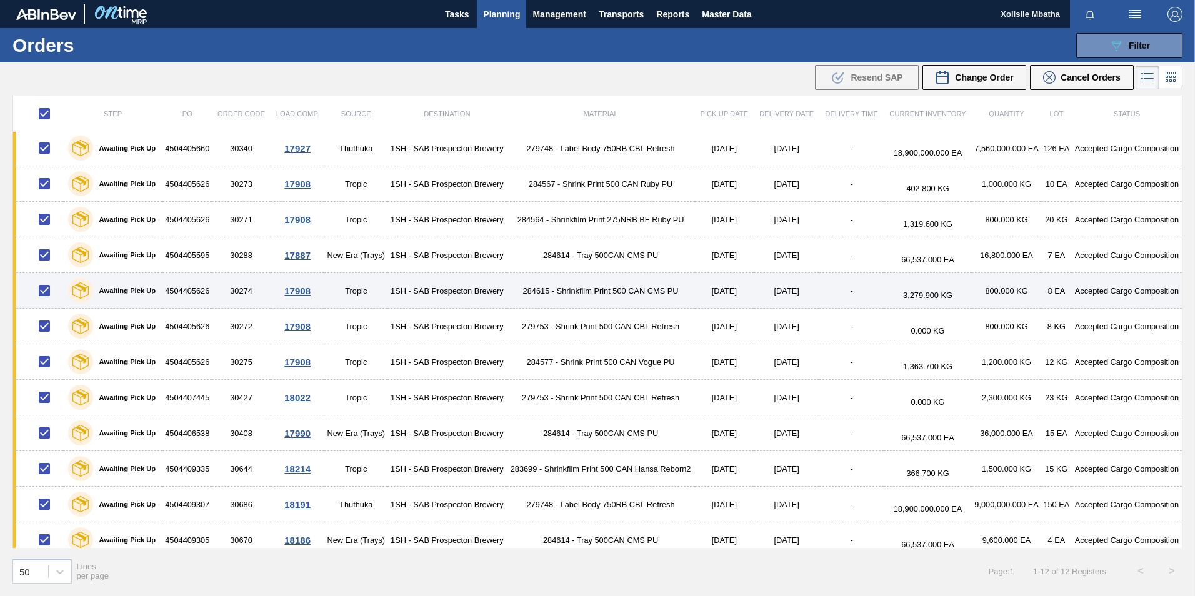
scroll to position [0, 0]
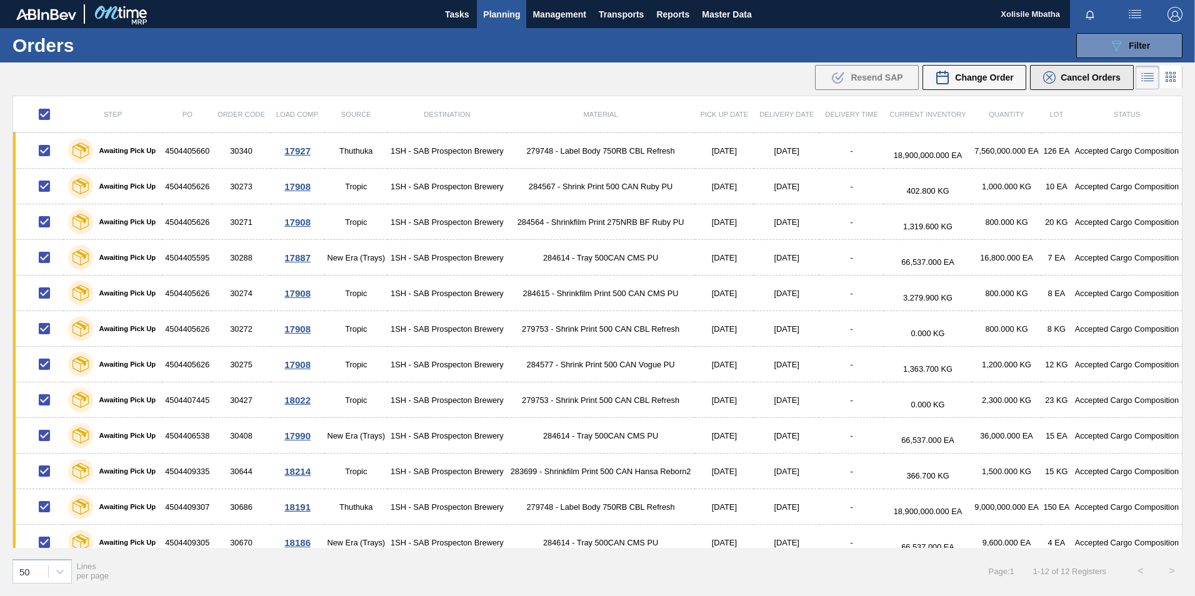
click at [1077, 81] on span "Cancel Orders" at bounding box center [1090, 77] width 60 height 10
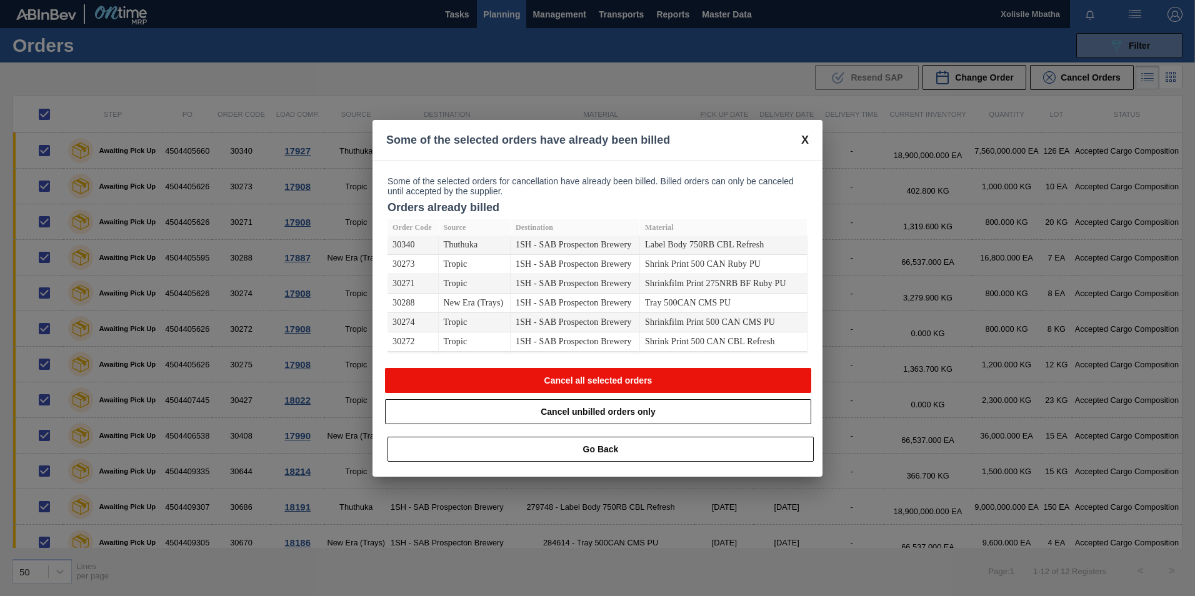
click at [651, 374] on button "Cancel all selected orders" at bounding box center [598, 380] width 426 height 25
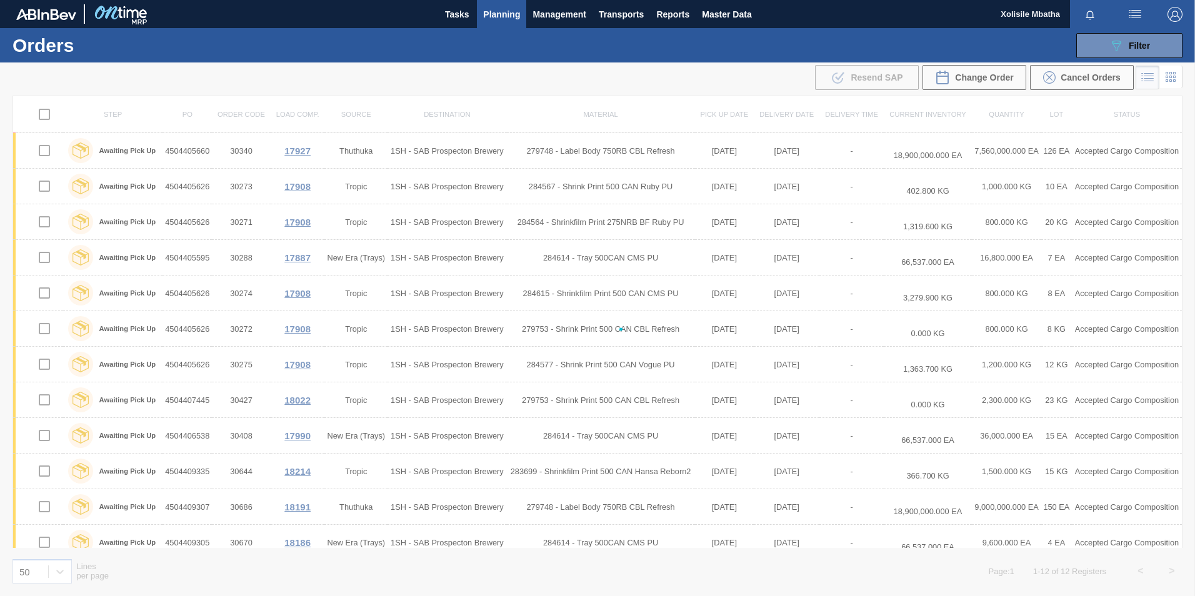
checkbox input "false"
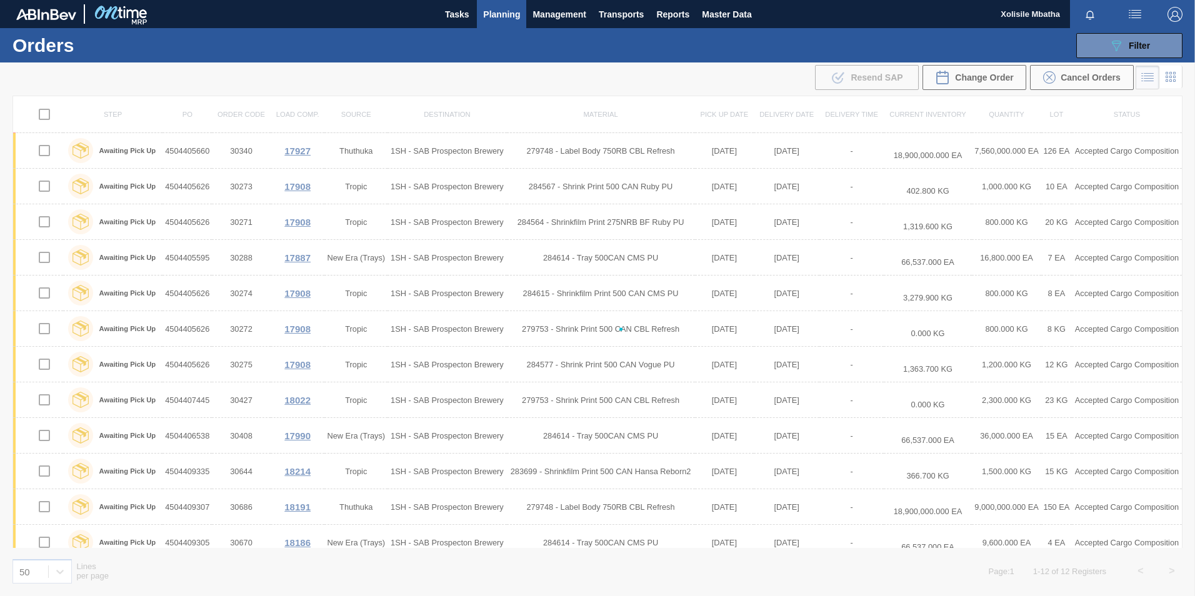
checkbox input "false"
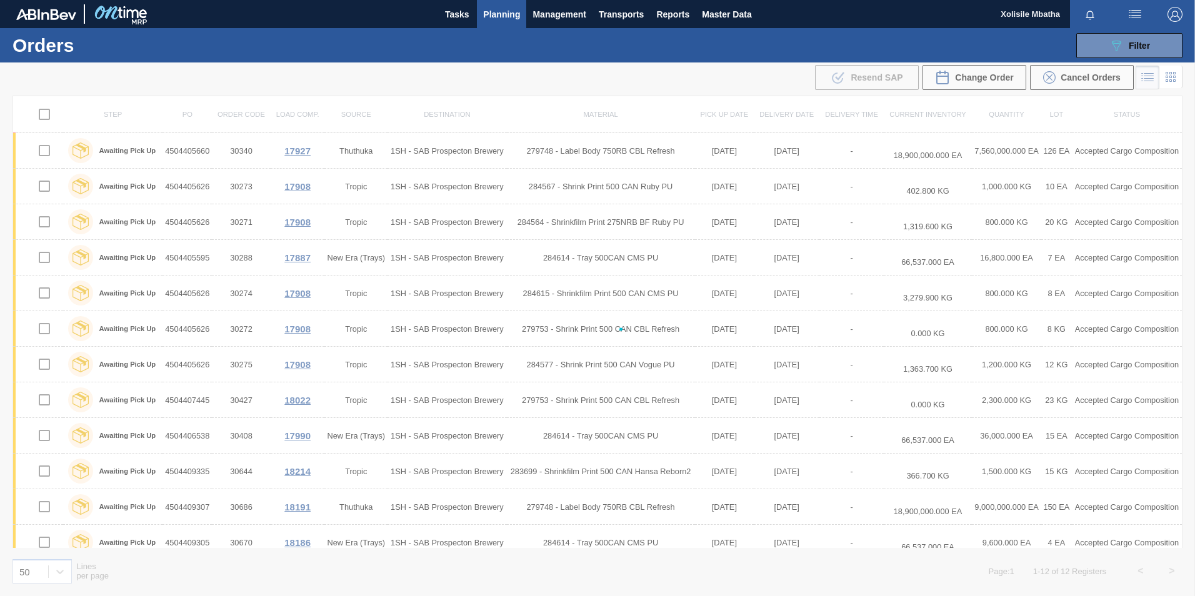
checkbox input "false"
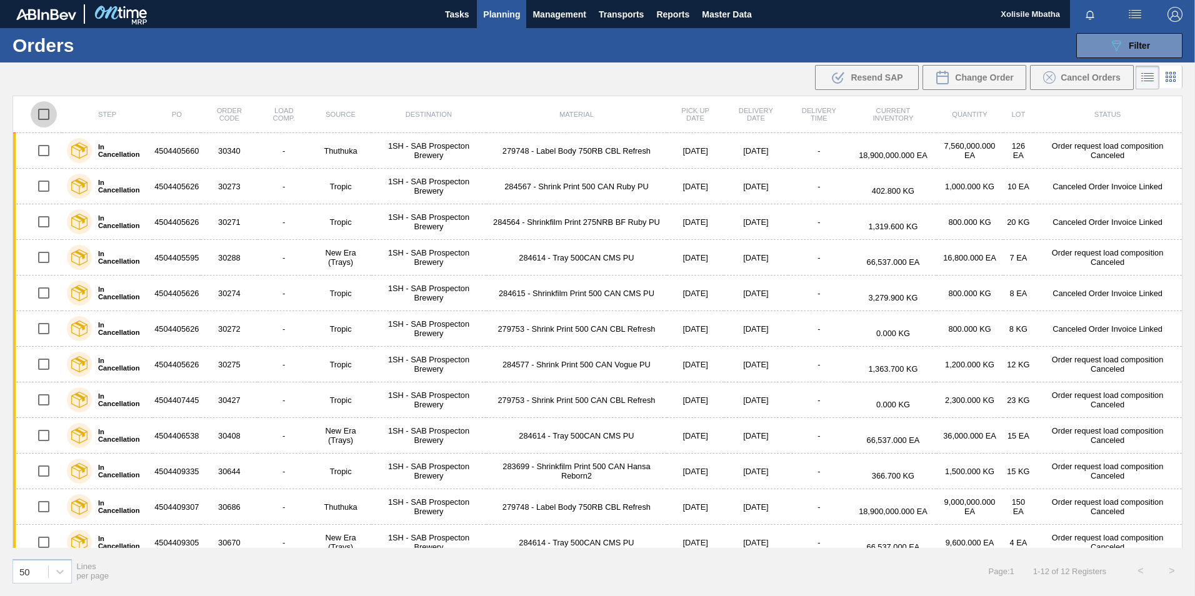
click at [47, 114] on input "checkbox" at bounding box center [44, 114] width 26 height 26
checkbox input "true"
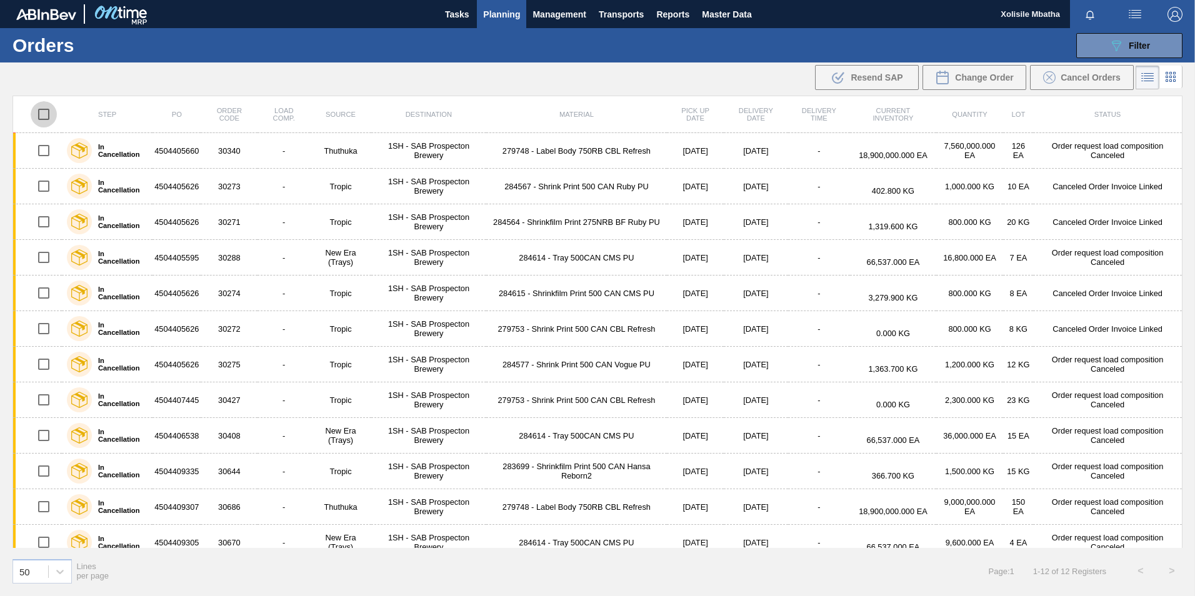
checkbox input "true"
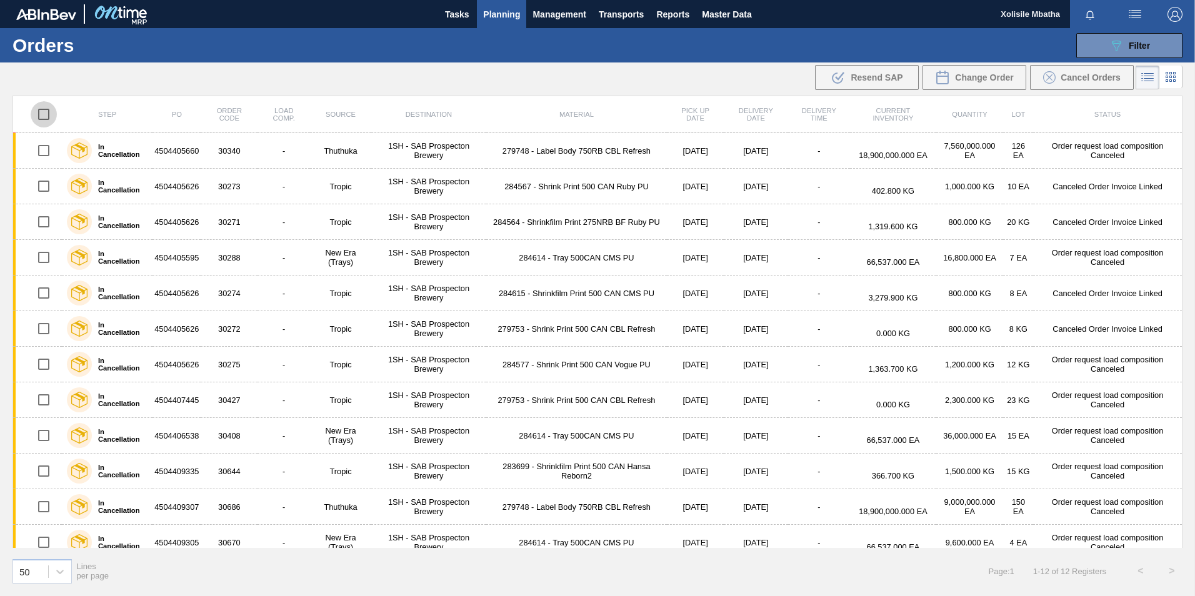
checkbox input "true"
click at [1059, 80] on div "Cancel Orders" at bounding box center [1081, 77] width 77 height 12
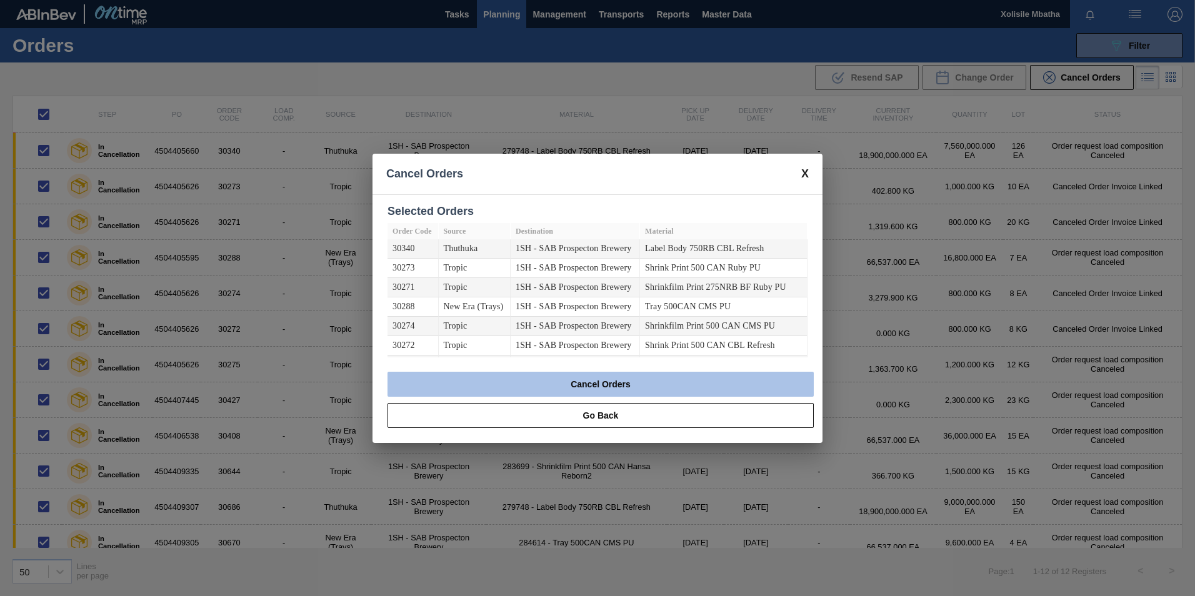
click at [667, 388] on button "Cancel Orders" at bounding box center [600, 384] width 426 height 25
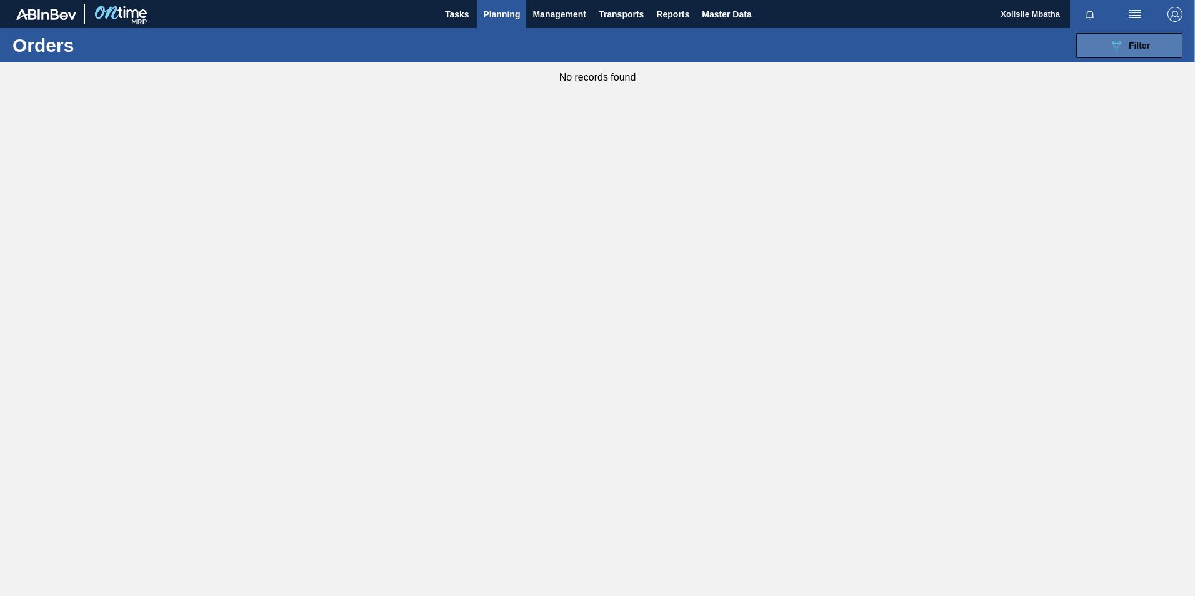
click at [1150, 36] on button "089F7B8B-B2A5-4AFE-B5C0-19BA573D28AC Filter" at bounding box center [1129, 45] width 106 height 25
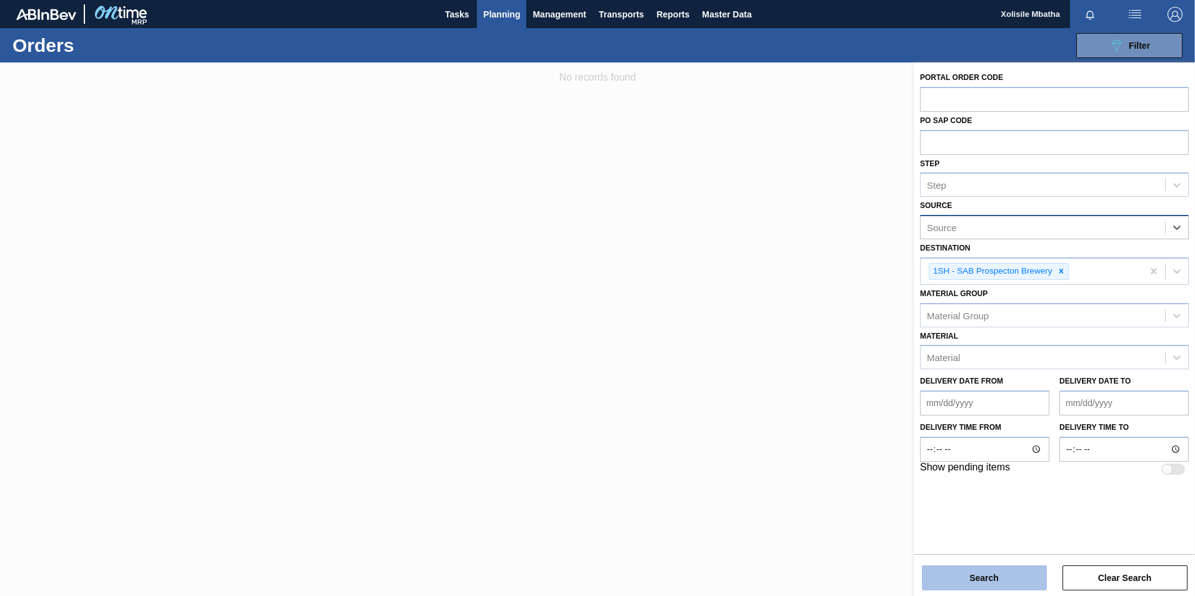
click at [1001, 582] on button "Search" at bounding box center [984, 578] width 125 height 25
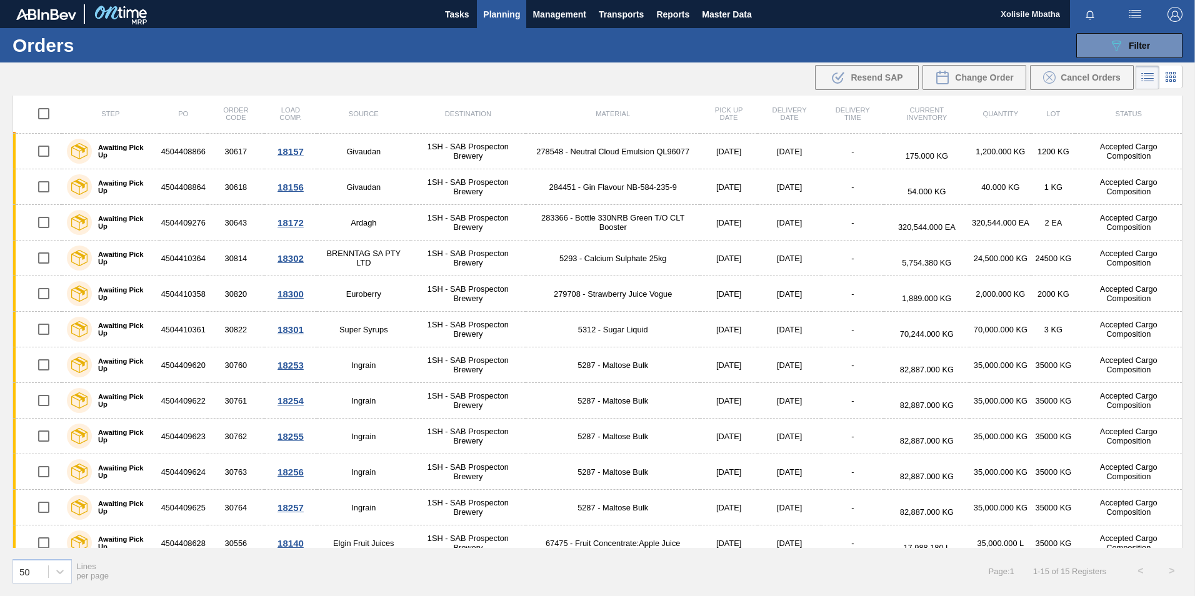
scroll to position [119, 0]
